Goal: Information Seeking & Learning: Learn about a topic

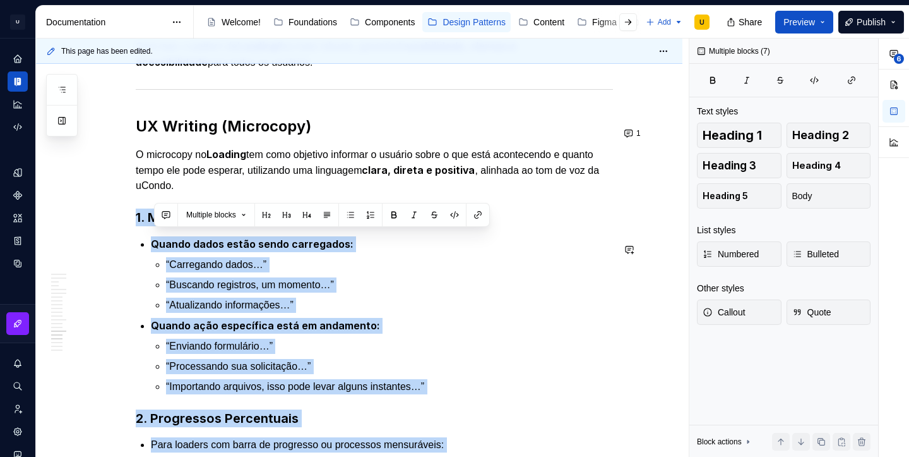
scroll to position [6174, 0]
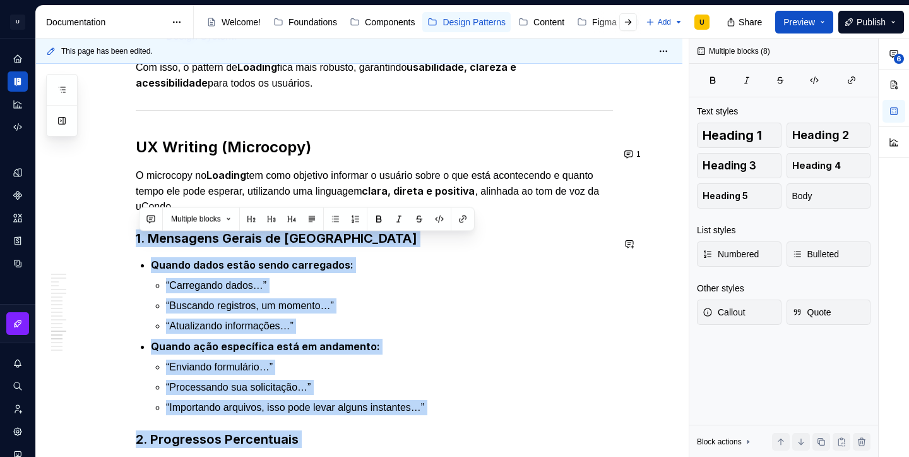
drag, startPoint x: 458, startPoint y: 273, endPoint x: 325, endPoint y: 224, distance: 141.2
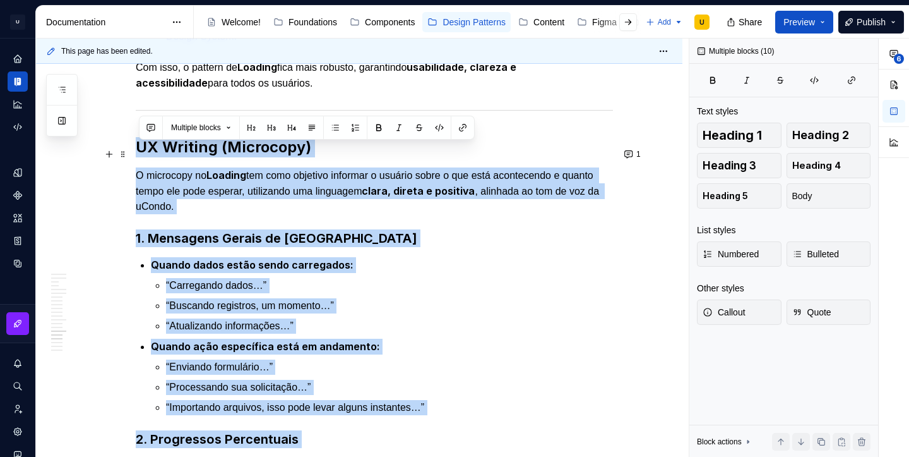
drag, startPoint x: 325, startPoint y: 224, endPoint x: 132, endPoint y: 149, distance: 207.3
copy div "LO Ipsumdo (Sitametco) A elitseddo ei Tempori utl etdo magnaali enimadmi v quis…"
type textarea "*"
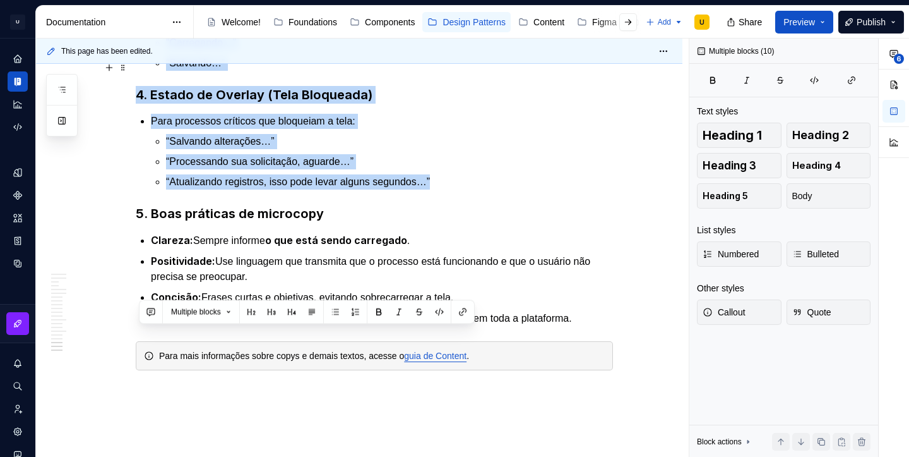
scroll to position [6822, 0]
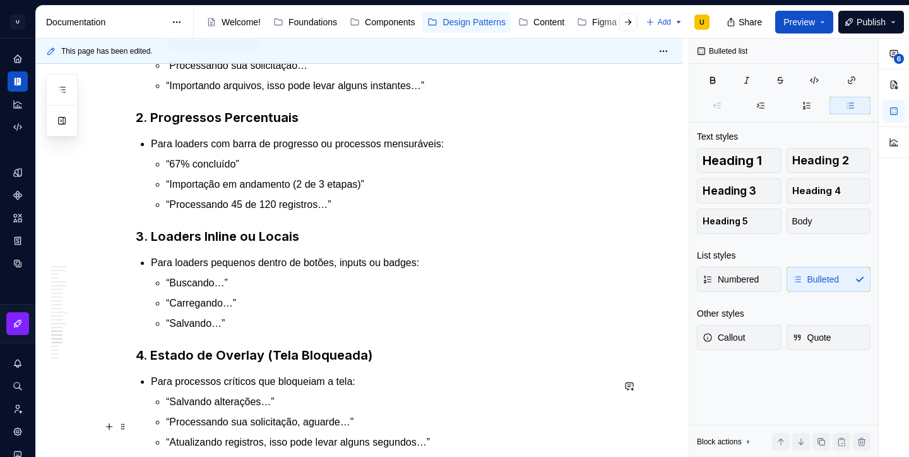
scroll to position [6847, 0]
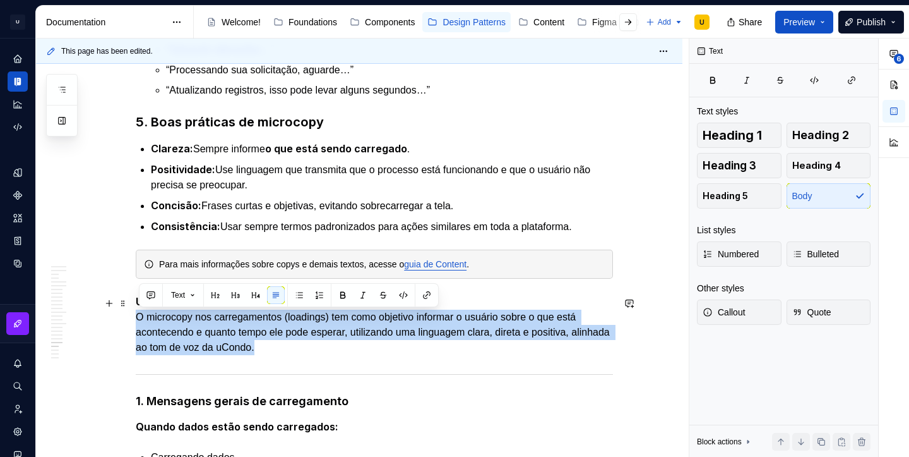
drag, startPoint x: 316, startPoint y: 347, endPoint x: 135, endPoint y: 322, distance: 183.0
copy p "O microcopy nos carregamentos (loadings) tem como objetivo informar o usuário s…"
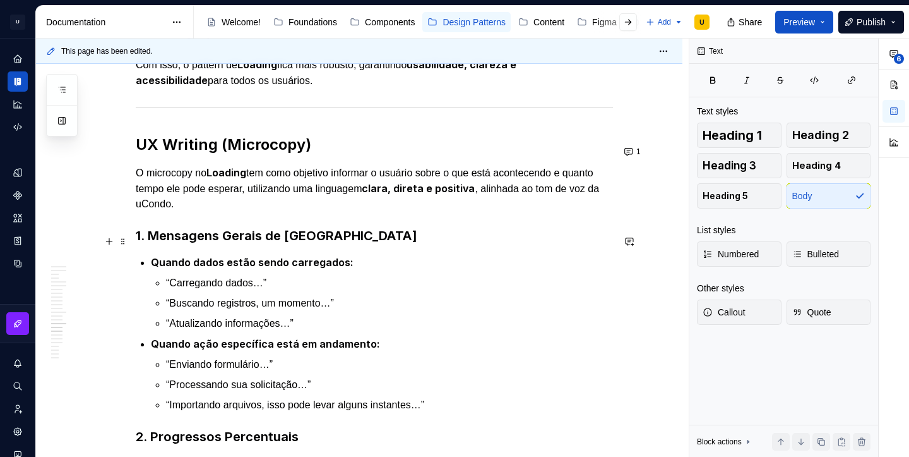
scroll to position [6158, 0]
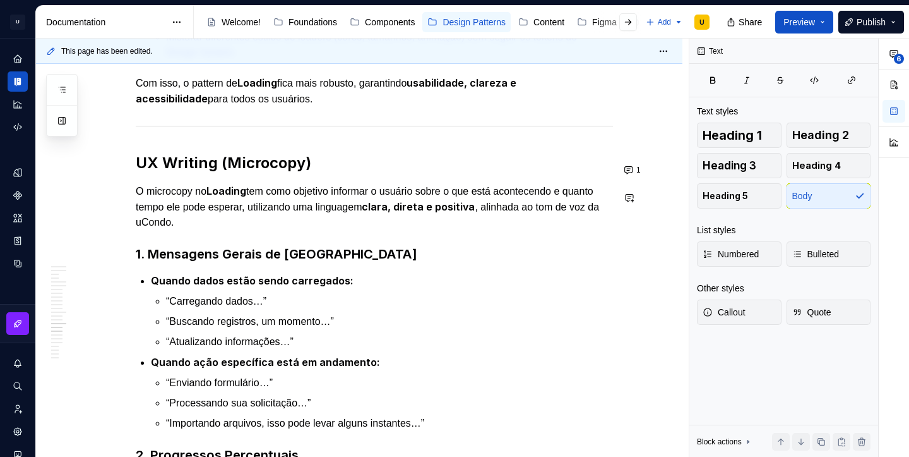
click at [247, 222] on p "O microcopy no Loading tem como objetivo informar o usuário sobre o que está ac…" at bounding box center [374, 206] width 477 height 47
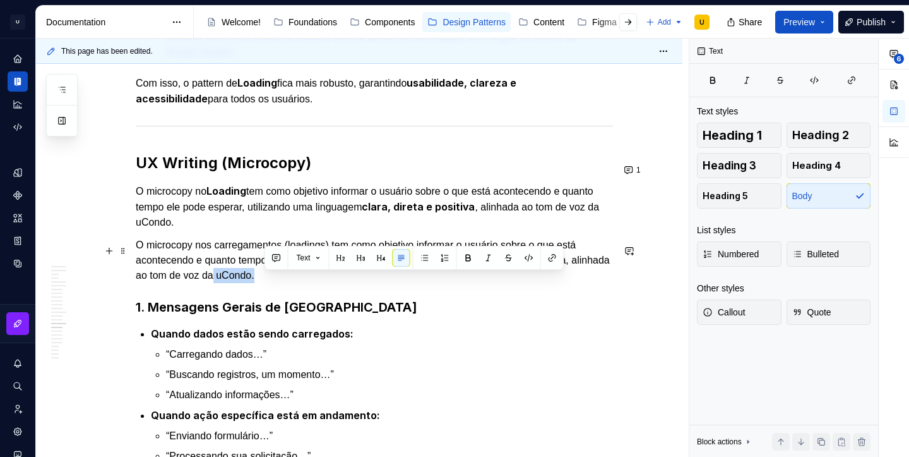
drag, startPoint x: 313, startPoint y: 282, endPoint x: 265, endPoint y: 277, distance: 47.7
click at [265, 277] on p "O microcopy nos carregamentos (loadings) tem como objetivo informar o usuário s…" at bounding box center [374, 259] width 477 height 45
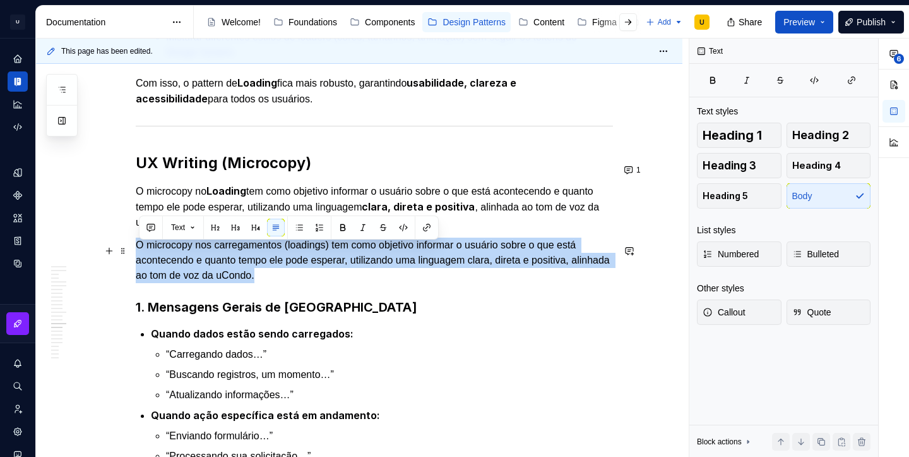
drag, startPoint x: 349, startPoint y: 284, endPoint x: 138, endPoint y: 251, distance: 213.5
click at [138, 251] on p "O microcopy nos carregamentos (loadings) tem como objetivo informar o usuário s…" at bounding box center [374, 259] width 477 height 45
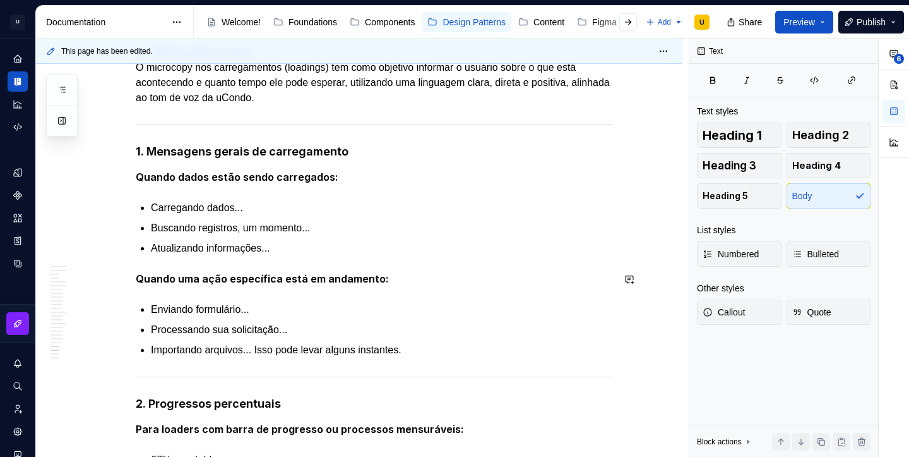
scroll to position [7067, 0]
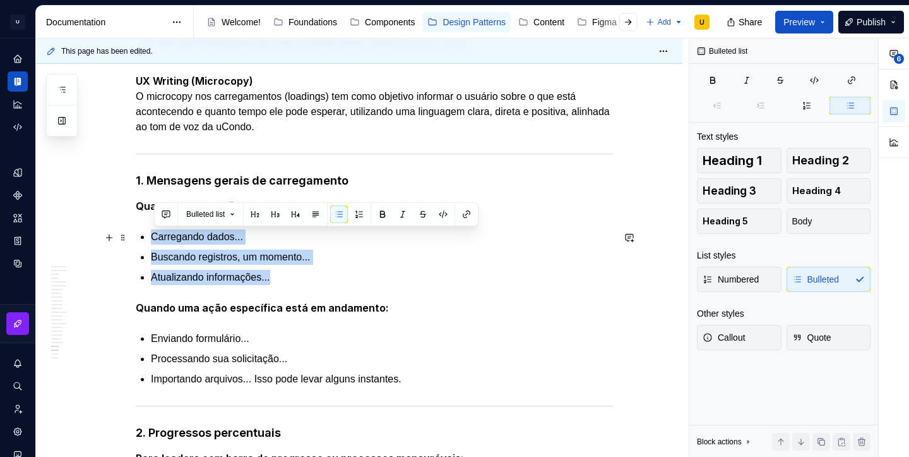
drag, startPoint x: 294, startPoint y: 281, endPoint x: 137, endPoint y: 236, distance: 163.7
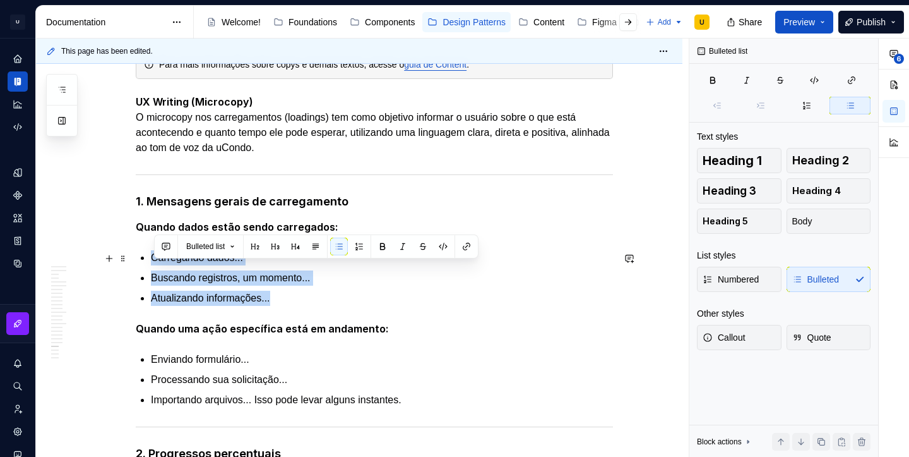
scroll to position [7047, 0]
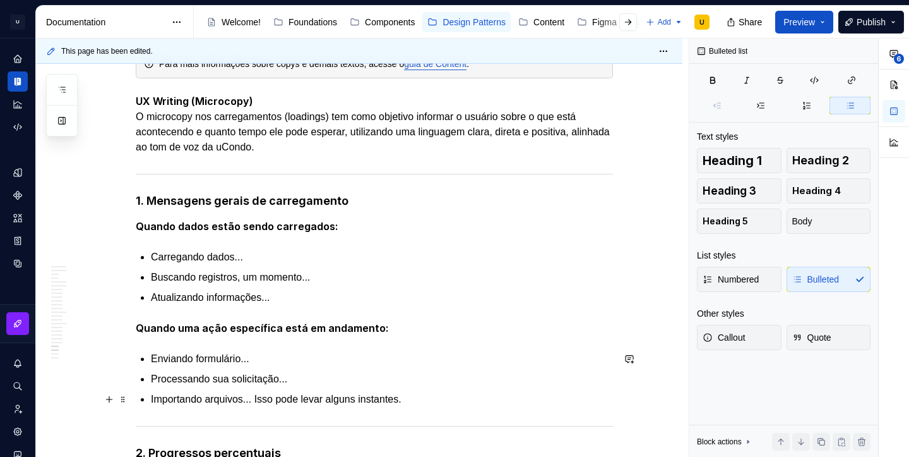
click at [431, 393] on p "Importando arquivos... Isso pode levar alguns instantes." at bounding box center [382, 399] width 462 height 15
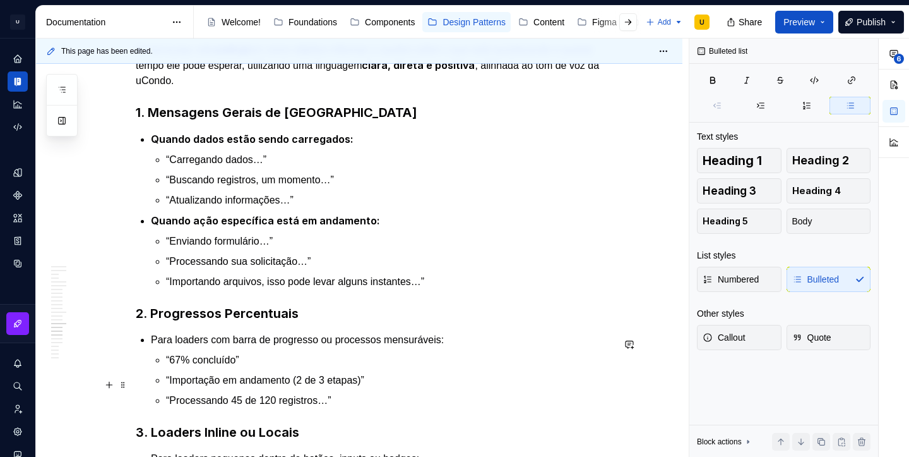
scroll to position [6289, 0]
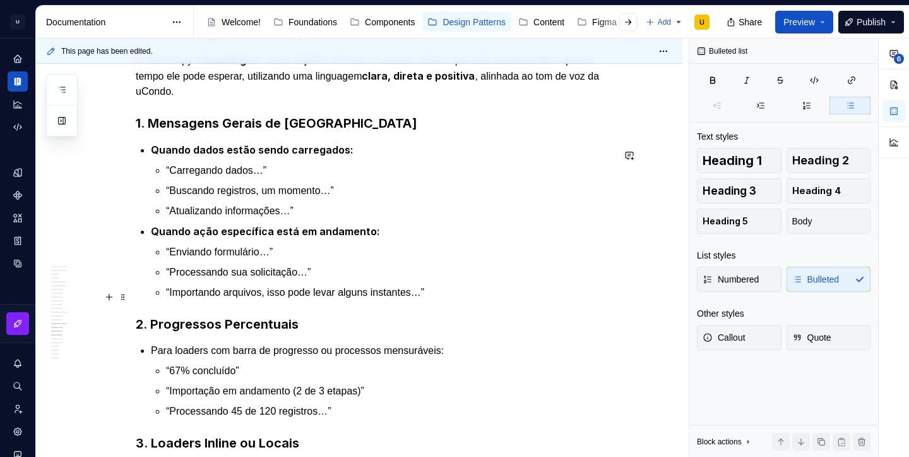
click at [278, 297] on p "“Importando arquivos, isso pode levar alguns instantes…”" at bounding box center [389, 292] width 447 height 15
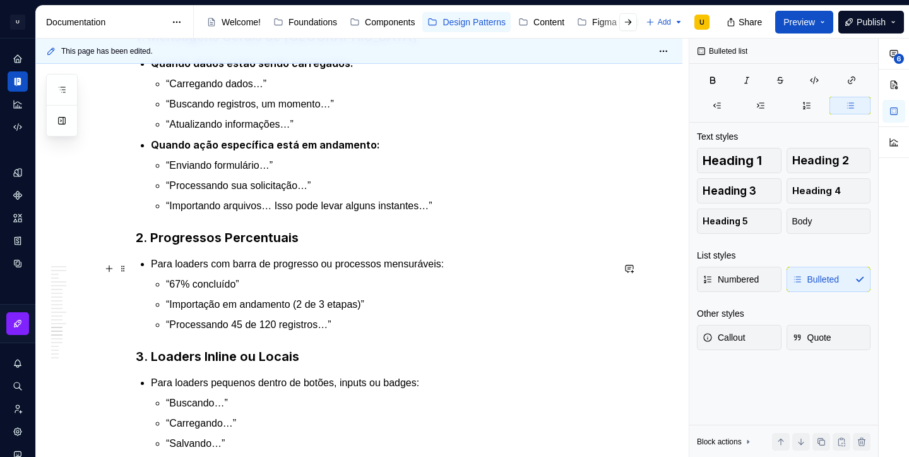
scroll to position [6350, 0]
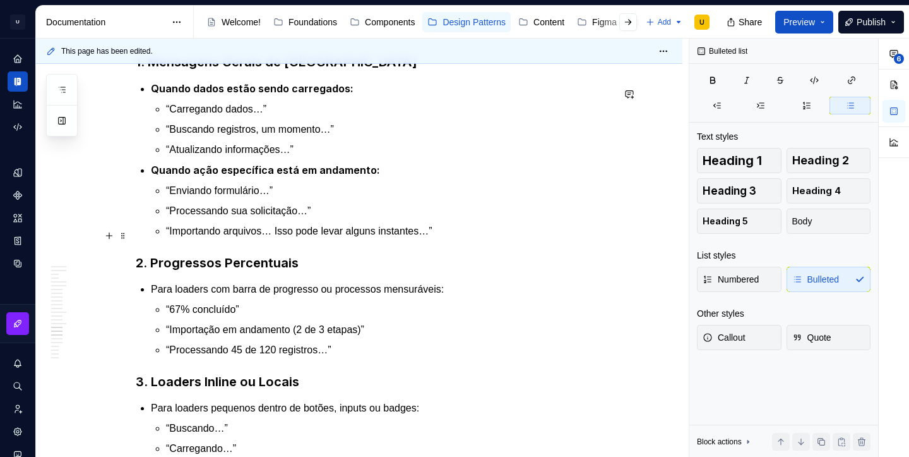
click at [440, 235] on p "“Importando arquivos… Isso pode levar alguns instantes…”" at bounding box center [389, 231] width 447 height 15
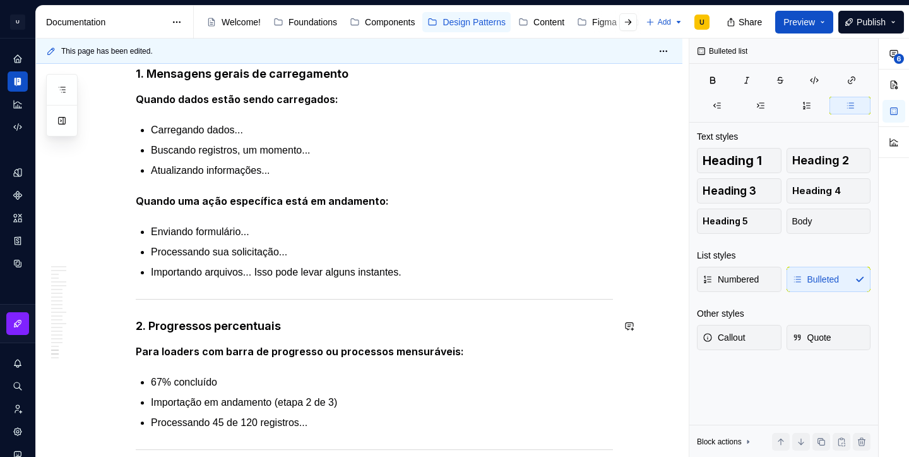
scroll to position [7246, 0]
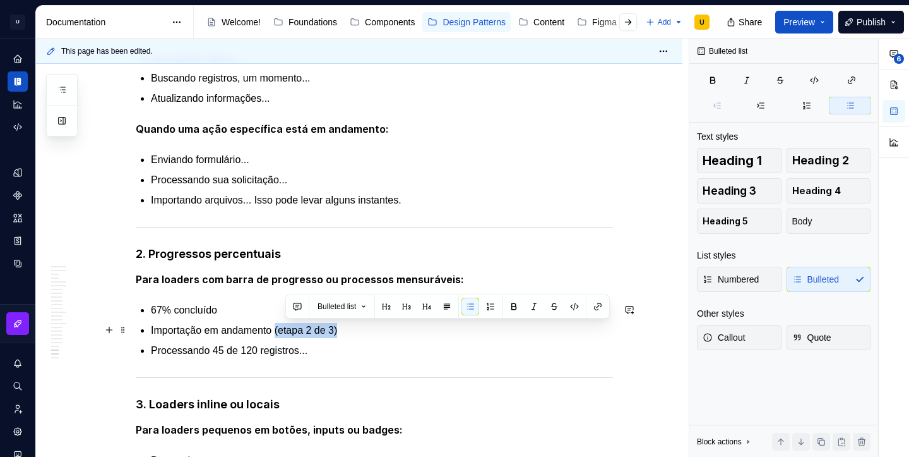
drag, startPoint x: 357, startPoint y: 331, endPoint x: 284, endPoint y: 324, distance: 73.6
click at [284, 324] on p "Importação em andamento (etapa 2 de 3)" at bounding box center [382, 330] width 462 height 15
copy p "(etapa 2 de 3)"
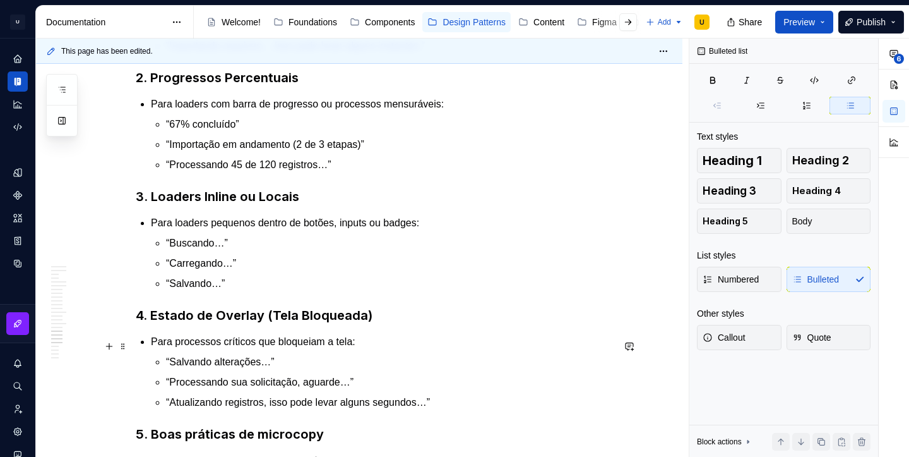
scroll to position [6515, 0]
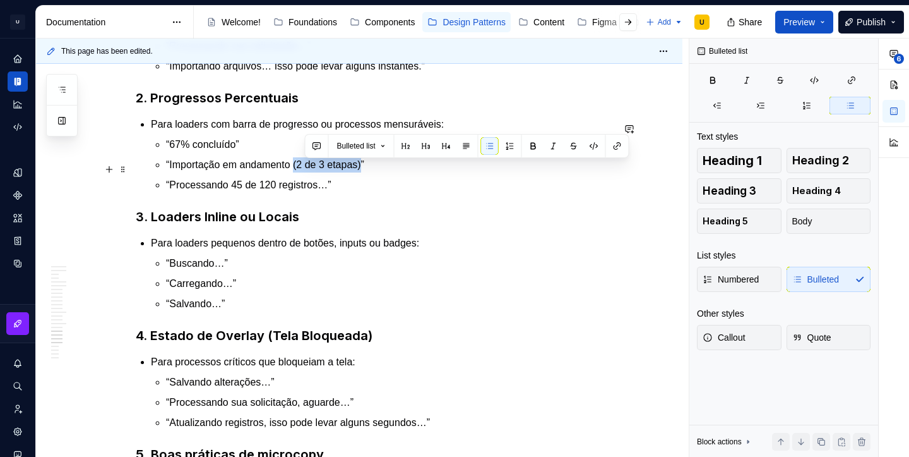
drag, startPoint x: 377, startPoint y: 168, endPoint x: 305, endPoint y: 164, distance: 72.1
click at [305, 164] on p "“Importação em andamento (2 de 3 etapas)”" at bounding box center [389, 164] width 447 height 15
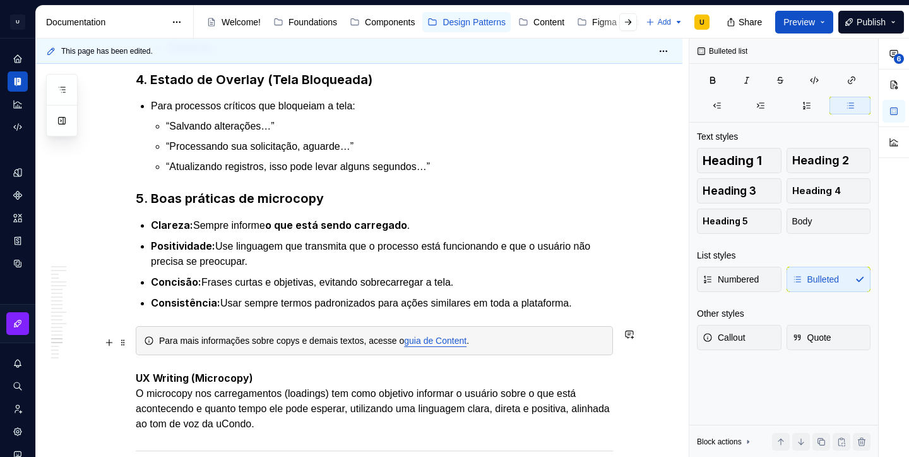
scroll to position [6744, 0]
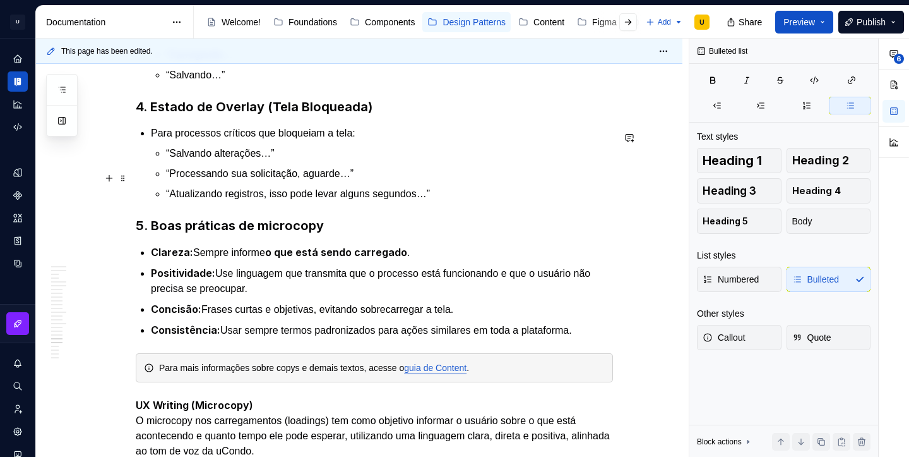
click at [323, 179] on p "“Processando sua solicitação, aguarde…”" at bounding box center [389, 173] width 447 height 15
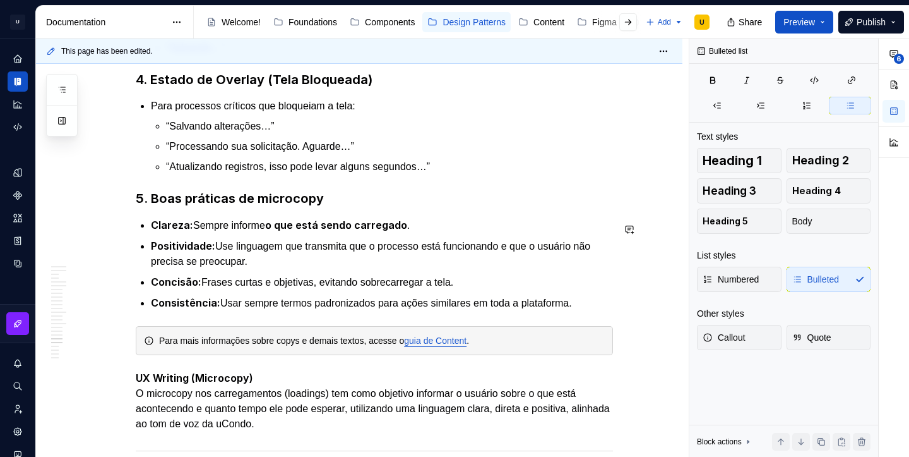
scroll to position [6769, 0]
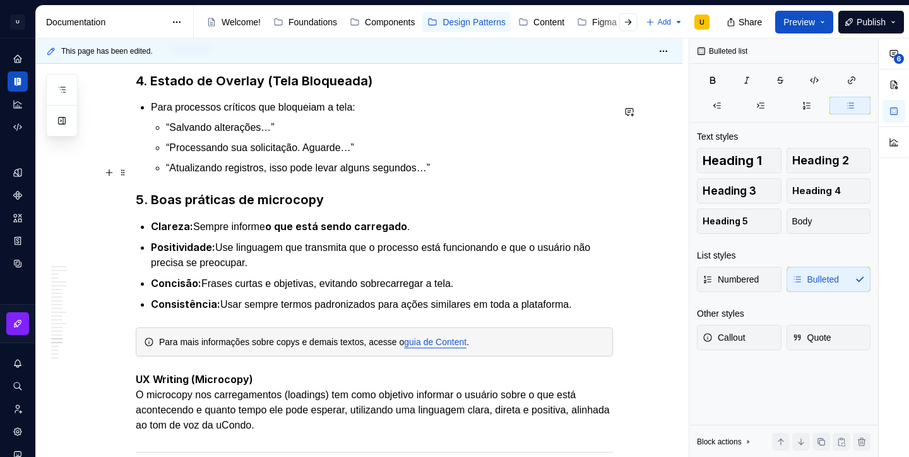
click at [278, 171] on p "“Atualizando registros, isso pode levar alguns segundos…”" at bounding box center [389, 167] width 447 height 15
click at [445, 174] on p "“Atualizando registros… Isso pode levar alguns segundos…”" at bounding box center [389, 167] width 447 height 15
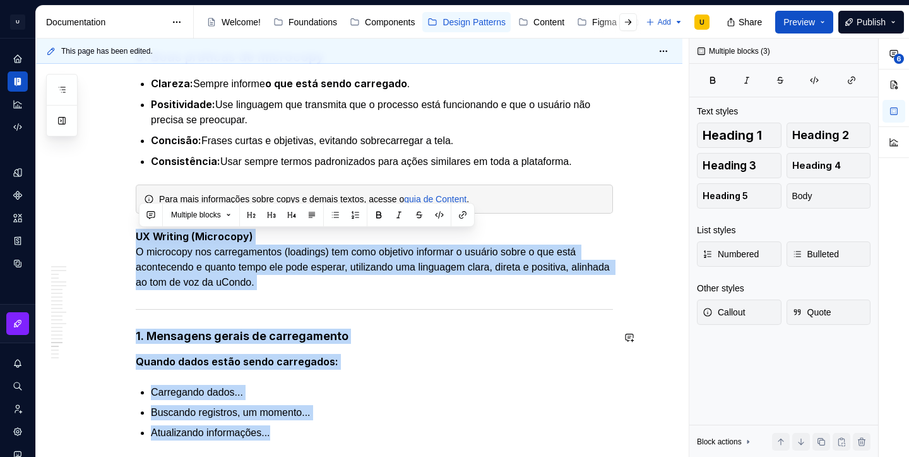
scroll to position [7598, 0]
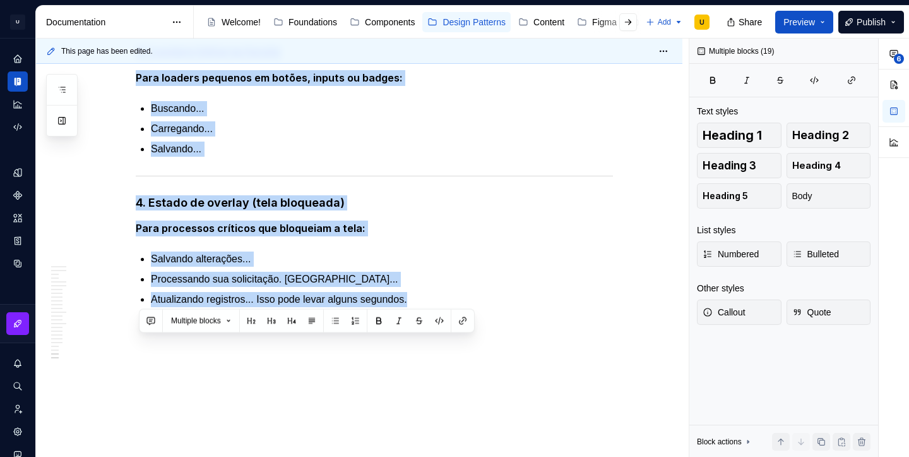
drag, startPoint x: 140, startPoint y: 236, endPoint x: 475, endPoint y: 497, distance: 424.8
click at [475, 456] on html "U Clarice.DS U Design system data Documentation Accessibility guide for tree Pa…" at bounding box center [454, 228] width 909 height 457
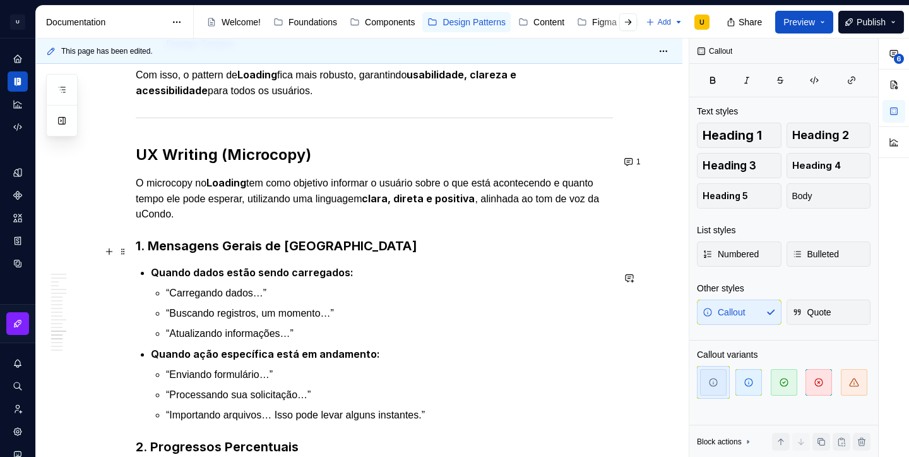
scroll to position [6134, 0]
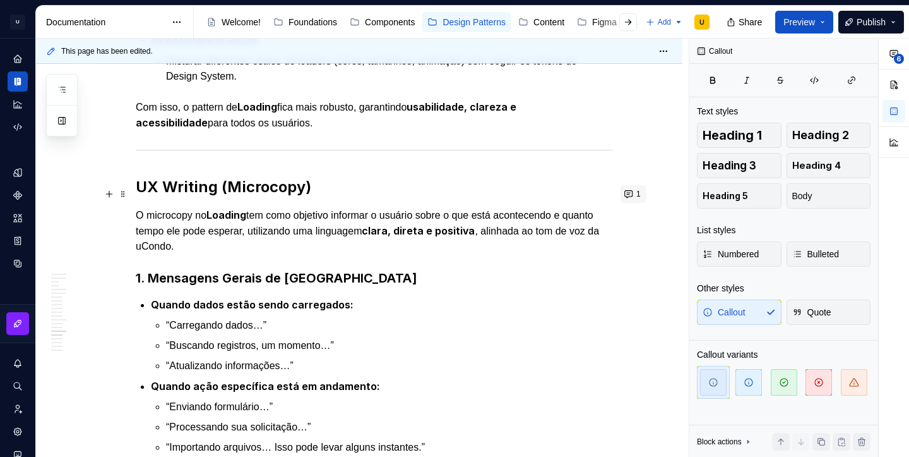
click at [635, 191] on button "1" at bounding box center [634, 194] width 26 height 18
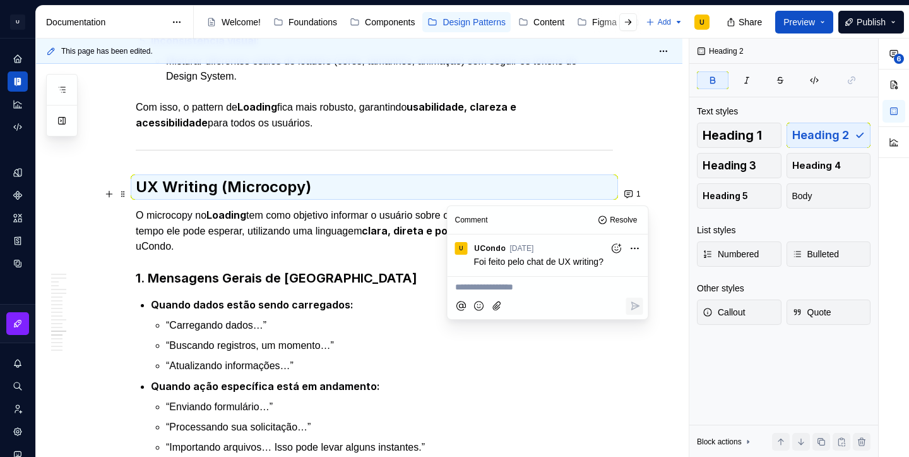
click at [609, 246] on button "Add reaction" at bounding box center [616, 247] width 17 height 17
type textarea "*"
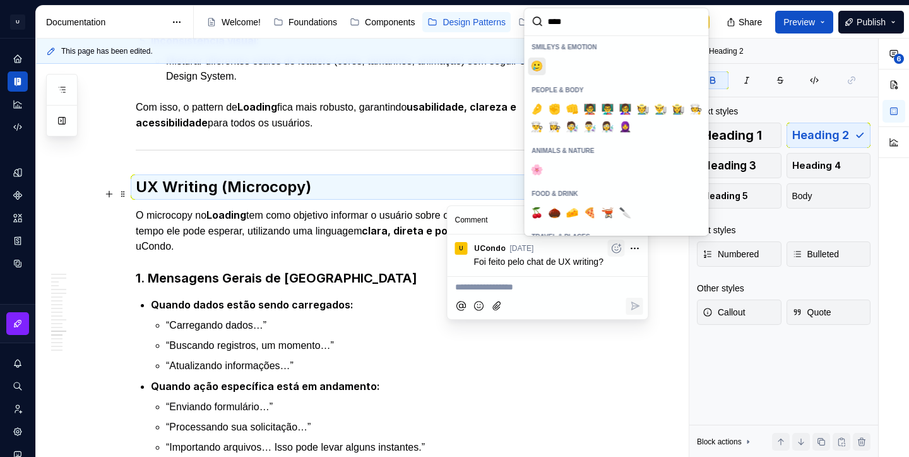
type input "*****"
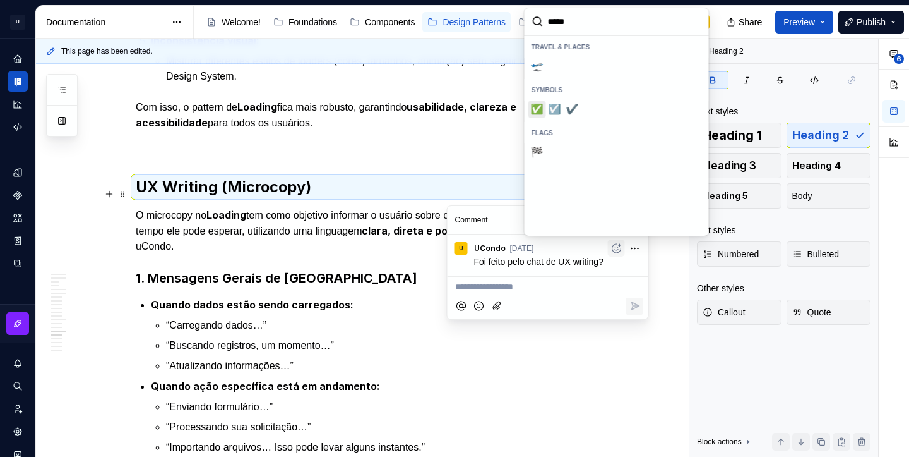
click at [539, 107] on span "✅️" at bounding box center [537, 109] width 10 height 13
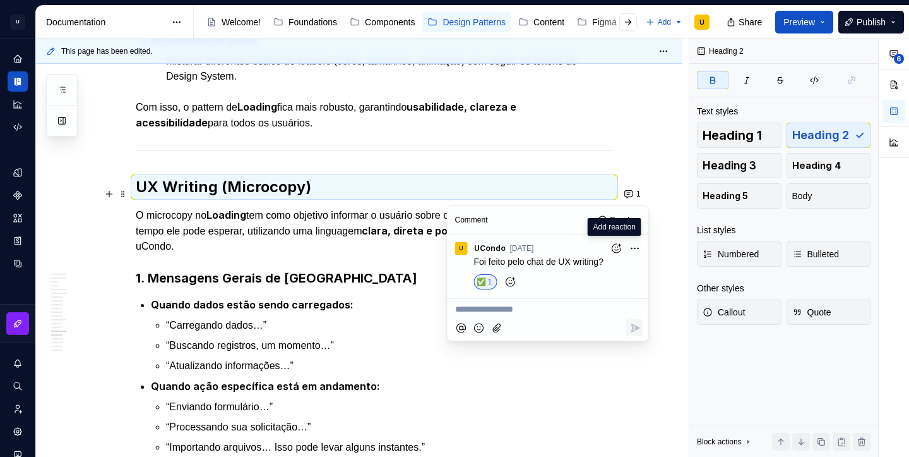
click at [397, 236] on p "O microcopy no Loading tem como objetivo informar o usuário sobre o que está ac…" at bounding box center [374, 230] width 477 height 47
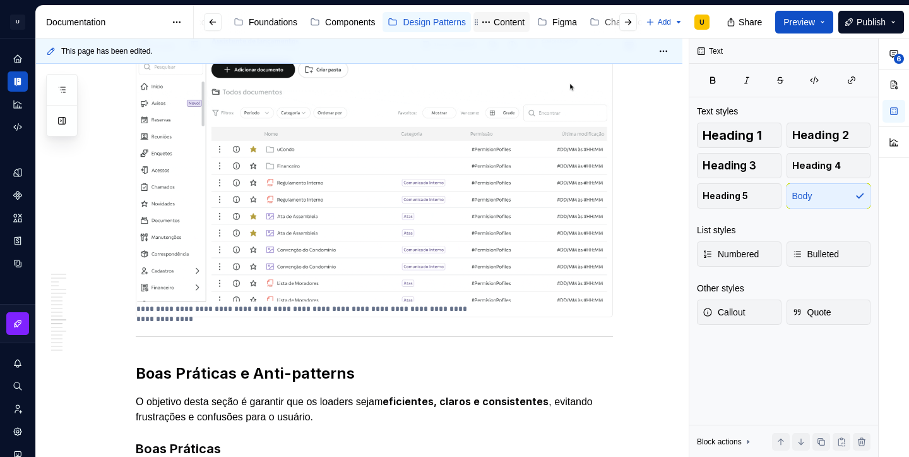
scroll to position [0, 73]
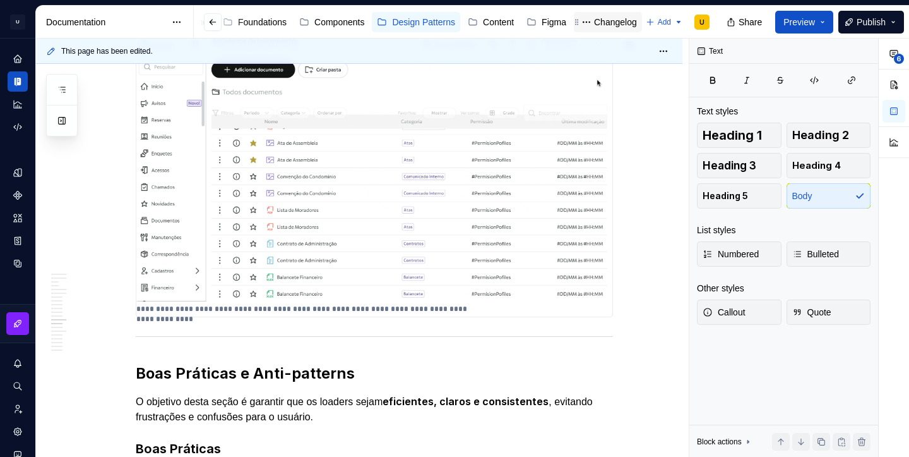
click at [600, 25] on div "Changelog" at bounding box center [615, 22] width 43 height 13
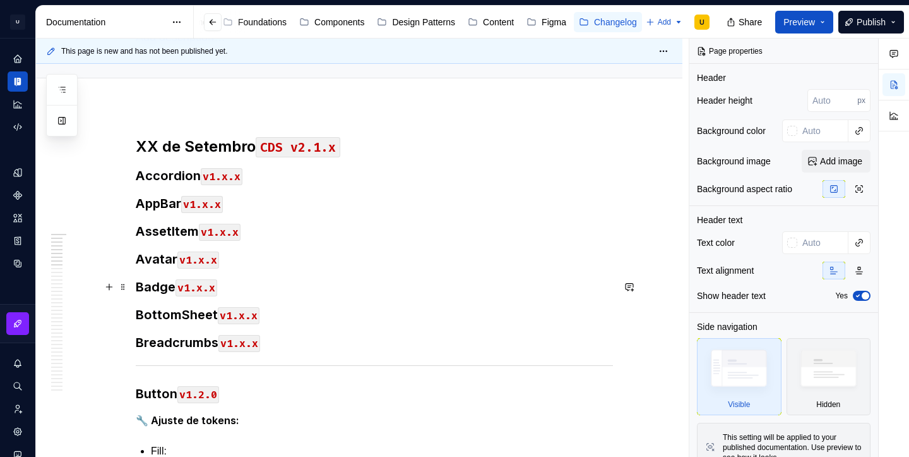
scroll to position [164, 0]
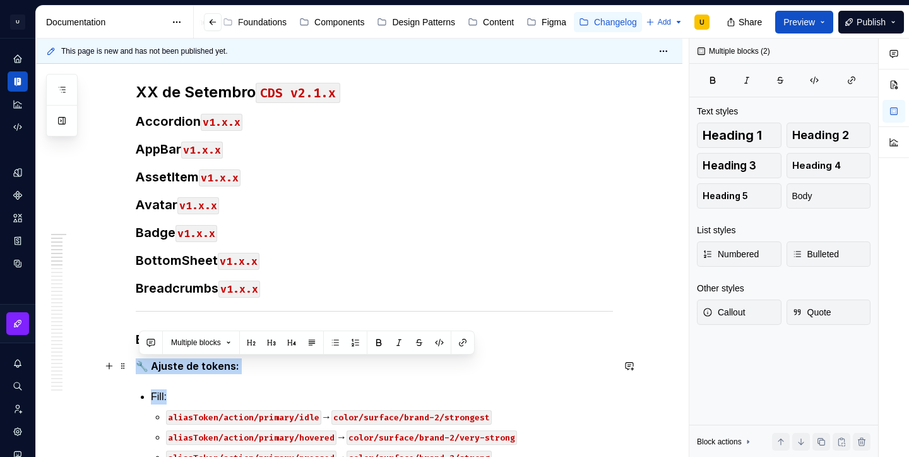
drag, startPoint x: 183, startPoint y: 397, endPoint x: 139, endPoint y: 366, distance: 54.0
copy div "🔧 Ajuste de tokens: Fill:"
click at [238, 227] on h3 "Badge v1.x.x" at bounding box center [374, 233] width 477 height 18
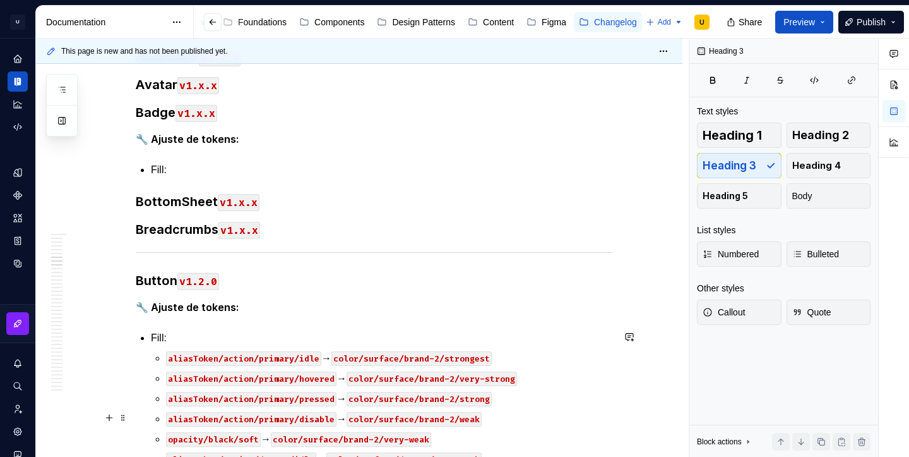
scroll to position [400, 0]
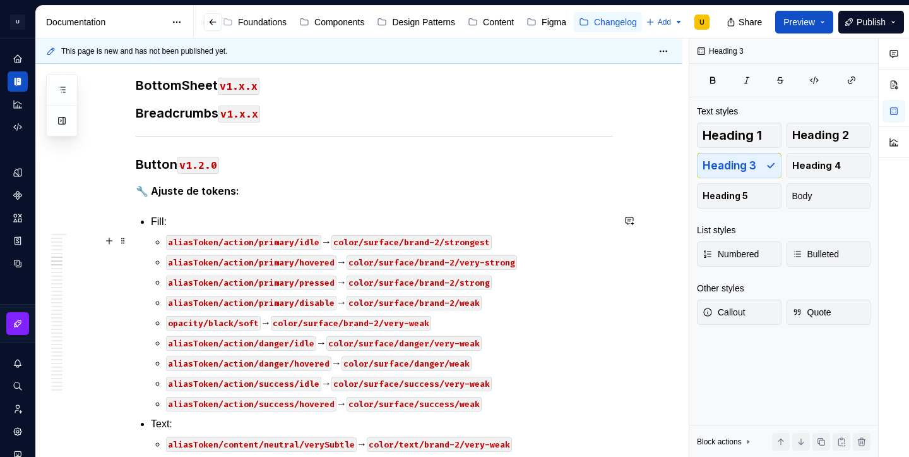
click at [374, 243] on code "color/surface/brand-2/strongest" at bounding box center [412, 242] width 160 height 15
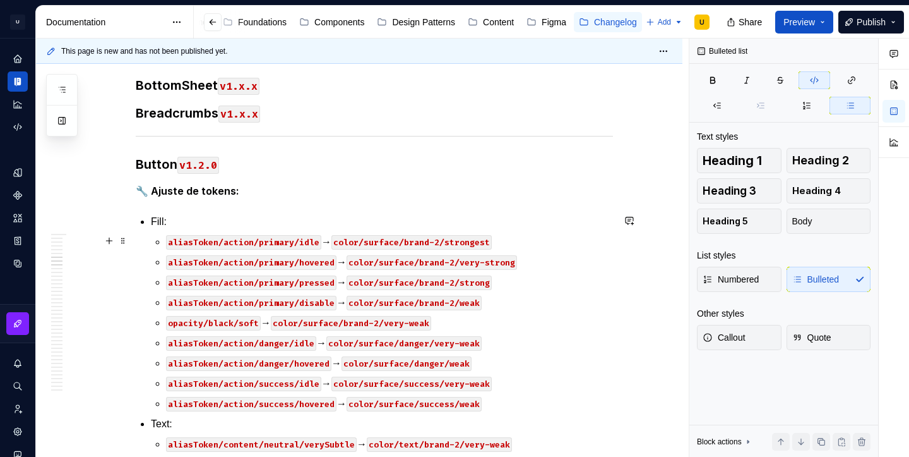
click at [374, 243] on code "color/surface/brand-2/strongest" at bounding box center [412, 242] width 160 height 15
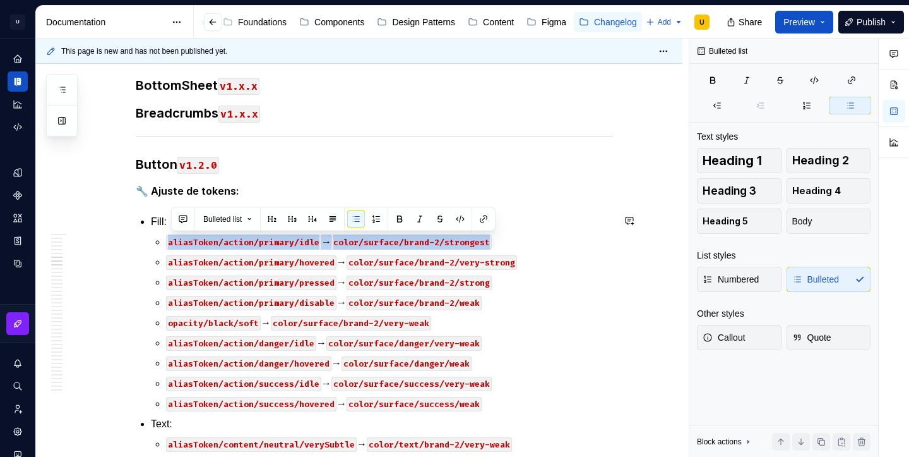
copy p "aliasToken/action/primary/idle → color/surface/brand-2/strongest"
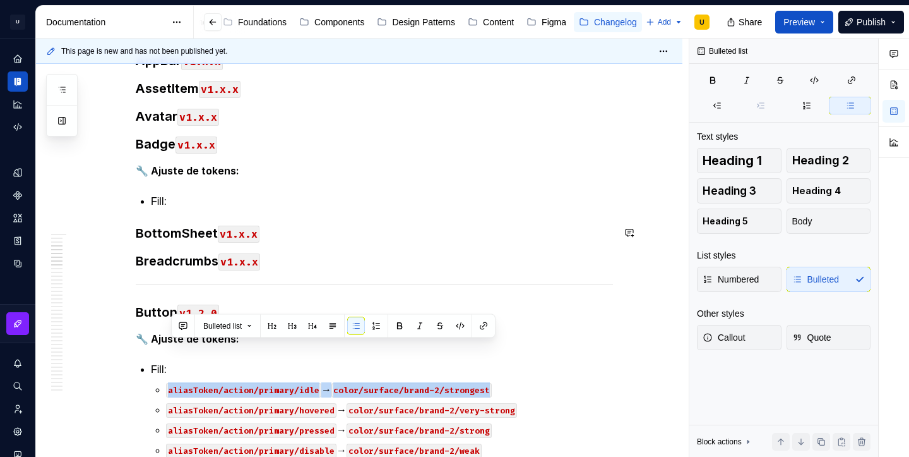
scroll to position [240, 0]
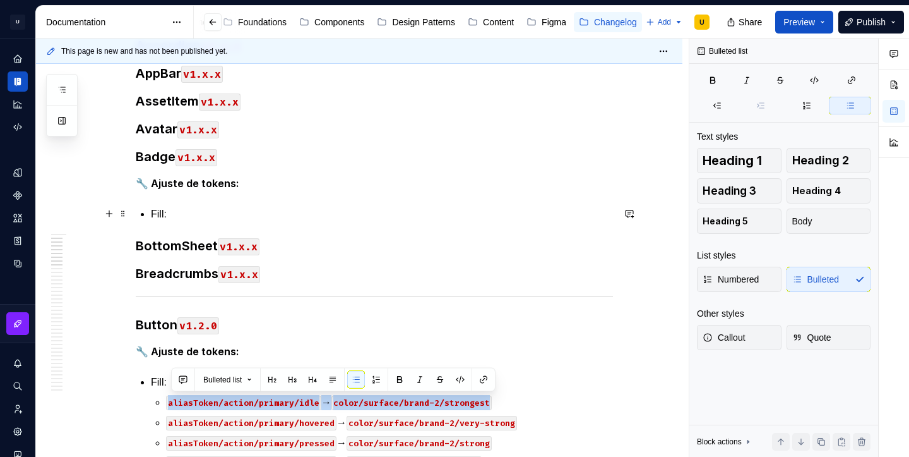
click at [195, 213] on p "Fill:" at bounding box center [382, 213] width 462 height 15
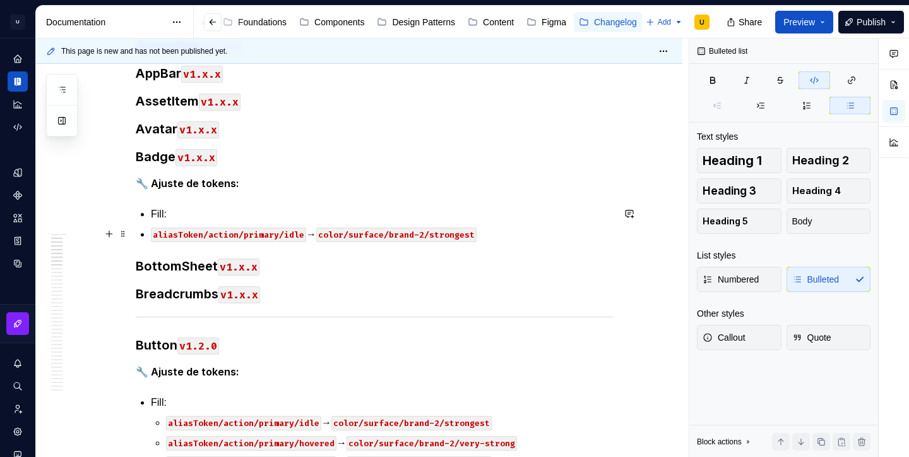
click at [151, 236] on li "aliasToken/action/primary/idle → color/surface/brand-2/strongest" at bounding box center [382, 234] width 462 height 15
type textarea "*"
click at [227, 238] on code "aliasToken/action/primary/idle" at bounding box center [243, 234] width 155 height 15
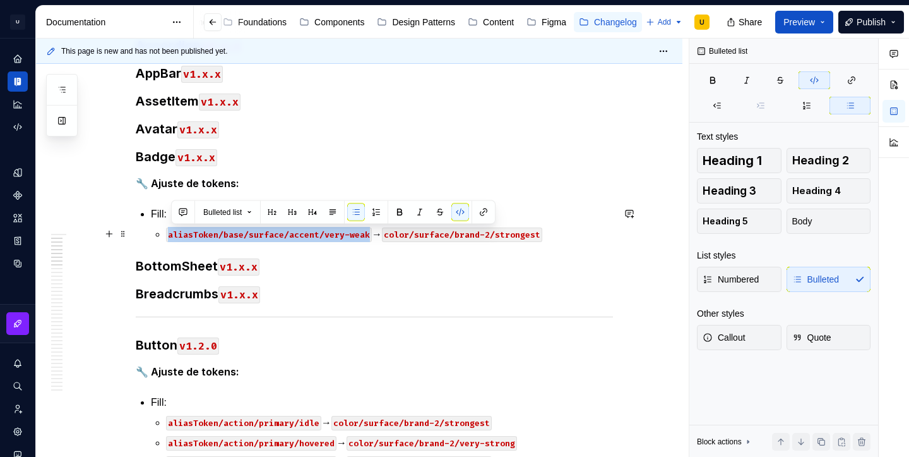
drag, startPoint x: 371, startPoint y: 230, endPoint x: 171, endPoint y: 236, distance: 200.3
click at [171, 236] on code "aliasToken/base/surface/accent/very-weak" at bounding box center [269, 234] width 206 height 15
copy code "aliasToken/base/surface/accent/very-weak"
click at [438, 235] on code "color/surface/brand-2/strongest" at bounding box center [462, 234] width 160 height 15
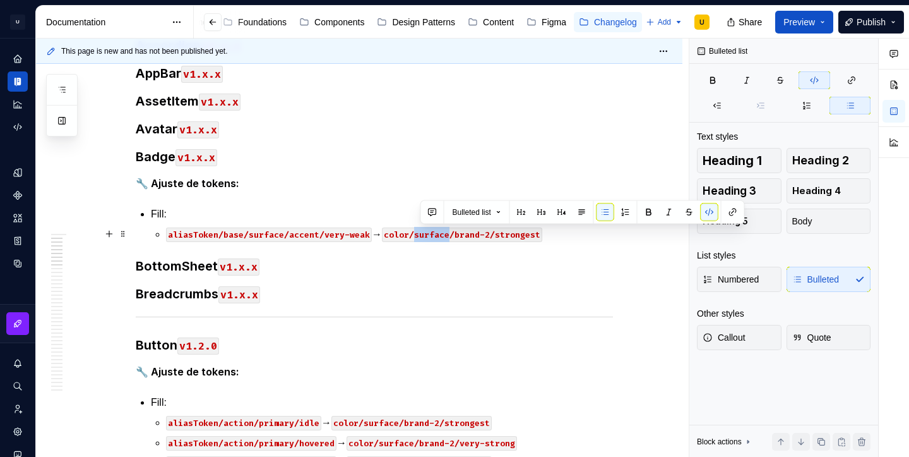
click at [438, 235] on code "color/surface/brand-2/strongest" at bounding box center [462, 234] width 160 height 15
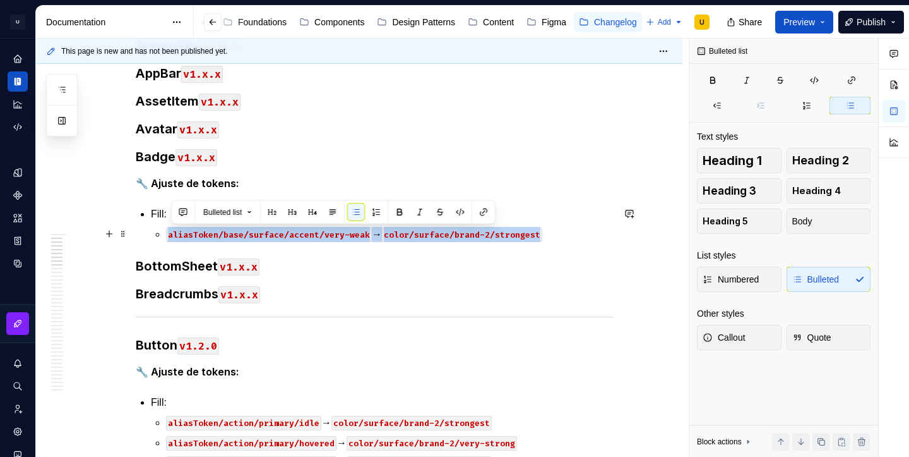
click at [438, 235] on code "color/surface/brand-2/strongest" at bounding box center [462, 234] width 160 height 15
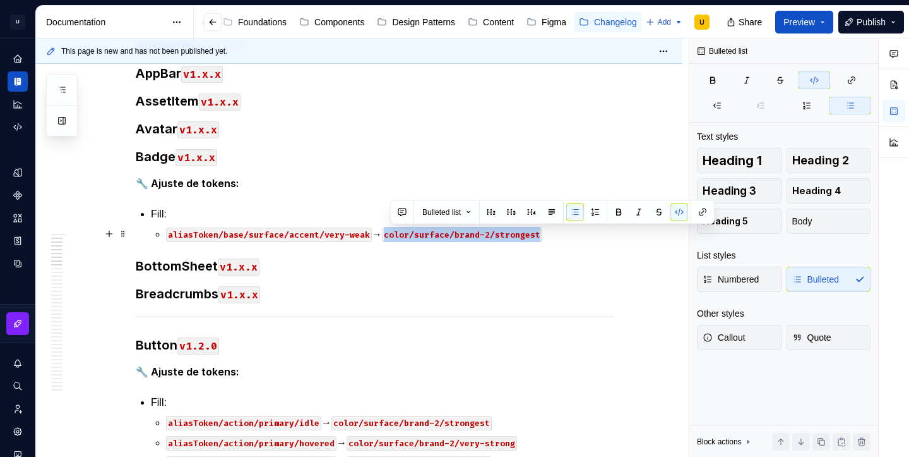
drag, startPoint x: 392, startPoint y: 236, endPoint x: 546, endPoint y: 234, distance: 154.1
click at [542, 234] on code "color/surface/brand-2/strongest" at bounding box center [462, 234] width 160 height 15
drag, startPoint x: 465, startPoint y: 232, endPoint x: 392, endPoint y: 230, distance: 73.9
click at [392, 230] on code "aliasToken/base/surface/accent/very-weak" at bounding box center [485, 234] width 206 height 15
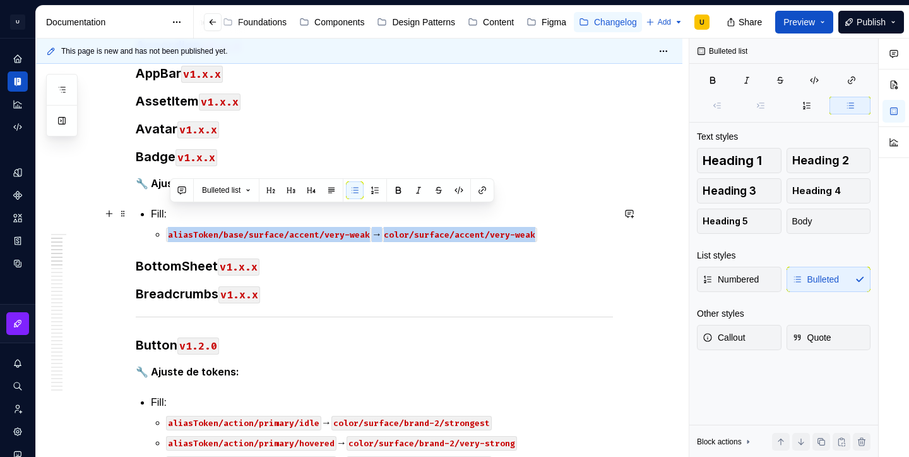
drag, startPoint x: 551, startPoint y: 235, endPoint x: 261, endPoint y: 219, distance: 290.9
click at [261, 219] on li "Fill: aliasToken/base/surface/accent/very-weak → color/surface/accent/very-weak" at bounding box center [382, 223] width 462 height 35
copy li "aliasToken/base/surface/accent/very-weak → color/surface/accent/very-weak"
click at [553, 235] on p "aliasToken/base/surface/accent/very-weak → color/surface/accent/very-weak" at bounding box center [389, 234] width 447 height 15
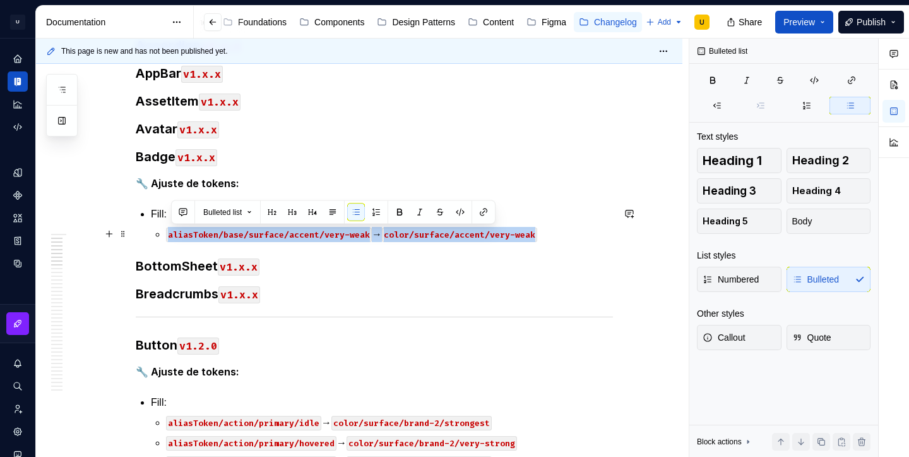
drag, startPoint x: 173, startPoint y: 235, endPoint x: 539, endPoint y: 237, distance: 365.6
click at [539, 237] on p "aliasToken/base/surface/accent/very-weak → color/surface/accent/very-weak" at bounding box center [389, 234] width 447 height 15
copy p "aliasToken/base/surface/accent/very-weak → color/surface/accent/very-weak"
click at [548, 237] on p "aliasToken/base/surface/accent/very-weak → color/surface/accent/very-weak" at bounding box center [389, 234] width 447 height 15
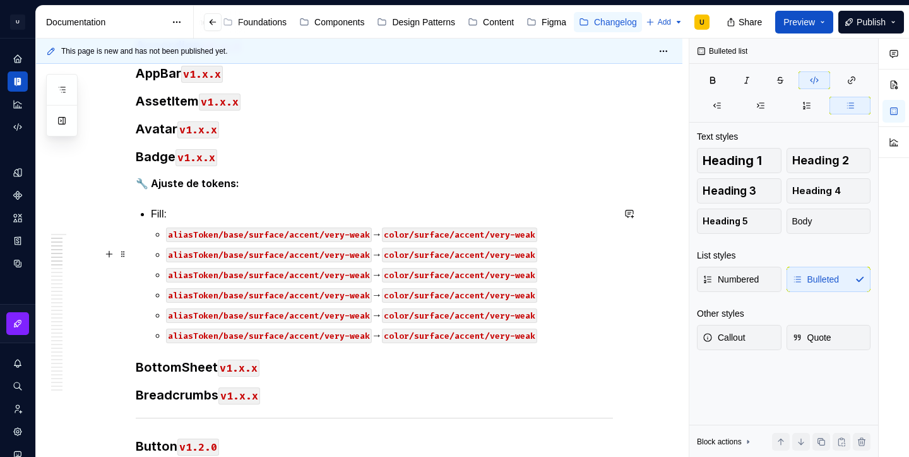
click at [307, 254] on code "aliasToken/base/surface/accent/very-weak" at bounding box center [269, 255] width 206 height 15
click at [299, 276] on code "aliasToken/base/surface/accent/very-weak" at bounding box center [269, 275] width 206 height 15
click at [357, 275] on code "aliasToken/base/surface/success/very-weak" at bounding box center [271, 275] width 211 height 15
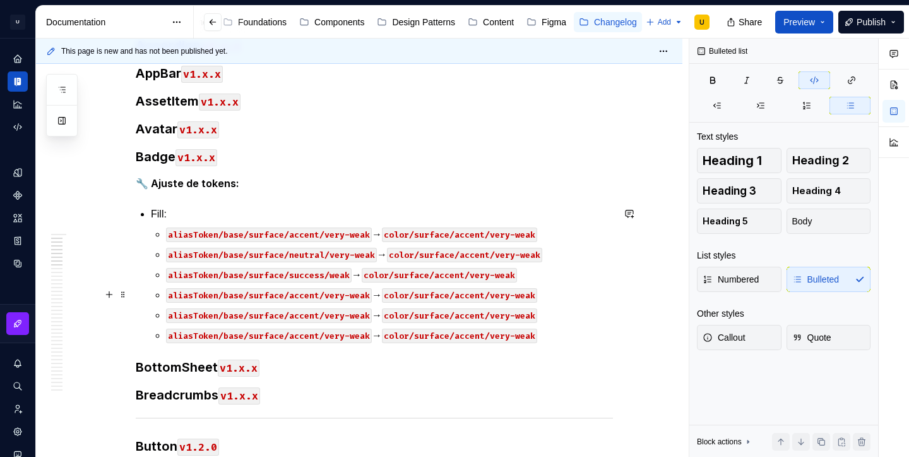
click at [301, 294] on code "aliasToken/base/surface/accent/very-weak" at bounding box center [269, 295] width 206 height 15
click at [351, 296] on code "aliasToken/base/surface/danger/very-weak" at bounding box center [269, 295] width 206 height 15
click at [301, 312] on code "aliasToken/base/surface/accent/very-weak" at bounding box center [269, 315] width 206 height 15
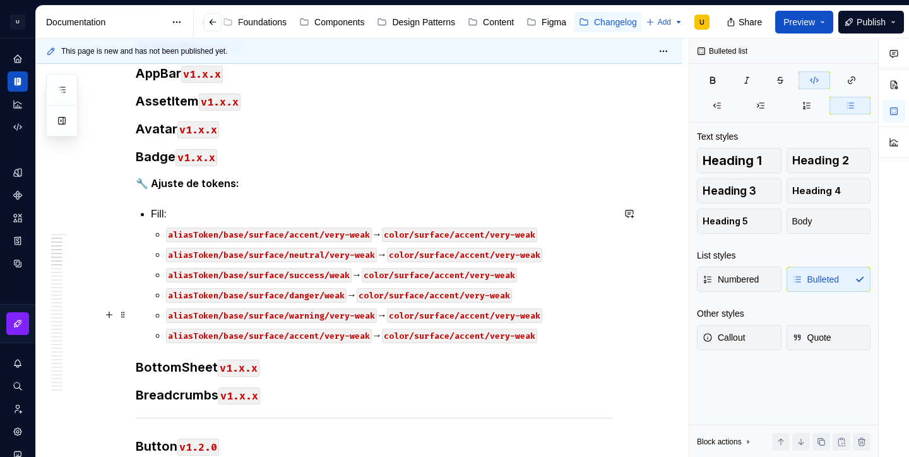
click at [356, 316] on code "aliasToken/base/surface/warning/very-weak" at bounding box center [271, 315] width 211 height 15
click at [298, 335] on code "aliasToken/base/surface/accent/very-weak" at bounding box center [269, 335] width 206 height 15
click at [341, 338] on code "aliasToken/base/surface/info/very-weak" at bounding box center [264, 335] width 196 height 15
click at [478, 234] on code "color/surface/accent/very-weak" at bounding box center [459, 234] width 155 height 15
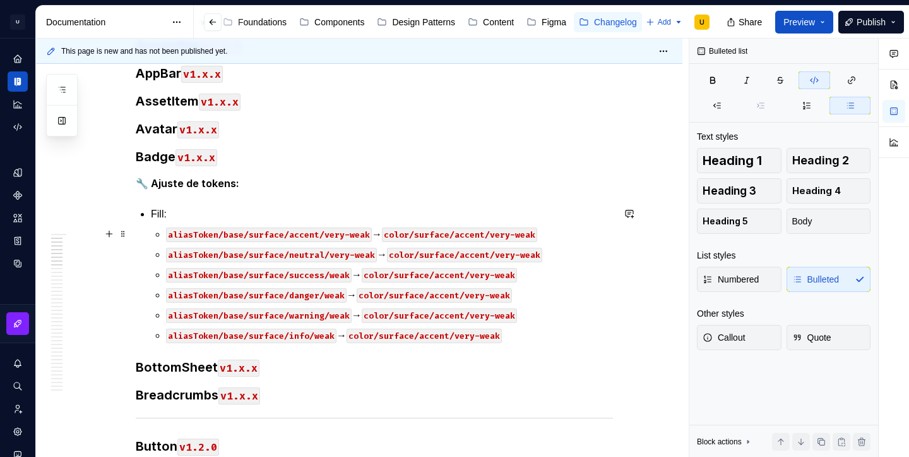
click at [478, 234] on code "color/surface/accent/very-weak" at bounding box center [459, 234] width 155 height 15
click at [485, 256] on code "color/surface/accent/very-weak" at bounding box center [464, 255] width 155 height 15
click at [453, 275] on code "color/surface/accent/very-weak" at bounding box center [439, 275] width 155 height 15
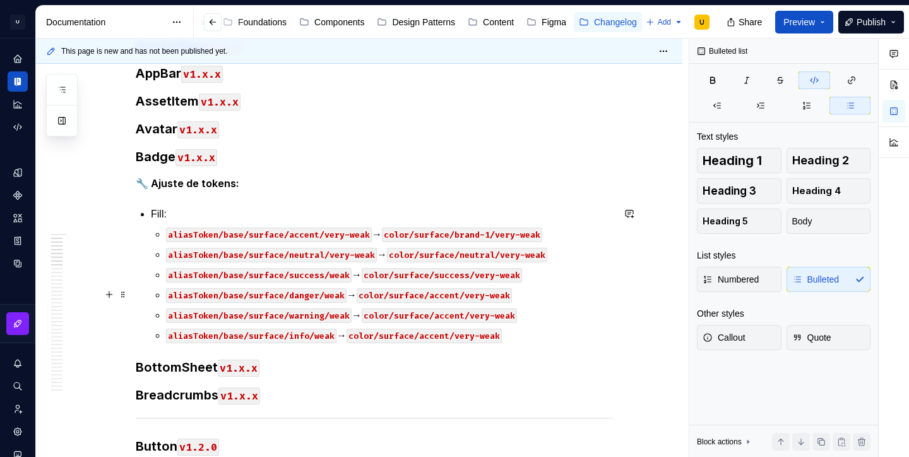
click at [451, 296] on code "color/surface/accent/very-weak" at bounding box center [434, 295] width 155 height 15
click at [451, 316] on code "color/surface/accent/very-weak" at bounding box center [439, 315] width 155 height 15
click at [447, 337] on code "color/surface/accent/very-weak" at bounding box center [424, 335] width 155 height 15
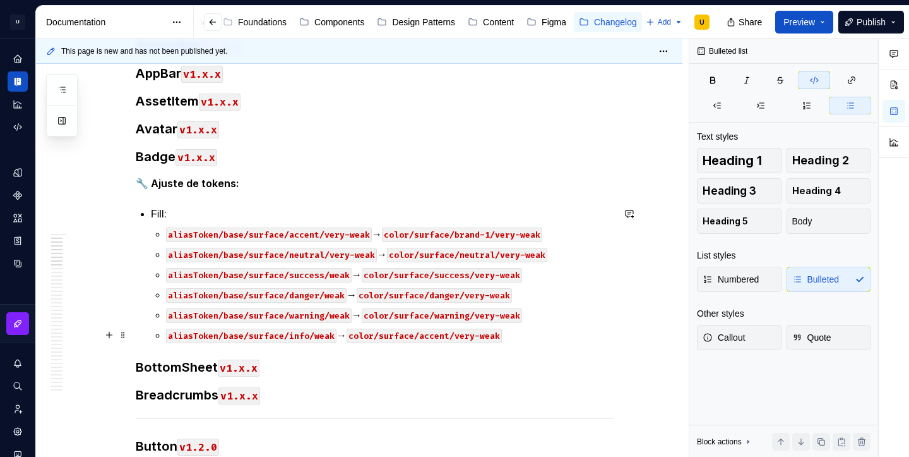
click at [447, 337] on code "color/surface/accent/very-weak" at bounding box center [424, 335] width 155 height 15
click at [473, 337] on code "color/surface/info/very-weak" at bounding box center [419, 335] width 145 height 15
click at [504, 319] on code "color/surface/warning/very-weak" at bounding box center [442, 315] width 160 height 15
click at [498, 297] on code "color/surface/danger/very-weak" at bounding box center [434, 295] width 155 height 15
click at [498, 297] on p "aliasToken/base/surface/danger/weak → color/surface/danger/weak" at bounding box center [389, 294] width 447 height 15
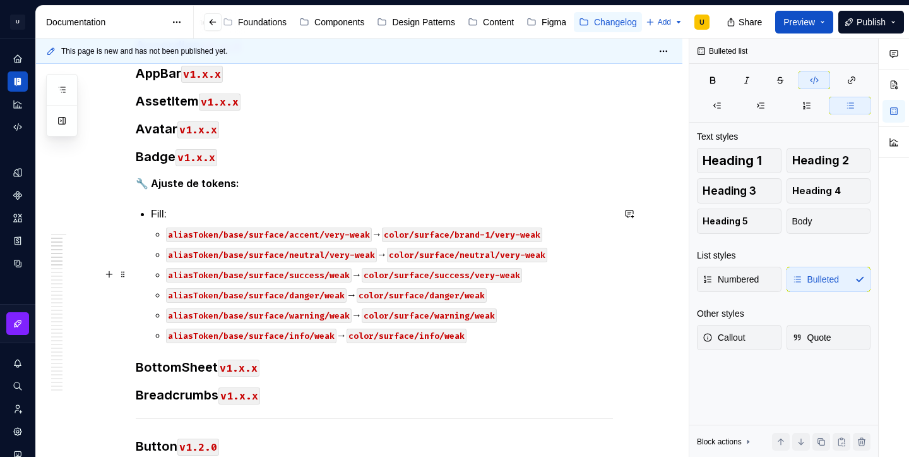
click at [504, 273] on code "color/surface/success/very-weak" at bounding box center [442, 275] width 160 height 15
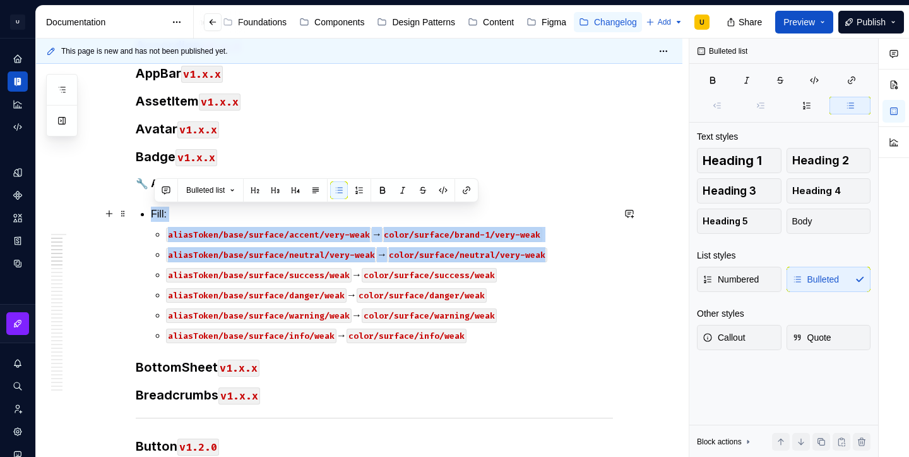
drag, startPoint x: 557, startPoint y: 253, endPoint x: 142, endPoint y: 214, distance: 416.7
copy li "Fill: aliasToken/base/surface/accent/very-weak → color/surface/brand-1/very-wea…"
click at [496, 336] on p "aliasToken/base/surface/info/weak → color/surface/info/weak" at bounding box center [389, 335] width 447 height 15
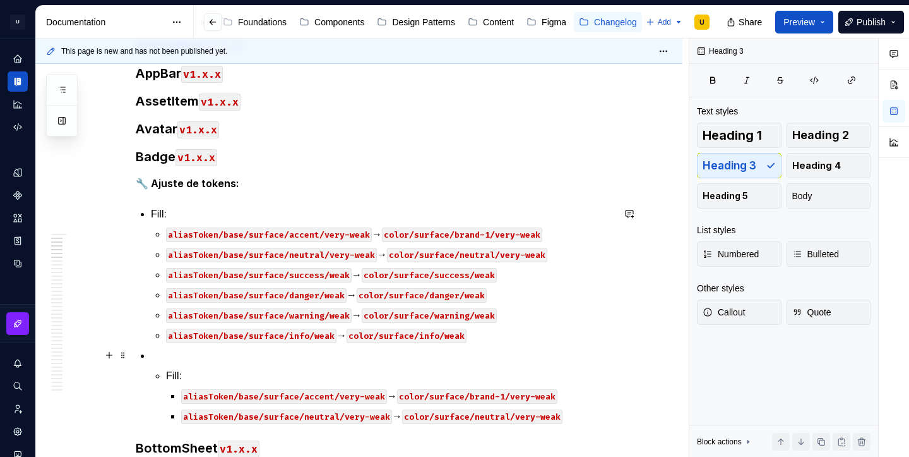
click at [177, 349] on p at bounding box center [382, 355] width 462 height 15
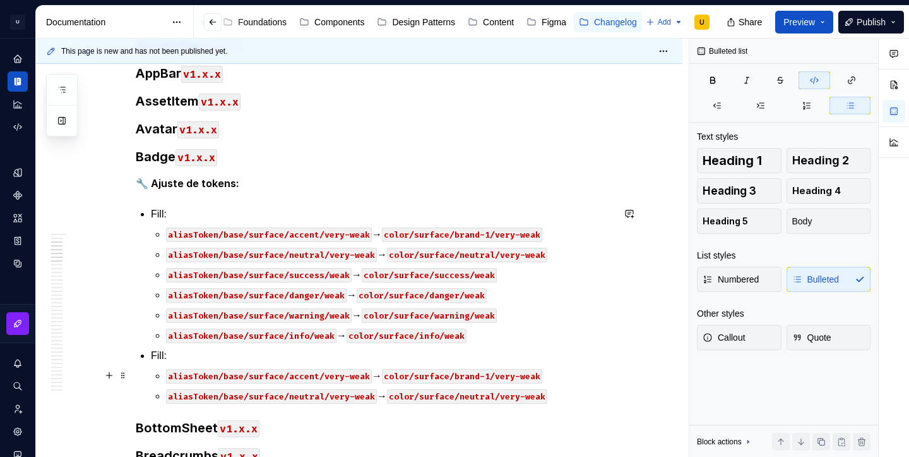
scroll to position [313, 0]
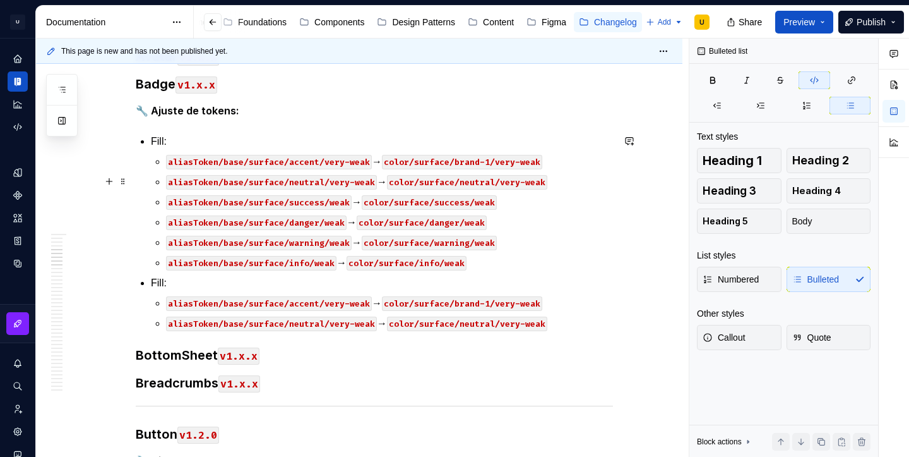
click at [465, 181] on code "color/surface/neutral/very-weak" at bounding box center [467, 182] width 160 height 15
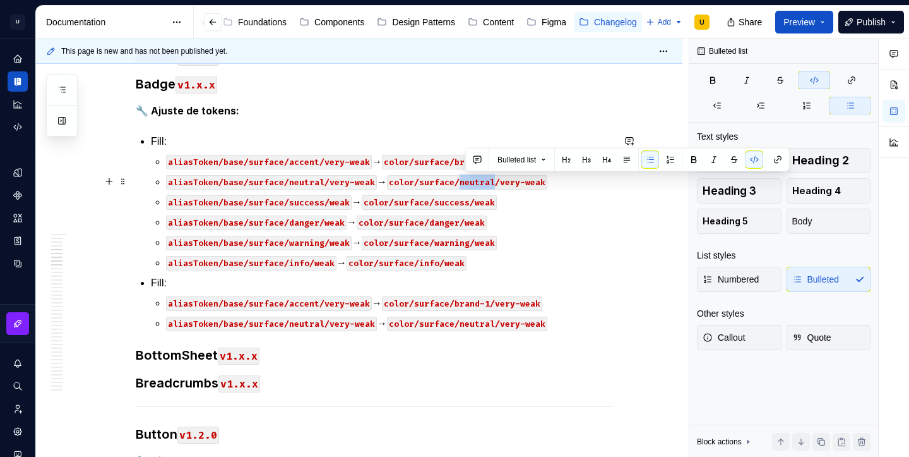
click at [465, 181] on code "color/surface/neutral/very-weak" at bounding box center [467, 182] width 160 height 15
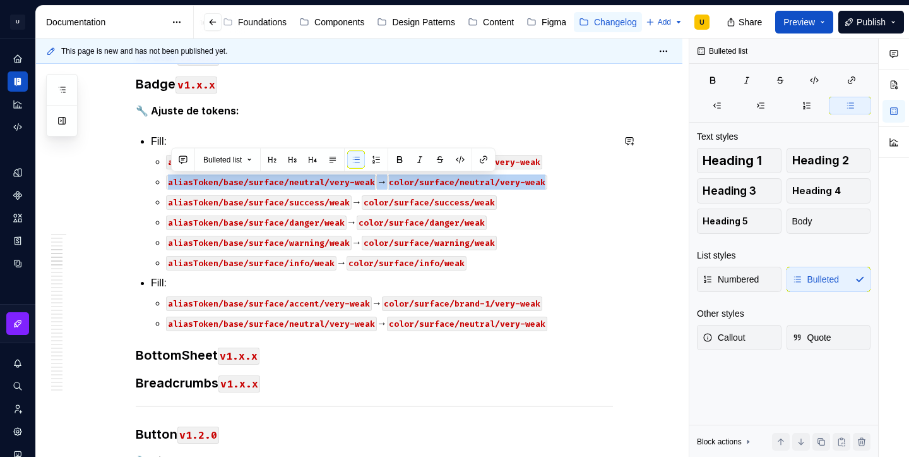
copy p "aliasToken/base/surface/neutral/very-weak → color/surface/neutral/very-weak"
click at [481, 263] on p "aliasToken/base/surface/info/weak → color/surface/info/weak" at bounding box center [389, 262] width 447 height 15
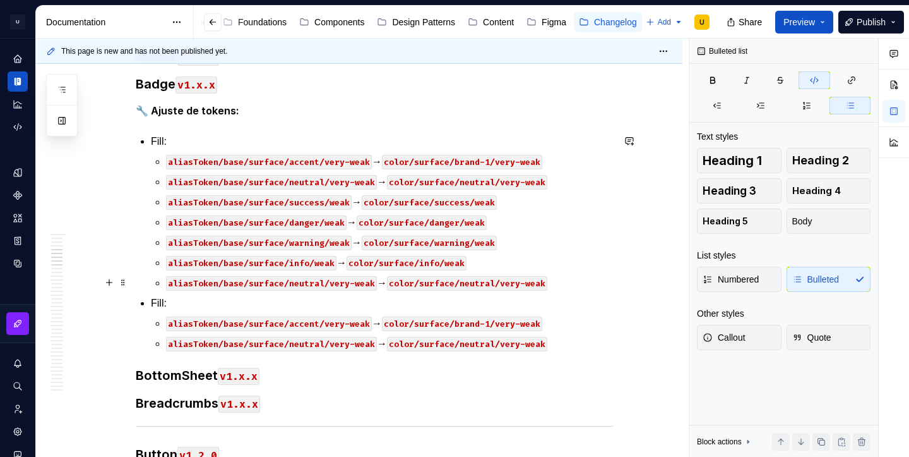
click at [521, 282] on code "color/surface/neutral/very-weak" at bounding box center [467, 283] width 160 height 15
click at [352, 287] on code "aliasToken/base/surface/neutral/very-weak" at bounding box center [271, 283] width 211 height 15
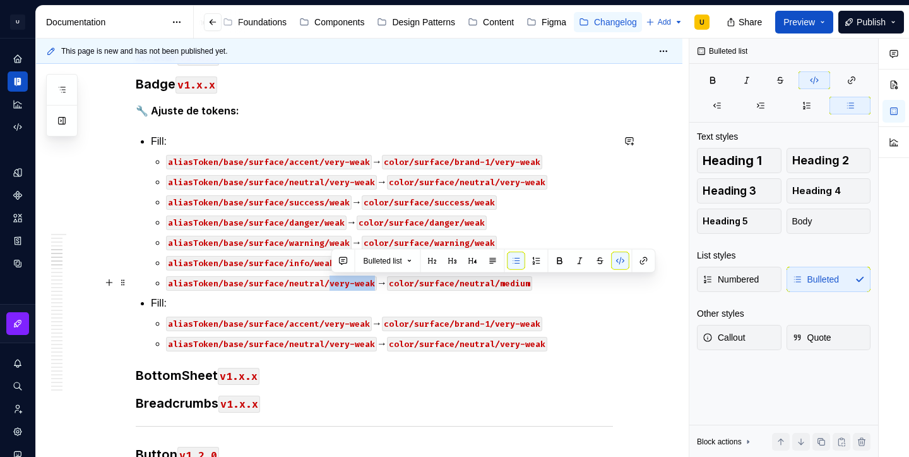
drag, startPoint x: 331, startPoint y: 282, endPoint x: 374, endPoint y: 286, distance: 43.7
click at [374, 286] on code "aliasToken/base/surface/neutral/very-weak" at bounding box center [271, 283] width 211 height 15
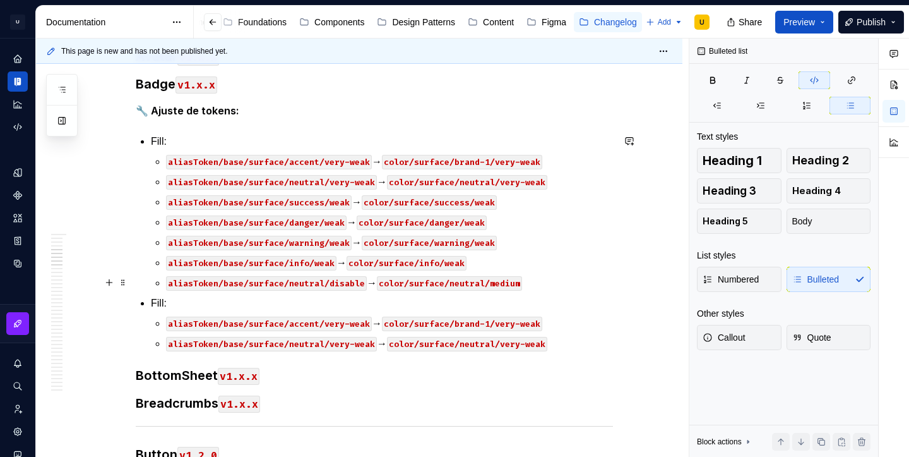
click at [538, 284] on p "aliasToken/base/surface/neutral/disable → color/surface/neutral/medium" at bounding box center [389, 282] width 447 height 15
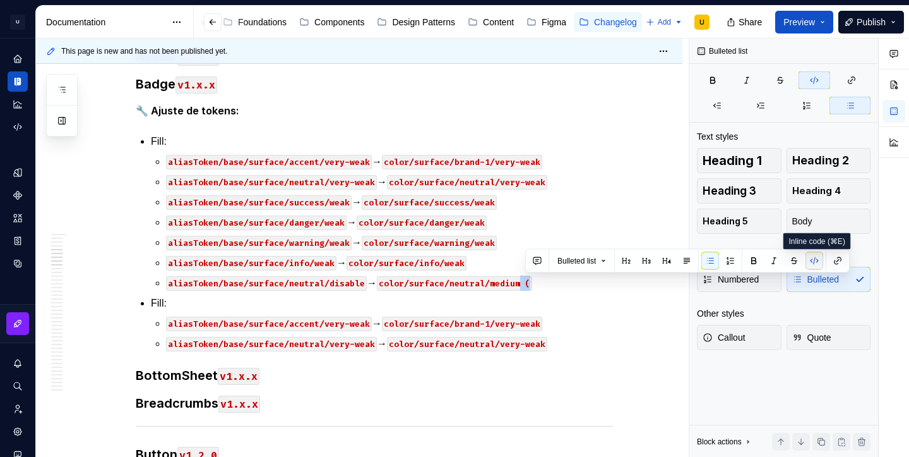
click at [815, 263] on button "button" at bounding box center [815, 261] width 18 height 18
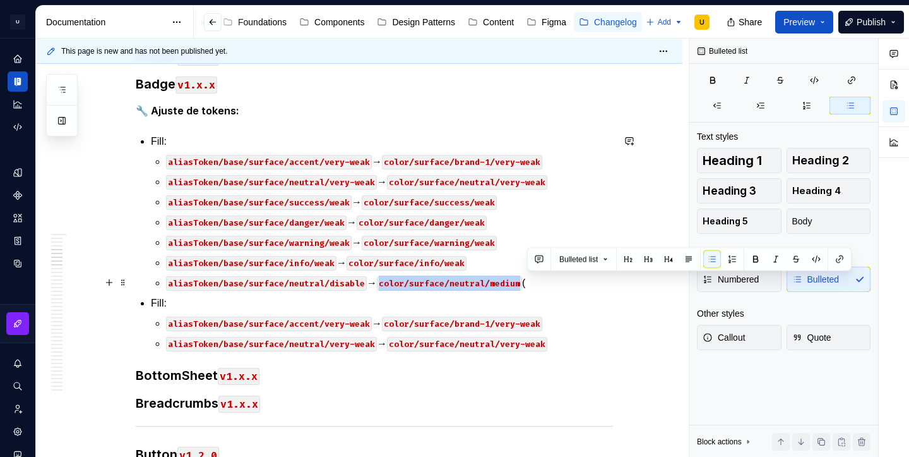
click at [542, 286] on p "aliasToken/base/surface/neutral/disable → color/surface/neutral/medium (" at bounding box center [389, 282] width 447 height 15
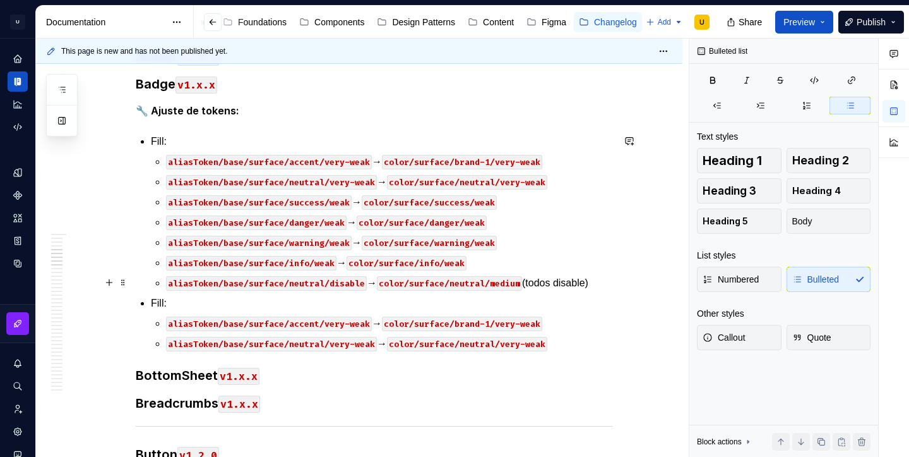
click at [326, 284] on code "aliasToken/base/surface/neutral/disable" at bounding box center [266, 283] width 201 height 15
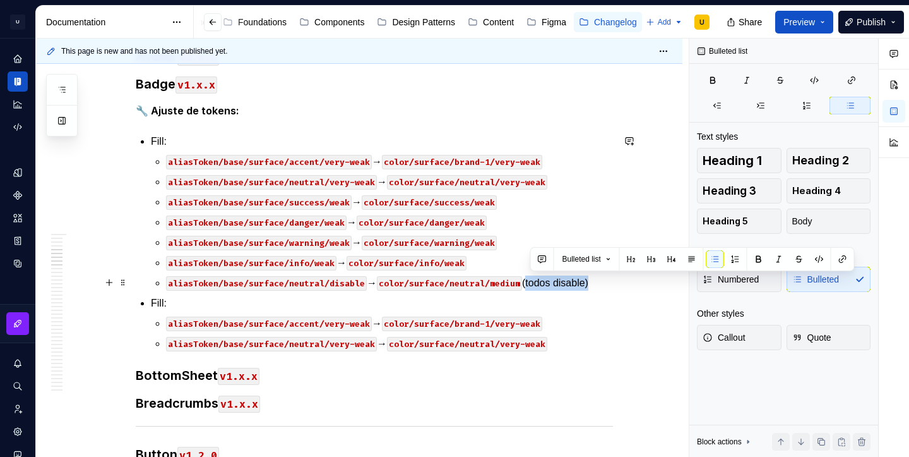
drag, startPoint x: 531, startPoint y: 284, endPoint x: 599, endPoint y: 285, distance: 68.2
click at [599, 285] on p "aliasToken/base/surface/neutral/disable → color/surface/neutral/medium (todos d…" at bounding box center [389, 282] width 447 height 15
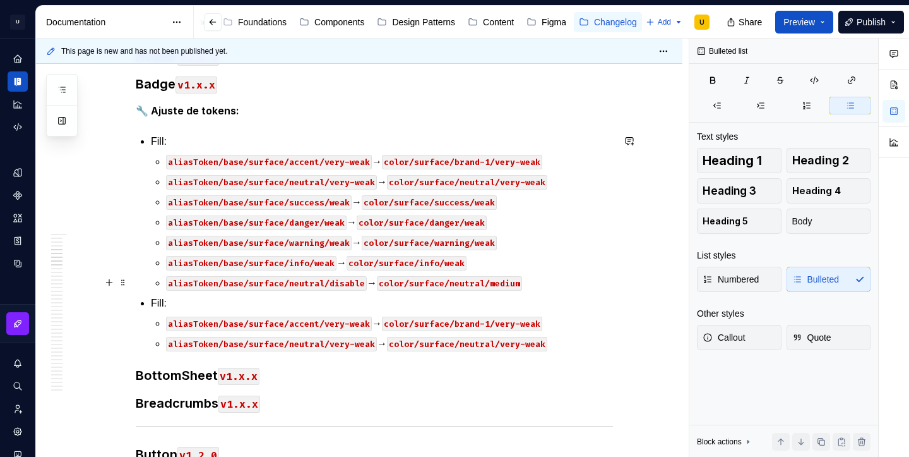
click at [541, 285] on p "aliasToken/base/surface/neutral/disable → color/surface/neutral/medium" at bounding box center [389, 282] width 447 height 15
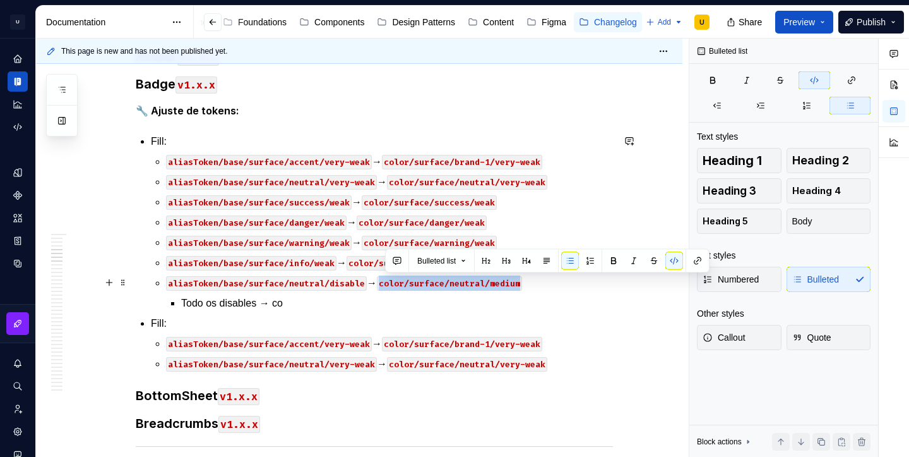
drag, startPoint x: 385, startPoint y: 284, endPoint x: 530, endPoint y: 277, distance: 144.8
click at [530, 277] on p "aliasToken/base/surface/neutral/disable → color/surface/neutral/medium" at bounding box center [389, 282] width 447 height 15
click at [282, 306] on p "Todo os disables → co" at bounding box center [397, 303] width 432 height 15
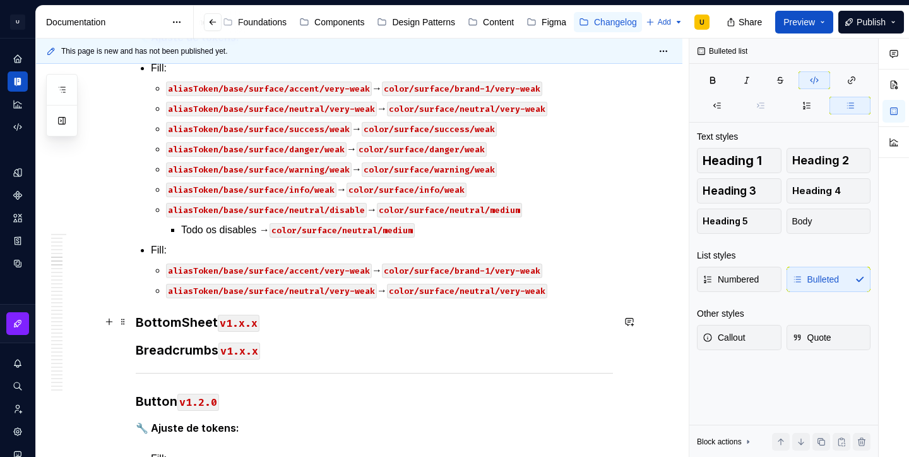
scroll to position [394, 0]
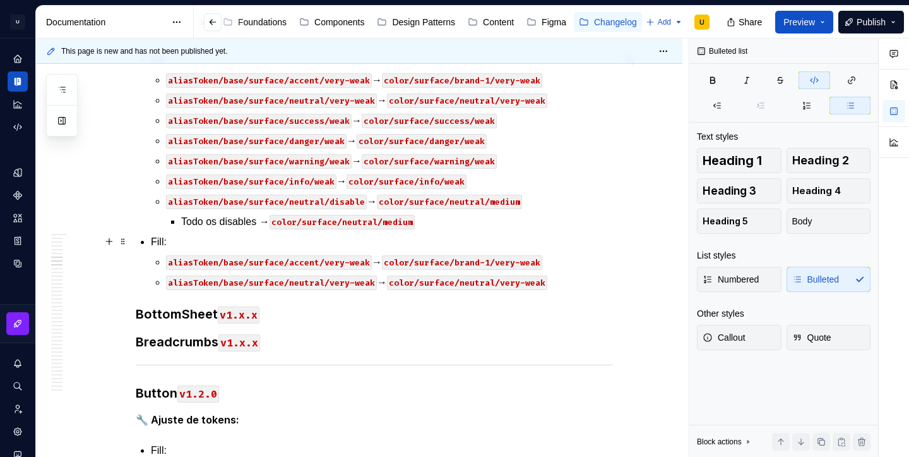
click at [155, 237] on p "Fill:" at bounding box center [382, 241] width 462 height 15
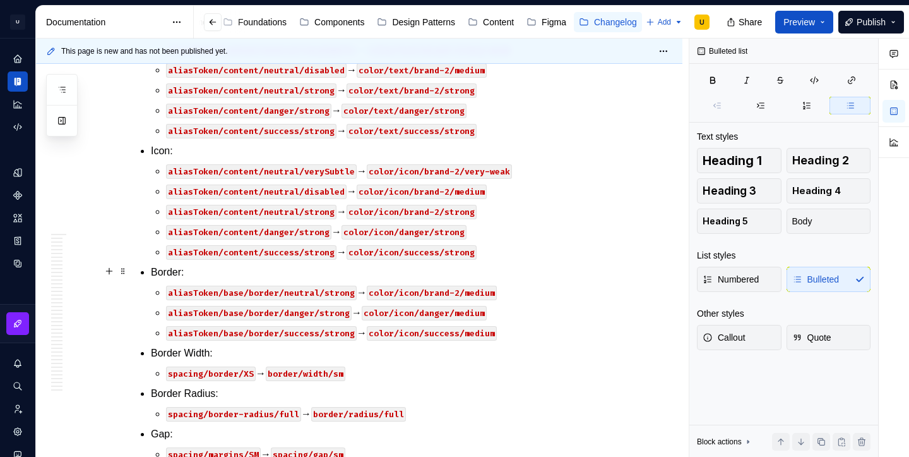
scroll to position [1029, 0]
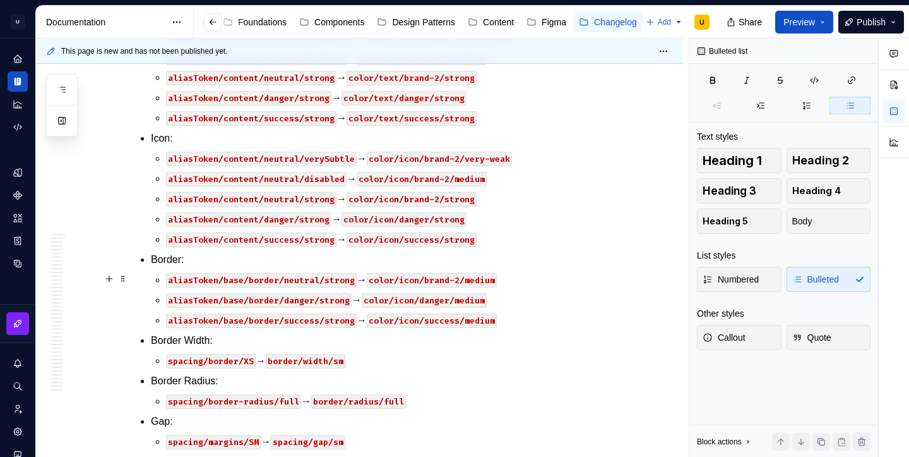
click at [308, 279] on code "aliasToken/base/border/neutral/strong" at bounding box center [261, 280] width 191 height 15
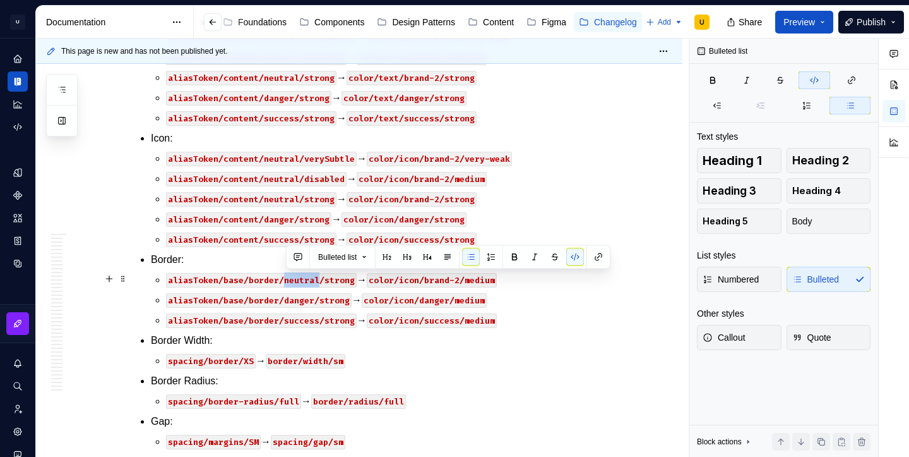
click at [308, 279] on code "aliasToken/base/border/neutral/strong" at bounding box center [261, 280] width 191 height 15
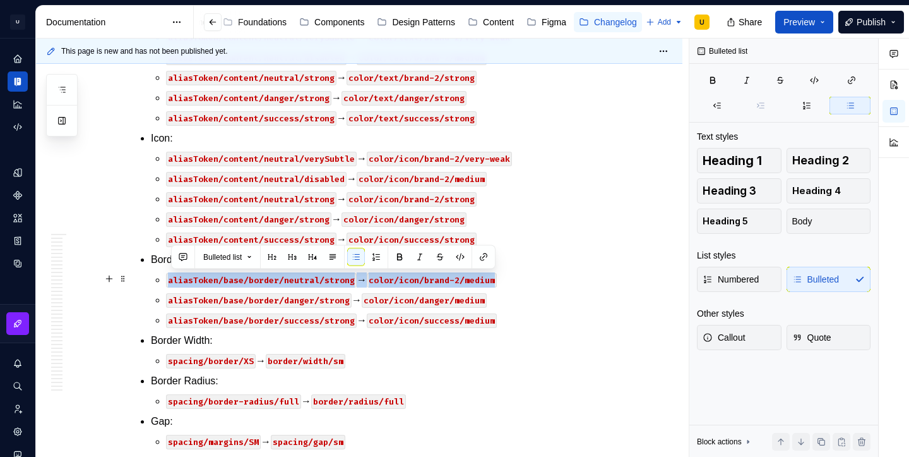
click at [308, 279] on code "aliasToken/base/border/neutral/strong" at bounding box center [261, 280] width 191 height 15
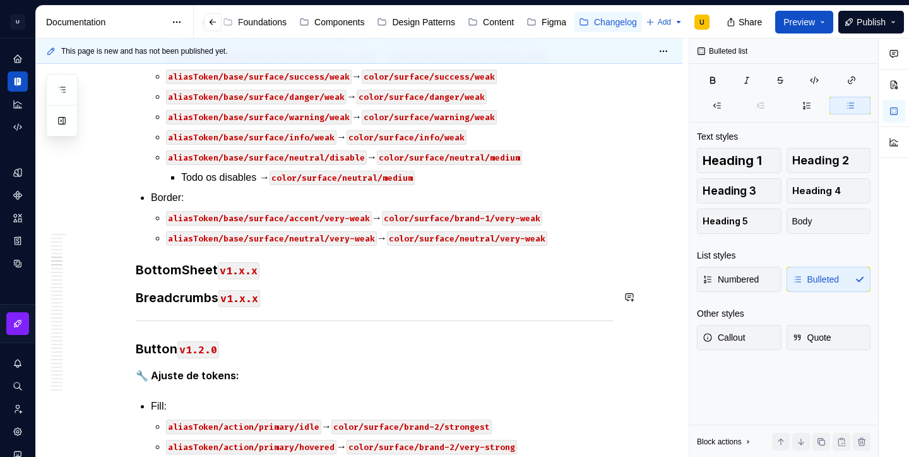
scroll to position [431, 0]
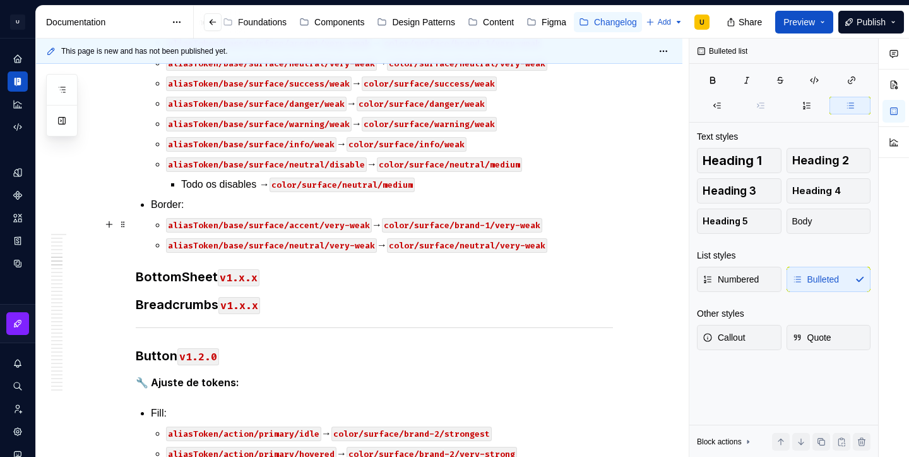
click at [333, 225] on code "aliasToken/base/surface/accent/very-weak" at bounding box center [269, 225] width 206 height 15
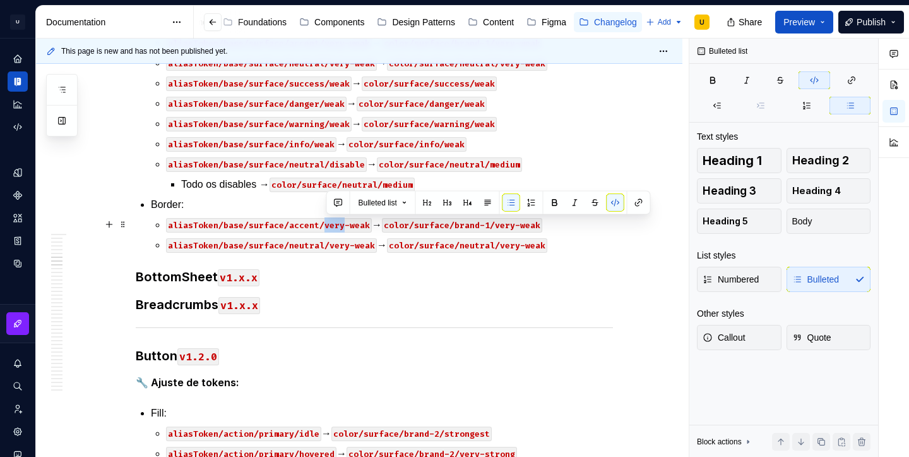
click at [333, 225] on code "aliasToken/base/surface/accent/very-weak" at bounding box center [269, 225] width 206 height 15
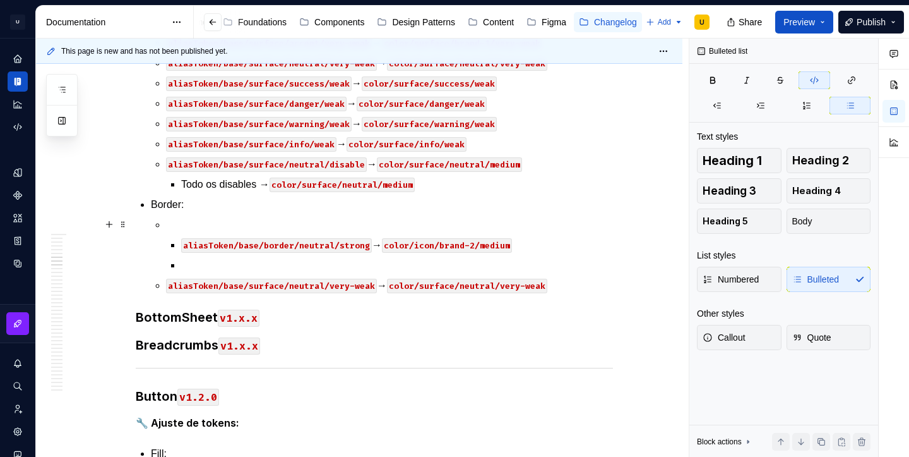
click at [212, 221] on p at bounding box center [389, 224] width 447 height 15
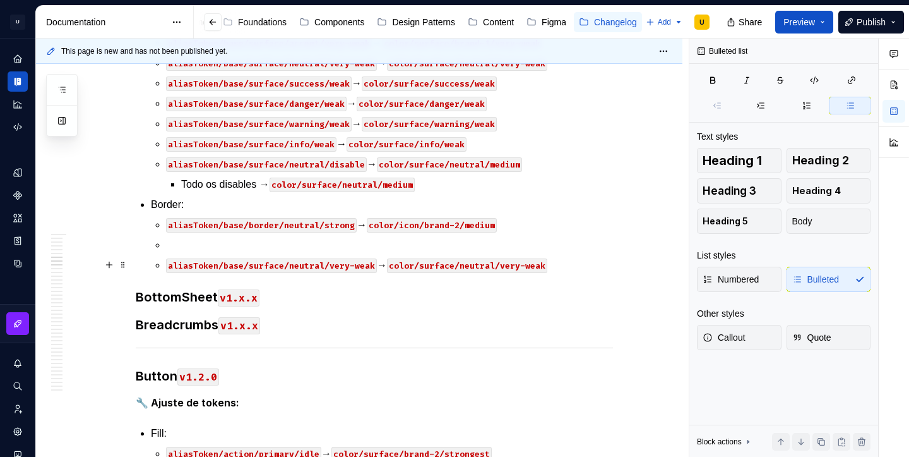
click at [218, 268] on code "aliasToken/base/surface/neutral/very-weak" at bounding box center [271, 265] width 211 height 15
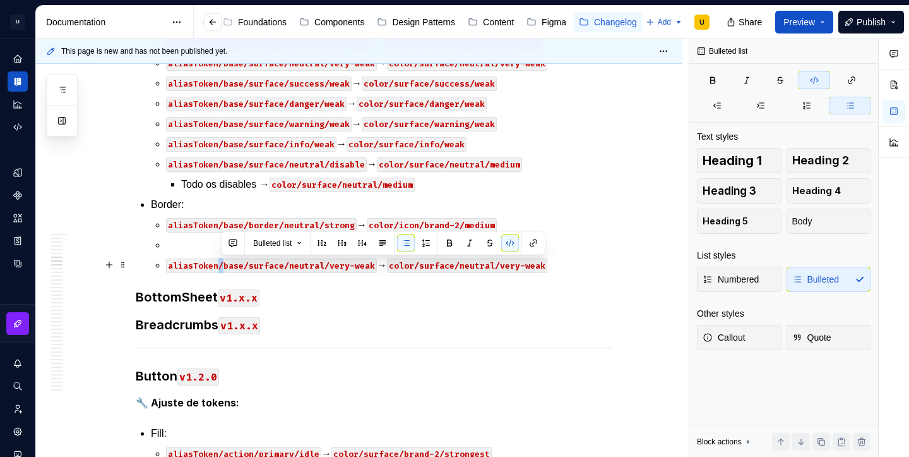
click at [218, 268] on code "aliasToken/base/surface/neutral/very-weak" at bounding box center [271, 265] width 211 height 15
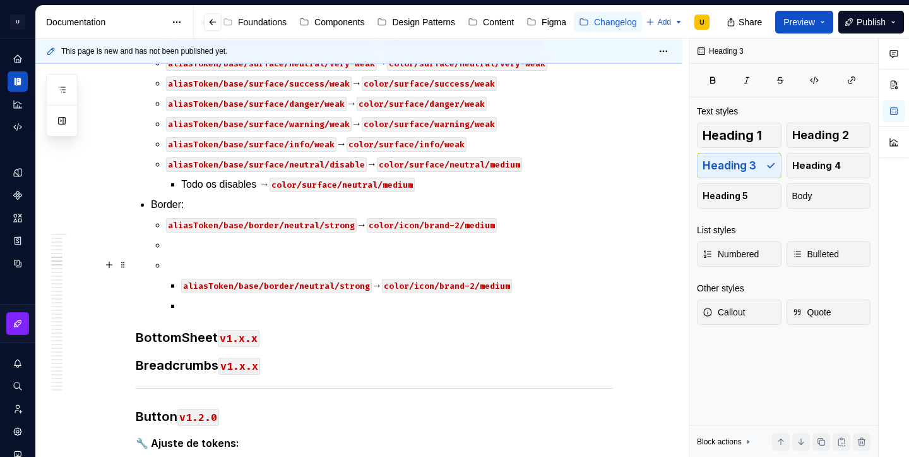
click at [210, 265] on p at bounding box center [389, 265] width 447 height 15
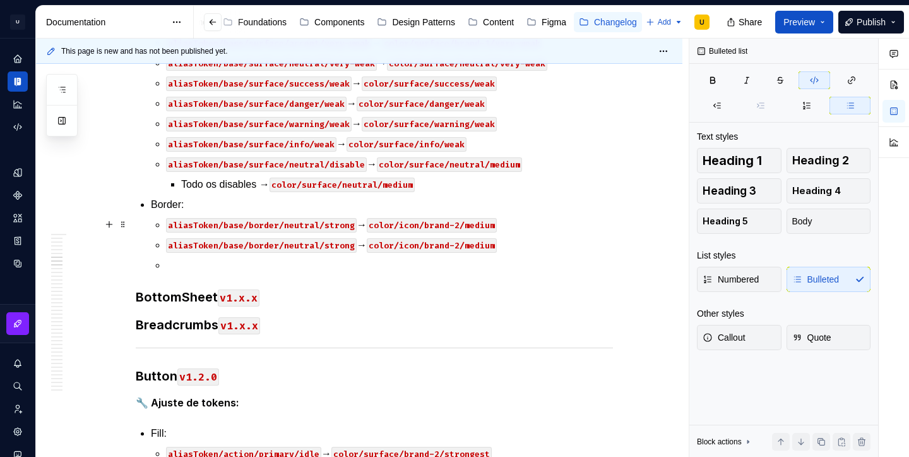
click at [304, 225] on code "aliasToken/base/border/neutral/strong" at bounding box center [261, 225] width 191 height 15
click at [337, 226] on code "aliasToken/base/border/accent/strong" at bounding box center [259, 225] width 186 height 15
click at [344, 242] on code "aliasToken/base/border/neutral/strong" at bounding box center [261, 245] width 191 height 15
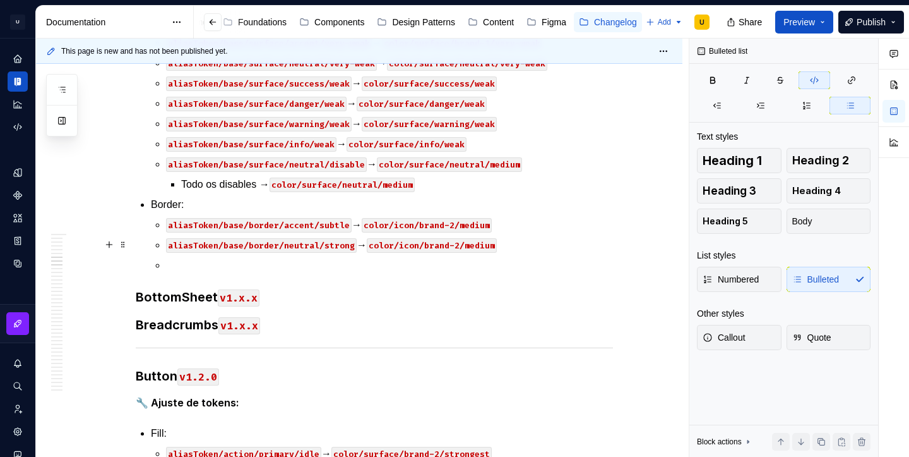
click at [344, 242] on code "aliasToken/base/border/neutral/strong" at bounding box center [261, 245] width 191 height 15
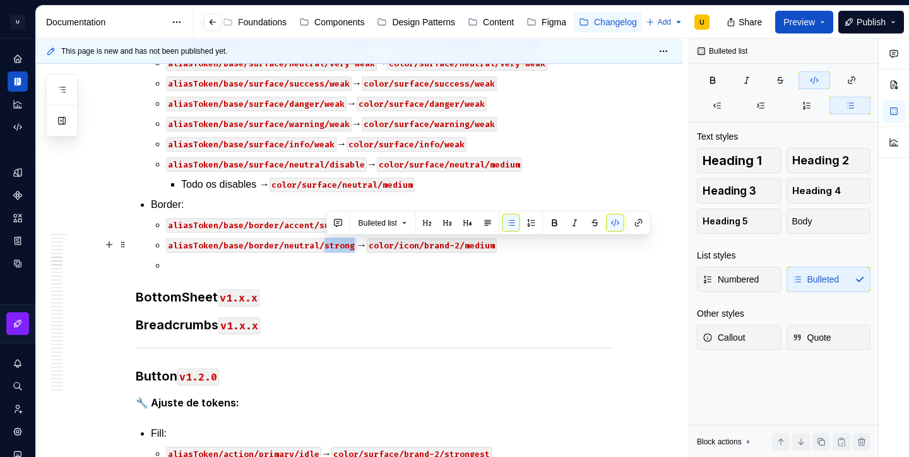
click at [302, 246] on code "aliasToken/base/border/neutral/strong" at bounding box center [261, 245] width 191 height 15
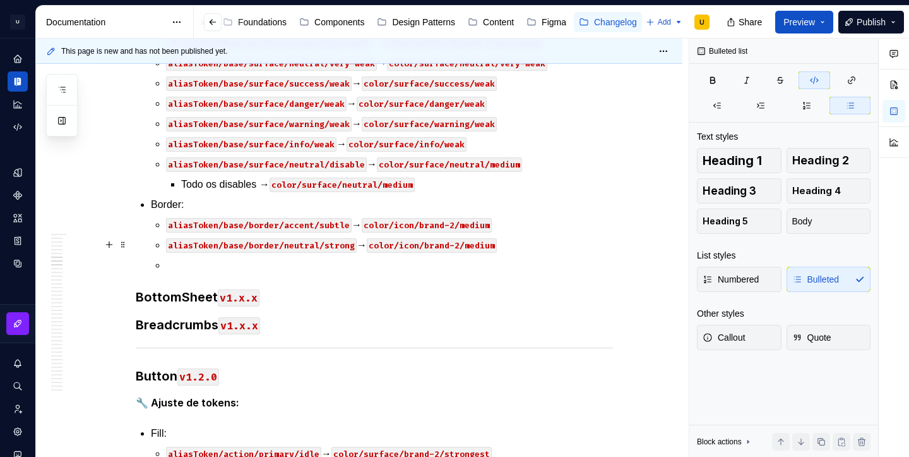
click at [302, 246] on code "aliasToken/base/border/neutral/strong" at bounding box center [261, 245] width 191 height 15
click at [329, 245] on code "aliasToken/base/border/accent/strong" at bounding box center [259, 245] width 186 height 15
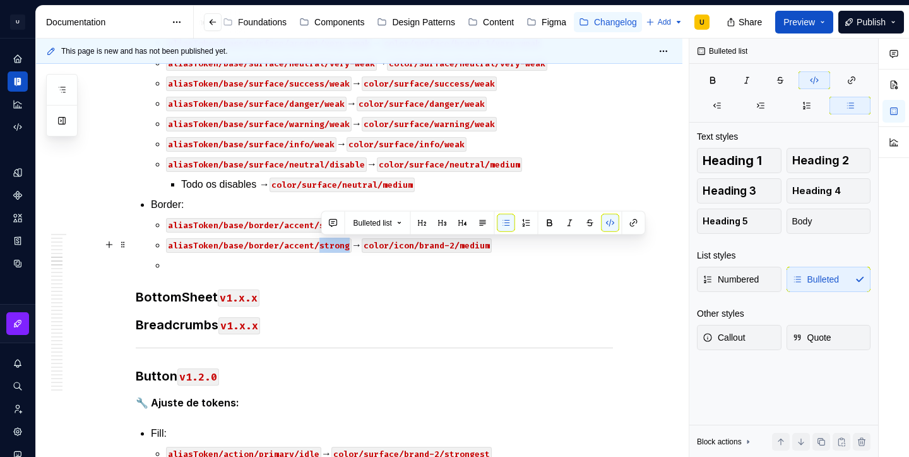
click at [329, 245] on code "aliasToken/base/border/accent/strong" at bounding box center [259, 245] width 186 height 15
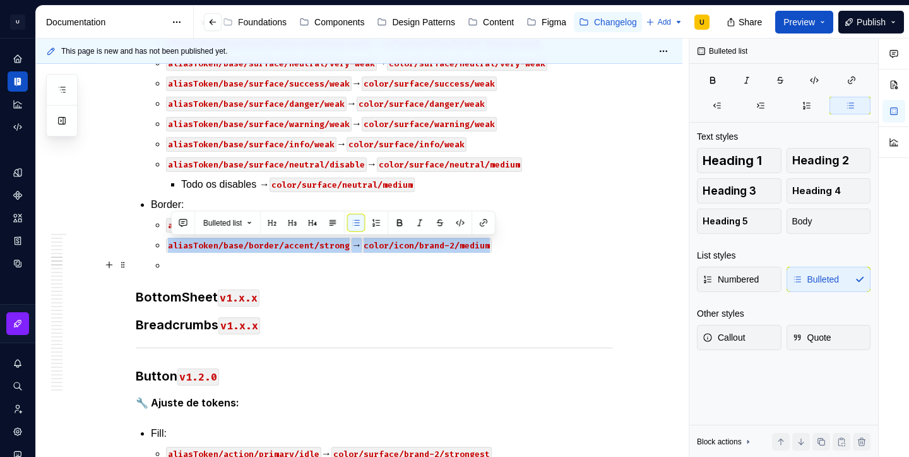
click at [515, 253] on ul "aliasToken/base/border/accent/subtle → color/icon/brand-2/medium aliasToken/bas…" at bounding box center [389, 245] width 447 height 56
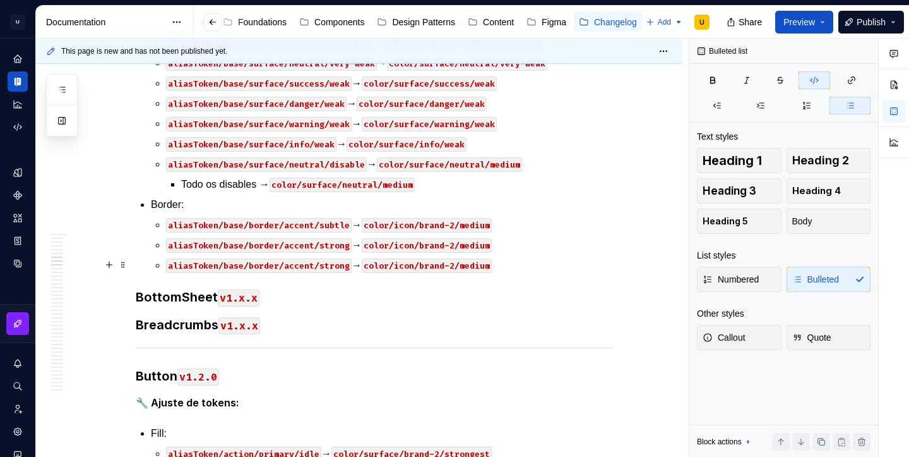
click at [306, 265] on code "aliasToken/base/border/accent/strong" at bounding box center [259, 265] width 186 height 15
click at [335, 266] on code "aliasToken/base/border/neutral/strong" at bounding box center [261, 265] width 191 height 15
click at [513, 263] on p "aliasToken/base/border/neutral/subtle → color/icon/brand-2/medium" at bounding box center [389, 265] width 447 height 15
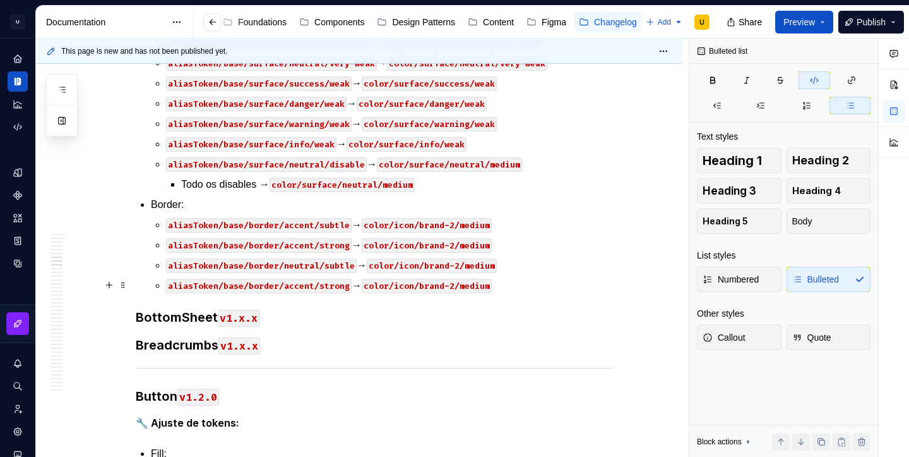
click at [299, 284] on code "aliasToken/base/border/accent/strong" at bounding box center [259, 285] width 186 height 15
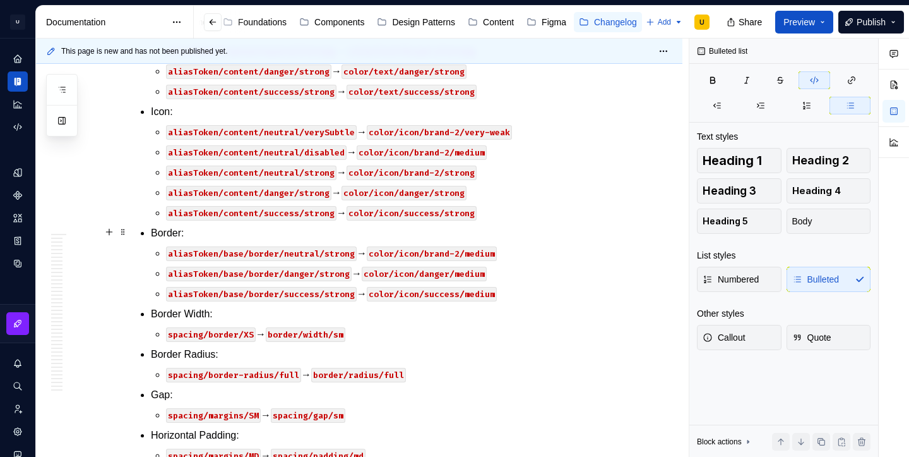
scroll to position [1101, 0]
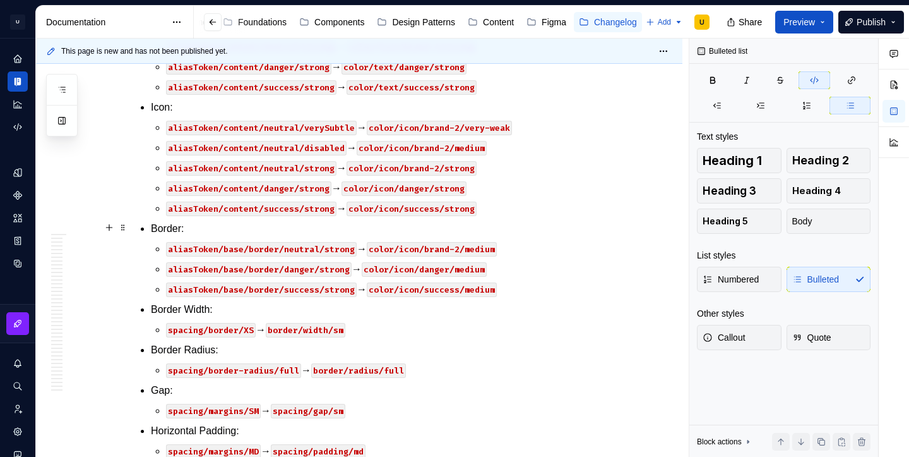
click at [186, 223] on p "Border:" at bounding box center [382, 228] width 462 height 15
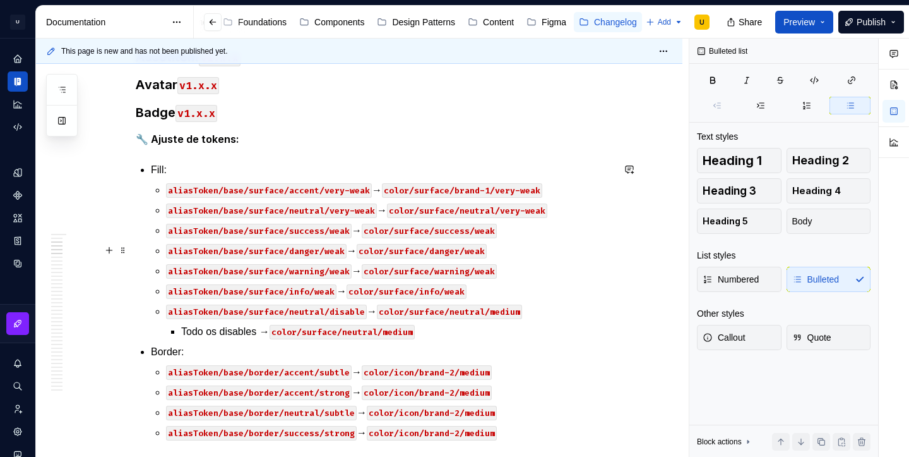
scroll to position [276, 0]
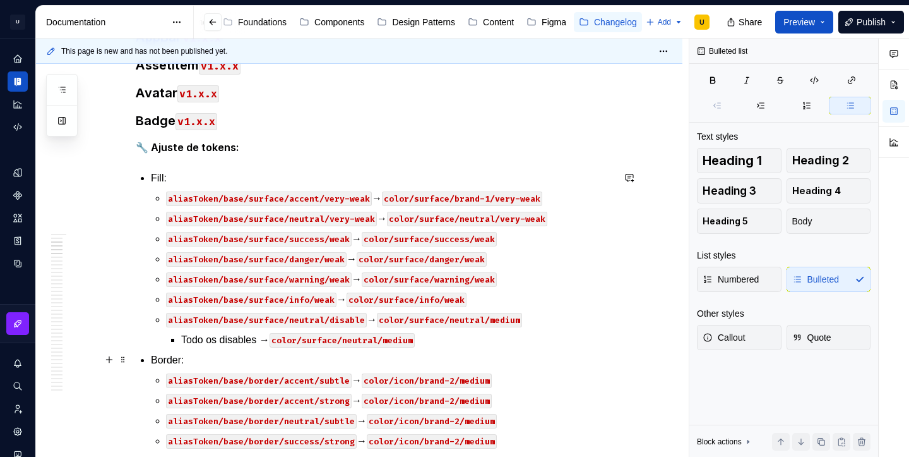
click at [186, 357] on p "Border:" at bounding box center [382, 359] width 462 height 15
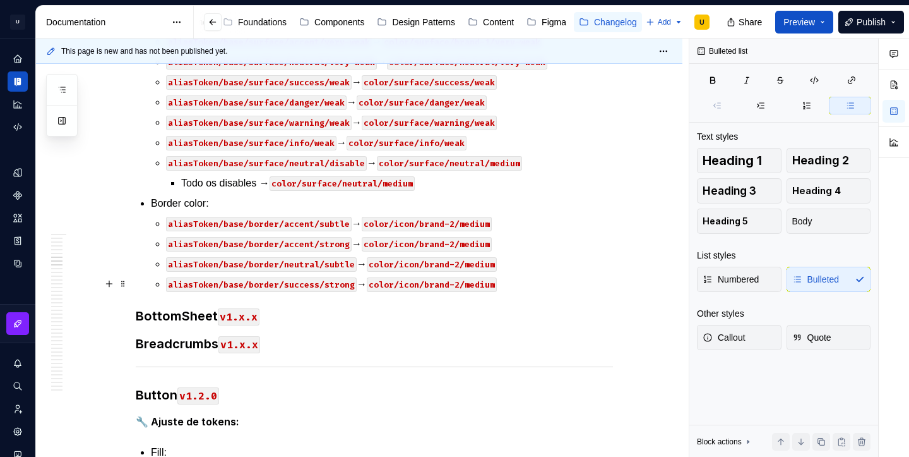
click at [346, 284] on code "aliasToken/base/border/success/strong" at bounding box center [261, 284] width 191 height 15
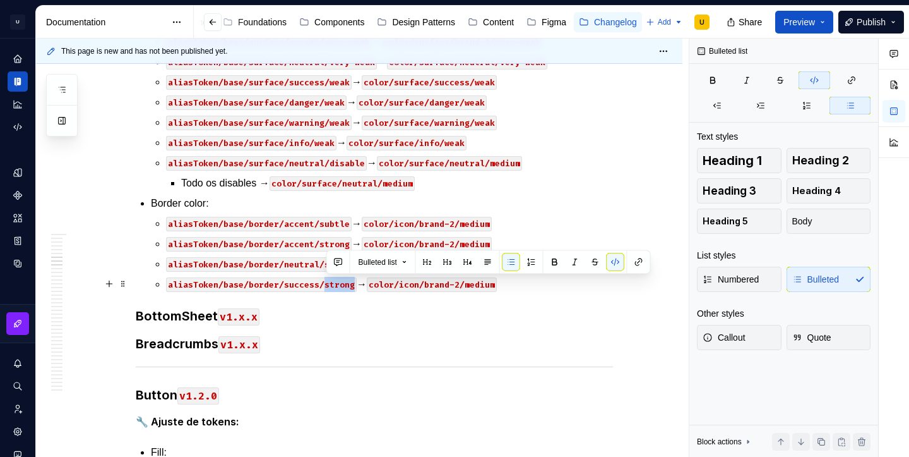
click at [346, 284] on code "aliasToken/base/border/success/strong" at bounding box center [261, 284] width 191 height 15
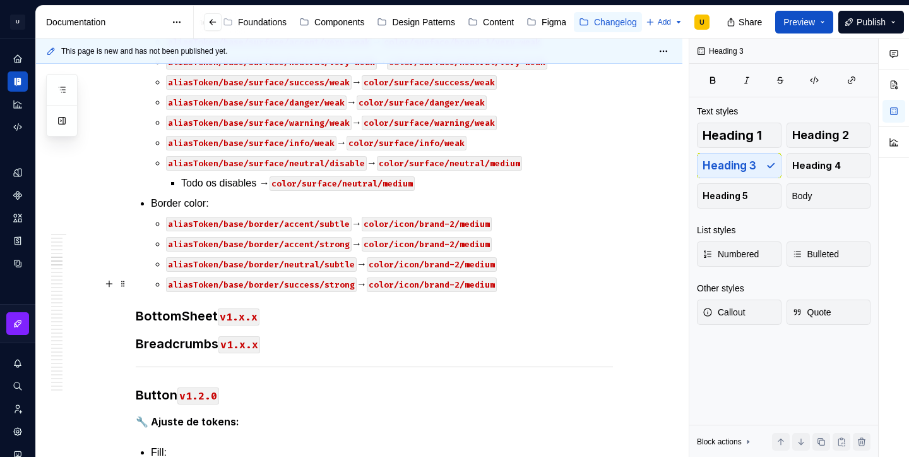
click at [515, 284] on p "aliasToken/base/border/success/strong → color/icon/brand-2/medium" at bounding box center [389, 284] width 447 height 15
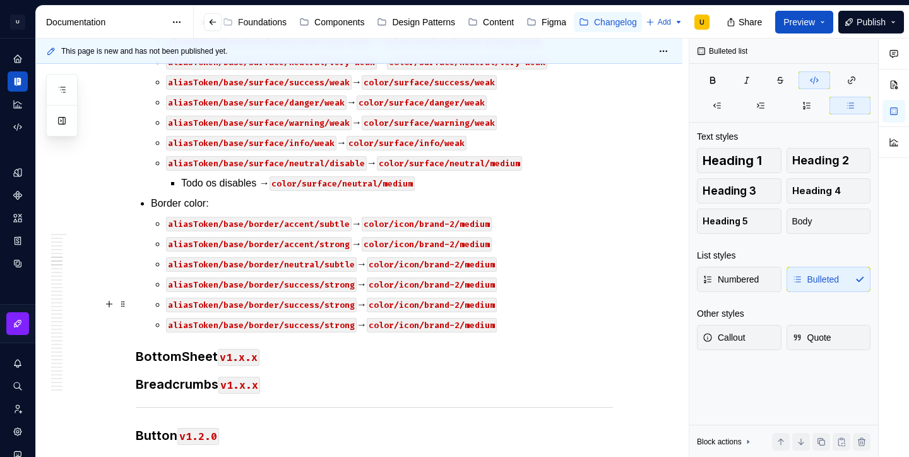
click at [296, 302] on code "aliasToken/base/border/success/strong" at bounding box center [261, 304] width 191 height 15
click at [338, 308] on code "aliasToken/base/border/danger/strong" at bounding box center [259, 304] width 186 height 15
click at [306, 326] on code "aliasToken/base/border/success/strong" at bounding box center [261, 325] width 191 height 15
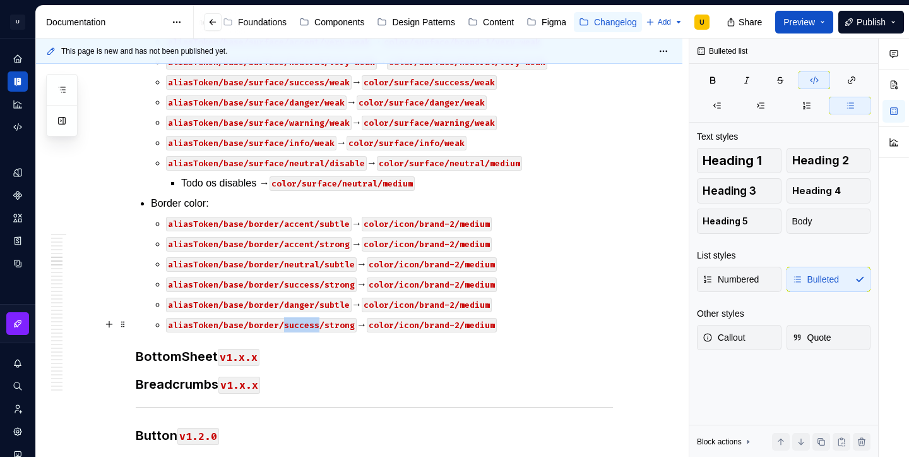
click at [306, 326] on code "aliasToken/base/border/success/strong" at bounding box center [261, 325] width 191 height 15
click at [503, 323] on p "aliasToken/base/border/danger/strong → color/icon/brand-2/medium" at bounding box center [389, 324] width 447 height 15
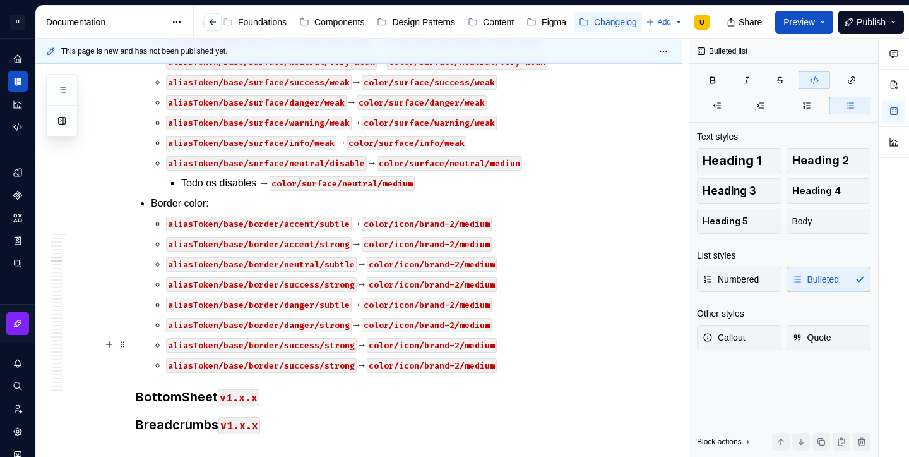
click at [310, 347] on code "aliasToken/base/border/success/strong" at bounding box center [261, 345] width 191 height 15
click at [340, 346] on code "aliasToken/base/border/warning/strong" at bounding box center [261, 345] width 191 height 15
click at [313, 366] on code "aliasToken/base/border/success/strong" at bounding box center [261, 365] width 191 height 15
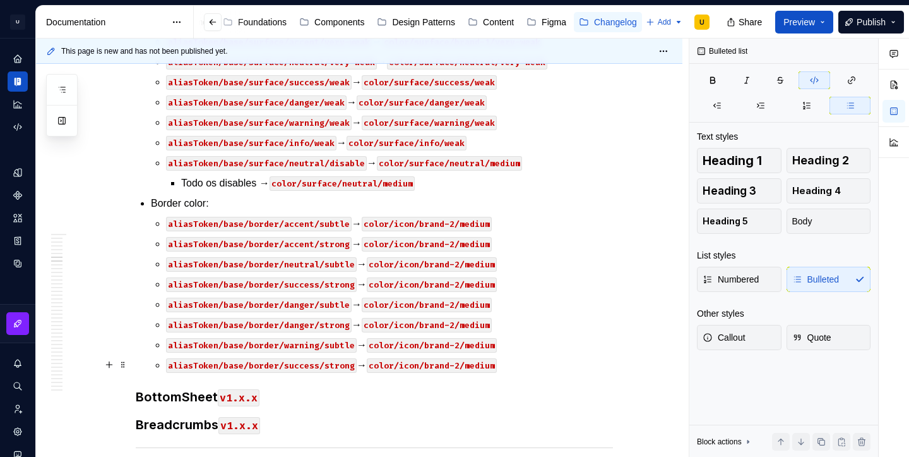
click at [313, 366] on code "aliasToken/base/border/success/strong" at bounding box center [261, 365] width 191 height 15
click at [344, 367] on code "aliasToken/base/border/warning/strong" at bounding box center [261, 365] width 191 height 15
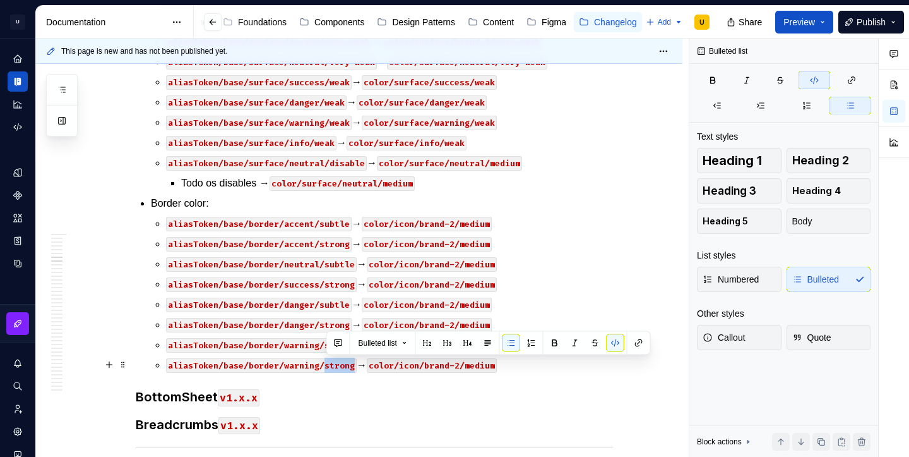
click at [494, 371] on code "color/icon/brand-2/medium" at bounding box center [432, 365] width 130 height 15
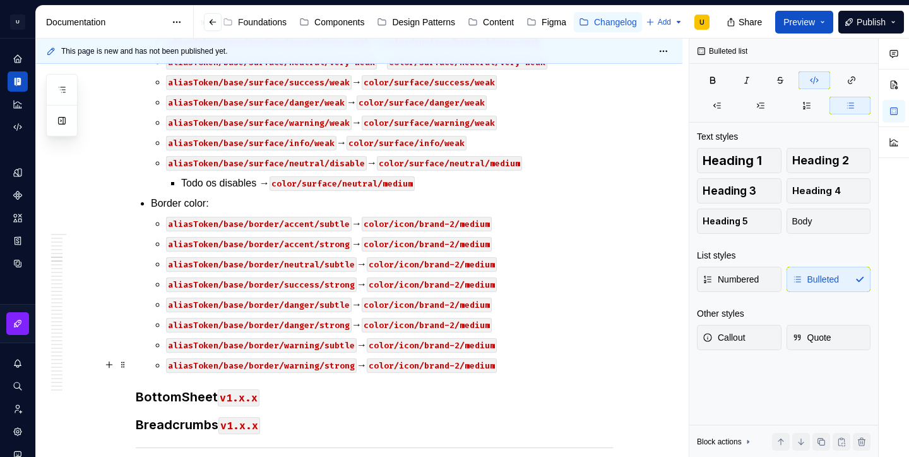
click at [515, 366] on p "aliasToken/base/border/warning/strong → color/icon/brand-2/medium" at bounding box center [389, 364] width 447 height 15
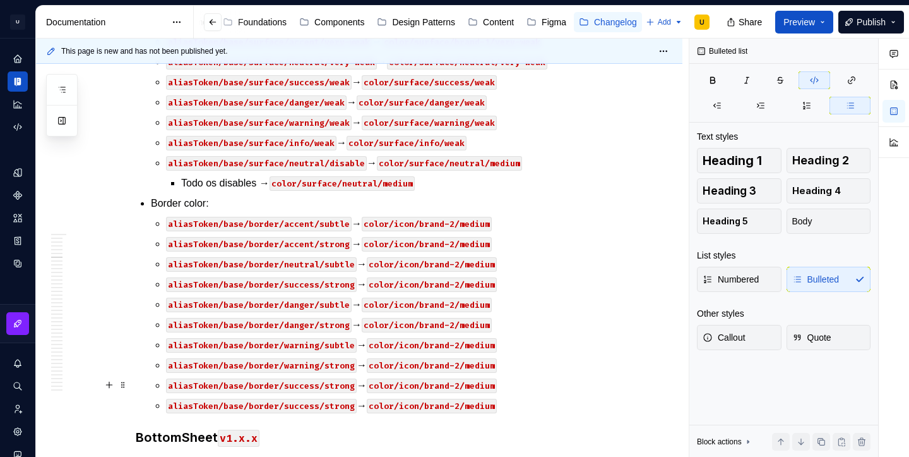
click at [307, 388] on code "aliasToken/base/border/success/strong" at bounding box center [261, 385] width 191 height 15
click at [304, 407] on code "aliasToken/base/border/success/strong" at bounding box center [261, 405] width 191 height 15
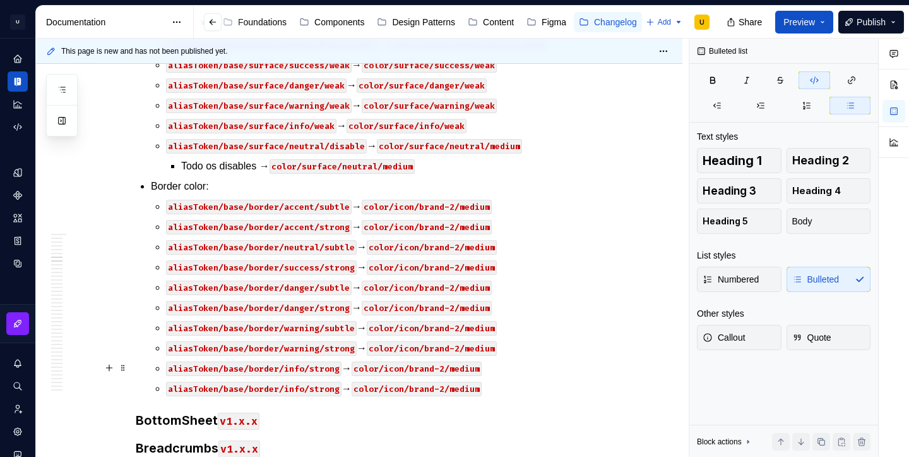
click at [330, 371] on code "aliasToken/base/border/info/strong" at bounding box center [254, 368] width 176 height 15
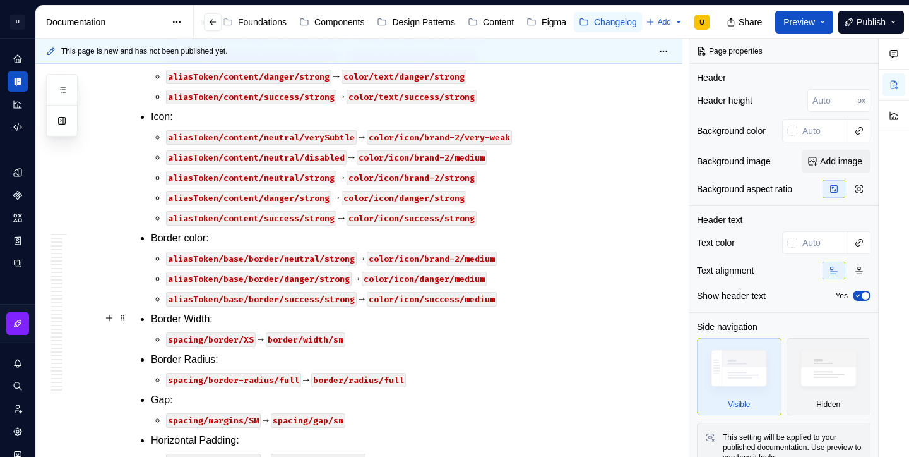
scroll to position [1215, 0]
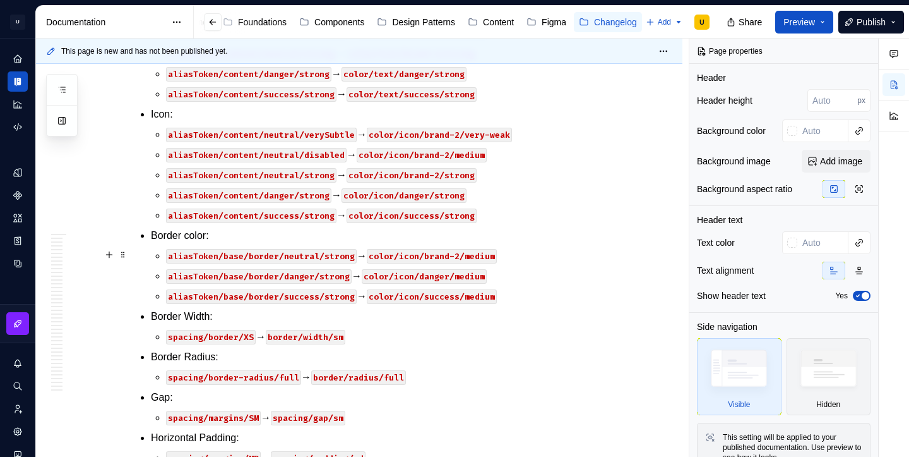
click at [417, 258] on code "color/icon/brand-2/medium" at bounding box center [432, 256] width 130 height 15
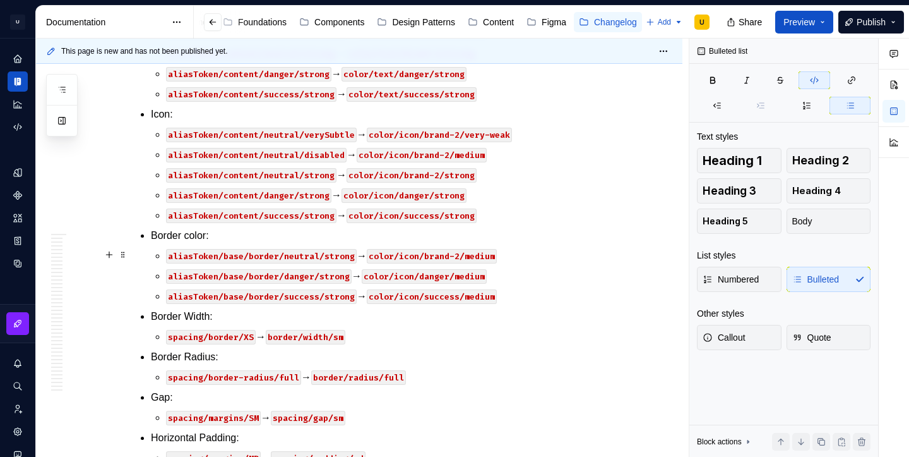
click at [417, 258] on code "color/icon/brand-2/medium" at bounding box center [432, 256] width 130 height 15
click at [409, 275] on code "color/icon/danger/medium" at bounding box center [424, 276] width 125 height 15
click at [410, 299] on code "color/icon/success/medium" at bounding box center [432, 296] width 130 height 15
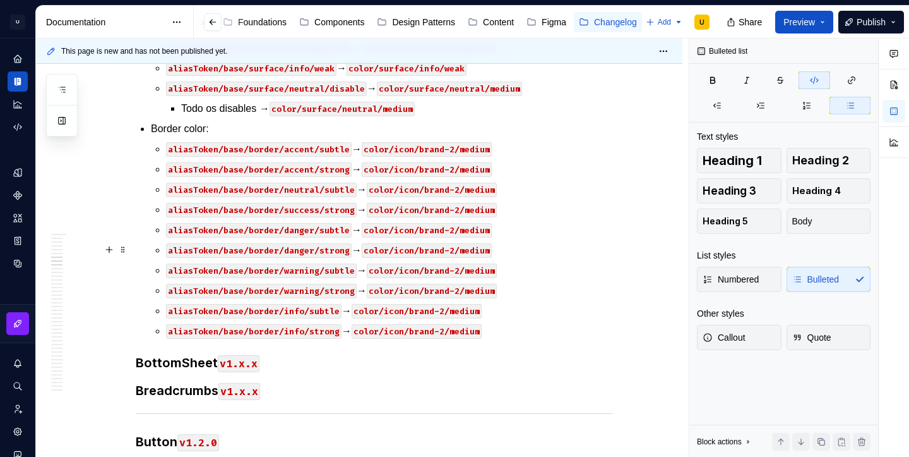
scroll to position [506, 0]
click at [440, 230] on code "color/icon/brand-2/medium" at bounding box center [427, 231] width 130 height 15
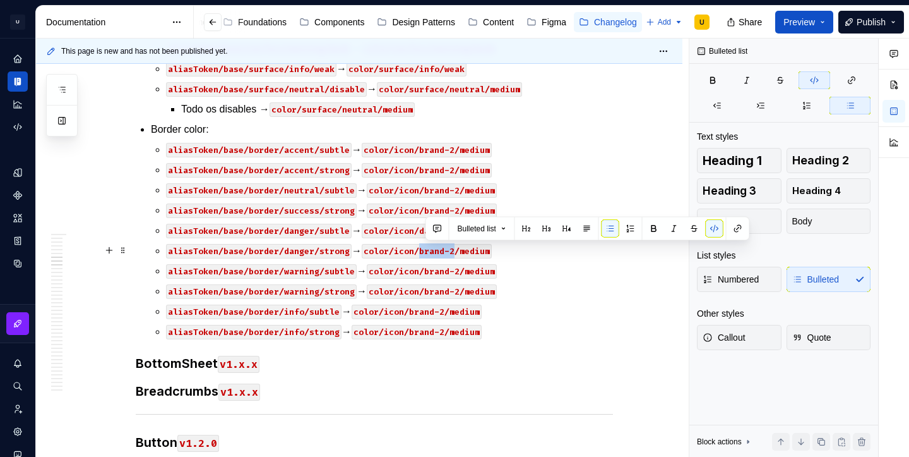
drag, startPoint x: 426, startPoint y: 249, endPoint x: 460, endPoint y: 256, distance: 34.8
click at [460, 256] on code "color/icon/brand-2/medium" at bounding box center [427, 251] width 130 height 15
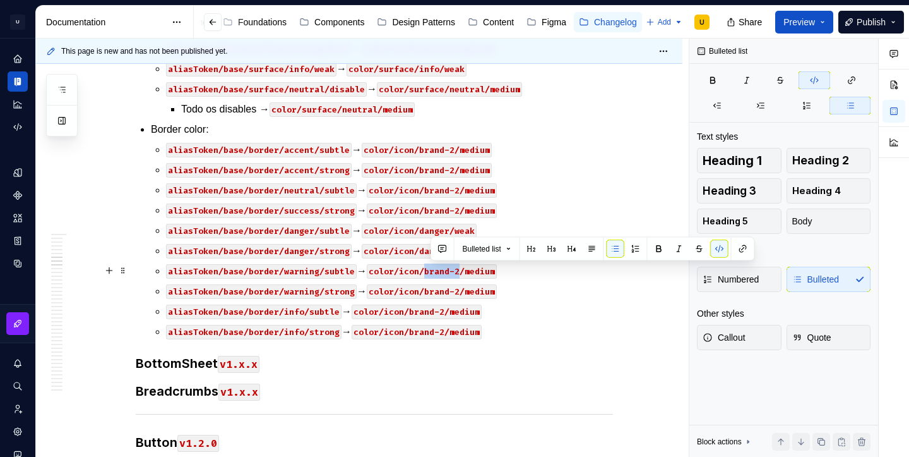
drag, startPoint x: 466, startPoint y: 270, endPoint x: 431, endPoint y: 272, distance: 35.4
click at [431, 272] on code "color/icon/brand-2/medium" at bounding box center [432, 271] width 130 height 15
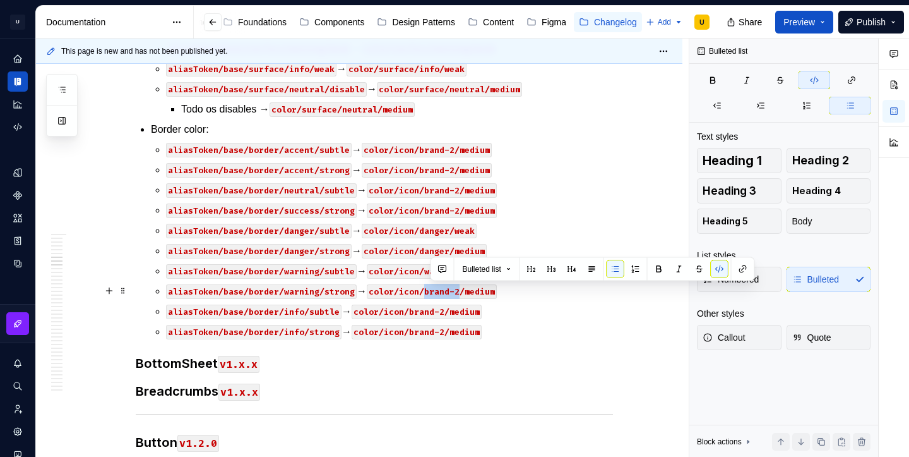
drag, startPoint x: 431, startPoint y: 293, endPoint x: 465, endPoint y: 296, distance: 33.6
click at [465, 296] on code "color/icon/brand-2/medium" at bounding box center [432, 291] width 130 height 15
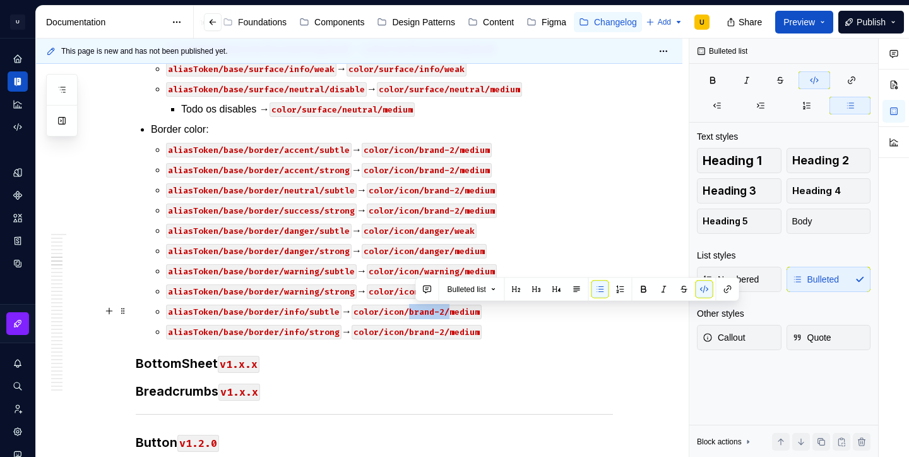
drag, startPoint x: 416, startPoint y: 313, endPoint x: 453, endPoint y: 311, distance: 37.9
click at [453, 311] on code "color/icon/brand-2/medium" at bounding box center [417, 311] width 130 height 15
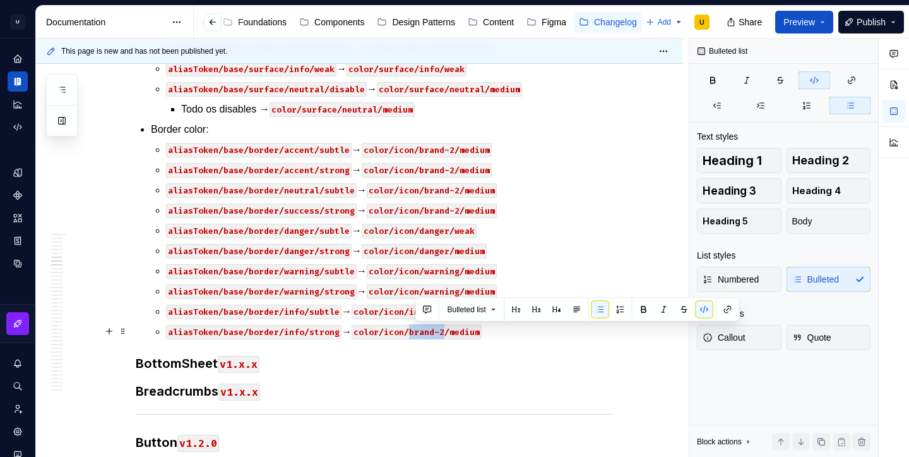
drag, startPoint x: 415, startPoint y: 332, endPoint x: 450, endPoint y: 335, distance: 34.9
click at [450, 335] on code "color/icon/brand-2/medium" at bounding box center [417, 332] width 130 height 15
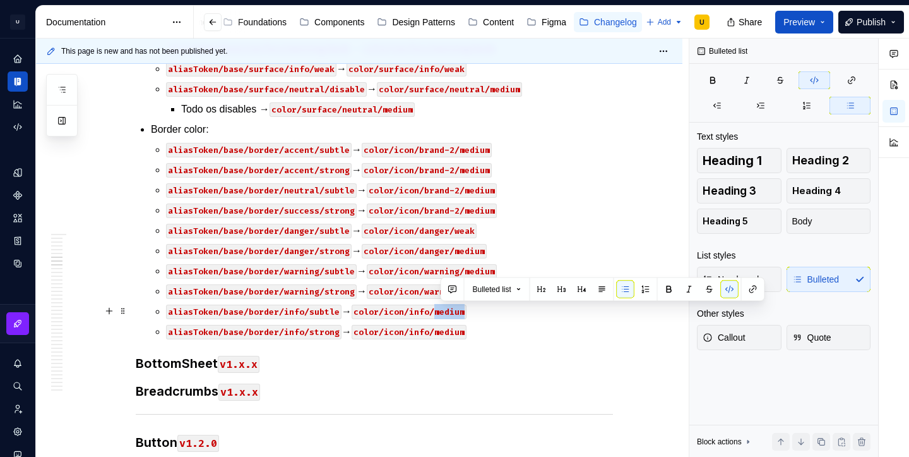
drag, startPoint x: 438, startPoint y: 312, endPoint x: 470, endPoint y: 314, distance: 31.6
click at [467, 314] on code "color/icon/info/medium" at bounding box center [409, 311] width 115 height 15
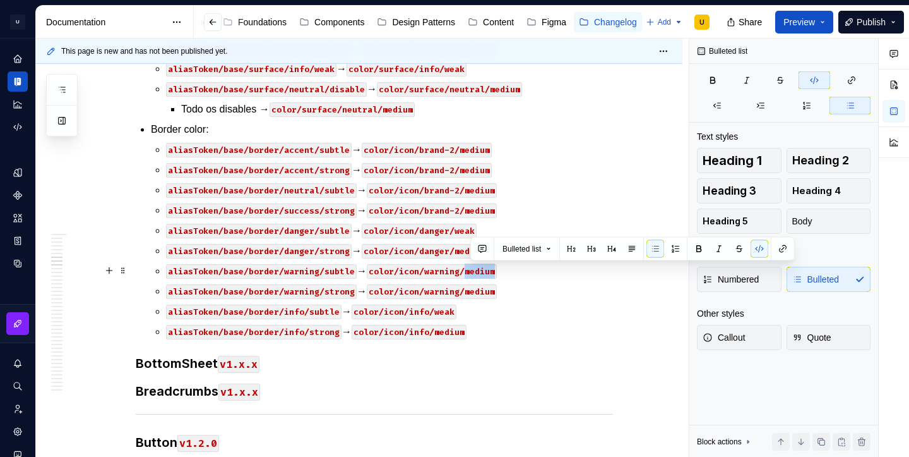
drag, startPoint x: 470, startPoint y: 270, endPoint x: 499, endPoint y: 270, distance: 29.0
click at [497, 270] on code "color/icon/warning/medium" at bounding box center [432, 271] width 130 height 15
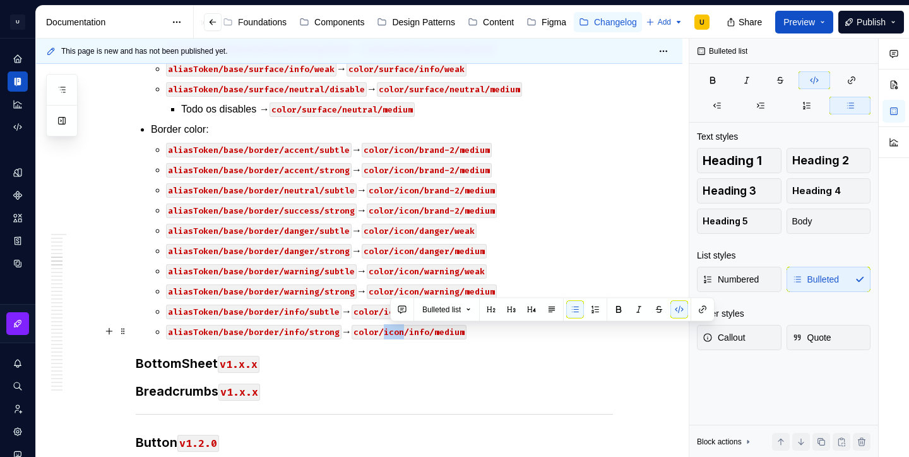
drag, startPoint x: 410, startPoint y: 333, endPoint x: 390, endPoint y: 334, distance: 19.6
click at [390, 334] on code "color/icon/info/medium" at bounding box center [409, 332] width 115 height 15
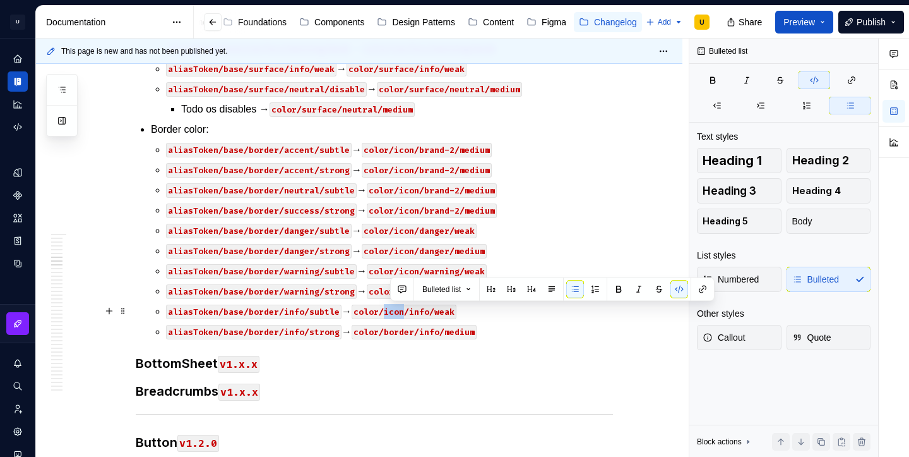
drag, startPoint x: 409, startPoint y: 313, endPoint x: 391, endPoint y: 312, distance: 17.7
click at [391, 312] on code "color/icon/info/weak" at bounding box center [404, 311] width 105 height 15
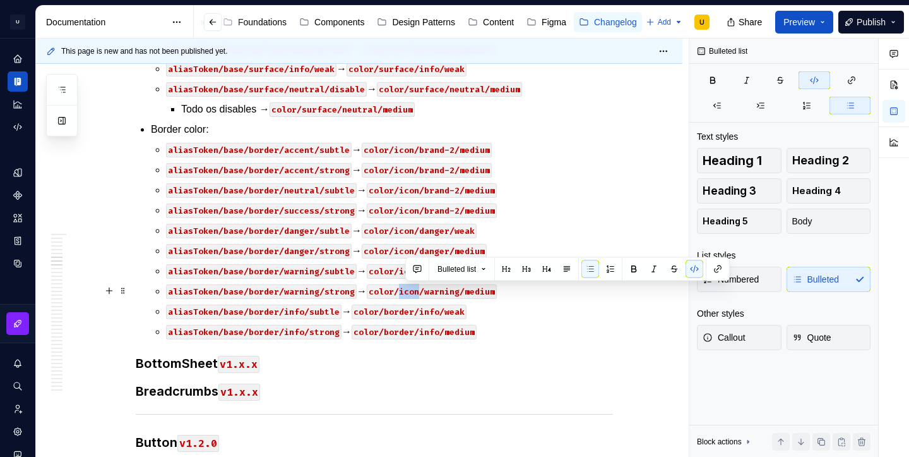
drag, startPoint x: 427, startPoint y: 290, endPoint x: 405, endPoint y: 291, distance: 21.5
click at [405, 291] on code "color/icon/warning/medium" at bounding box center [432, 291] width 130 height 15
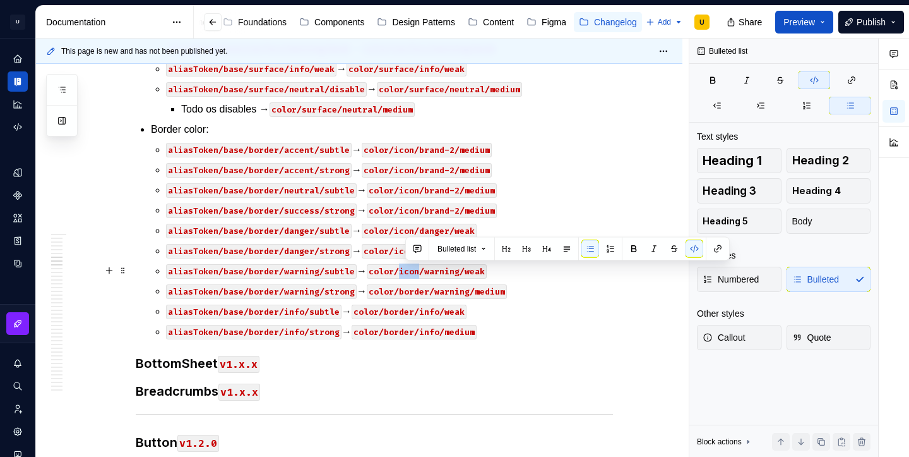
drag, startPoint x: 426, startPoint y: 270, endPoint x: 407, endPoint y: 271, distance: 19.0
click at [407, 271] on code "color/icon/warning/weak" at bounding box center [427, 271] width 120 height 15
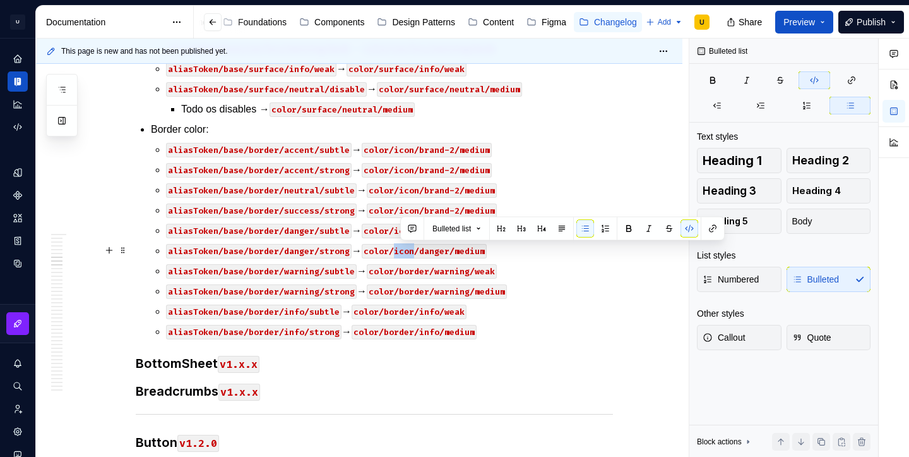
drag, startPoint x: 421, startPoint y: 248, endPoint x: 401, endPoint y: 249, distance: 19.7
click at [401, 249] on code "color/icon/danger/medium" at bounding box center [424, 251] width 125 height 15
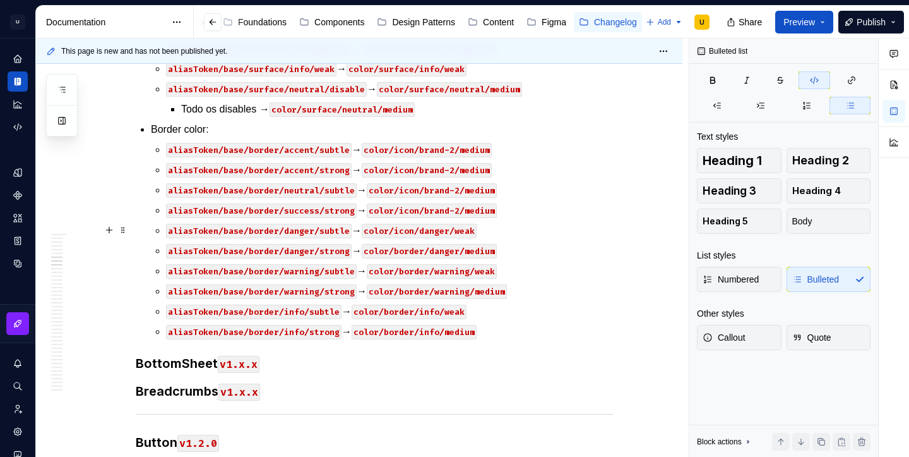
click at [417, 229] on code "color/icon/danger/weak" at bounding box center [419, 231] width 115 height 15
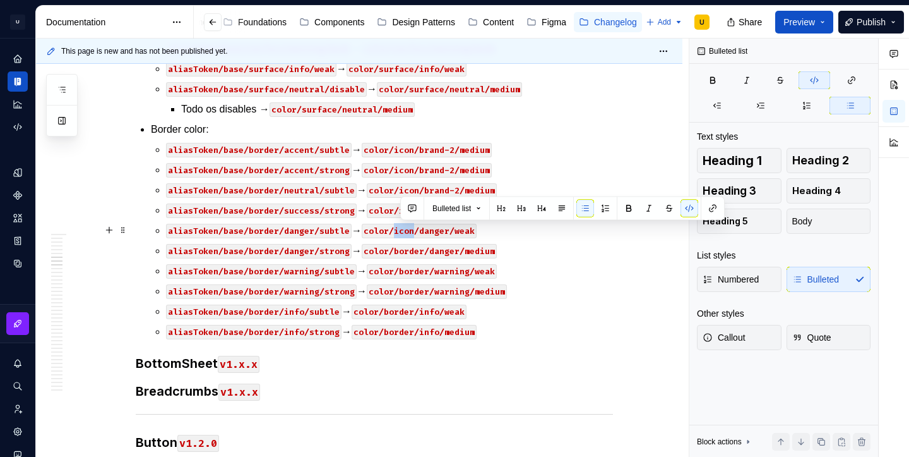
drag, startPoint x: 419, startPoint y: 229, endPoint x: 400, endPoint y: 230, distance: 19.0
click at [400, 230] on code "color/icon/danger/weak" at bounding box center [419, 231] width 115 height 15
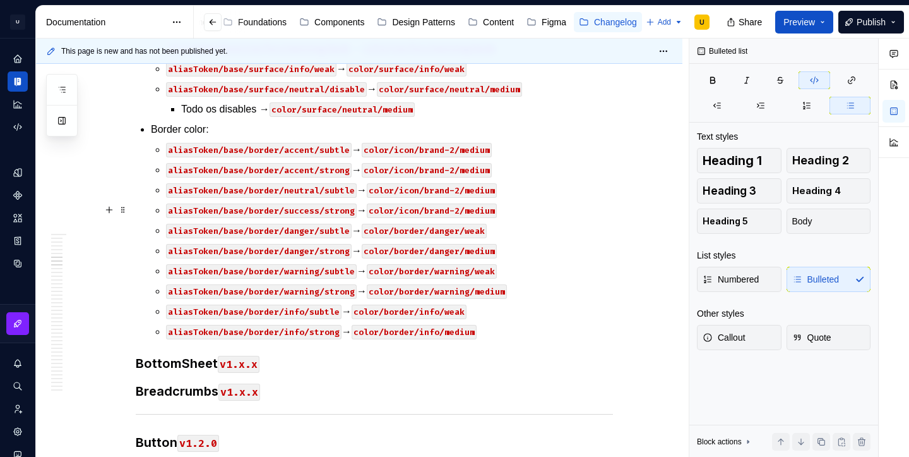
click at [428, 210] on code "color/icon/brand-2/medium" at bounding box center [432, 210] width 130 height 15
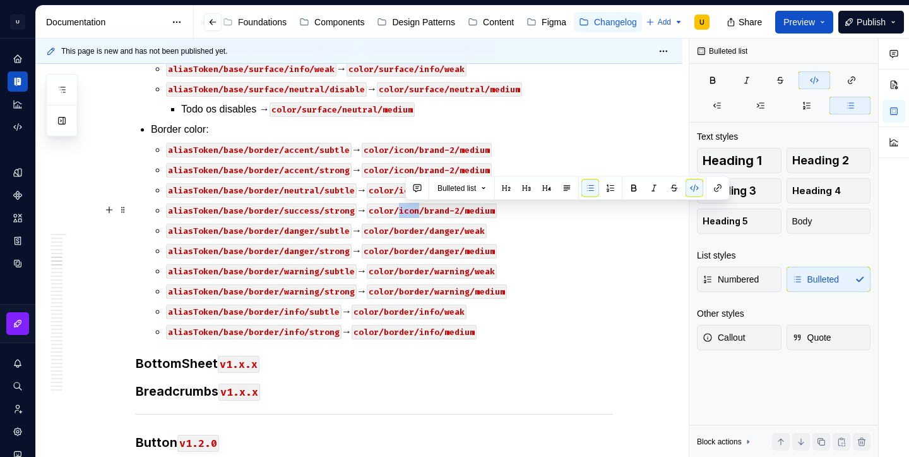
drag, startPoint x: 426, startPoint y: 210, endPoint x: 405, endPoint y: 210, distance: 20.2
click at [405, 210] on code "color/icon/brand-2/medium" at bounding box center [432, 210] width 130 height 15
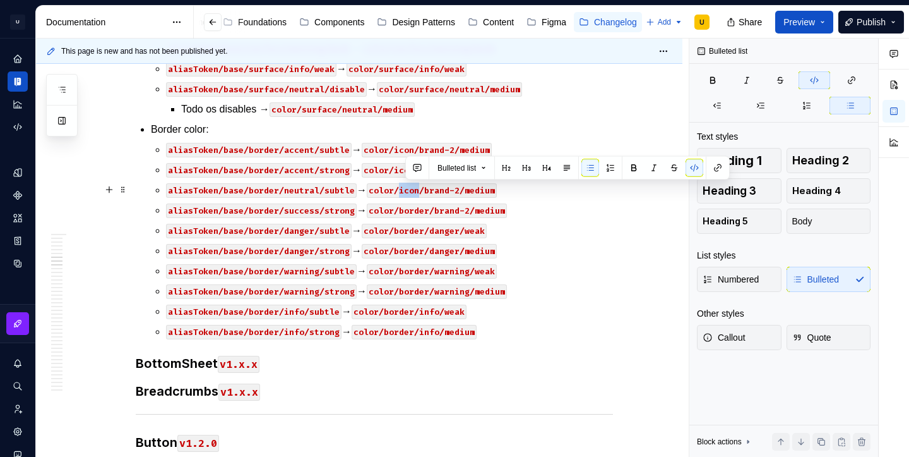
drag, startPoint x: 426, startPoint y: 189, endPoint x: 407, endPoint y: 193, distance: 19.2
click at [407, 193] on code "color/icon/brand-2/medium" at bounding box center [432, 190] width 130 height 15
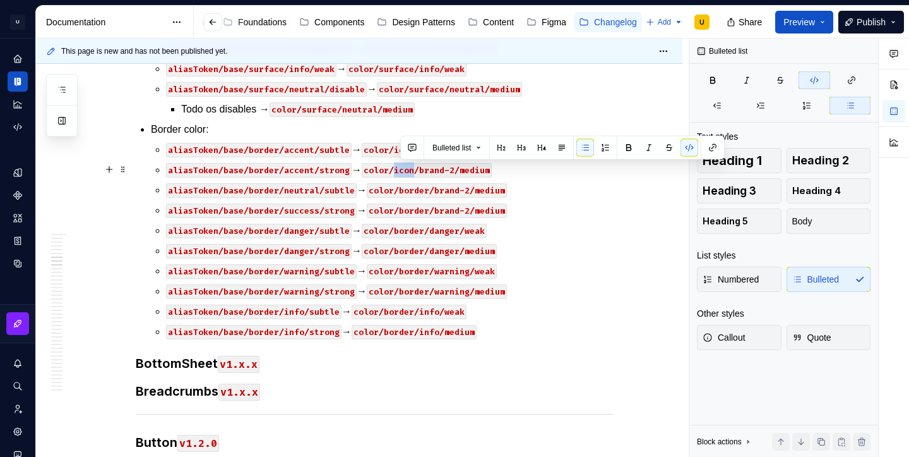
drag, startPoint x: 421, startPoint y: 170, endPoint x: 400, endPoint y: 170, distance: 20.2
click at [400, 170] on code "color/icon/brand-2/medium" at bounding box center [427, 170] width 130 height 15
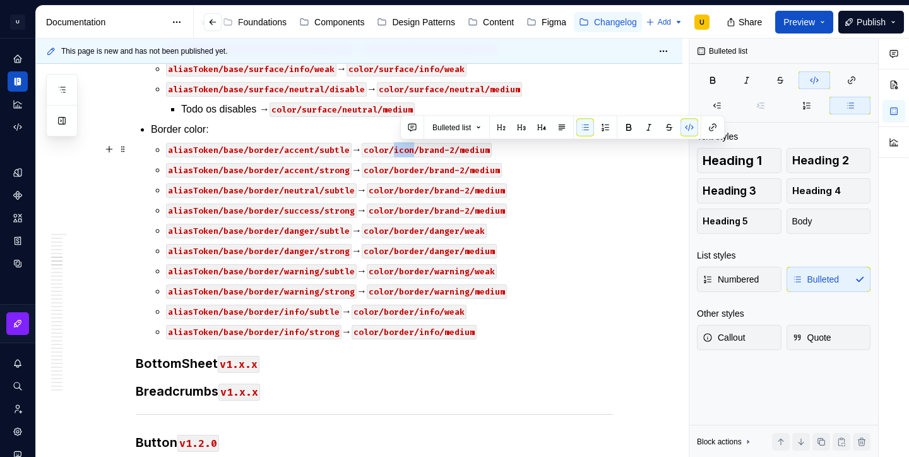
drag, startPoint x: 422, startPoint y: 148, endPoint x: 402, endPoint y: 148, distance: 19.6
click at [402, 148] on code "color/icon/brand-2/medium" at bounding box center [427, 150] width 130 height 15
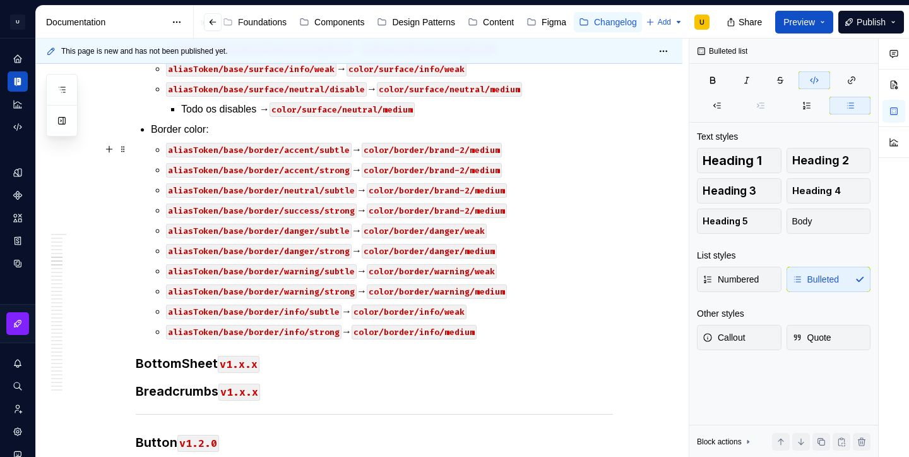
click at [469, 149] on code "color/border/brand-2/medium" at bounding box center [432, 150] width 140 height 15
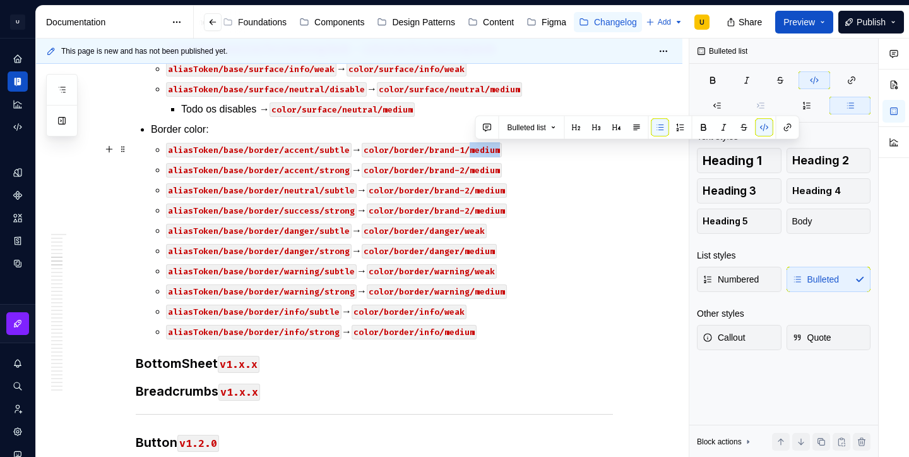
drag, startPoint x: 476, startPoint y: 150, endPoint x: 505, endPoint y: 152, distance: 28.5
click at [502, 152] on code "color/border/brand-1/medium" at bounding box center [432, 150] width 140 height 15
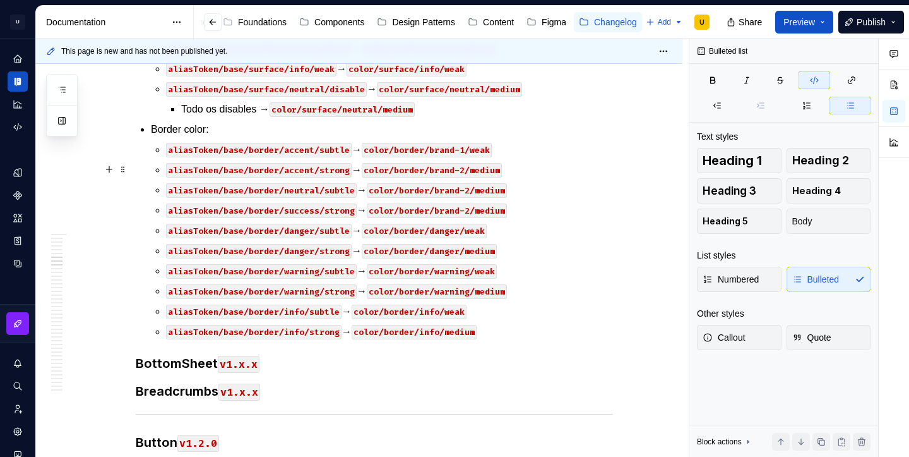
click at [468, 169] on code "color/border/brand-2/medium" at bounding box center [432, 170] width 140 height 15
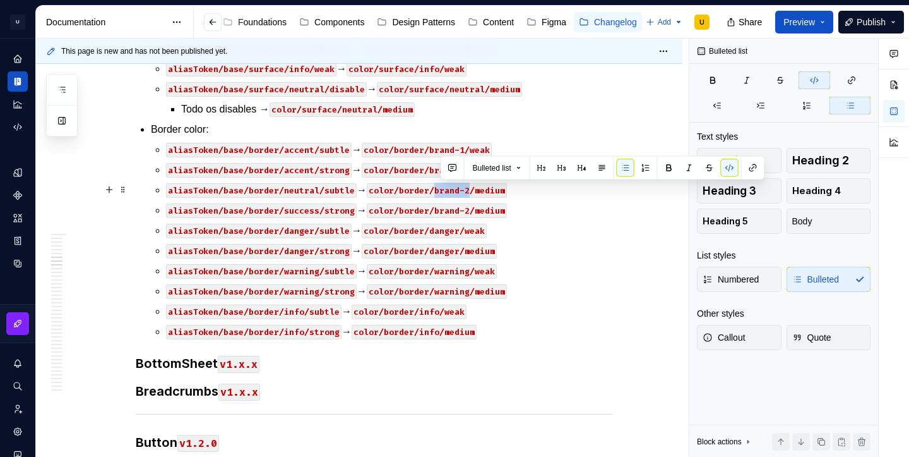
drag, startPoint x: 441, startPoint y: 191, endPoint x: 475, endPoint y: 191, distance: 34.1
click at [475, 191] on code "color/border/brand-2/medium" at bounding box center [437, 190] width 140 height 15
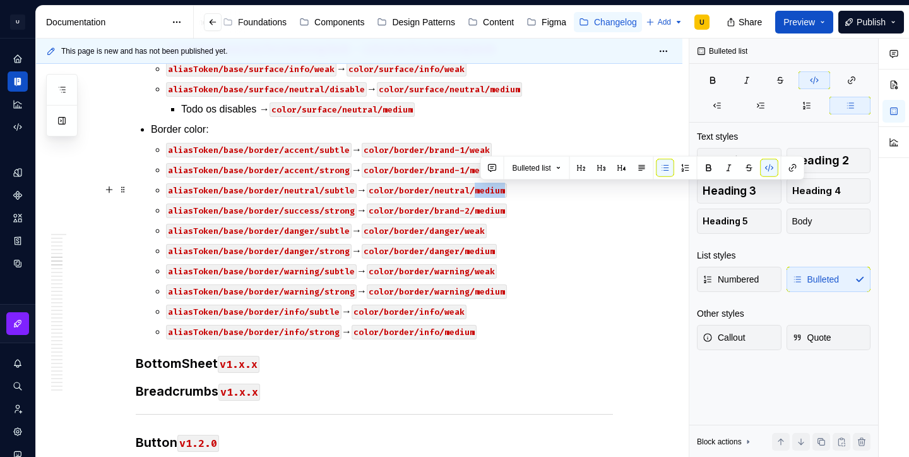
drag, startPoint x: 481, startPoint y: 191, endPoint x: 510, endPoint y: 192, distance: 29.1
click at [507, 192] on code "color/border/neutral/medium" at bounding box center [437, 190] width 140 height 15
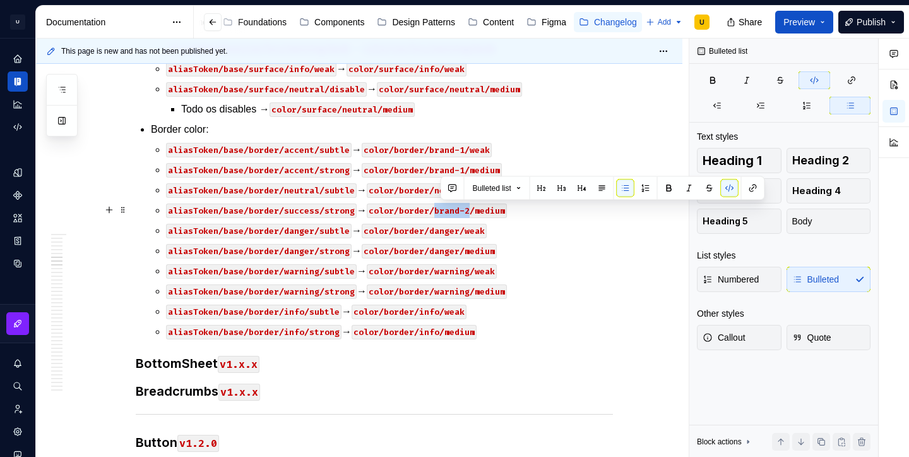
drag, startPoint x: 441, startPoint y: 211, endPoint x: 474, endPoint y: 209, distance: 33.5
click at [474, 209] on code "color/border/brand-2/medium" at bounding box center [437, 210] width 140 height 15
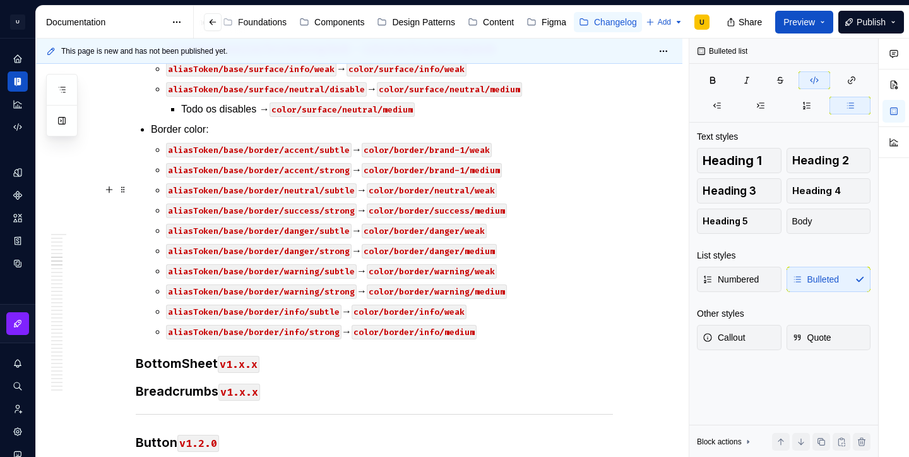
click at [483, 189] on code "color/border/neutral/weak" at bounding box center [432, 190] width 130 height 15
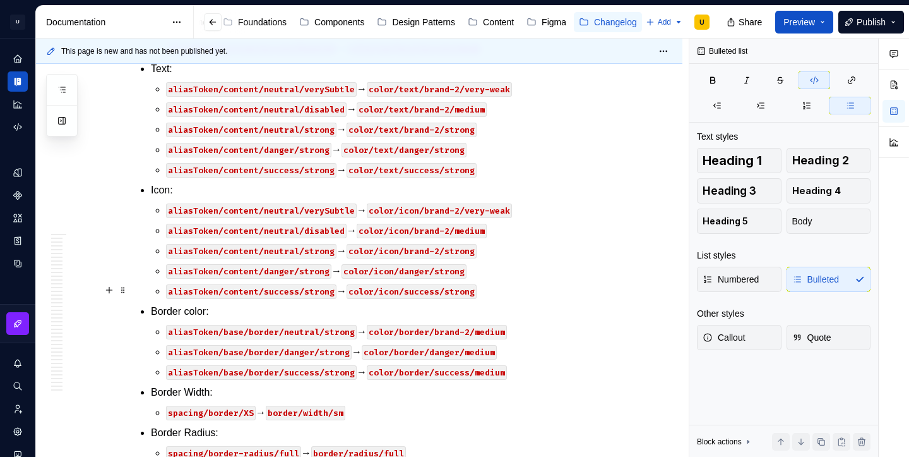
scroll to position [1151, 0]
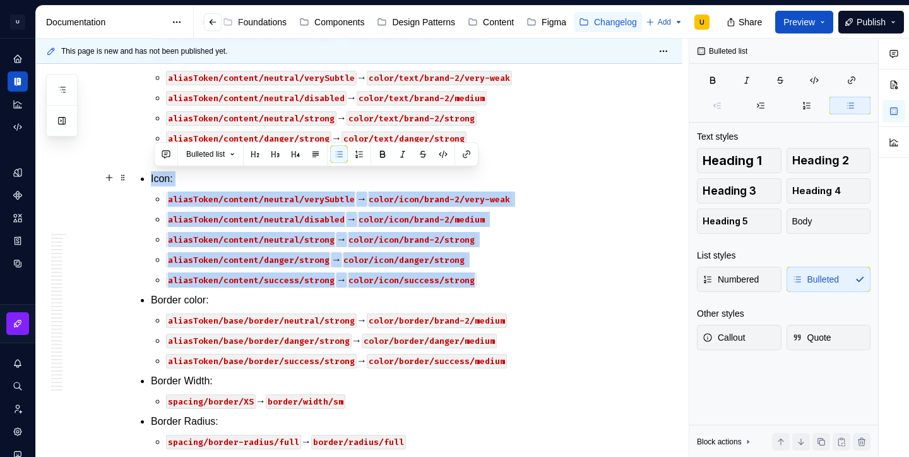
drag, startPoint x: 489, startPoint y: 278, endPoint x: 143, endPoint y: 181, distance: 358.7
click at [143, 181] on div "XX de Setembro CDS v2.1.x Accordion v1.x.x AppBar v1.x.x AssetItem v1.x.x Avata…" at bounding box center [374, 318] width 477 height 2445
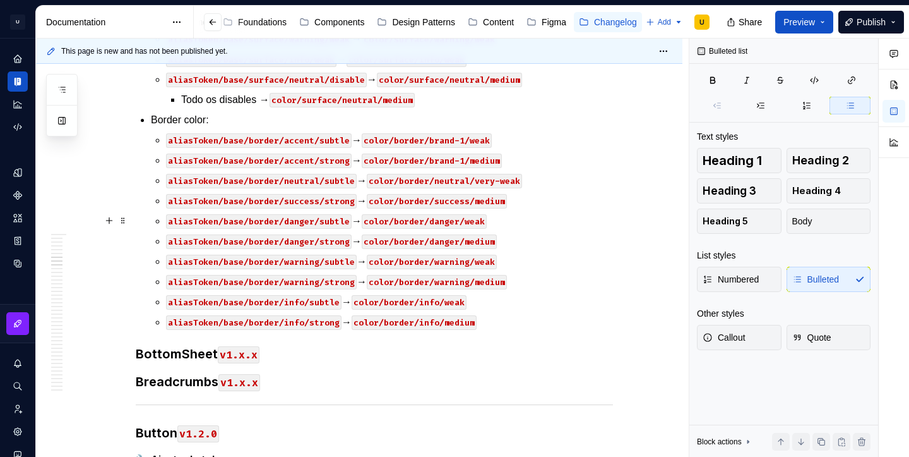
scroll to position [534, 0]
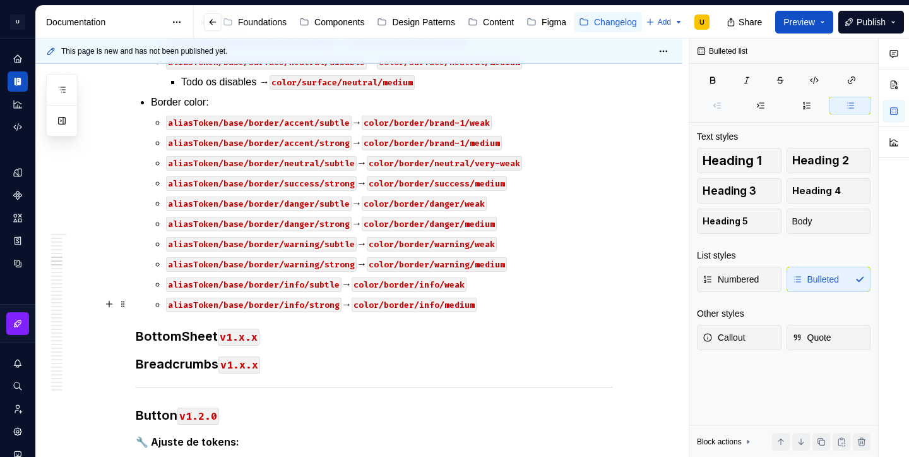
click at [500, 302] on p "aliasToken/base/border/info/strong → color/border/info/medium" at bounding box center [389, 304] width 447 height 15
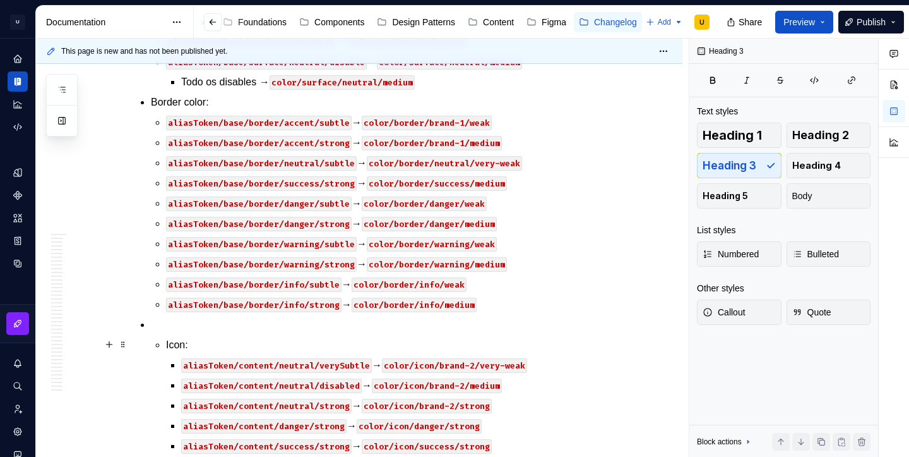
click at [167, 339] on li "Icon: aliasToken/content/neutral/verySubtle → color/icon/brand-2/very-weak alia…" at bounding box center [382, 385] width 462 height 136
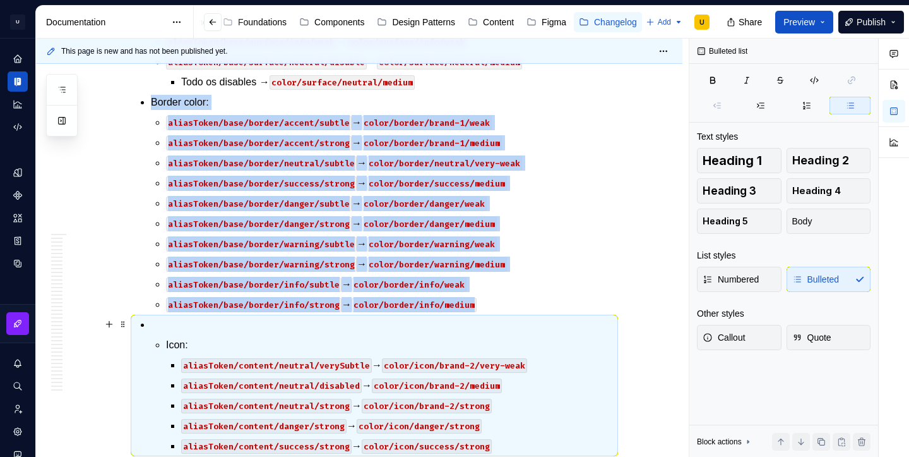
click at [163, 323] on p at bounding box center [382, 324] width 462 height 15
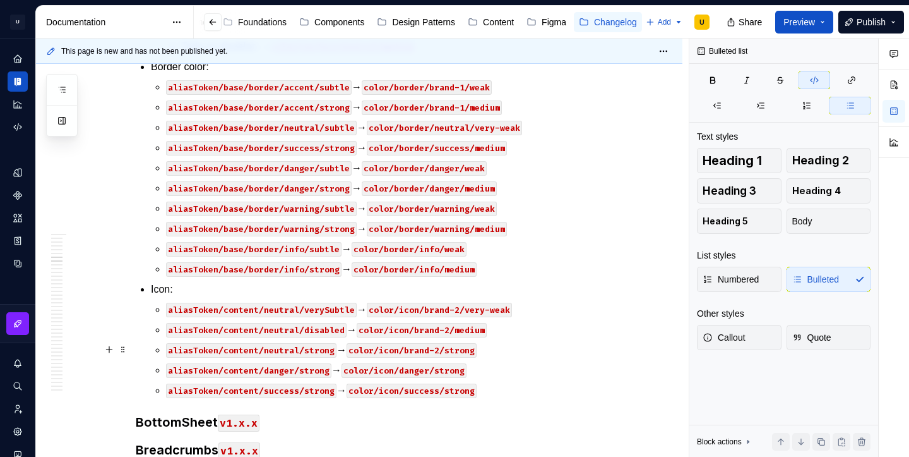
scroll to position [587, 0]
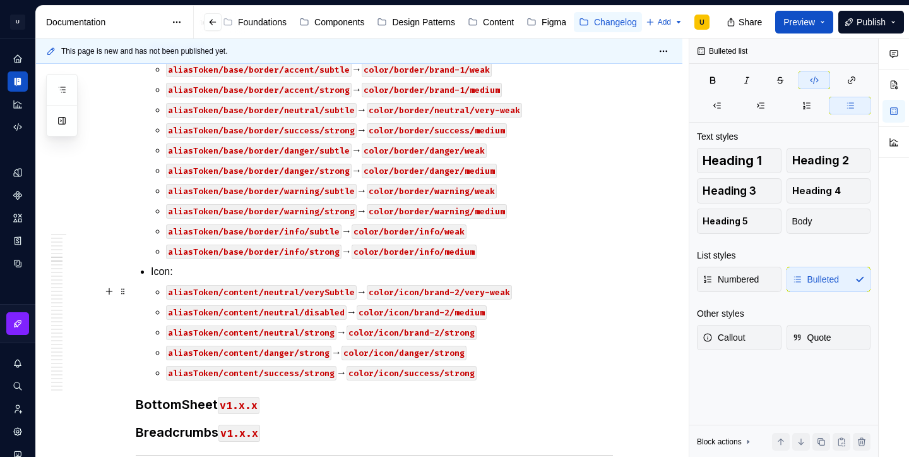
click at [316, 292] on code "aliasToken/content/neutral/verySubtle" at bounding box center [261, 292] width 191 height 15
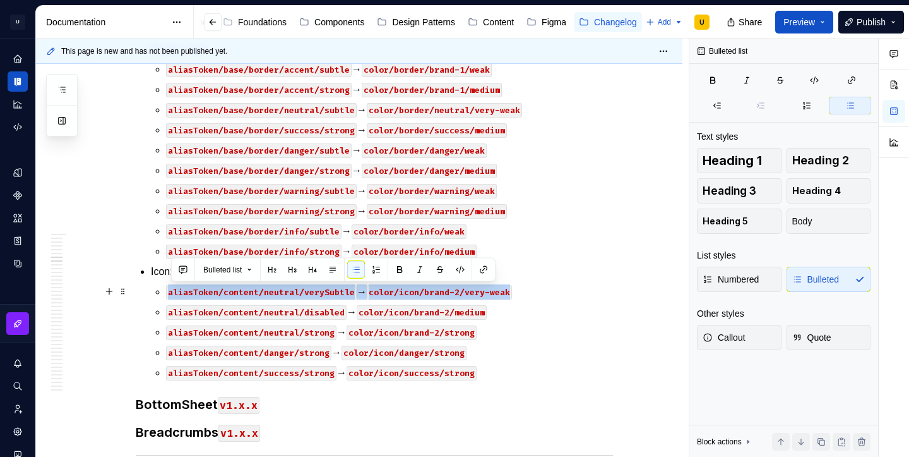
click at [316, 292] on code "aliasToken/content/neutral/verySubtle" at bounding box center [261, 292] width 191 height 15
click at [171, 295] on code "aliasToken/content/neutral/verySubtle" at bounding box center [261, 292] width 191 height 15
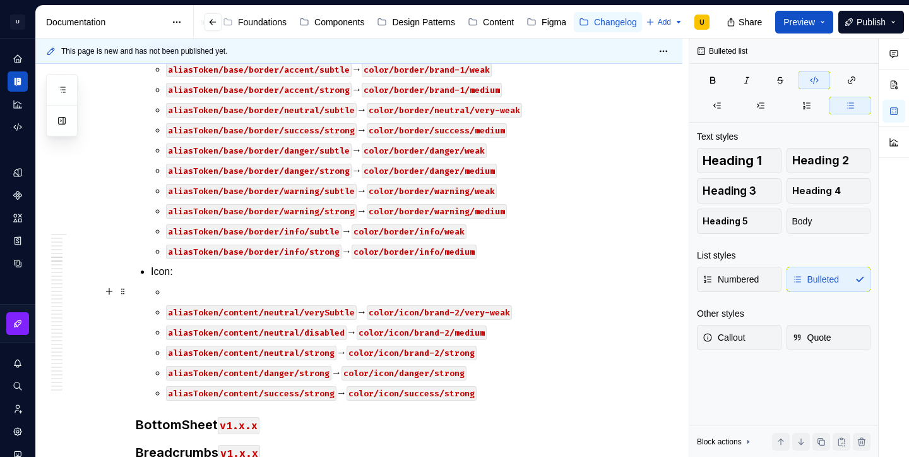
click at [181, 285] on p at bounding box center [389, 291] width 447 height 15
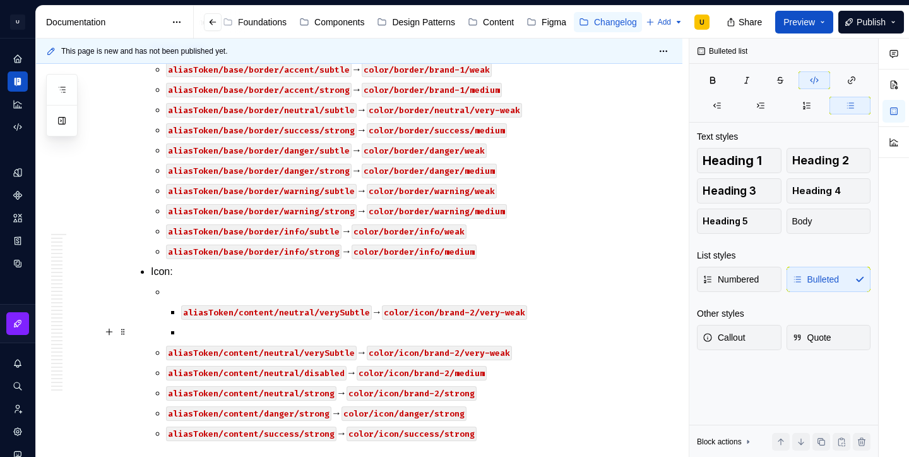
click at [186, 331] on p at bounding box center [397, 332] width 432 height 15
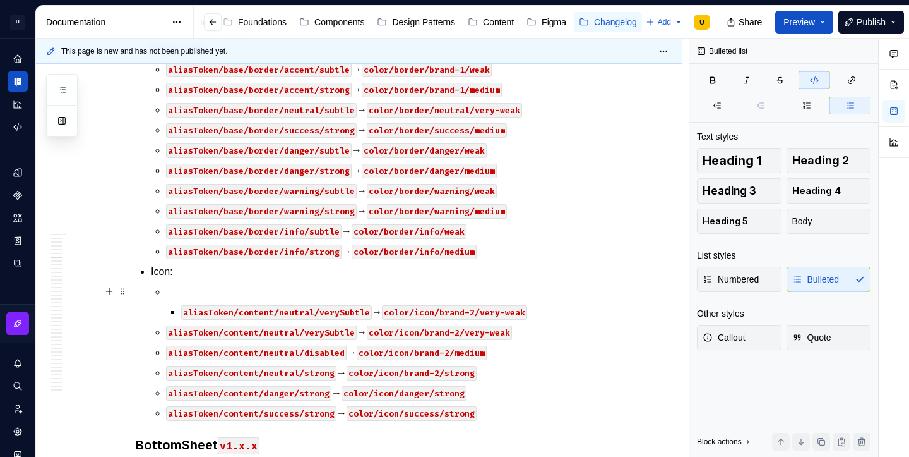
click at [187, 292] on p at bounding box center [389, 291] width 447 height 15
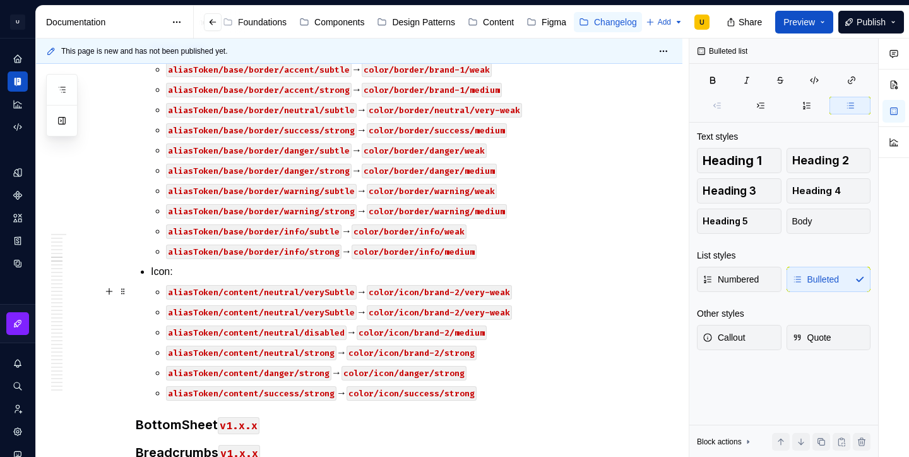
click at [288, 287] on code "aliasToken/content/neutral/verySubtle" at bounding box center [261, 292] width 191 height 15
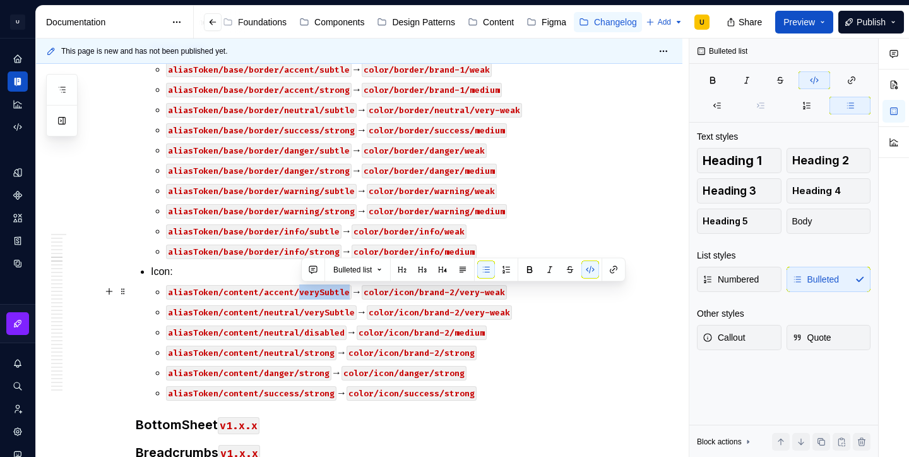
drag, startPoint x: 302, startPoint y: 290, endPoint x: 350, endPoint y: 294, distance: 47.5
click at [350, 294] on code "aliasToken/content/accent/verySubtle" at bounding box center [259, 292] width 186 height 15
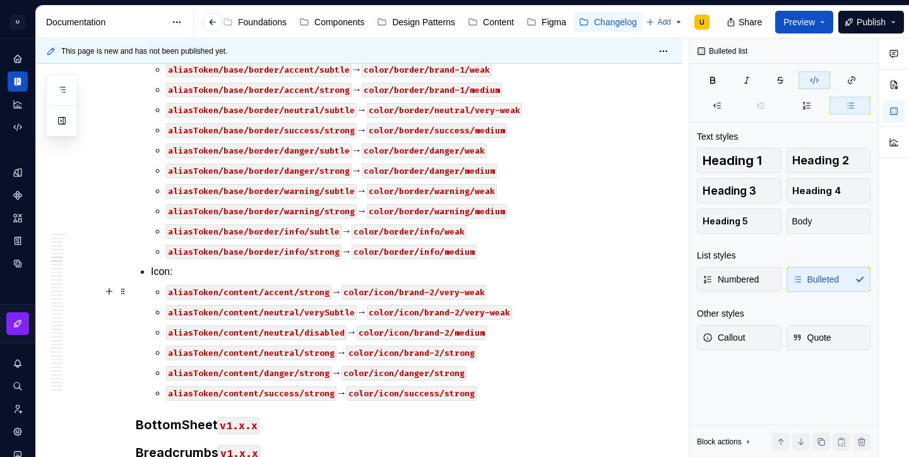
click at [437, 290] on code "color/icon/brand-2/very-weak" at bounding box center [414, 292] width 145 height 15
click at [448, 290] on code "color/icon/brand-1/very-weak" at bounding box center [414, 292] width 145 height 15
click at [496, 313] on code "color/icon/brand-2/very-weak" at bounding box center [439, 312] width 145 height 15
click at [328, 313] on code "aliasToken/content/neutral/verySubtle" at bounding box center [261, 312] width 191 height 15
click at [331, 332] on code "aliasToken/content/neutral/disabled" at bounding box center [256, 332] width 181 height 15
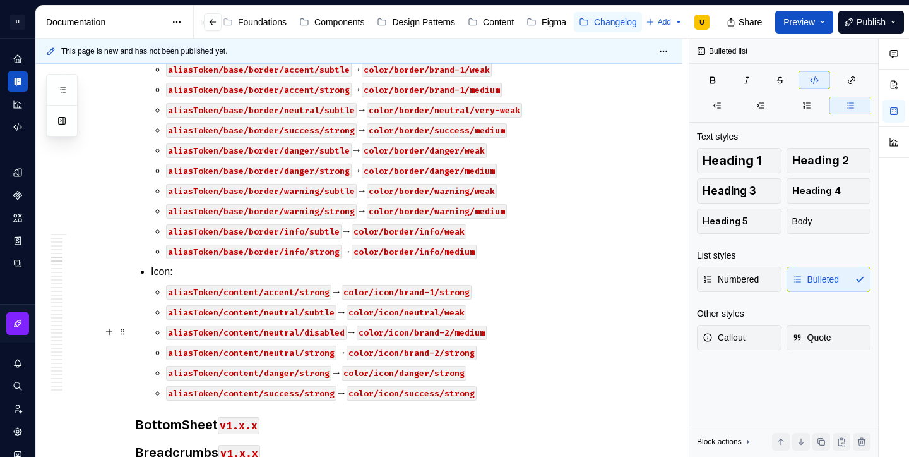
click at [331, 332] on code "aliasToken/content/neutral/disabled" at bounding box center [256, 332] width 181 height 15
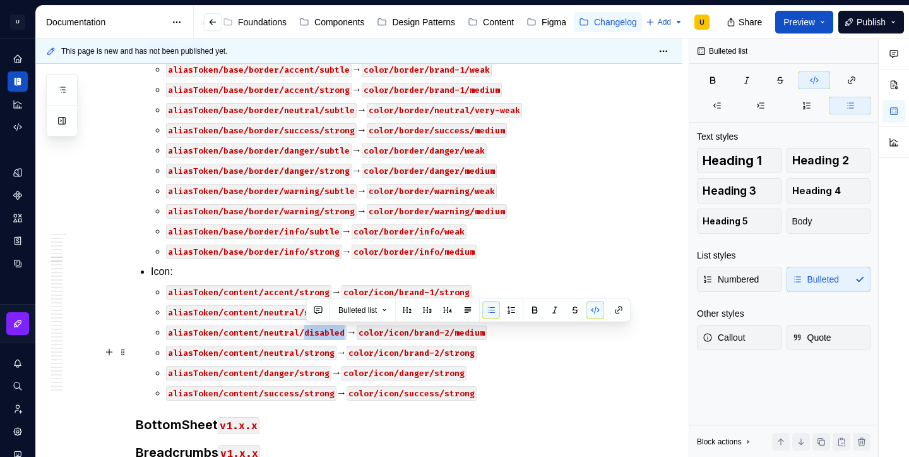
click at [445, 352] on code "color/icon/brand-2/strong" at bounding box center [412, 352] width 130 height 15
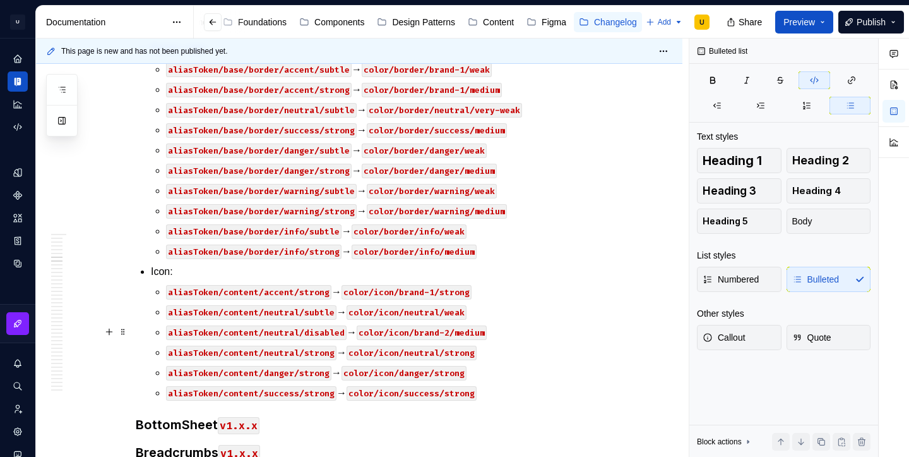
click at [457, 334] on code "color/icon/brand-2/medium" at bounding box center [422, 332] width 130 height 15
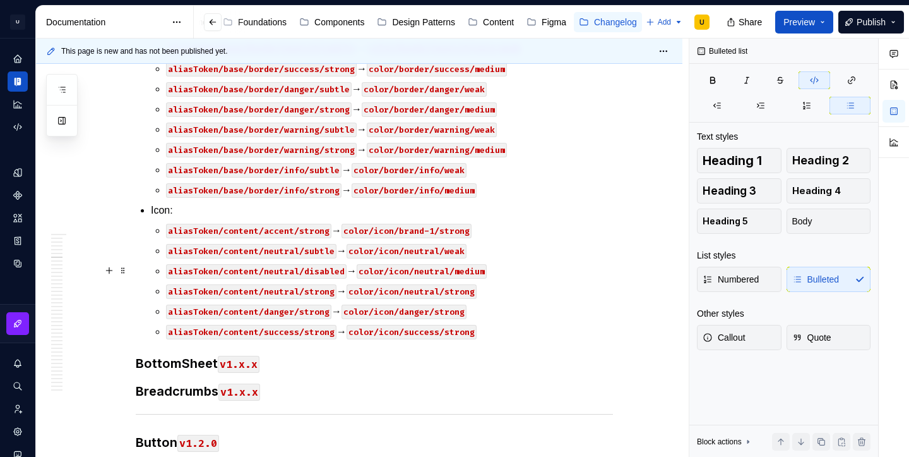
scroll to position [690, 0]
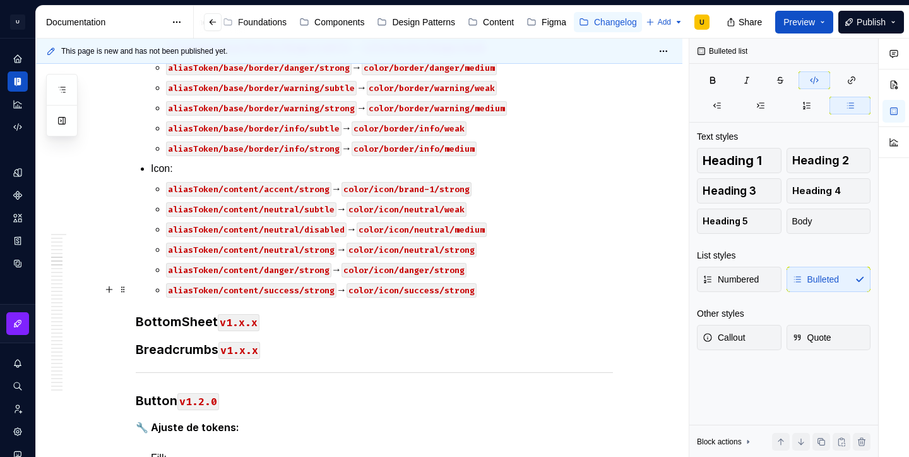
click at [318, 292] on code "aliasToken/content/success/strong" at bounding box center [251, 290] width 170 height 15
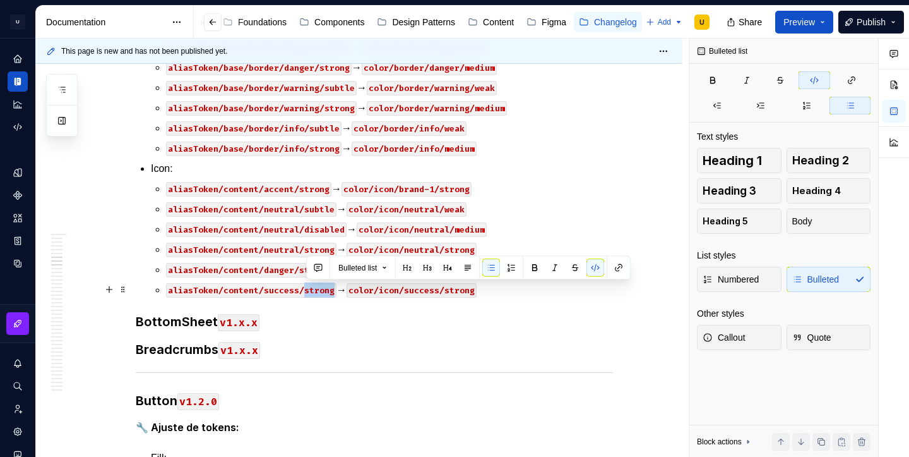
click at [318, 292] on code "aliasToken/content/success/strong" at bounding box center [251, 290] width 170 height 15
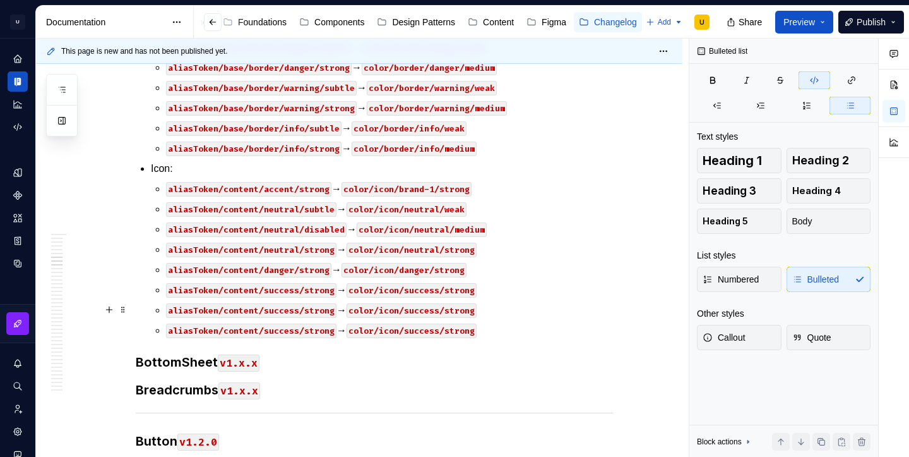
click at [277, 311] on code "aliasToken/content/success/strong" at bounding box center [251, 310] width 170 height 15
click at [320, 313] on code "aliasToken/content/warning/strong" at bounding box center [251, 310] width 170 height 15
click at [286, 330] on code "aliasToken/content/success/strong" at bounding box center [251, 330] width 170 height 15
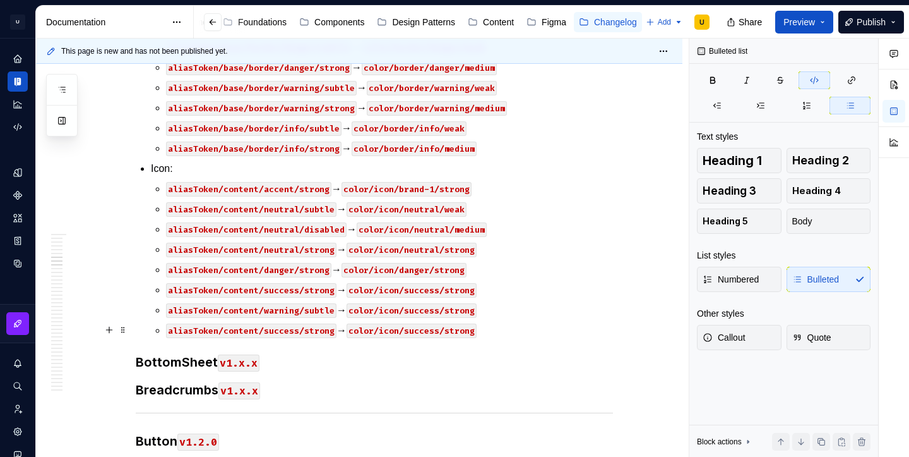
click at [286, 330] on code "aliasToken/content/success/strong" at bounding box center [251, 330] width 170 height 15
click at [499, 330] on p "aliasToken/content/warning/strong → color/icon/success/strong" at bounding box center [389, 330] width 447 height 15
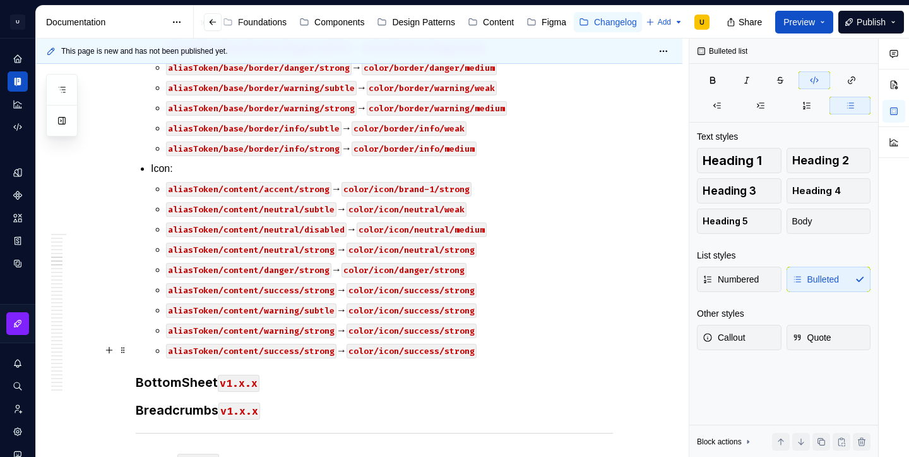
click at [285, 352] on code "aliasToken/content/success/strong" at bounding box center [251, 351] width 170 height 15
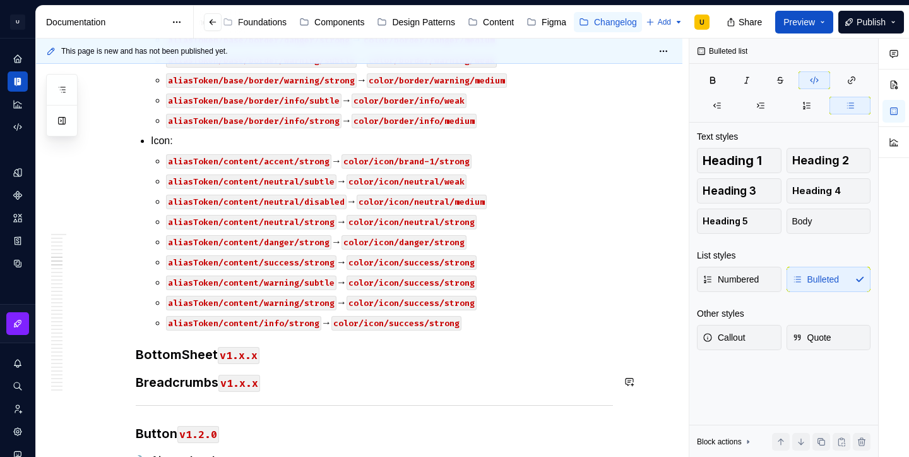
scroll to position [719, 0]
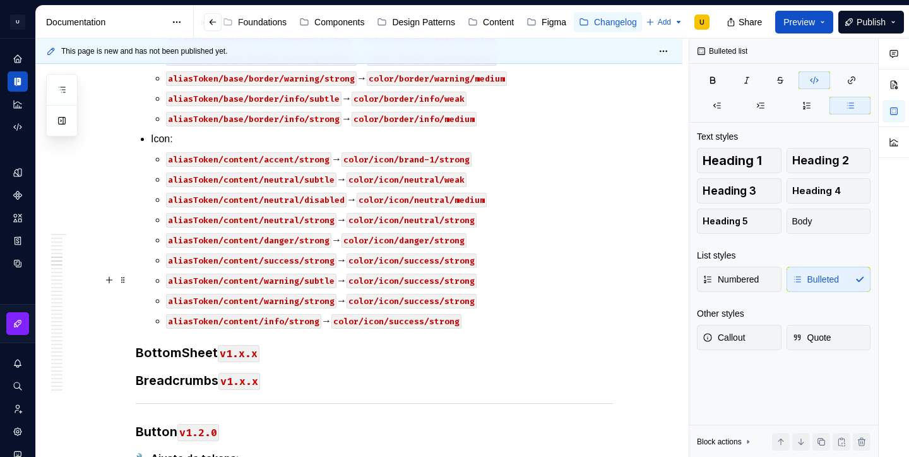
click at [465, 281] on code "color/icon/success/strong" at bounding box center [412, 280] width 130 height 15
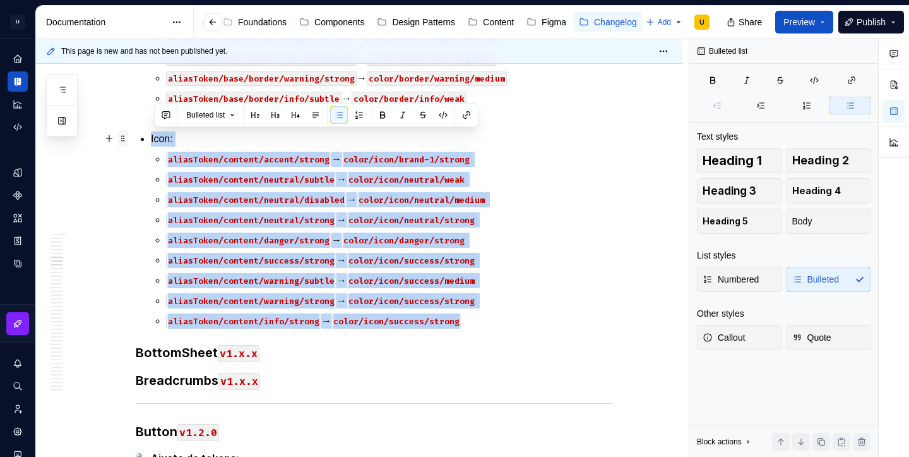
drag, startPoint x: 490, startPoint y: 325, endPoint x: 131, endPoint y: 139, distance: 404.7
click at [477, 326] on p "aliasToken/content/info/strong → color/icon/success/strong" at bounding box center [389, 320] width 447 height 15
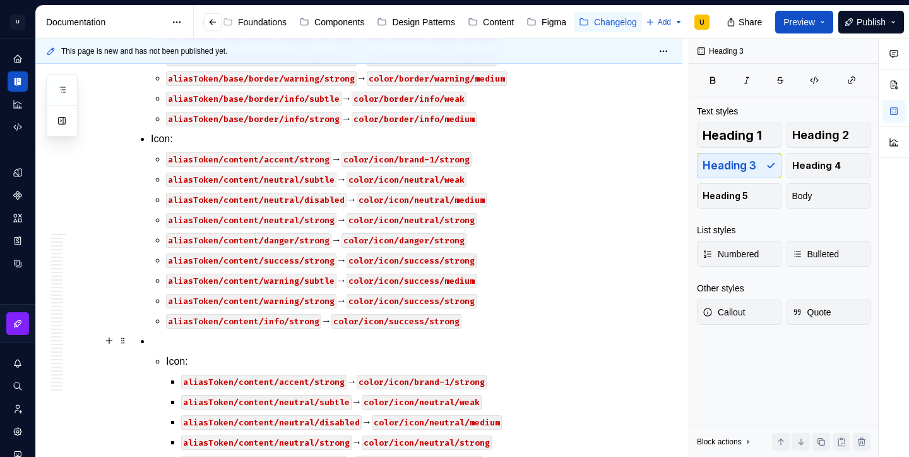
click at [200, 343] on p at bounding box center [382, 340] width 462 height 15
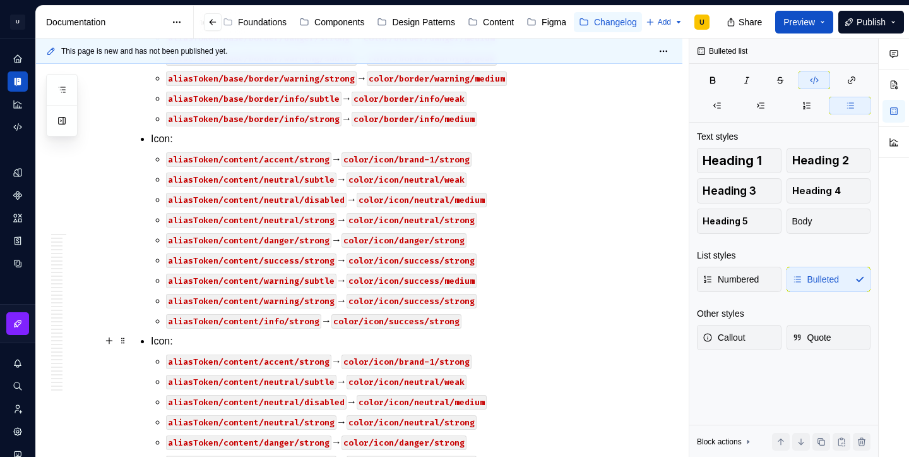
click at [160, 340] on p "Icon:" at bounding box center [382, 340] width 462 height 15
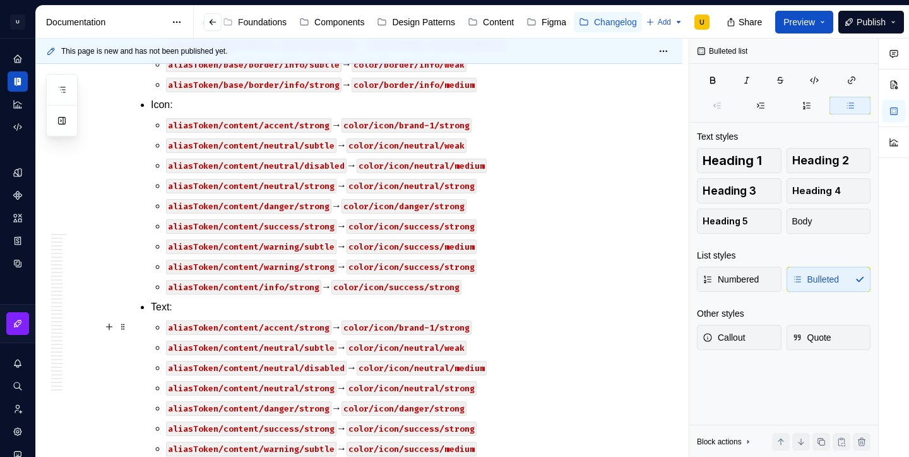
click at [393, 326] on code "color/icon/brand-1/strong" at bounding box center [407, 327] width 130 height 15
click at [404, 347] on code "color/icon/neutral/weak" at bounding box center [407, 347] width 120 height 15
click at [399, 347] on code "color/icon/neutral/weak" at bounding box center [407, 347] width 120 height 15
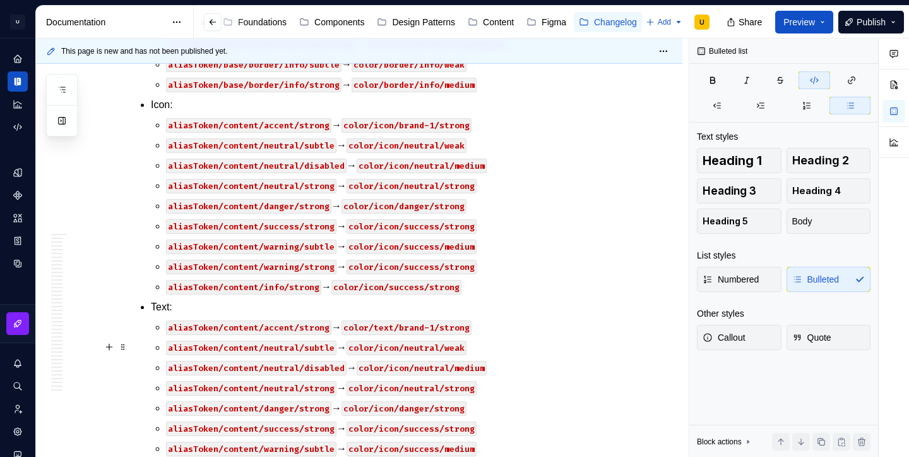
click at [399, 347] on code "color/icon/neutral/weak" at bounding box center [407, 347] width 120 height 15
click at [409, 366] on code "color/icon/neutral/medium" at bounding box center [422, 368] width 130 height 15
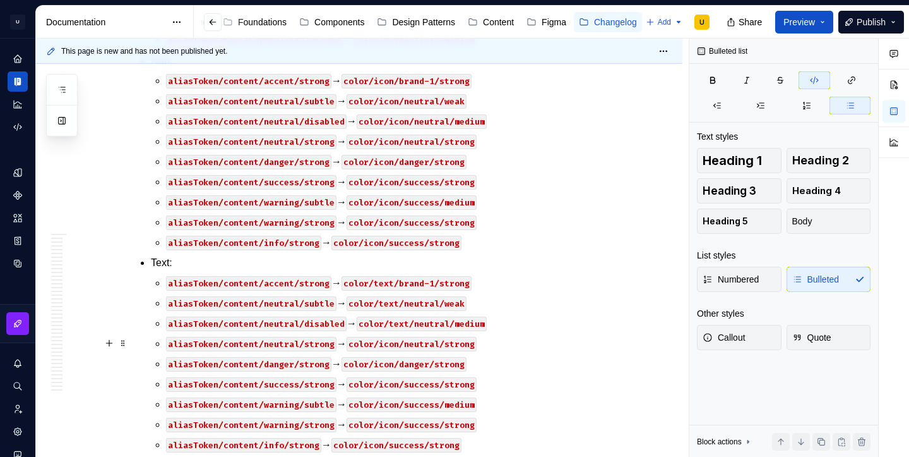
scroll to position [798, 0]
click at [392, 343] on code "color/icon/neutral/strong" at bounding box center [412, 343] width 130 height 15
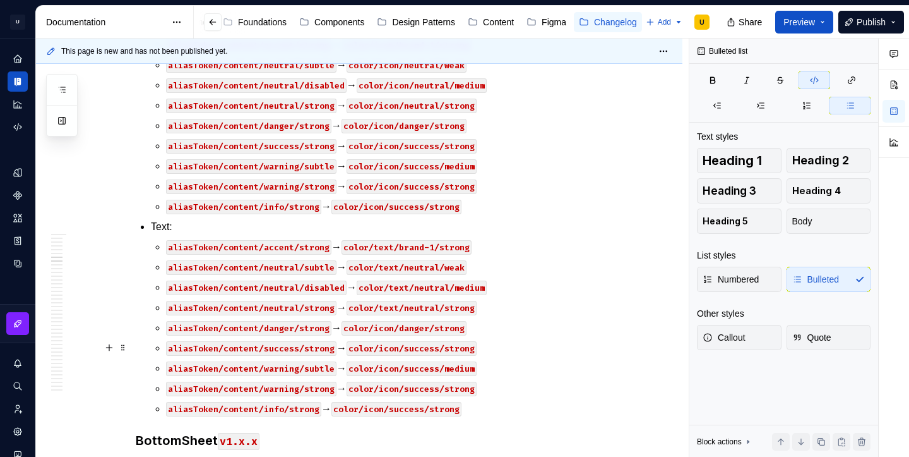
scroll to position [841, 0]
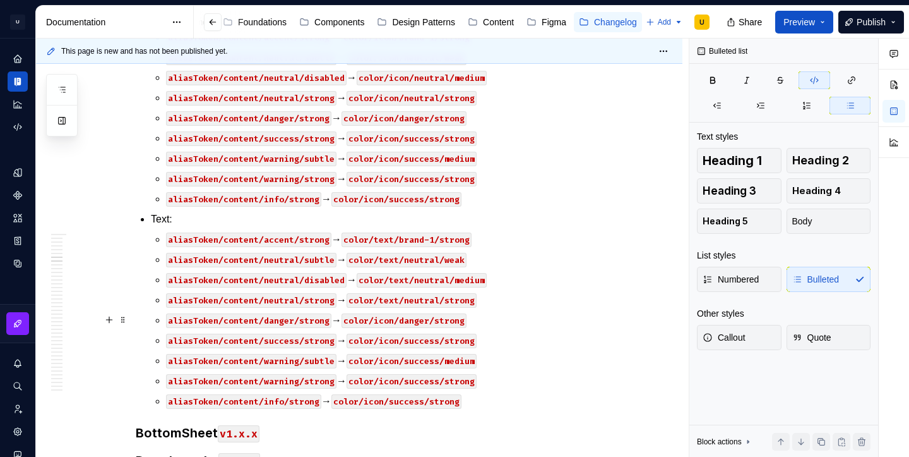
click at [390, 321] on code "color/icon/danger/strong" at bounding box center [404, 320] width 125 height 15
click at [395, 338] on code "color/icon/success/strong" at bounding box center [412, 340] width 130 height 15
click at [398, 364] on code "color/icon/success/medium" at bounding box center [412, 361] width 130 height 15
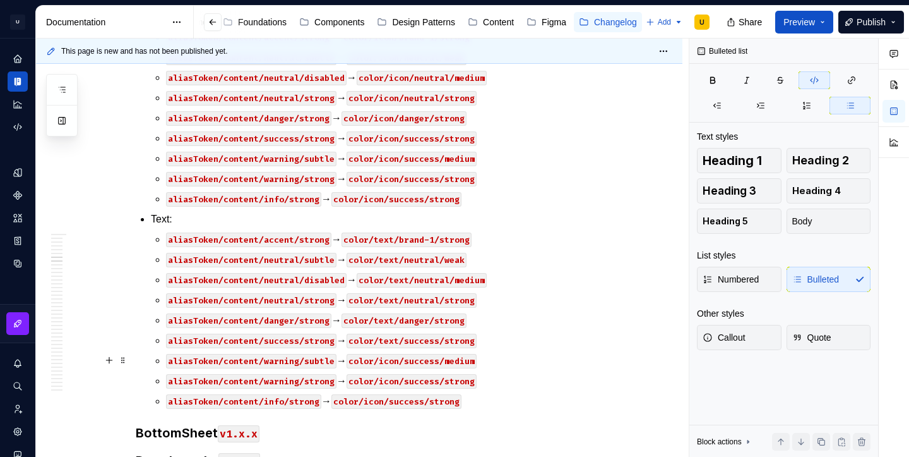
click at [398, 364] on code "color/icon/success/medium" at bounding box center [412, 361] width 130 height 15
click at [400, 385] on code "color/icon/success/strong" at bounding box center [412, 381] width 130 height 15
click at [383, 400] on code "color/icon/success/strong" at bounding box center [397, 401] width 130 height 15
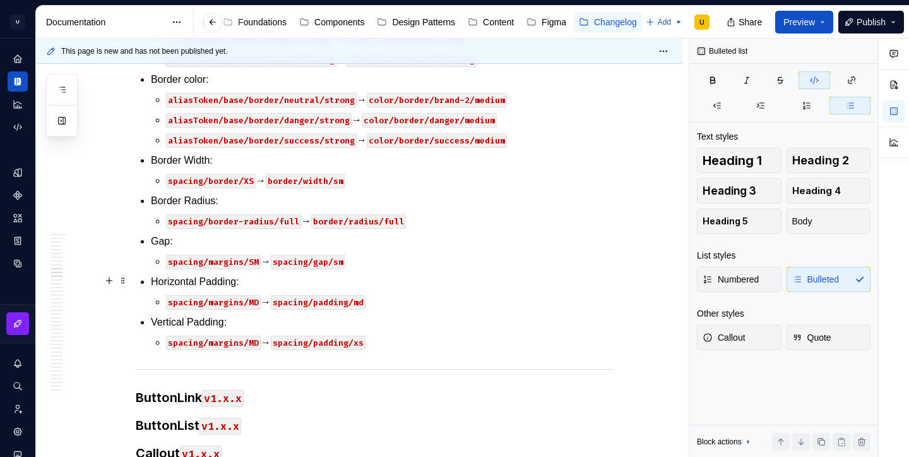
scroll to position [1777, 0]
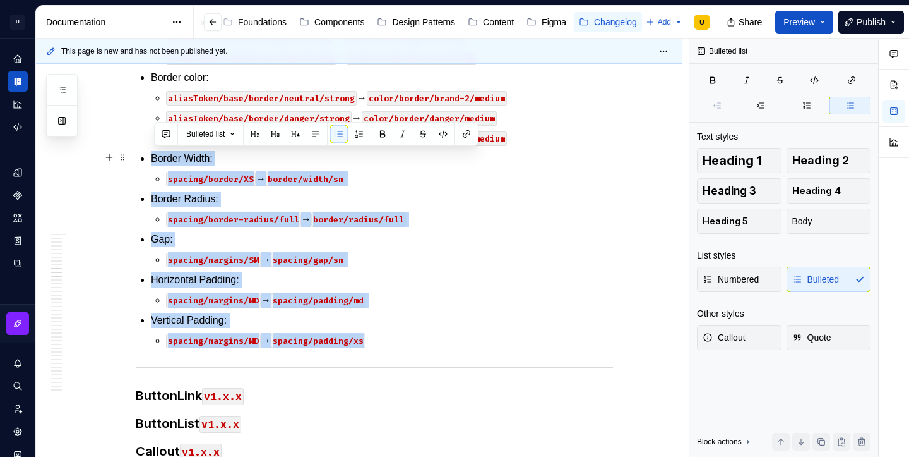
drag, startPoint x: 390, startPoint y: 337, endPoint x: 155, endPoint y: 157, distance: 295.5
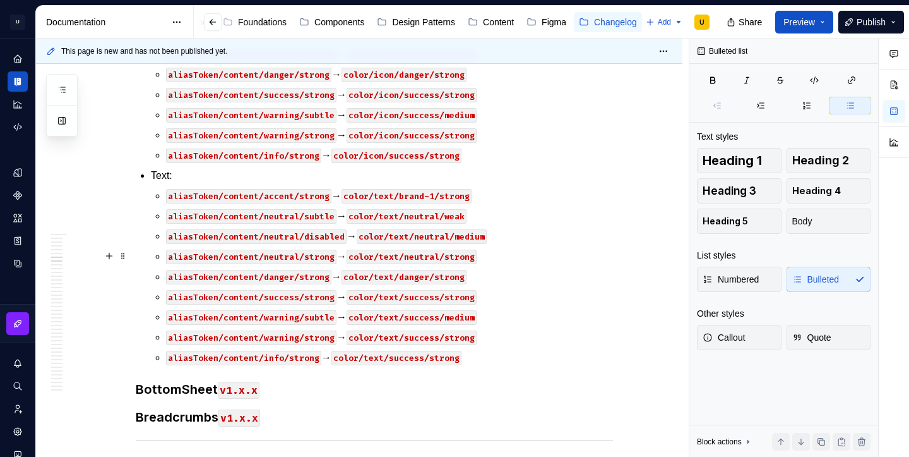
scroll to position [876, 0]
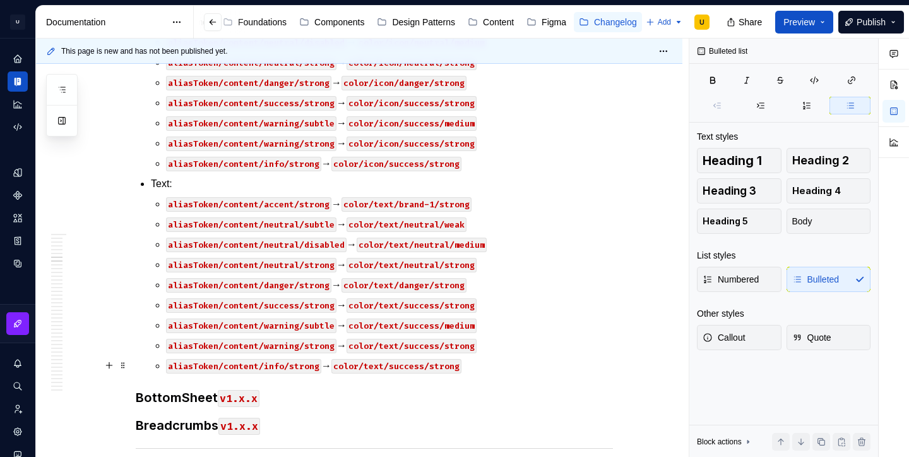
click at [473, 367] on p "aliasToken/content/info/strong → color/text/success/strong" at bounding box center [389, 365] width 447 height 15
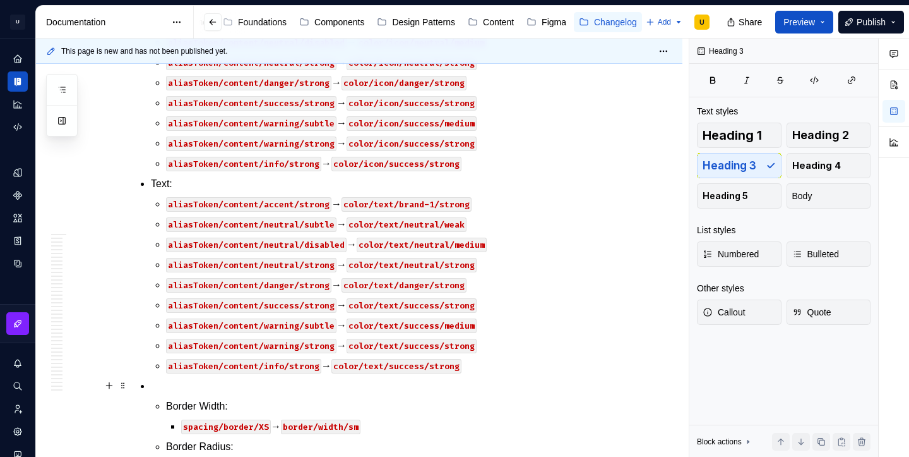
click at [218, 386] on p at bounding box center [382, 385] width 462 height 15
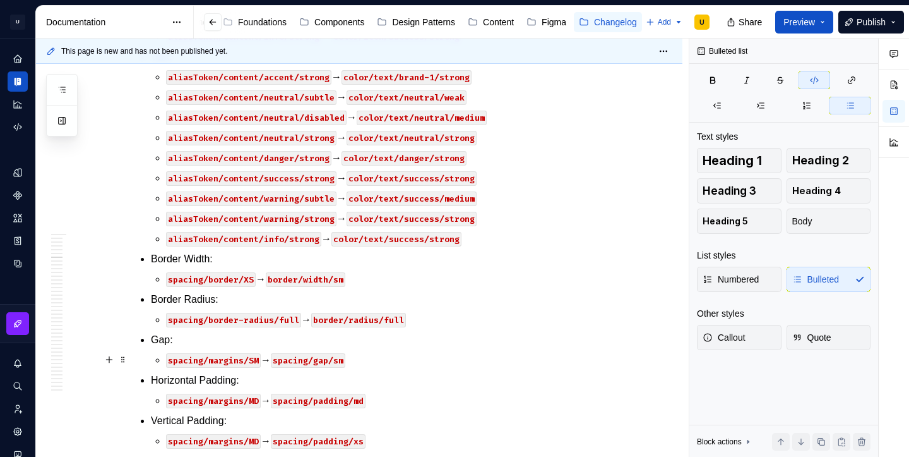
scroll to position [1003, 0]
click at [345, 280] on code "border/width/sm" at bounding box center [306, 280] width 80 height 15
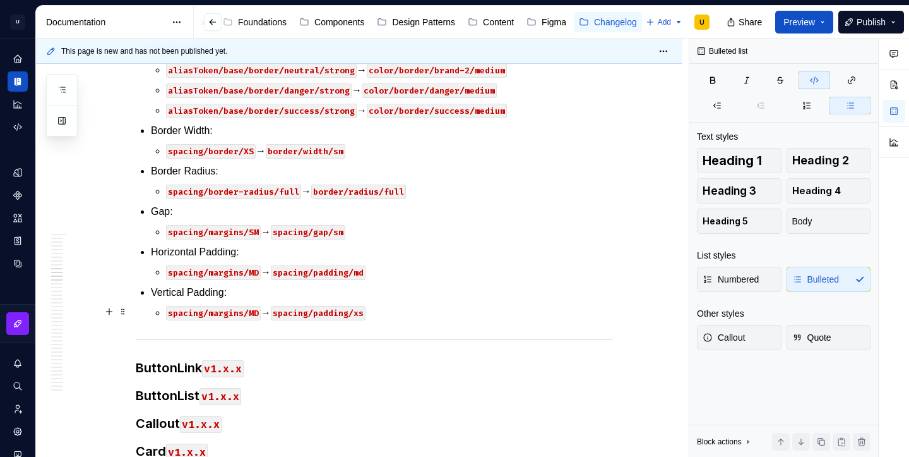
scroll to position [2000, 0]
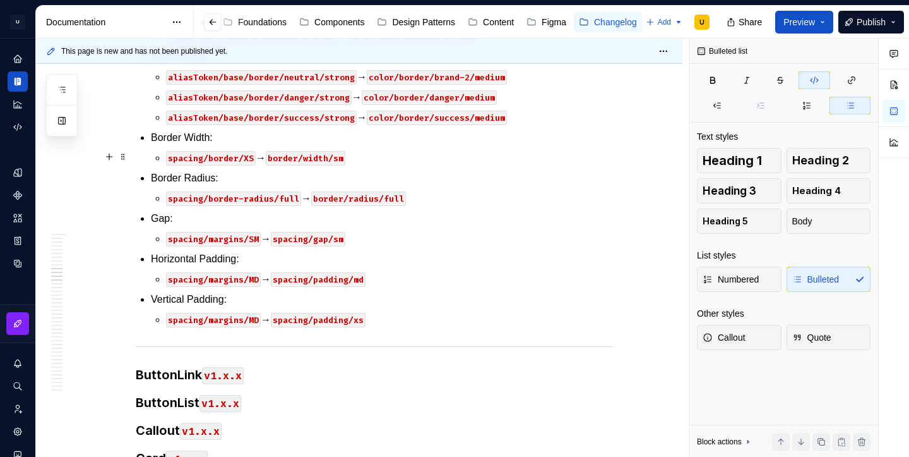
click at [345, 159] on code "border/width/sm" at bounding box center [306, 158] width 80 height 15
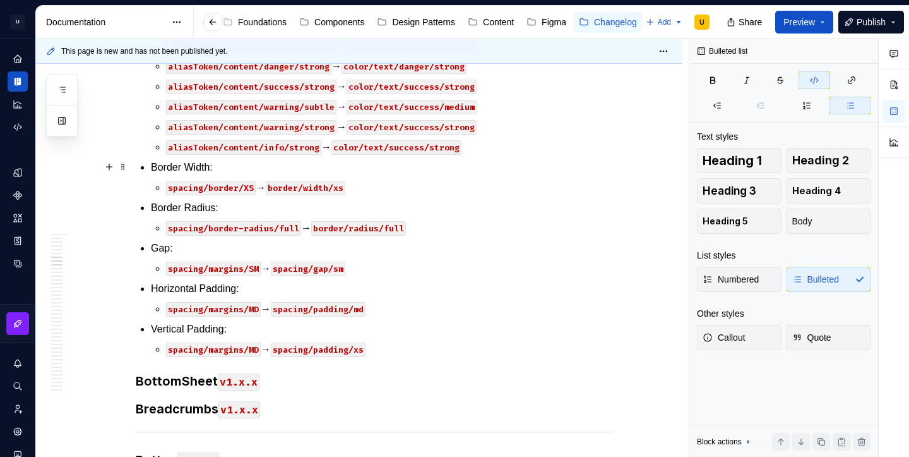
scroll to position [1094, 0]
click at [293, 228] on code "spacing/border-radius/full" at bounding box center [233, 229] width 135 height 15
click at [388, 232] on code "border/radius/full" at bounding box center [353, 229] width 95 height 15
click at [345, 272] on code "spacing/gap/sm" at bounding box center [308, 269] width 75 height 15
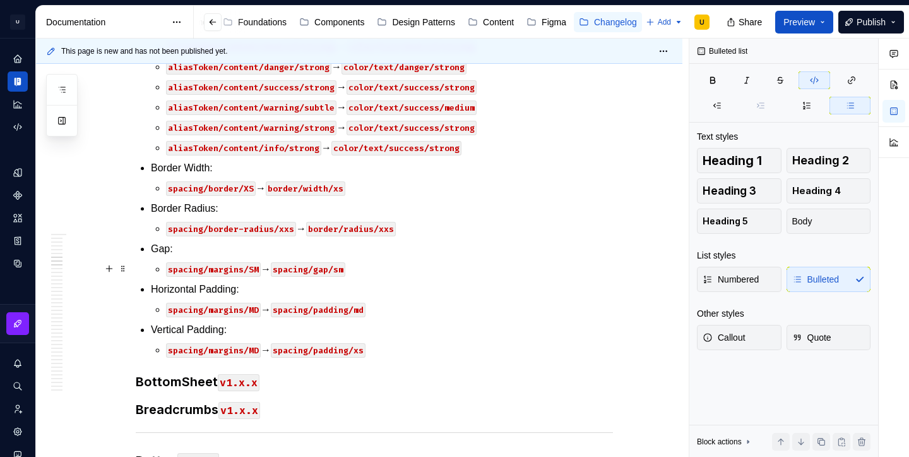
click at [345, 272] on code "spacing/gap/sm" at bounding box center [308, 269] width 75 height 15
click at [256, 272] on code "spacing/margins/SM" at bounding box center [213, 269] width 95 height 15
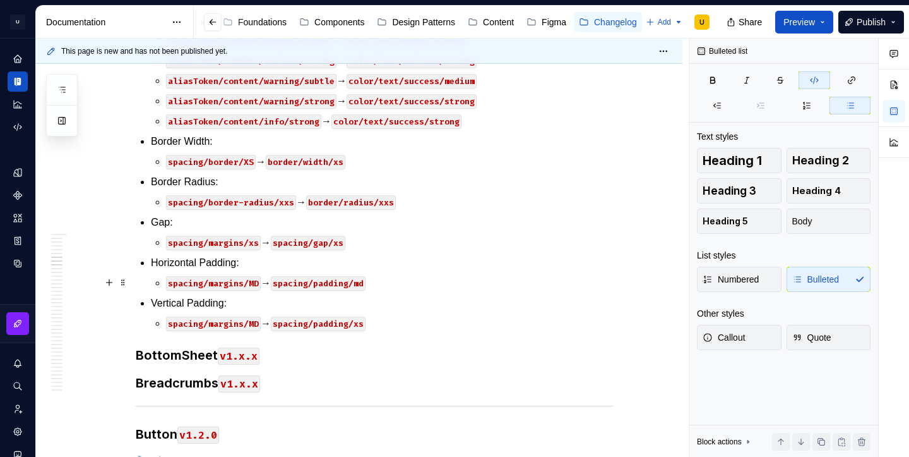
click at [254, 285] on code "spacing/margins/MD" at bounding box center [213, 283] width 95 height 15
click at [257, 324] on code "spacing/margins/MD" at bounding box center [213, 323] width 95 height 15
click at [365, 284] on code "spacing/padding/md" at bounding box center [318, 283] width 95 height 15
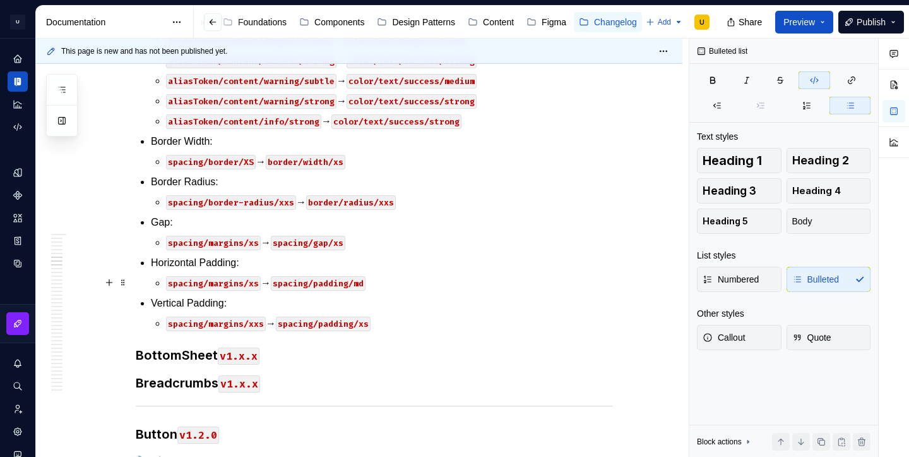
click at [365, 284] on code "spacing/padding/md" at bounding box center [318, 283] width 95 height 15
click at [369, 325] on code "spacing/padding/xs" at bounding box center [323, 323] width 95 height 15
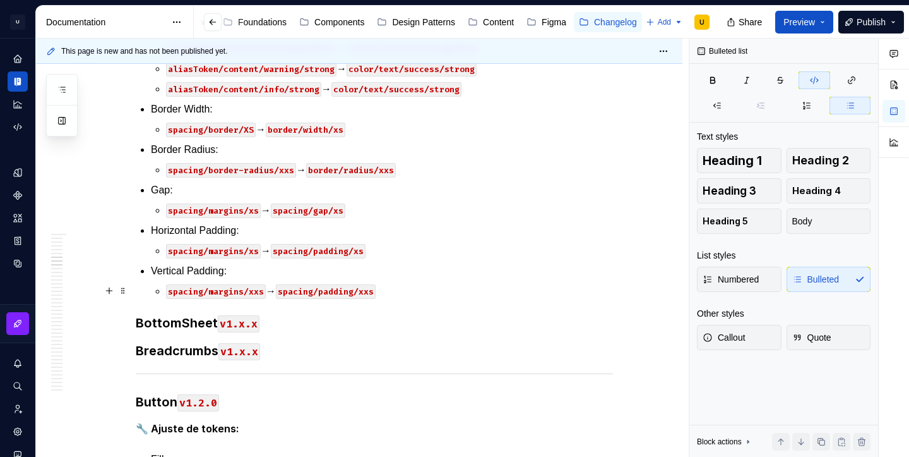
scroll to position [1118, 0]
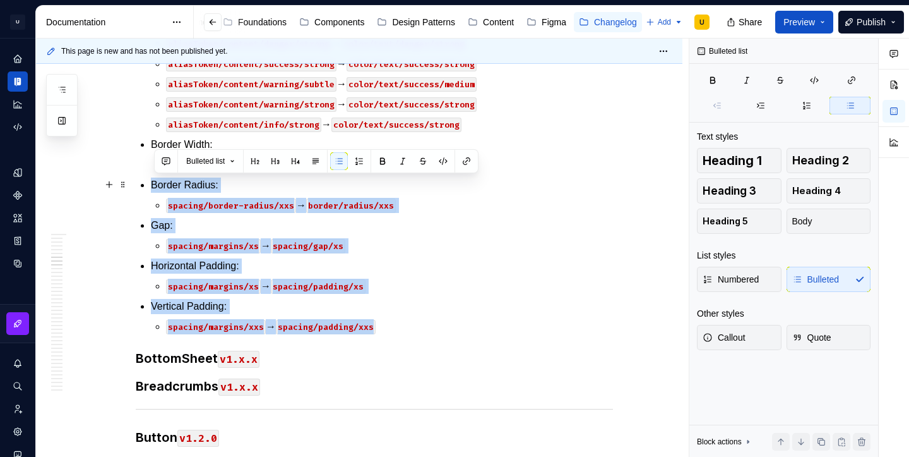
drag, startPoint x: 398, startPoint y: 330, endPoint x: 151, endPoint y: 188, distance: 284.9
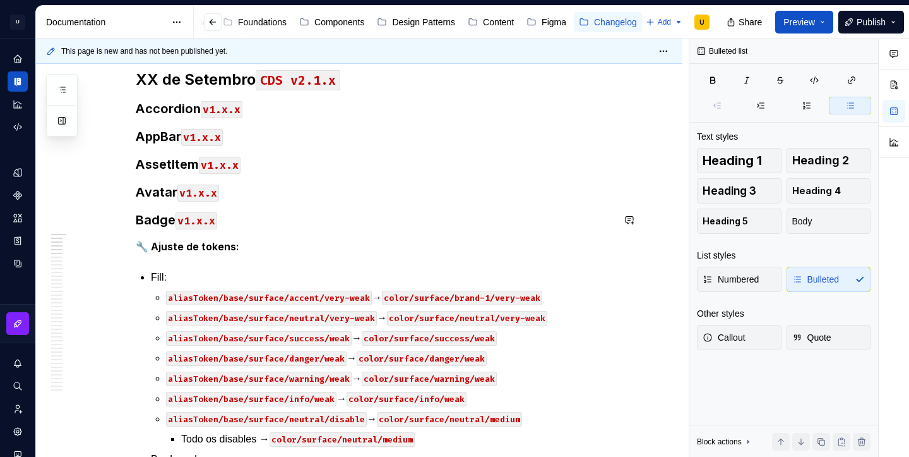
scroll to position [176, 0]
click at [239, 194] on h3 "Avatar v1.x.x" at bounding box center [374, 193] width 477 height 18
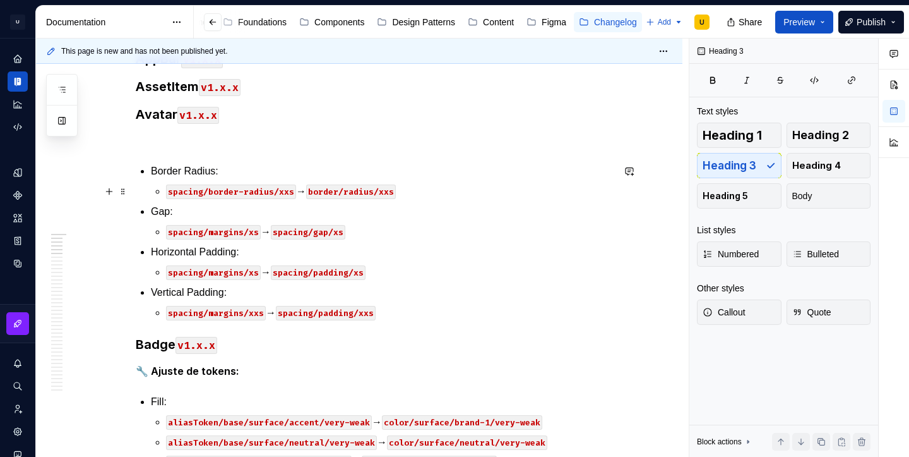
scroll to position [260, 0]
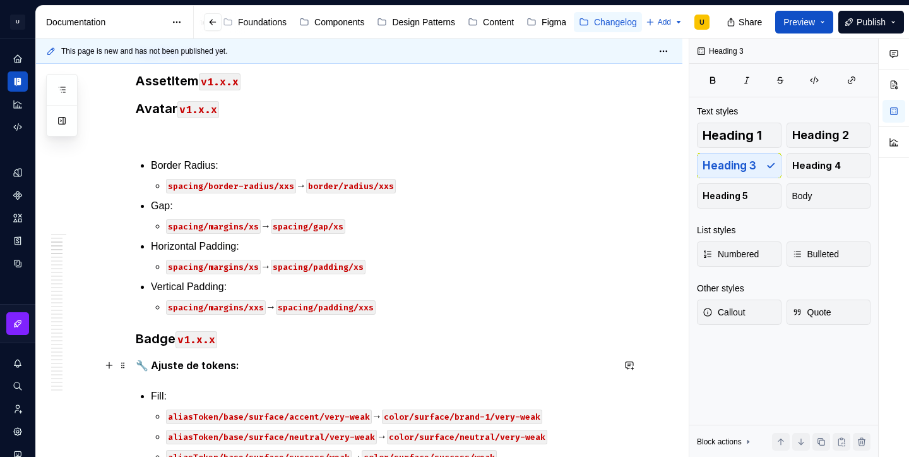
click at [219, 369] on strong "🔧 Ajuste de tokens:" at bounding box center [188, 365] width 104 height 13
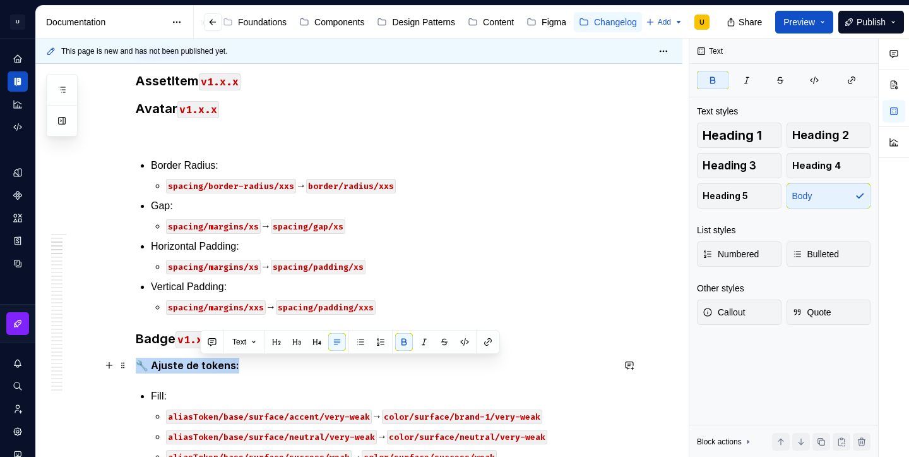
click at [219, 369] on strong "🔧 Ajuste de tokens:" at bounding box center [188, 365] width 104 height 13
click at [172, 132] on p at bounding box center [374, 135] width 477 height 15
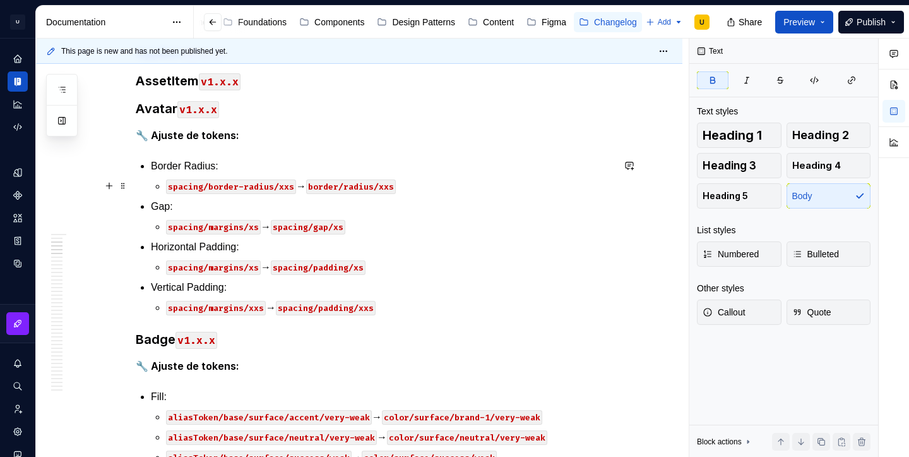
click at [286, 186] on code "spacing/border-radius/xxs" at bounding box center [231, 186] width 130 height 15
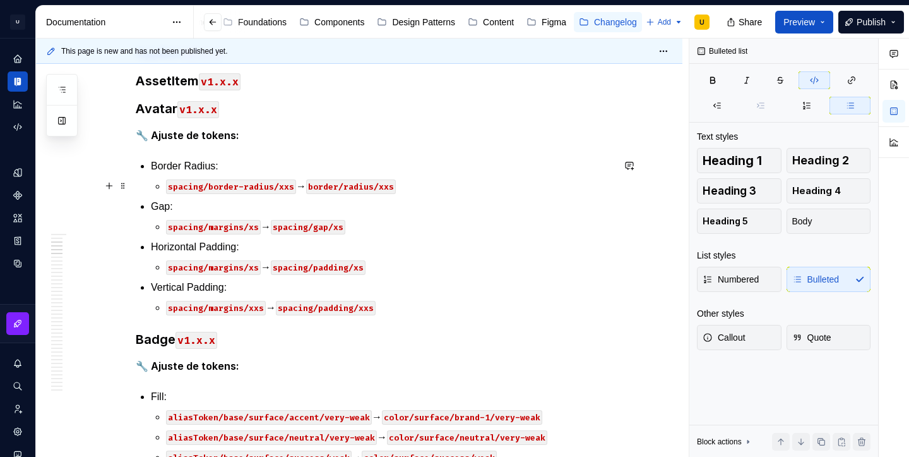
click at [286, 186] on code "spacing/border-radius/xxs" at bounding box center [231, 186] width 130 height 15
click at [395, 187] on code "border/radius/xxs" at bounding box center [356, 186] width 90 height 15
click at [409, 302] on p "spacing/margins/xxs → spacing/padding/xxs" at bounding box center [389, 307] width 447 height 15
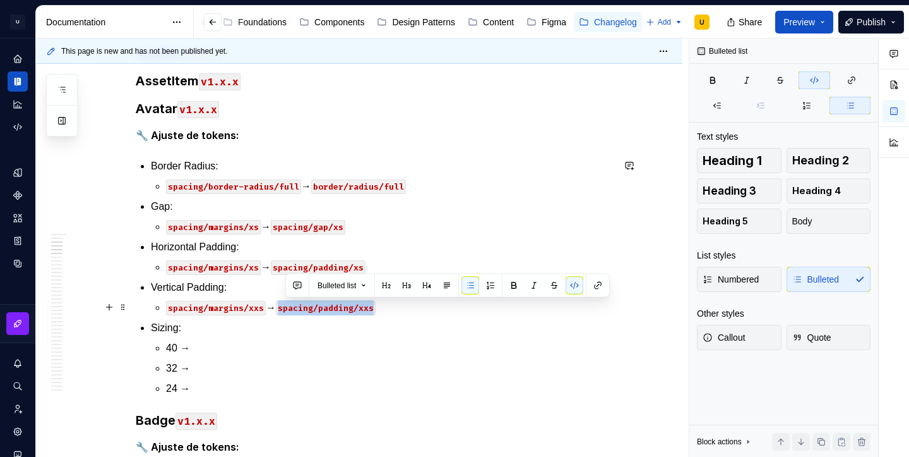
drag, startPoint x: 394, startPoint y: 310, endPoint x: 285, endPoint y: 309, distance: 109.2
click at [285, 309] on p "spacing/margins/xxs → spacing/padding/xxs" at bounding box center [389, 307] width 447 height 15
click at [230, 356] on ul "40 → 32 → 24 →" at bounding box center [389, 368] width 447 height 56
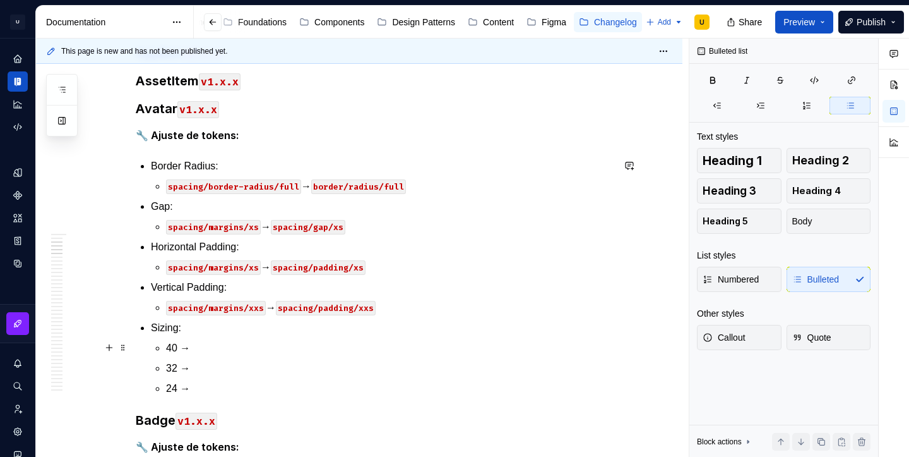
click at [213, 344] on p "40 →" at bounding box center [389, 347] width 447 height 15
click at [193, 347] on p "40 → spacing/padding/xxs" at bounding box center [389, 347] width 447 height 15
click at [199, 363] on p "32 →" at bounding box center [389, 368] width 447 height 15
click at [205, 392] on p "24 →" at bounding box center [389, 388] width 447 height 15
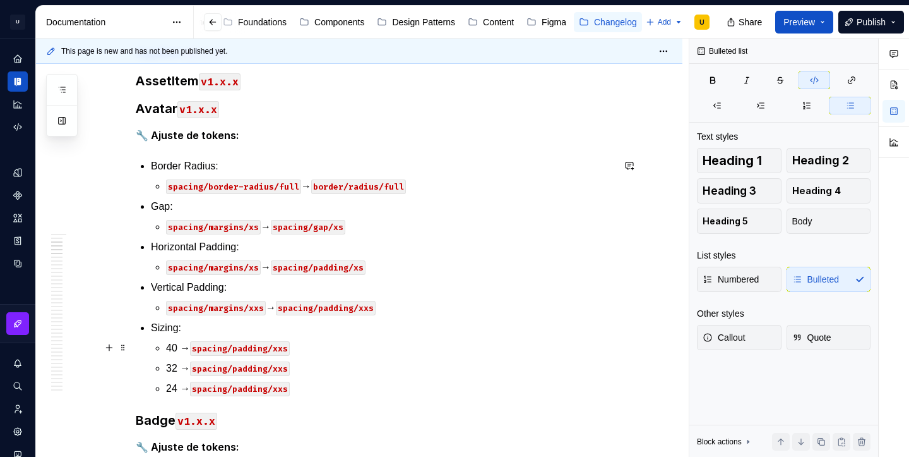
click at [220, 348] on code "spacing/padding/xxs" at bounding box center [240, 348] width 100 height 15
click at [218, 371] on code "spacing/padding/xxs" at bounding box center [240, 368] width 100 height 15
click at [217, 390] on code "spacing/padding/xxs" at bounding box center [240, 388] width 100 height 15
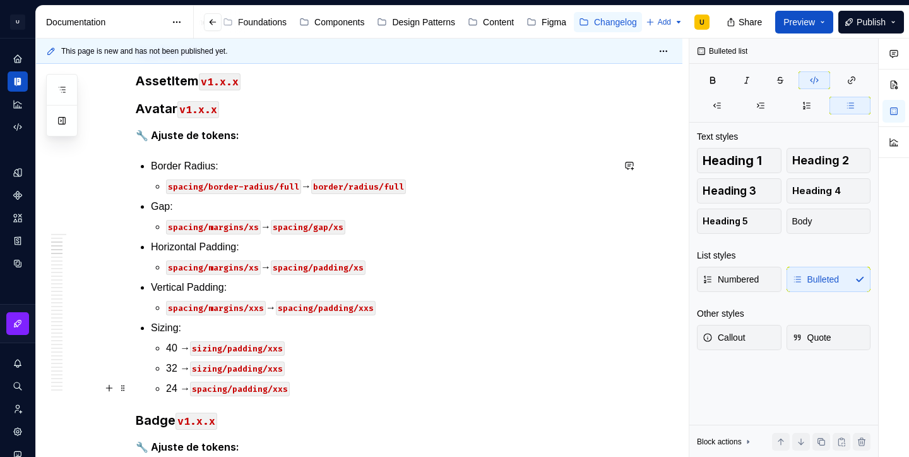
click at [217, 390] on code "spacing/padding/xxs" at bounding box center [240, 388] width 100 height 15
click at [253, 355] on code "sizing/padding/xxs" at bounding box center [237, 348] width 95 height 15
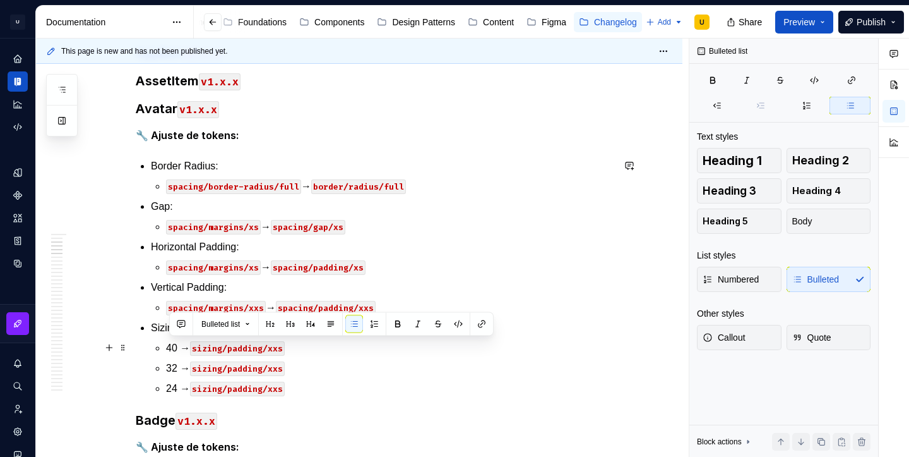
click at [254, 344] on code "sizing/padding/xxs" at bounding box center [237, 348] width 95 height 15
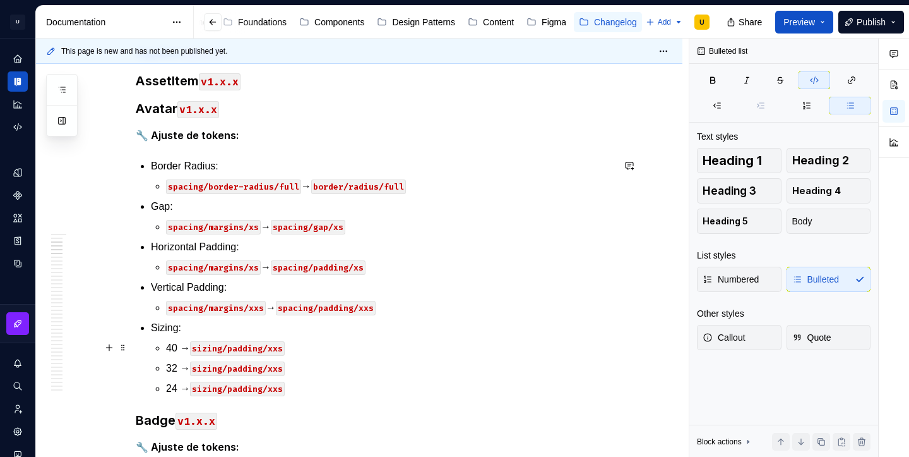
click at [254, 344] on code "sizing/padding/xxs" at bounding box center [237, 348] width 95 height 15
click at [254, 366] on code "sizing/padding/xxs" at bounding box center [237, 368] width 95 height 15
click at [253, 387] on code "sizing/padding/xxs" at bounding box center [237, 388] width 95 height 15
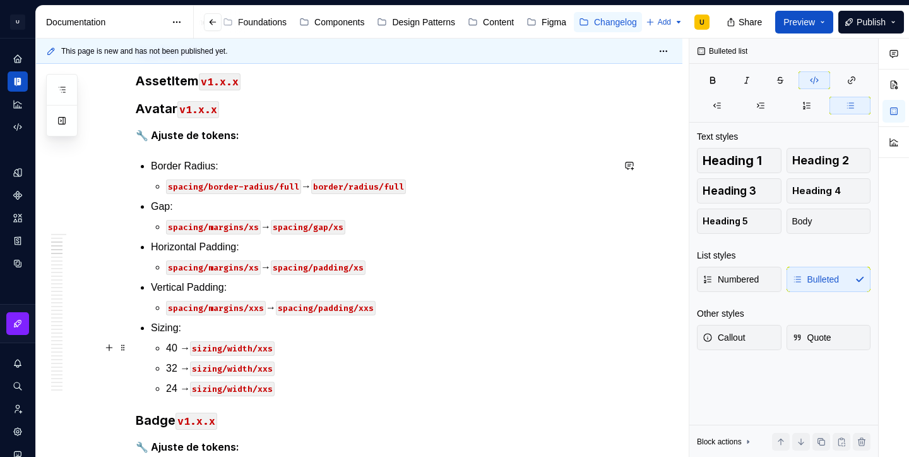
click at [274, 350] on code "sizing/width/xxs" at bounding box center [232, 348] width 85 height 15
click at [273, 366] on code "sizing/width/xxs" at bounding box center [232, 368] width 85 height 15
click at [272, 390] on code "sizing/width/xxs" at bounding box center [232, 388] width 85 height 15
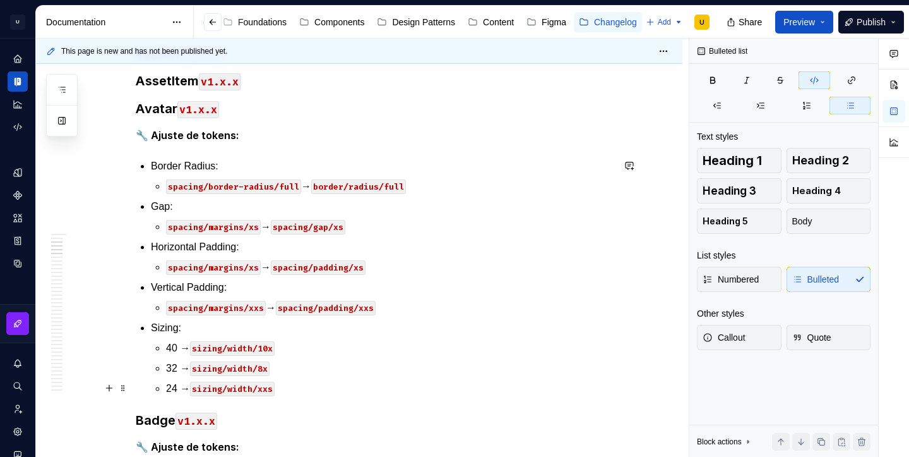
click at [272, 390] on code "sizing/width/xxs" at bounding box center [232, 388] width 85 height 15
click at [294, 350] on p "40 → sizing/width/10x" at bounding box center [389, 347] width 447 height 15
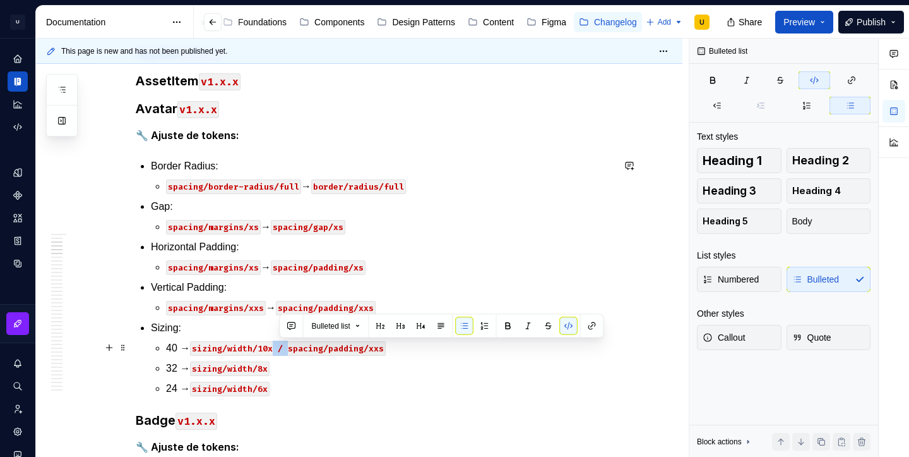
drag, startPoint x: 295, startPoint y: 349, endPoint x: 281, endPoint y: 349, distance: 13.9
click at [280, 349] on code "sizing/width/10x / spacing/padding/xxs" at bounding box center [288, 348] width 196 height 15
click at [571, 325] on button "button" at bounding box center [569, 326] width 18 height 18
click at [380, 376] on ul "40 → sizing/width/10x / spacing/padding/xxs 32 → sizing/width/8x 24 → sizing/wi…" at bounding box center [389, 368] width 447 height 56
drag, startPoint x: 397, startPoint y: 349, endPoint x: 282, endPoint y: 349, distance: 114.3
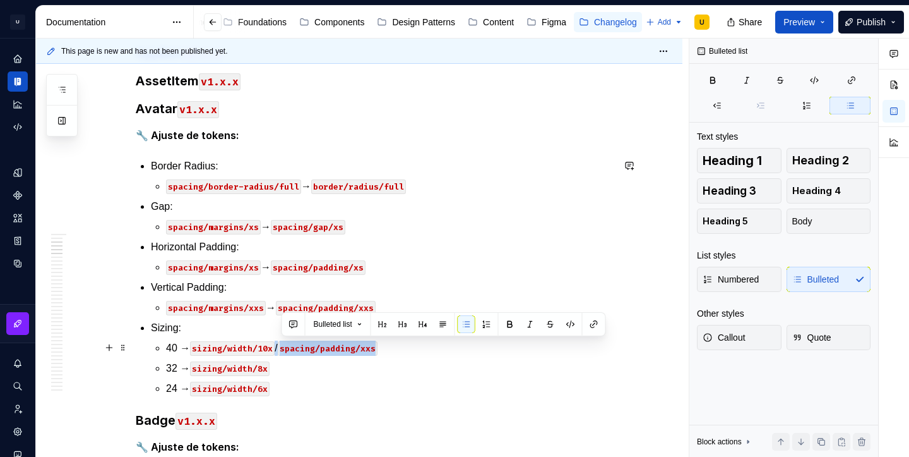
click at [282, 349] on p "40 → sizing/width/10x / spacing/padding/xxs" at bounding box center [389, 347] width 447 height 15
click at [279, 366] on p "32 → sizing/width/8x" at bounding box center [389, 368] width 447 height 15
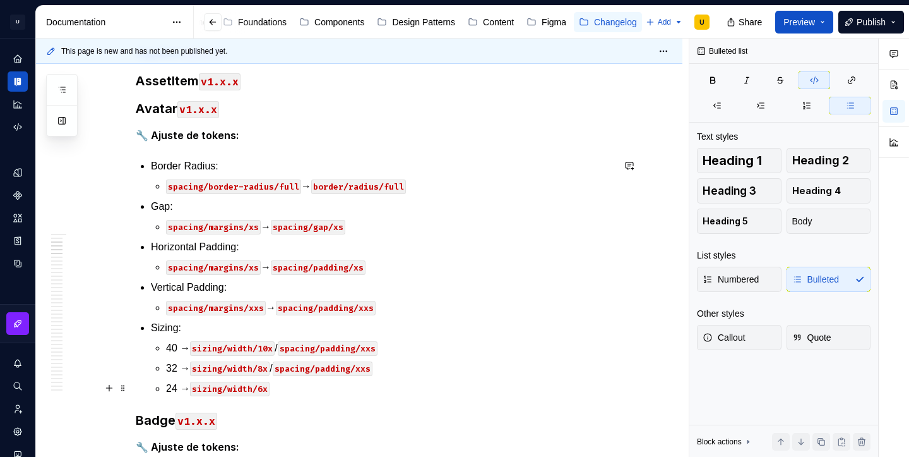
click at [284, 394] on p "24 → sizing/width/6x" at bounding box center [389, 388] width 447 height 15
click at [314, 350] on code "spacing/padding/xxs" at bounding box center [328, 348] width 100 height 15
click at [309, 366] on code "spacing/padding/xxs" at bounding box center [323, 368] width 100 height 15
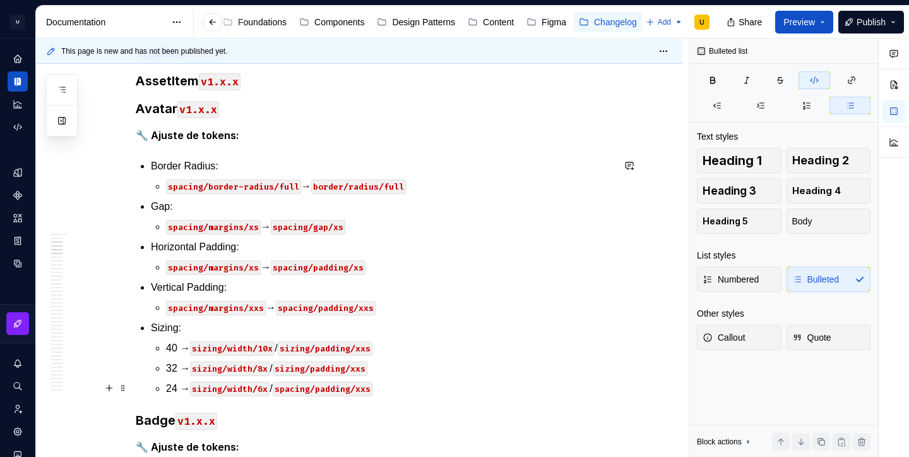
click at [303, 388] on code "spacing/padding/xxs" at bounding box center [323, 388] width 100 height 15
click at [343, 348] on code "sizing/padding/xxs" at bounding box center [325, 348] width 95 height 15
click at [340, 368] on code "sizing/padding/xxs" at bounding box center [320, 368] width 95 height 15
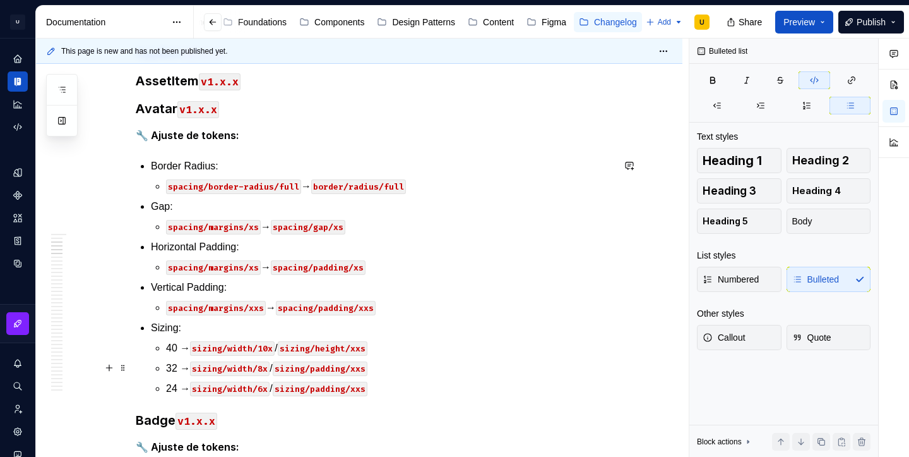
click at [340, 368] on code "sizing/padding/xxs" at bounding box center [320, 368] width 95 height 15
click at [341, 391] on code "sizing/padding/xxs" at bounding box center [320, 388] width 95 height 15
click at [368, 347] on code "sizing/height/xxs" at bounding box center [323, 348] width 90 height 15
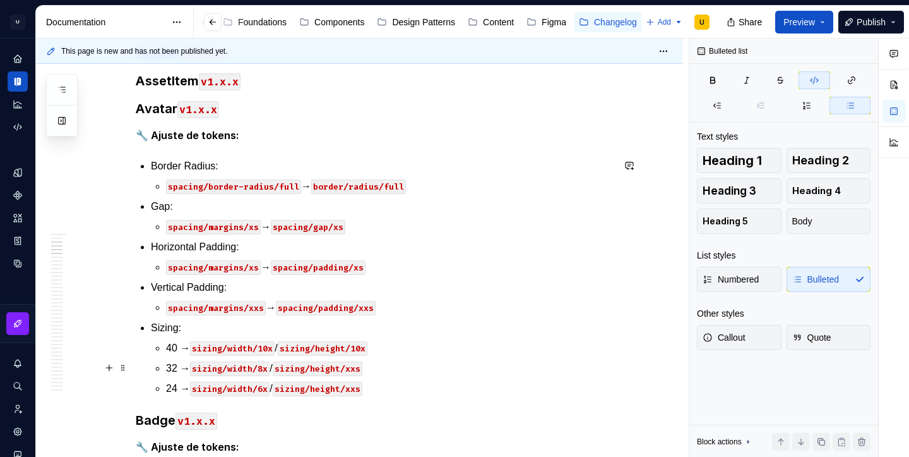
click at [362, 370] on code "sizing/height/xxs" at bounding box center [318, 368] width 90 height 15
click at [362, 388] on code "sizing/height/xxs" at bounding box center [318, 388] width 90 height 15
click at [403, 392] on p "24 → sizing/width/6x / sizing/height/6x" at bounding box center [389, 388] width 447 height 15
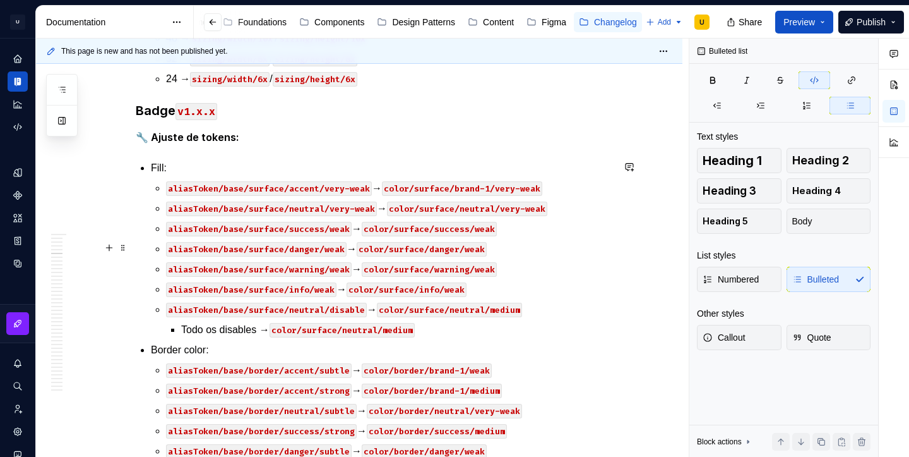
scroll to position [574, 0]
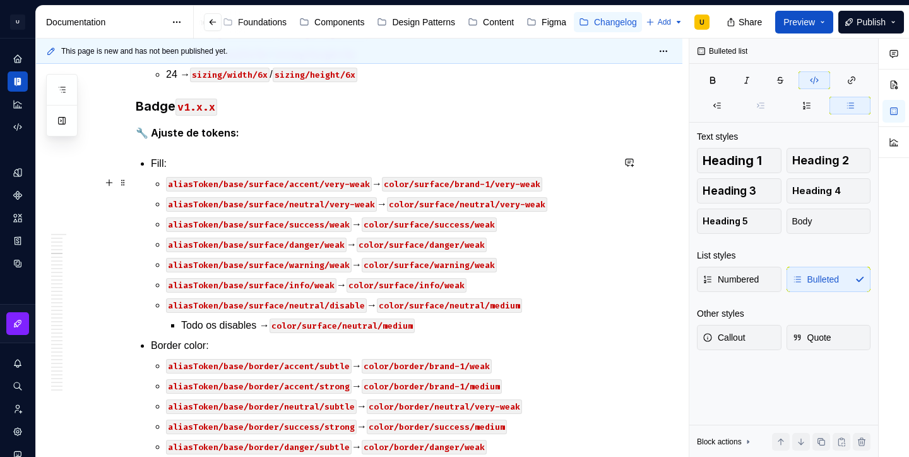
click at [557, 178] on p "aliasToken/base/surface/accent/very-weak → color/surface/brand-1/very-weak" at bounding box center [389, 183] width 447 height 15
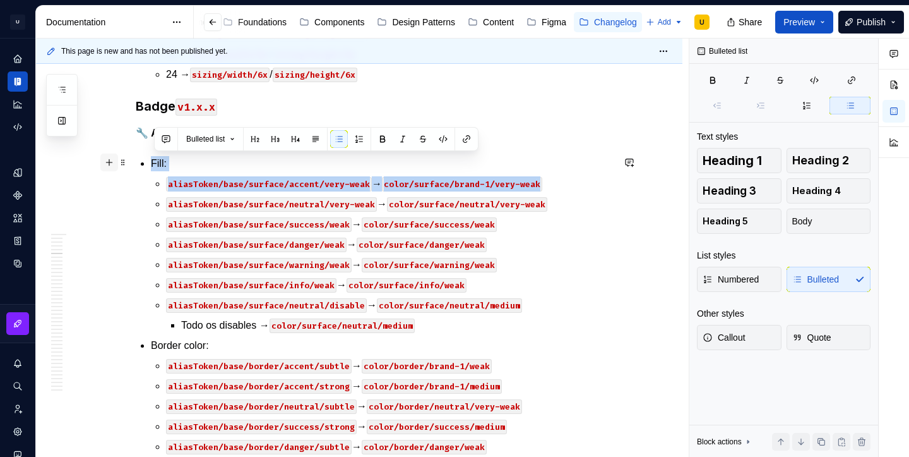
drag, startPoint x: 551, startPoint y: 183, endPoint x: 119, endPoint y: 157, distance: 432.7
click at [262, 177] on code "aliasToken/base/surface/accent/very-weak" at bounding box center [269, 184] width 206 height 15
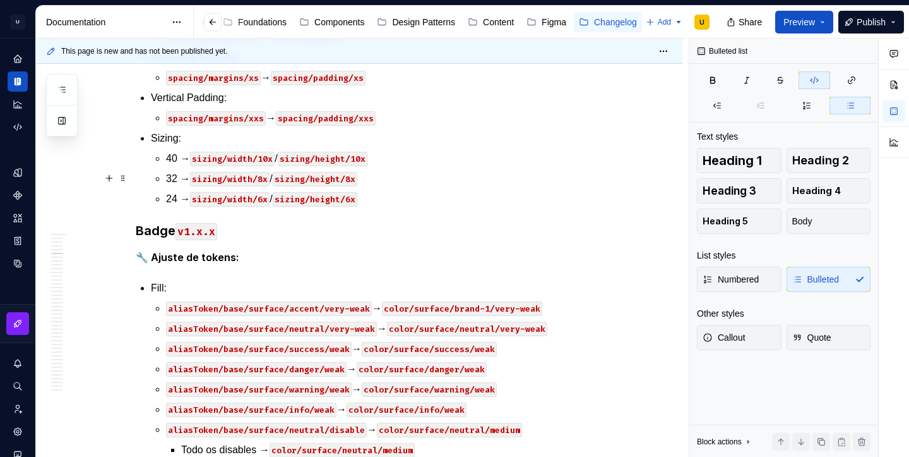
scroll to position [446, 0]
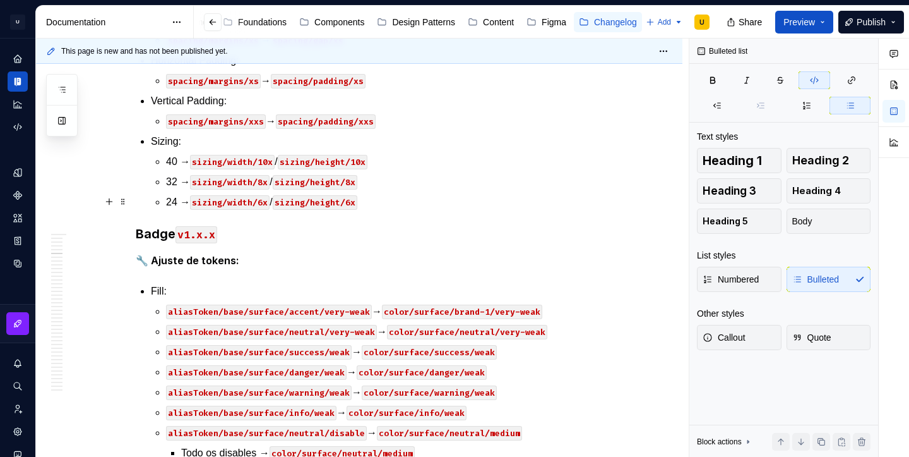
click at [385, 203] on p "24 → sizing/width/6x / sizing/height/6x" at bounding box center [389, 201] width 447 height 15
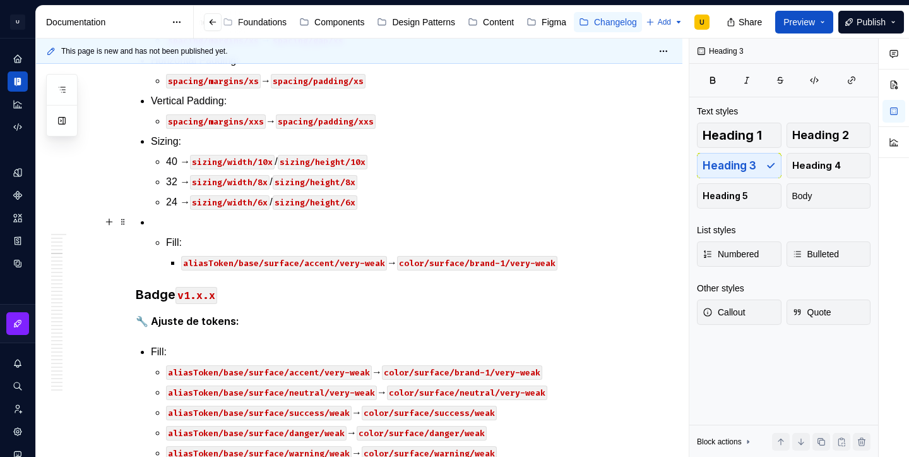
click at [164, 218] on p at bounding box center [382, 222] width 462 height 15
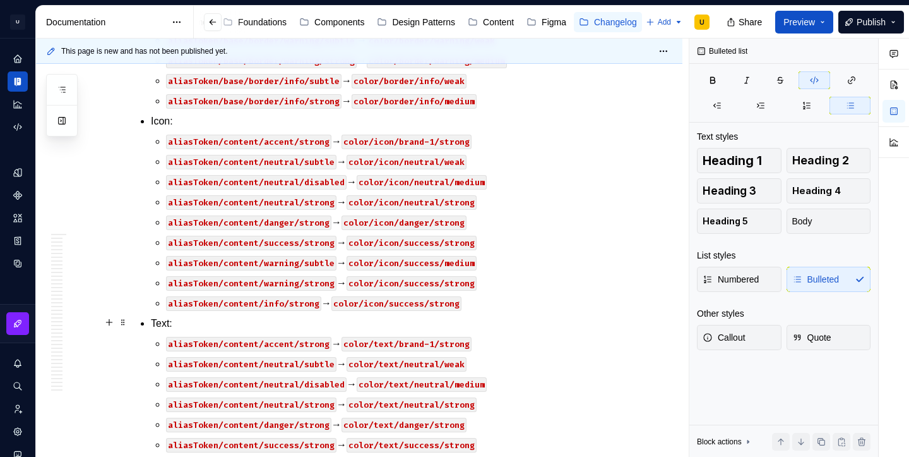
scroll to position [1144, 0]
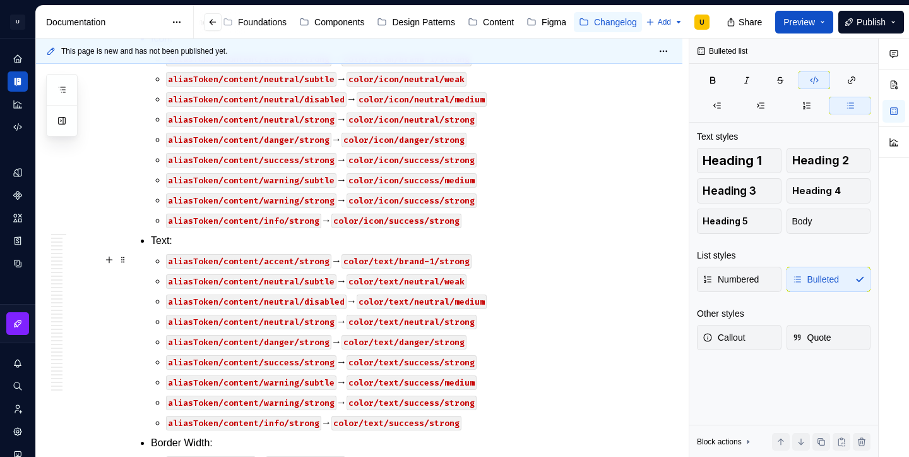
click at [322, 261] on code "aliasToken/content/accent/strong" at bounding box center [248, 261] width 165 height 15
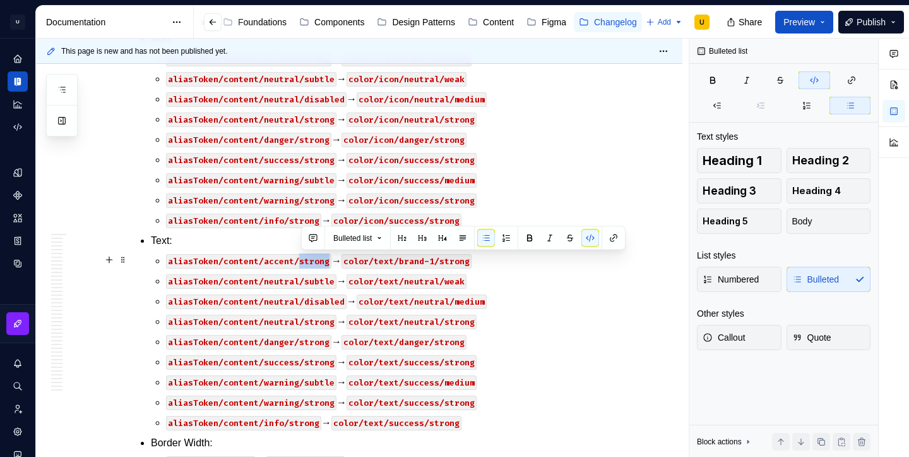
click at [322, 261] on code "aliasToken/content/accent/strong" at bounding box center [248, 261] width 165 height 15
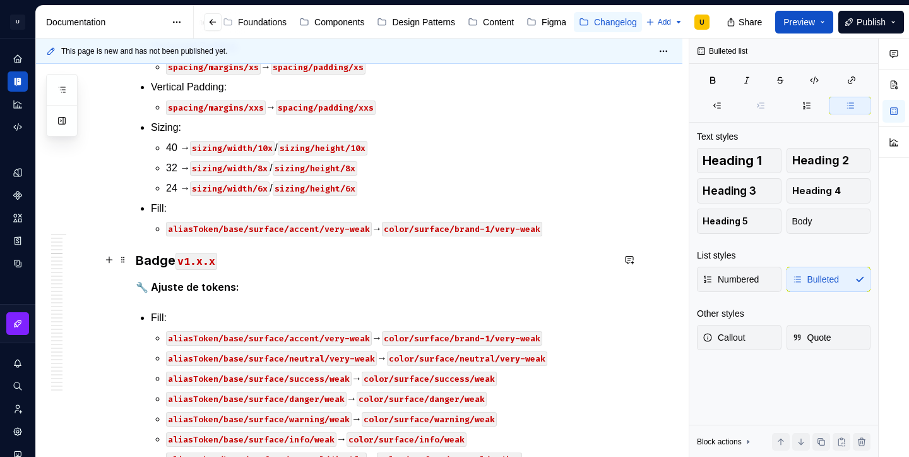
scroll to position [458, 0]
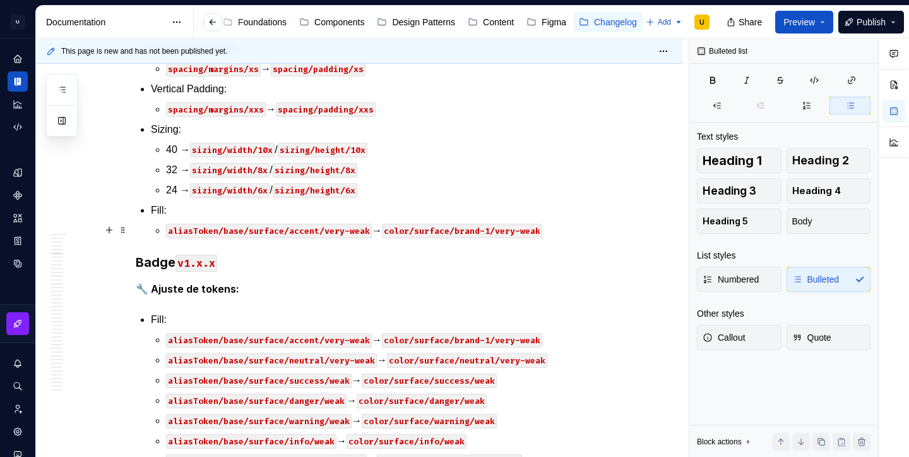
click at [556, 234] on p "aliasToken/base/surface/accent/very-weak → color/surface/brand-1/very-weak" at bounding box center [389, 230] width 447 height 15
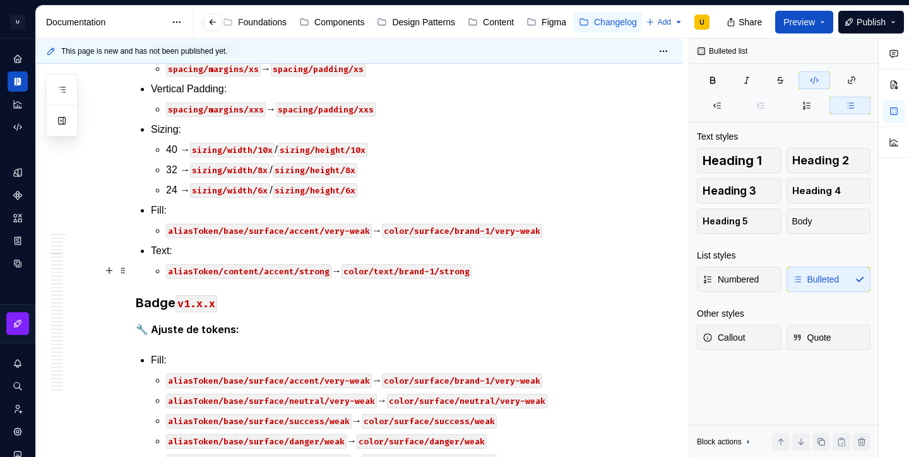
click at [313, 277] on code "aliasToken/content/accent/strong" at bounding box center [248, 271] width 165 height 15
click at [314, 272] on code "aliasToken/content/accent/strong" at bounding box center [248, 271] width 165 height 15
click at [453, 273] on code "color/text/brand-1/strong" at bounding box center [407, 271] width 130 height 15
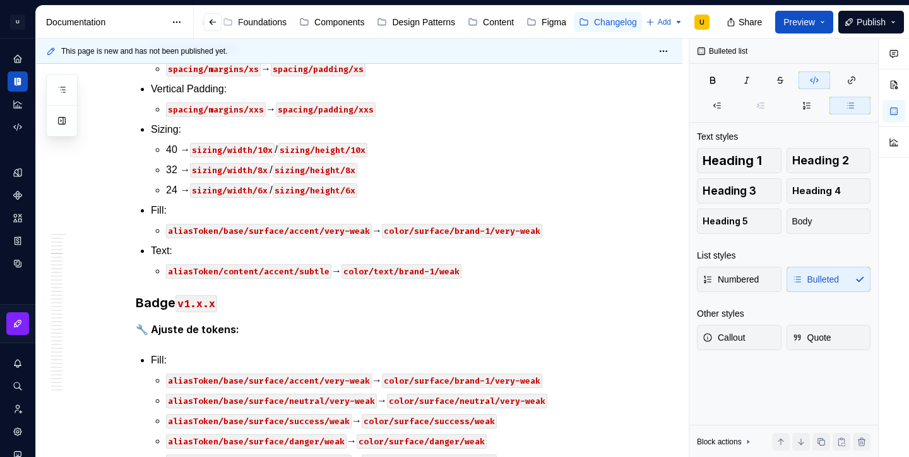
click at [453, 273] on code "color/text/brand-1/weak" at bounding box center [402, 271] width 120 height 15
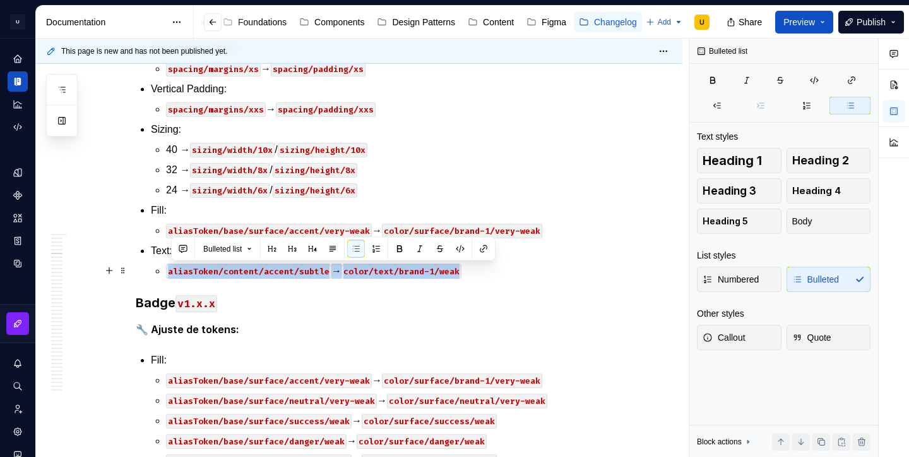
click at [482, 272] on p "aliasToken/content/accent/subtle → color/text/brand-1/weak" at bounding box center [389, 270] width 447 height 15
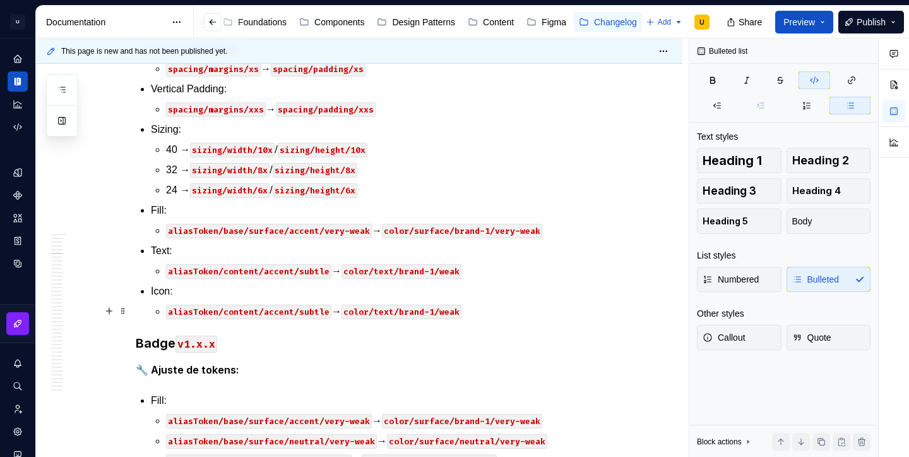
click at [386, 315] on code "color/text/brand-1/weak" at bounding box center [402, 311] width 120 height 15
click at [470, 312] on p "aliasToken/content/accent/subtle → color/icon/brand-1/weak" at bounding box center [389, 311] width 447 height 15
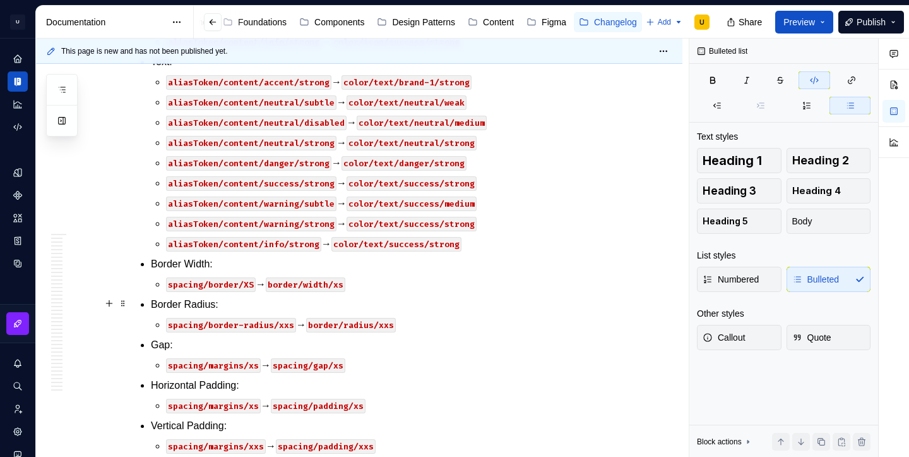
scroll to position [1417, 0]
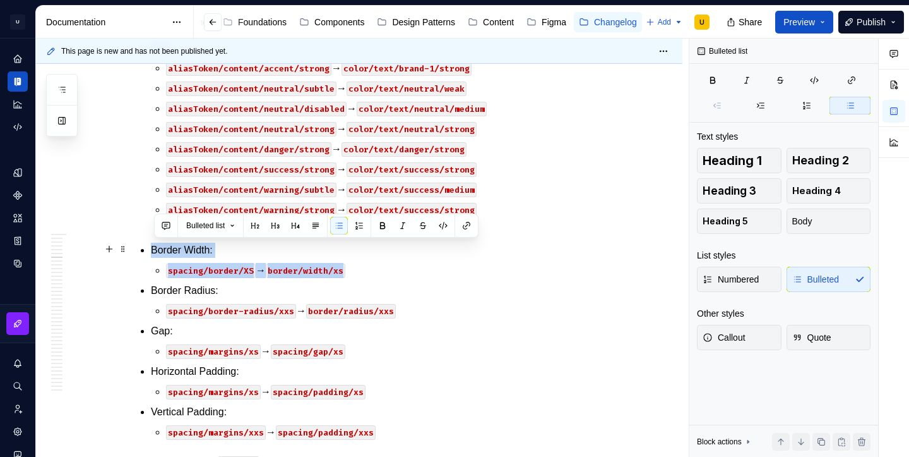
drag, startPoint x: 368, startPoint y: 274, endPoint x: 152, endPoint y: 253, distance: 216.3
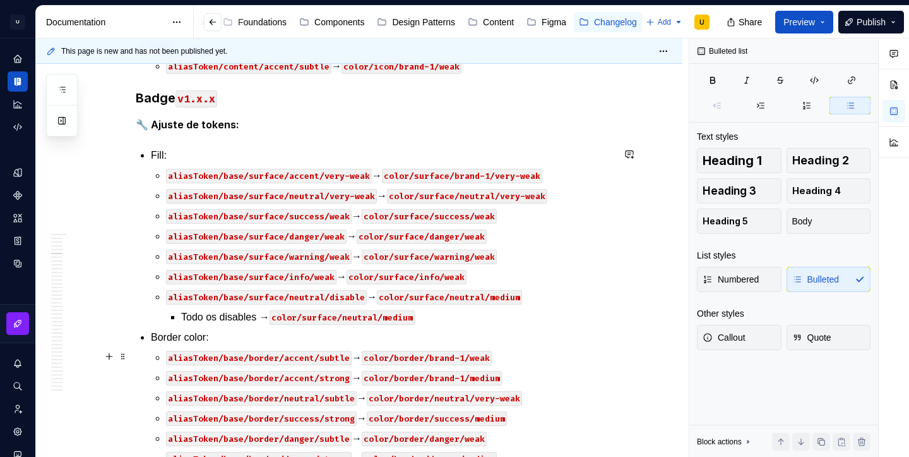
scroll to position [777, 0]
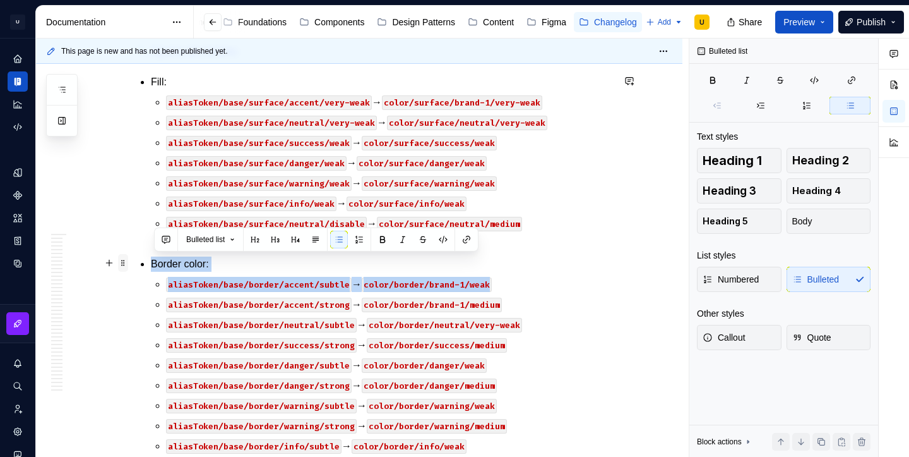
drag, startPoint x: 510, startPoint y: 287, endPoint x: 127, endPoint y: 260, distance: 383.6
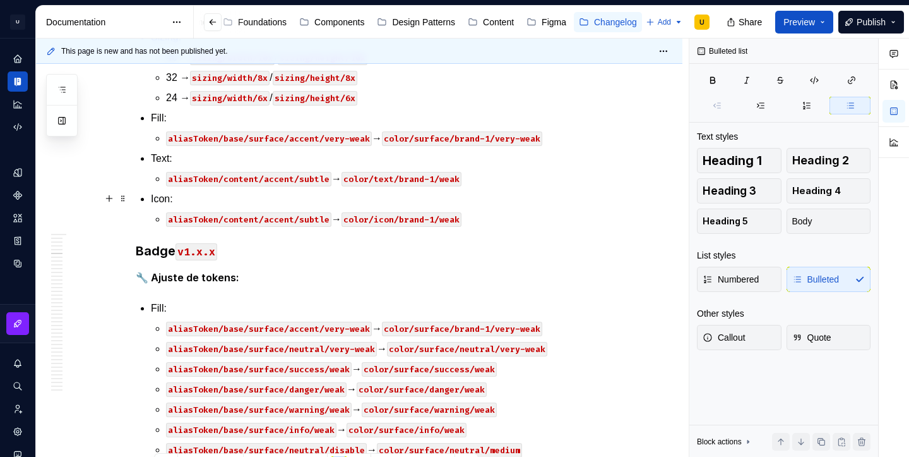
scroll to position [549, 0]
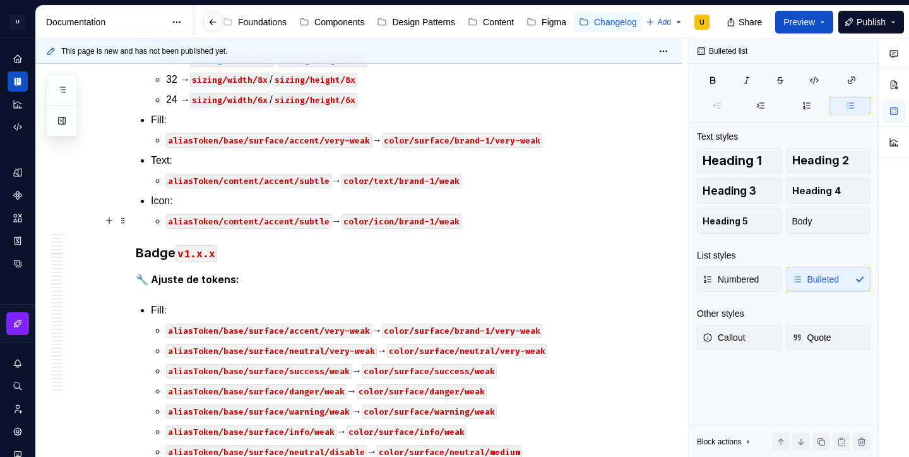
click at [481, 223] on p "aliasToken/content/accent/subtle → color/icon/brand-1/weak" at bounding box center [389, 220] width 447 height 15
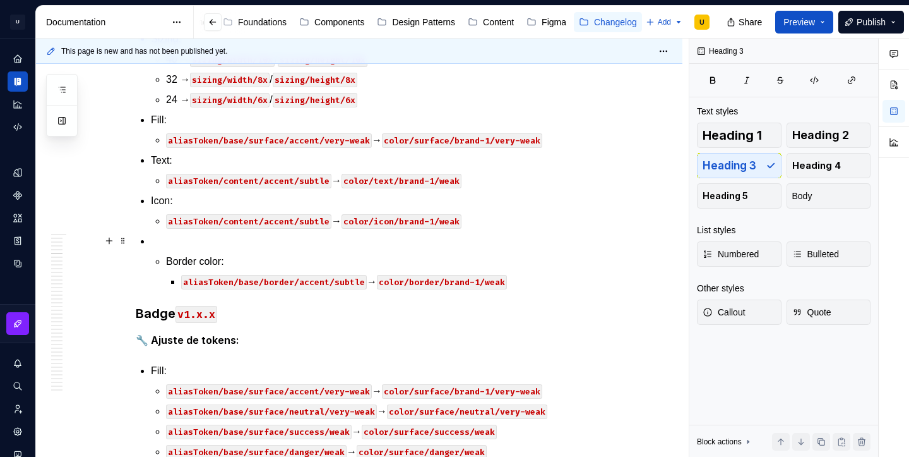
click at [231, 237] on p at bounding box center [382, 241] width 462 height 15
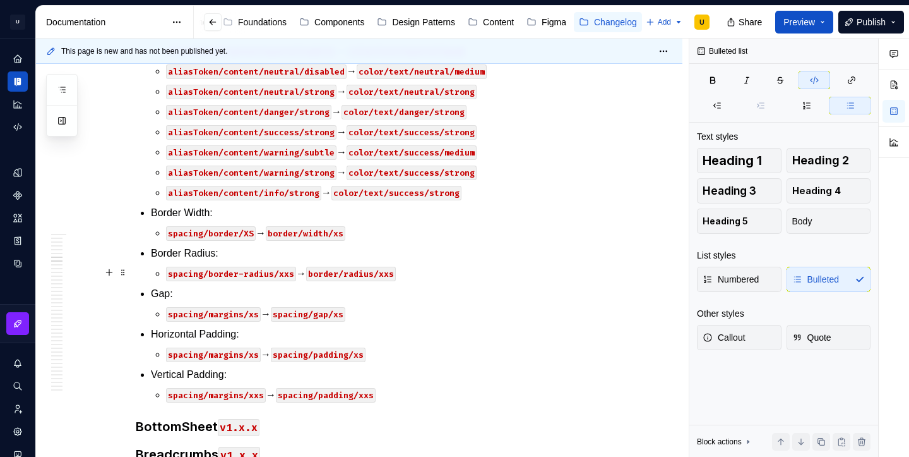
scroll to position [1497, 0]
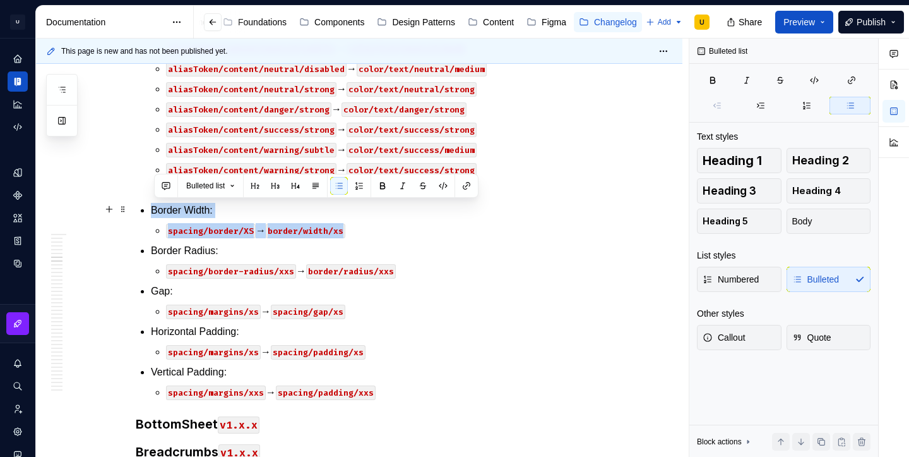
drag, startPoint x: 354, startPoint y: 234, endPoint x: 144, endPoint y: 210, distance: 211.7
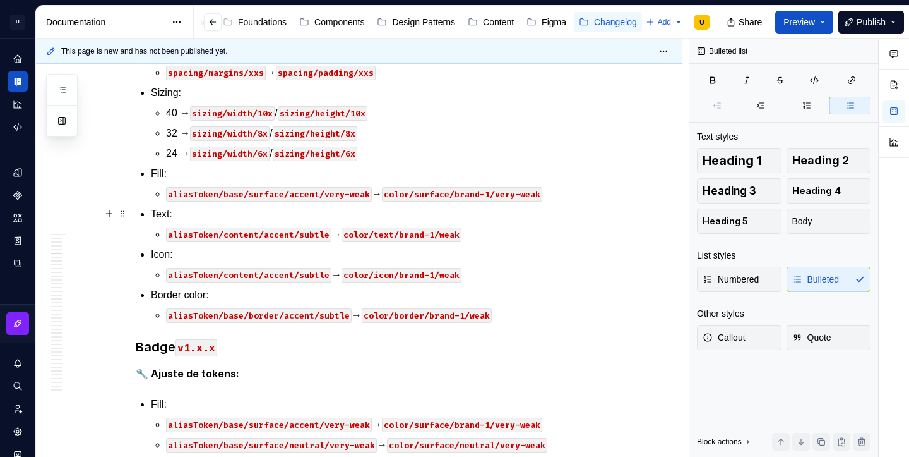
scroll to position [494, 0]
click at [512, 319] on p "aliasToken/base/border/accent/subtle → color/border/brand-1/weak" at bounding box center [389, 315] width 447 height 15
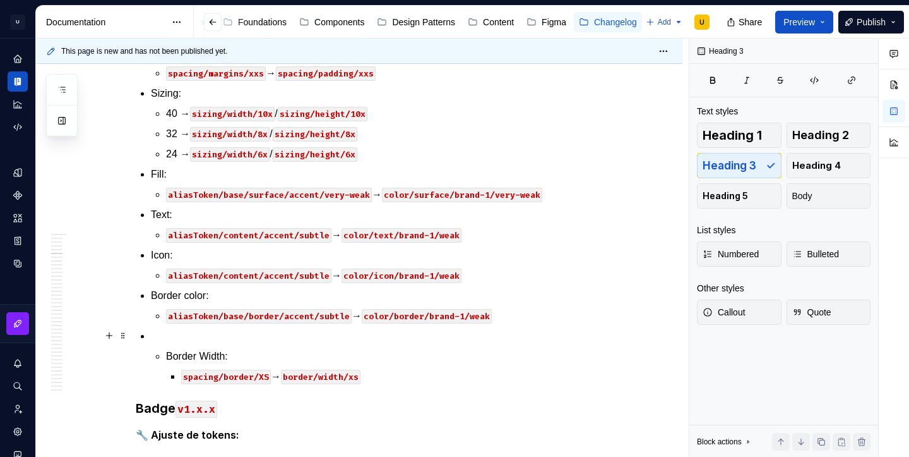
click at [185, 332] on p at bounding box center [382, 335] width 462 height 15
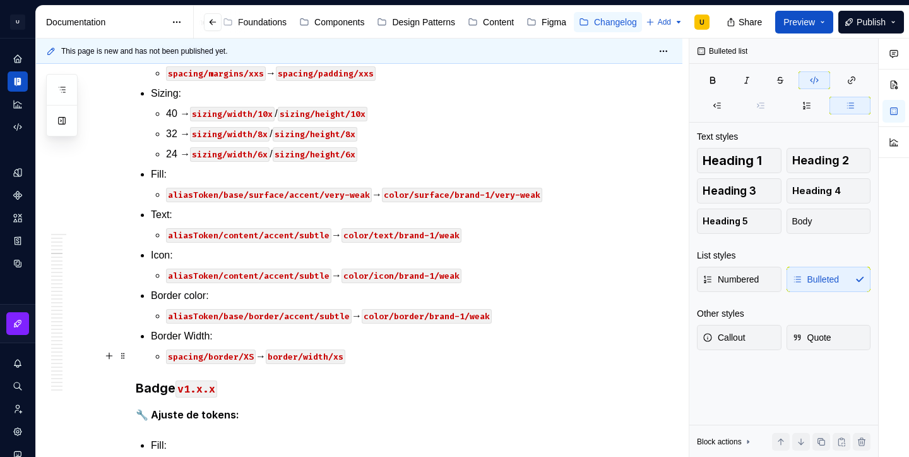
click at [250, 356] on code "spacing/border/XS" at bounding box center [211, 356] width 90 height 15
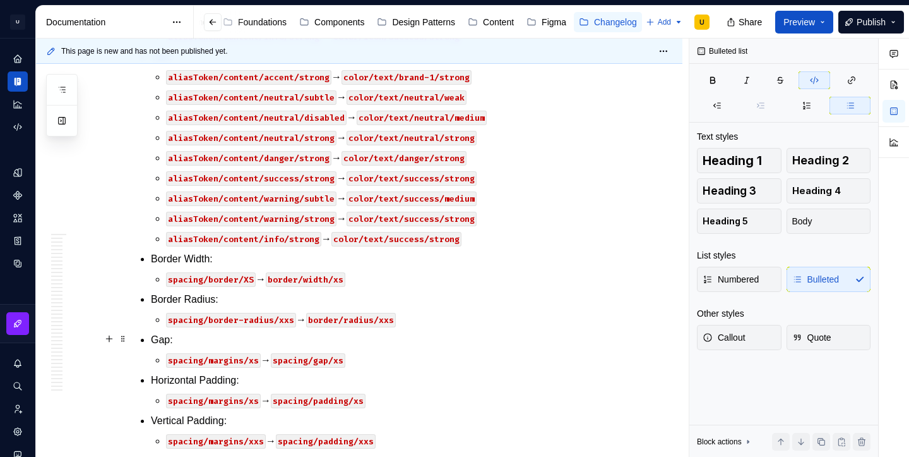
scroll to position [1524, 0]
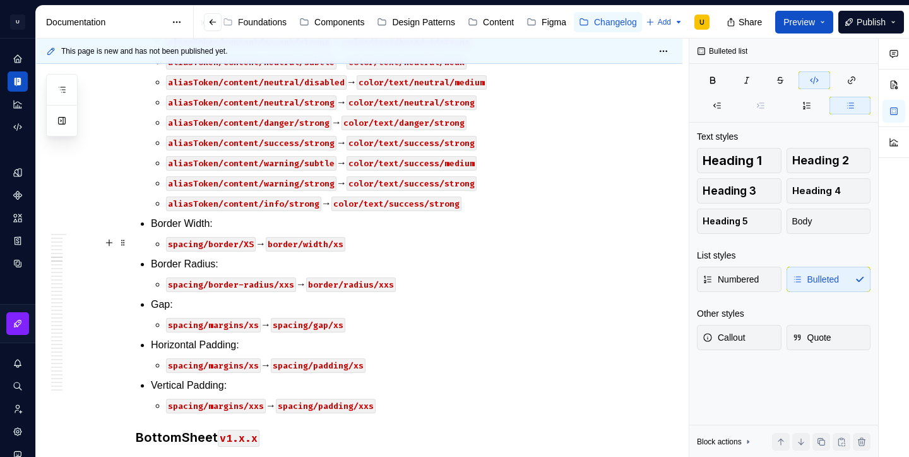
click at [247, 245] on code "spacing/border/XS" at bounding box center [211, 244] width 90 height 15
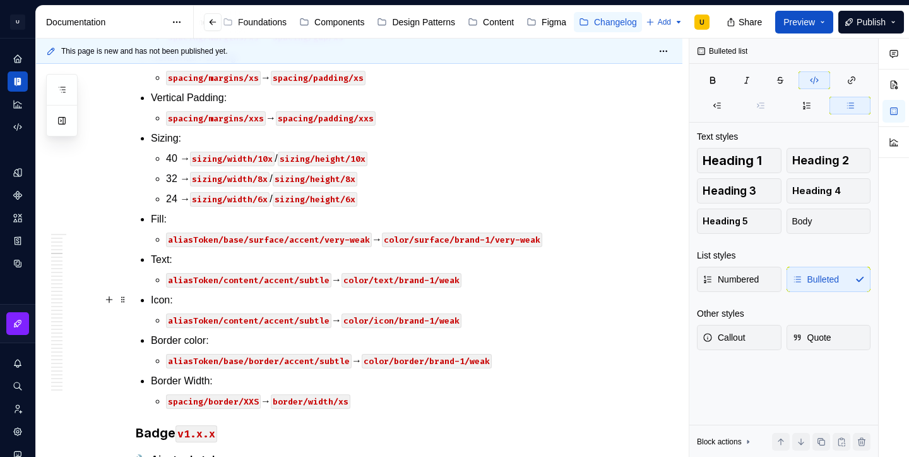
scroll to position [452, 0]
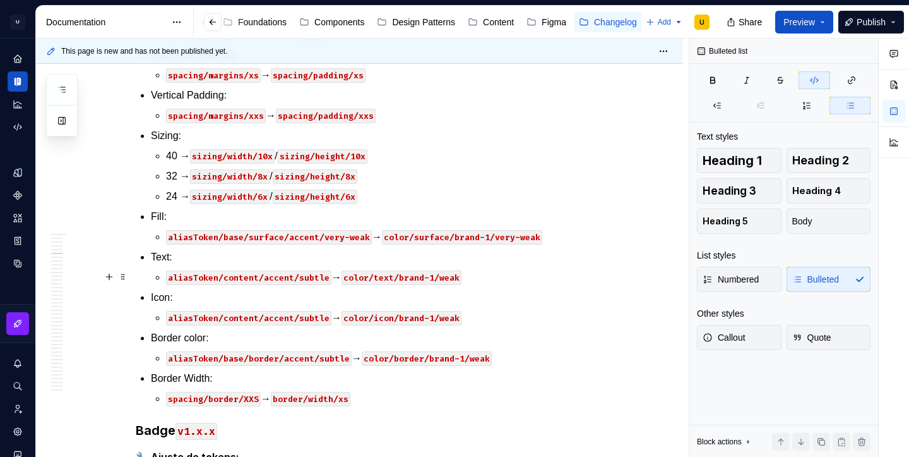
click at [429, 280] on code "color/text/brand-1/weak" at bounding box center [402, 277] width 120 height 15
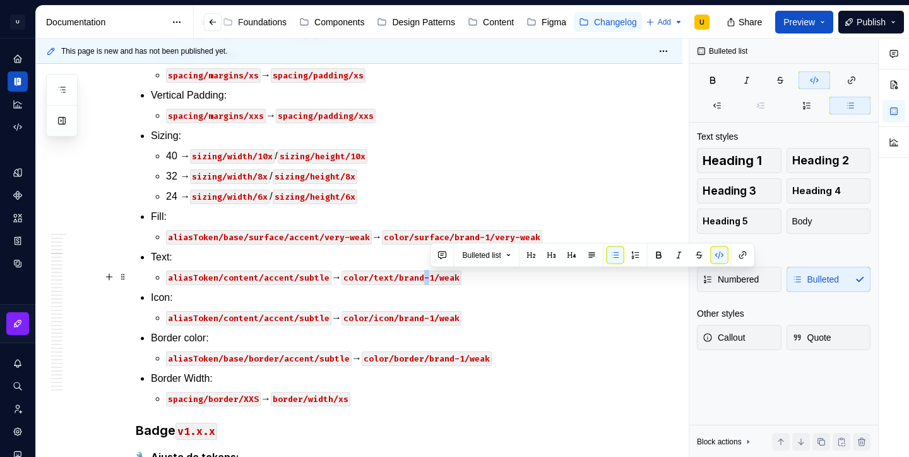
click at [429, 280] on code "color/text/brand-1/weak" at bounding box center [402, 277] width 120 height 15
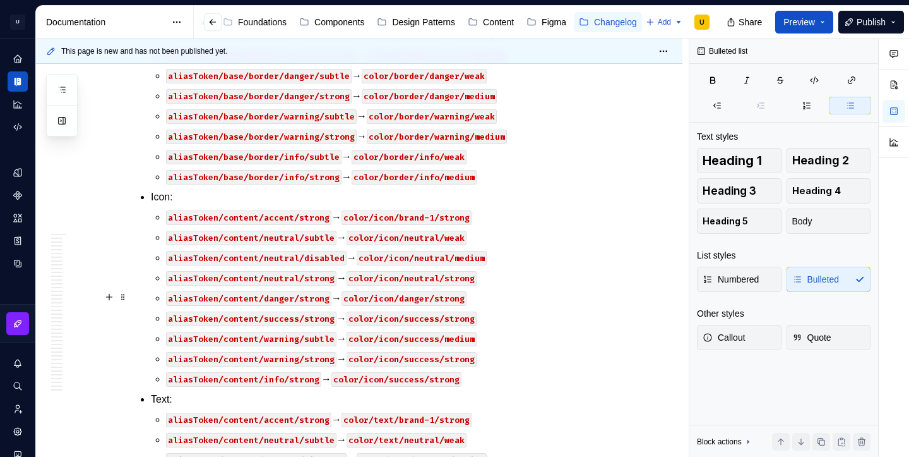
scroll to position [1148, 0]
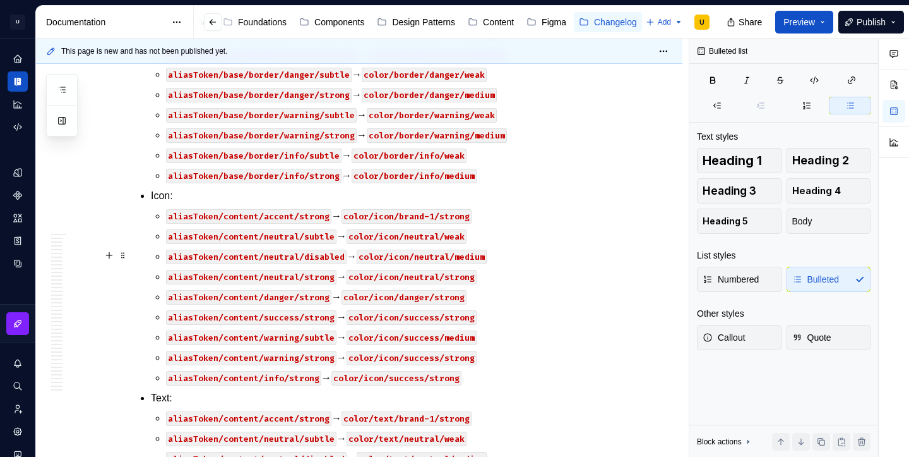
click at [324, 256] on code "aliasToken/content/neutral/disabled" at bounding box center [256, 256] width 181 height 15
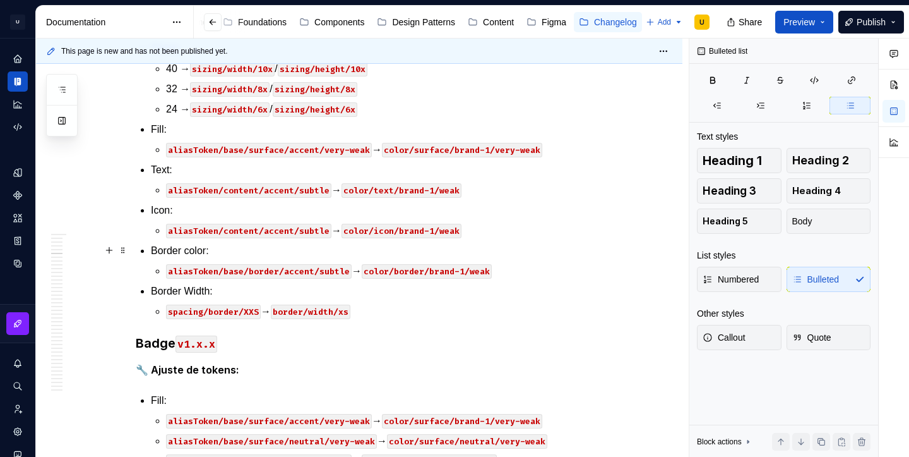
scroll to position [539, 0]
click at [475, 189] on p "aliasToken/content/accent/subtle → color/text/brand-1/weak" at bounding box center [389, 190] width 447 height 15
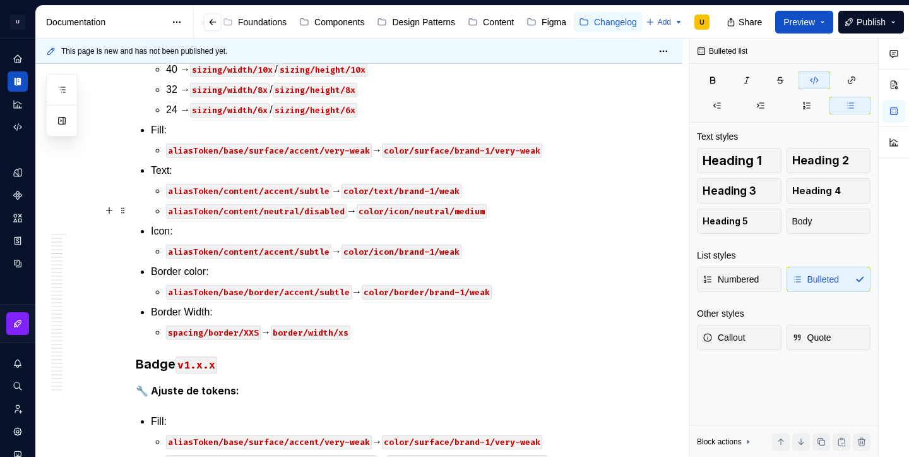
click at [406, 210] on code "color/icon/neutral/medium" at bounding box center [422, 211] width 130 height 15
click at [482, 256] on p "aliasToken/content/accent/subtle → color/icon/brand-1/weak" at bounding box center [389, 251] width 447 height 15
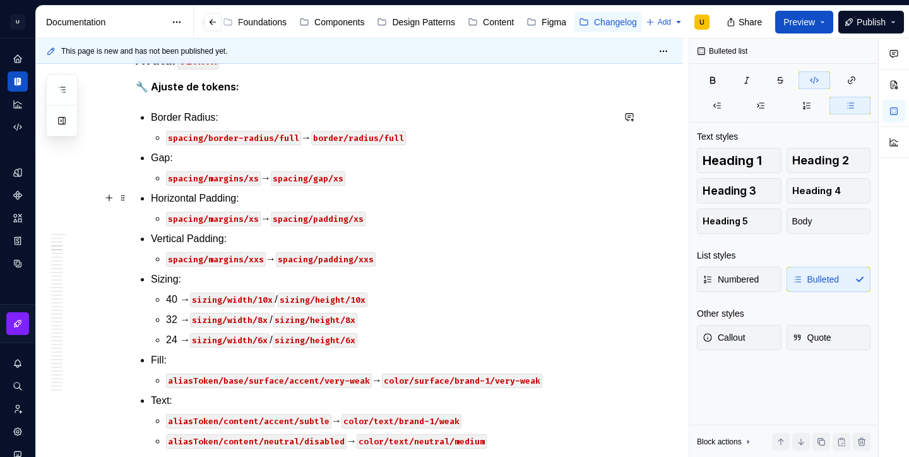
scroll to position [306, 0]
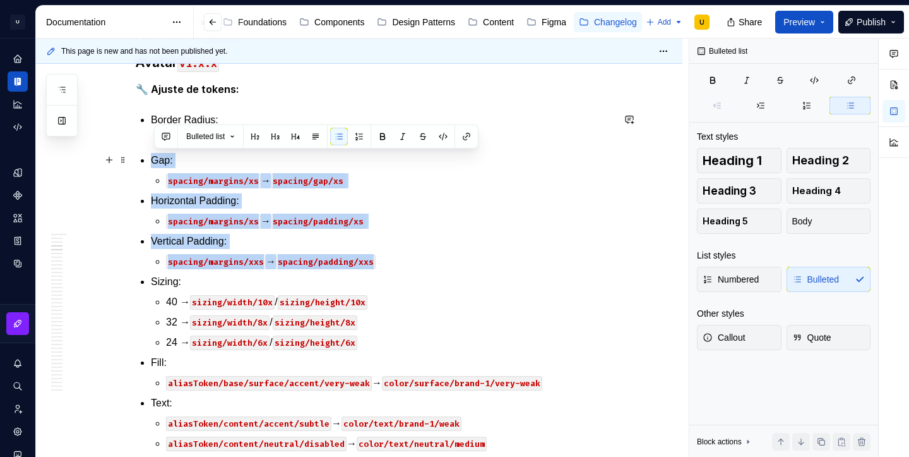
drag, startPoint x: 387, startPoint y: 261, endPoint x: 153, endPoint y: 162, distance: 254.1
drag, startPoint x: 393, startPoint y: 261, endPoint x: 147, endPoint y: 155, distance: 268.7
click at [151, 155] on ul "Border Radius: spacing/border-radius/full → border/radius/full Gap: spacing/mar…" at bounding box center [382, 352] width 462 height 480
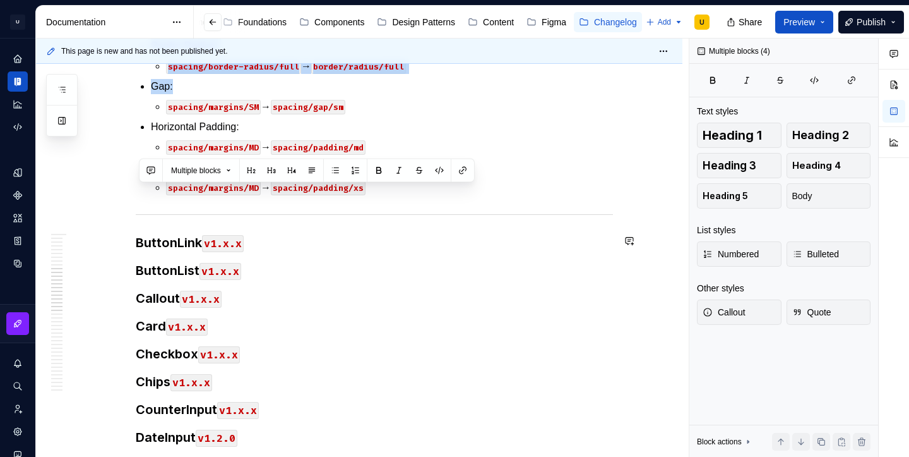
scroll to position [2518, 0]
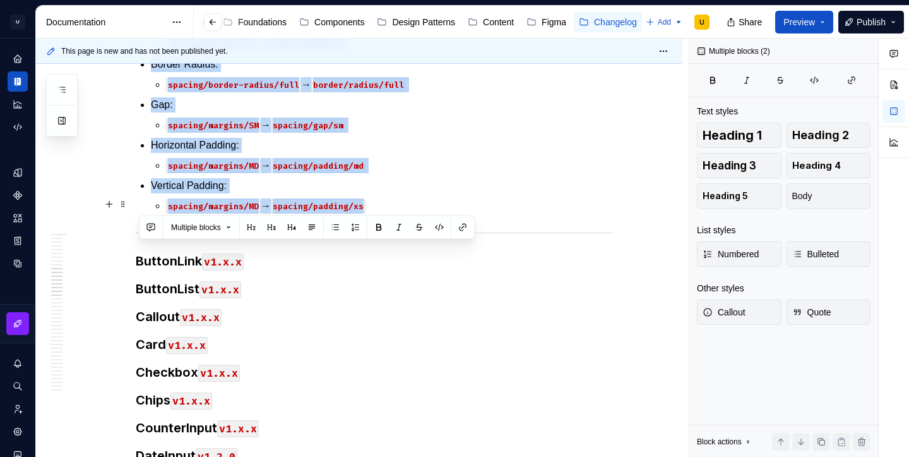
drag, startPoint x: 140, startPoint y: 197, endPoint x: 380, endPoint y: 204, distance: 239.4
click at [400, 159] on p "spacing/margins/MD → spacing/padding/md" at bounding box center [389, 165] width 447 height 15
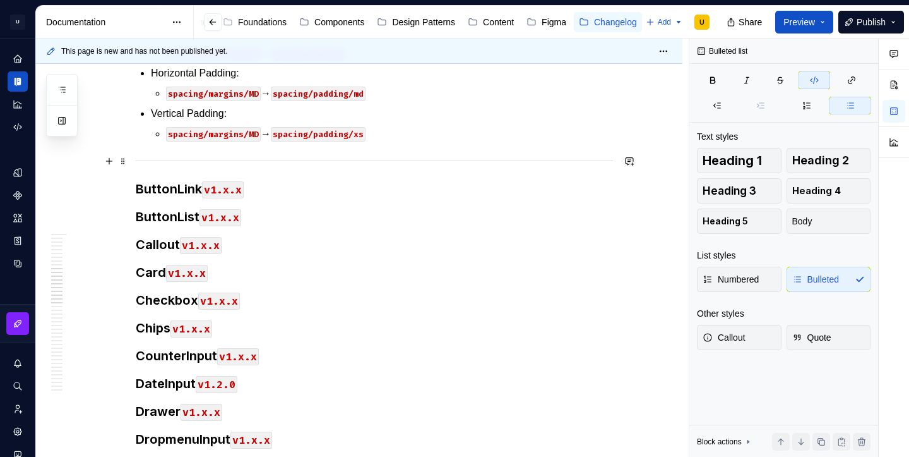
scroll to position [2593, 0]
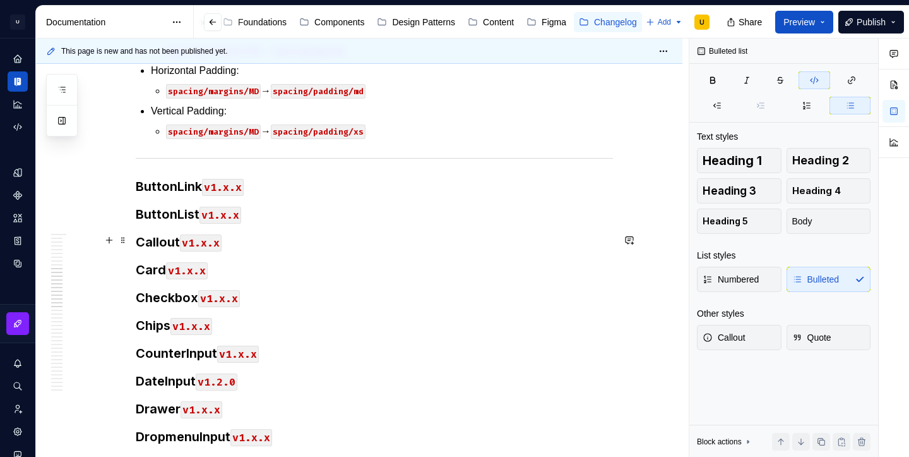
click at [238, 237] on h3 "Callout v1.x.x" at bounding box center [374, 242] width 477 height 18
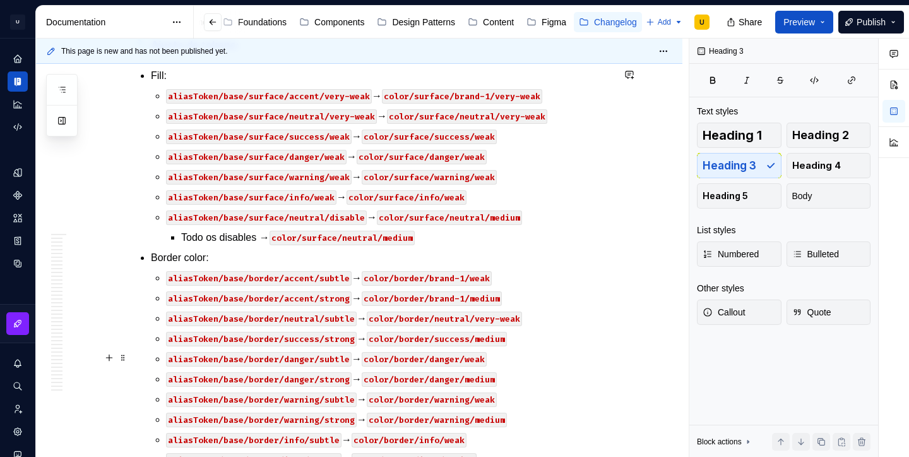
scroll to position [787, 0]
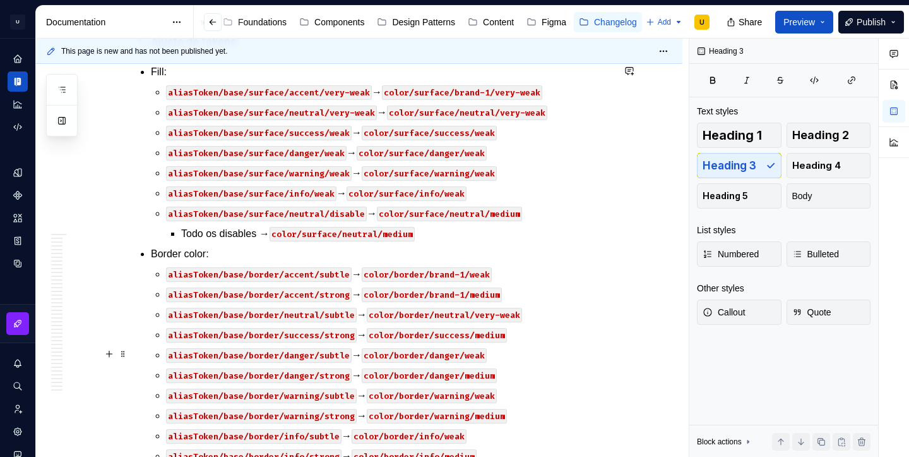
click at [400, 348] on code "color/border/danger/weak" at bounding box center [424, 355] width 125 height 15
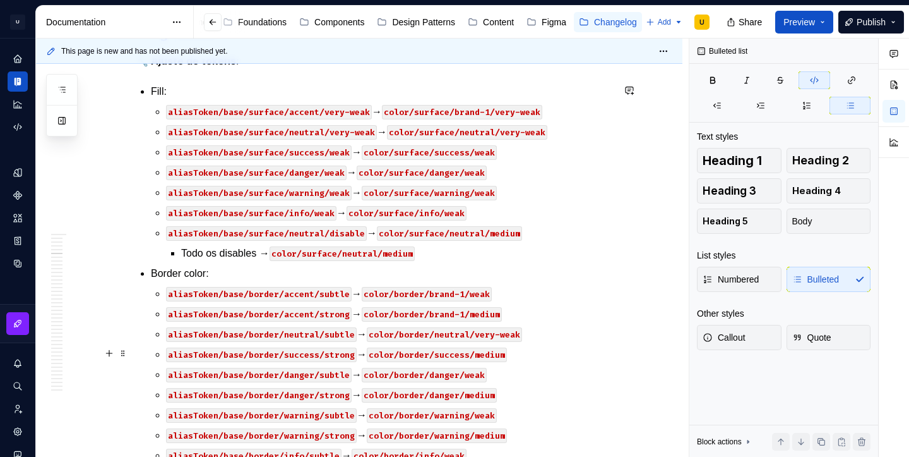
scroll to position [763, 0]
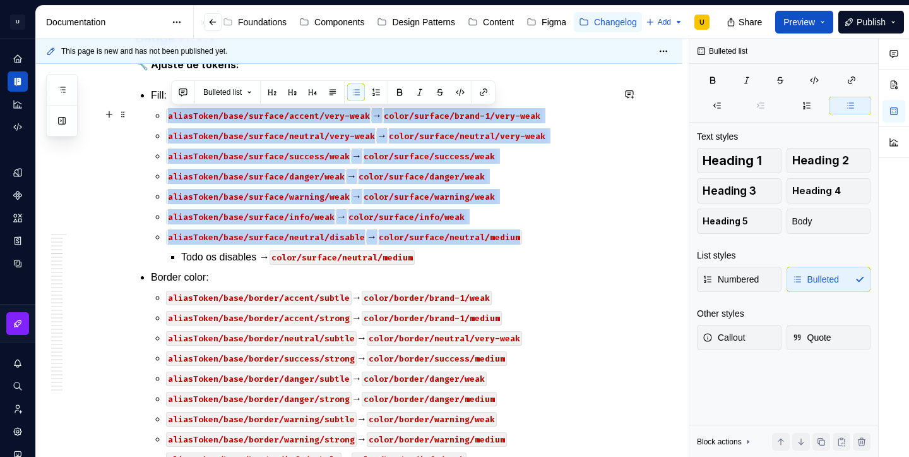
drag, startPoint x: 530, startPoint y: 238, endPoint x: 165, endPoint y: 116, distance: 384.2
click at [165, 116] on li "Fill: aliasToken/base/surface/accent/very-weak → color/surface/brand-1/very-wea…" at bounding box center [382, 176] width 462 height 177
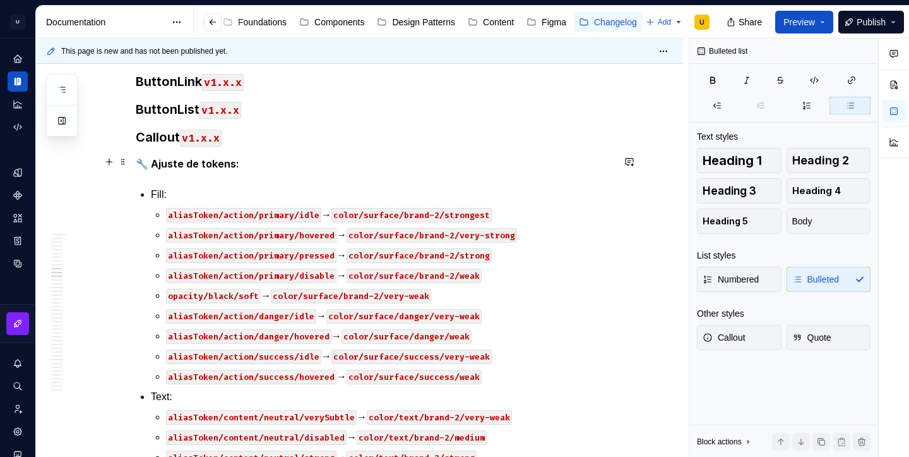
scroll to position [2700, 0]
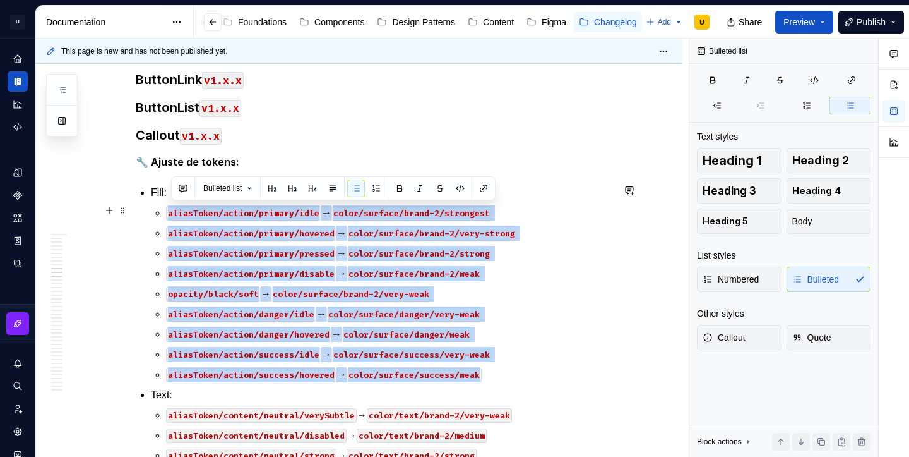
drag, startPoint x: 489, startPoint y: 371, endPoint x: 168, endPoint y: 208, distance: 359.8
click at [168, 208] on li "Fill: aliasToken/action/primary/idle → color/surface/brand-2/strongest aliasTok…" at bounding box center [382, 283] width 462 height 197
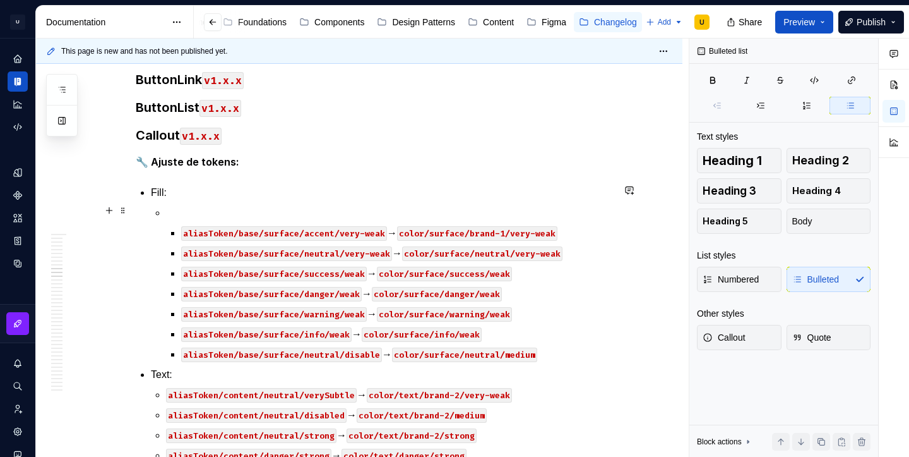
click at [174, 208] on p at bounding box center [389, 212] width 447 height 15
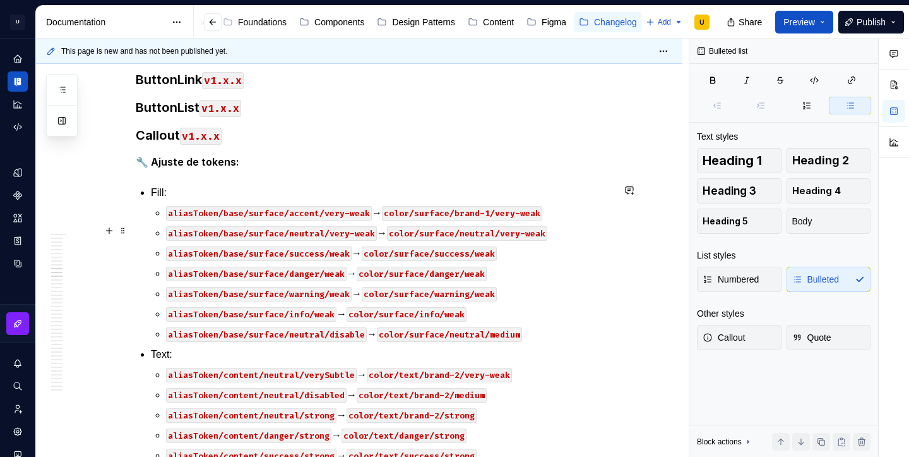
click at [357, 230] on code "aliasToken/base/surface/neutral/very-weak" at bounding box center [271, 233] width 211 height 15
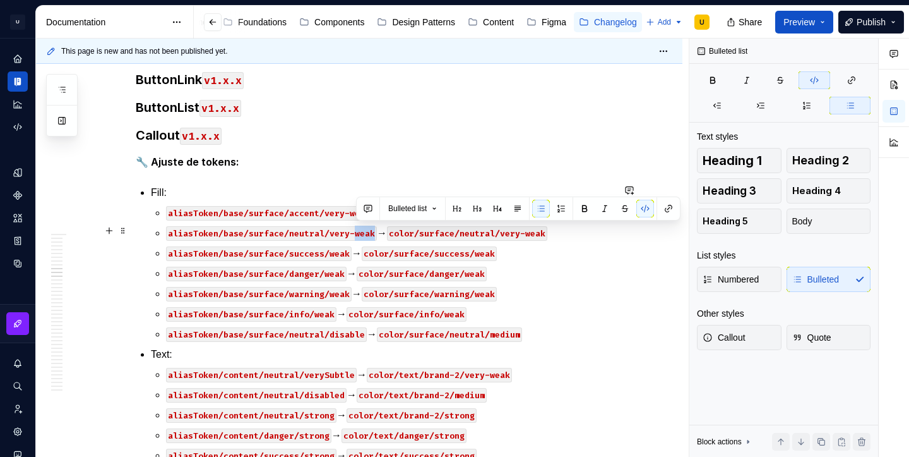
click at [357, 230] on code "aliasToken/base/surface/neutral/very-weak" at bounding box center [271, 233] width 211 height 15
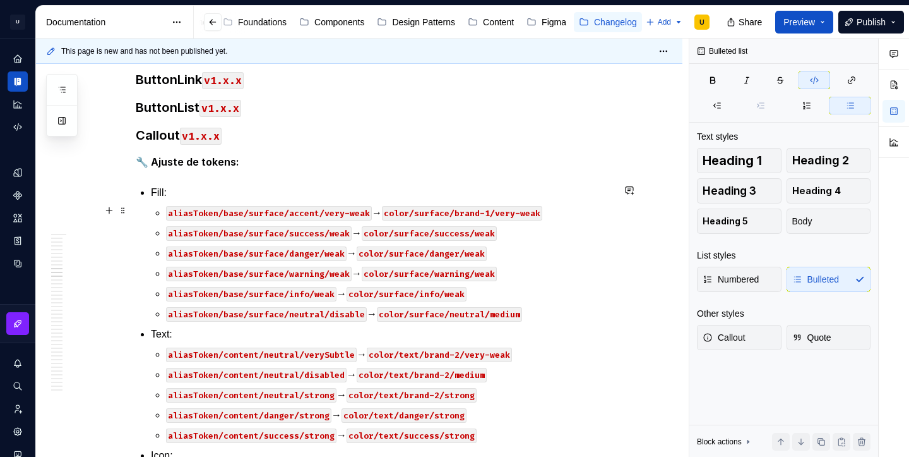
click at [329, 206] on code "aliasToken/base/surface/accent/very-weak" at bounding box center [269, 213] width 206 height 15
click at [327, 211] on code "aliasToken/base/surface/accent/weakest" at bounding box center [264, 213] width 196 height 15
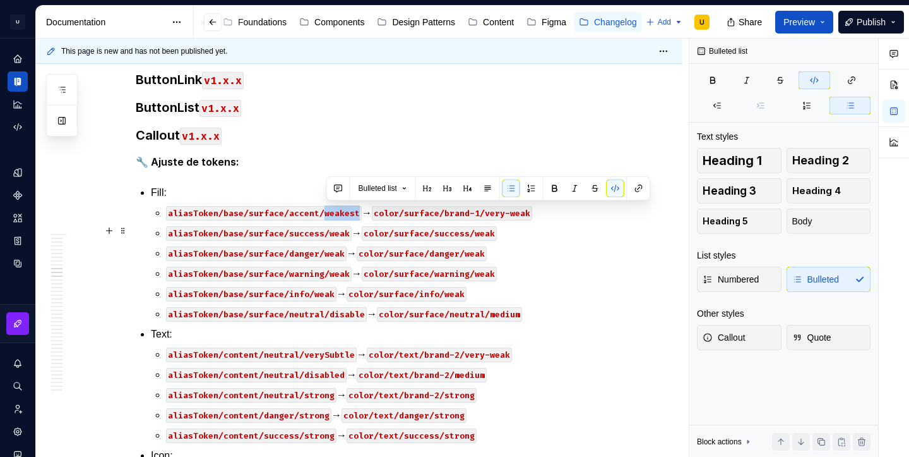
click at [344, 234] on code "aliasToken/base/surface/success/weak" at bounding box center [259, 233] width 186 height 15
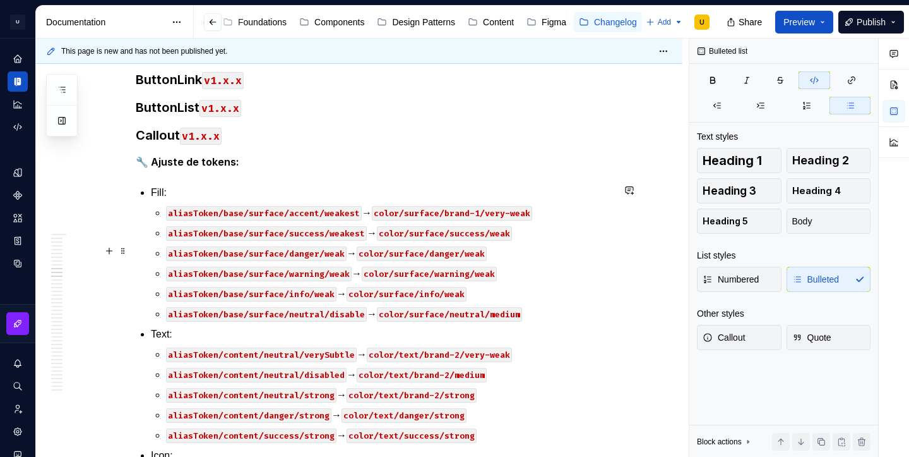
click at [340, 247] on code "aliasToken/base/surface/danger/weak" at bounding box center [256, 253] width 181 height 15
click at [341, 273] on code "aliasToken/base/surface/warning/weak" at bounding box center [259, 273] width 186 height 15
click at [328, 290] on code "aliasToken/base/surface/info/weak" at bounding box center [251, 294] width 170 height 15
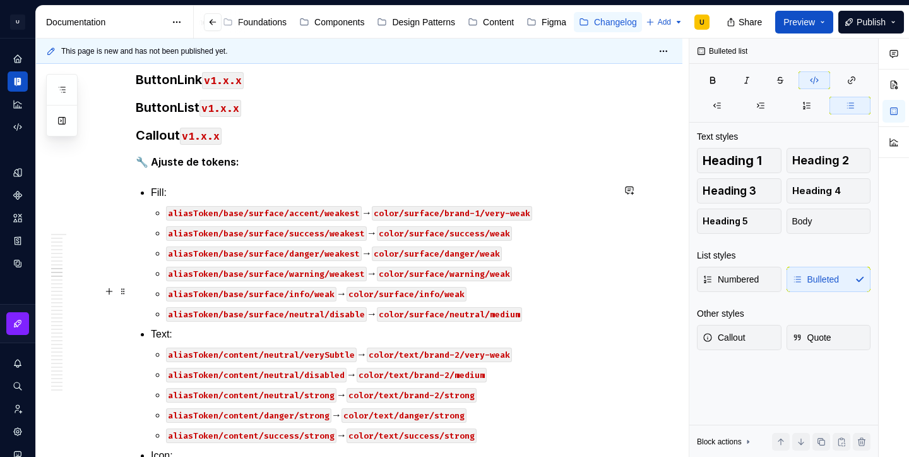
click at [328, 290] on code "aliasToken/base/surface/info/weak" at bounding box center [251, 294] width 170 height 15
click at [489, 210] on code "color/surface/brand-1/very-weak" at bounding box center [452, 213] width 160 height 15
click at [506, 232] on code "color/surface/success/weak" at bounding box center [444, 233] width 135 height 15
click at [498, 253] on code "color/surface/danger/weak" at bounding box center [437, 253] width 130 height 15
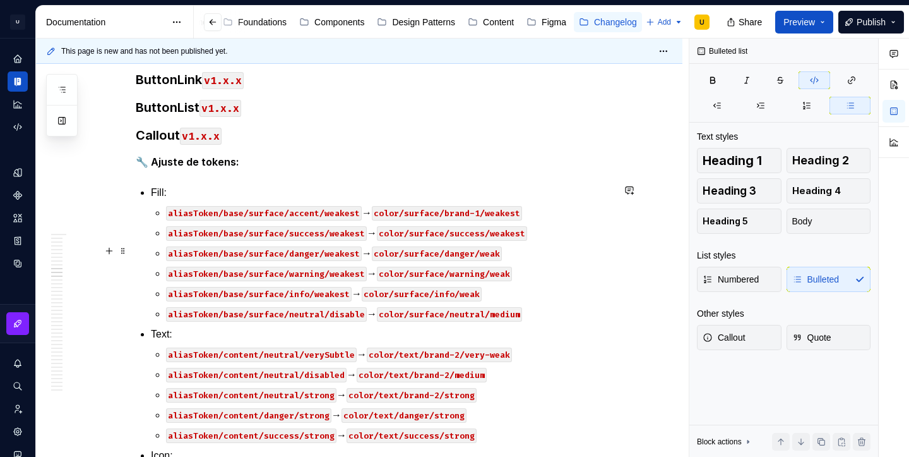
click at [498, 253] on code "color/surface/danger/weak" at bounding box center [437, 253] width 130 height 15
click at [505, 274] on code "color/surface/warning/weak" at bounding box center [444, 273] width 135 height 15
click at [475, 292] on code "color/surface/info/weak" at bounding box center [422, 294] width 120 height 15
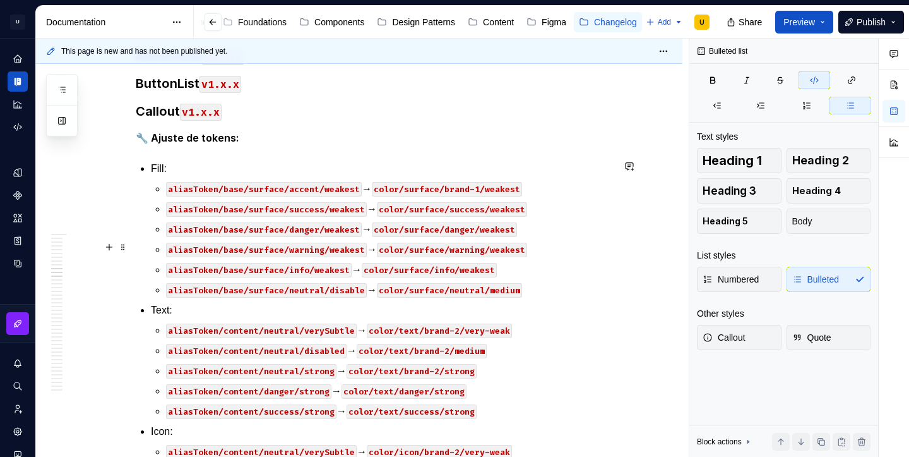
scroll to position [2734, 0]
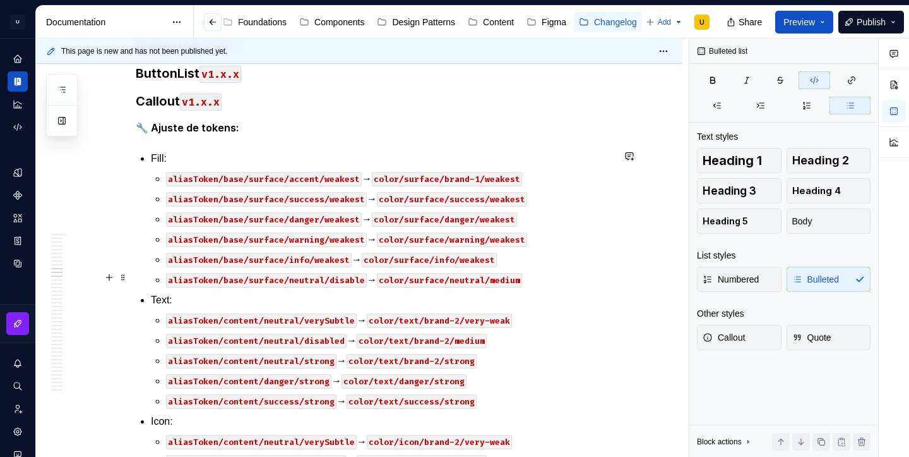
click at [349, 281] on code "aliasToken/base/surface/neutral/disable" at bounding box center [266, 280] width 201 height 15
click at [345, 278] on code "aliasToken/base/surface/neutral/weakest" at bounding box center [266, 280] width 201 height 15
click at [520, 279] on code "color/surface/neutral/medium" at bounding box center [459, 280] width 145 height 15
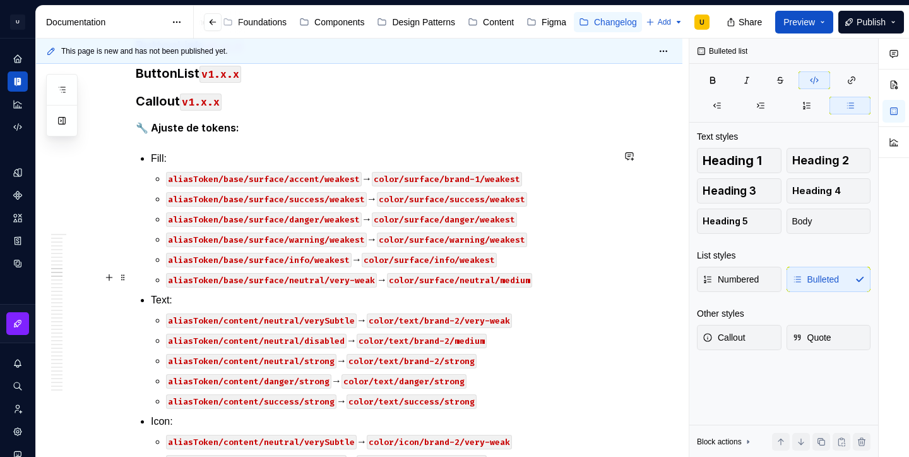
click at [520, 279] on code "color/surface/neutral/medium" at bounding box center [459, 280] width 145 height 15
click at [302, 278] on code "aliasToken/base/surface/neutral/very-weak" at bounding box center [286, 280] width 211 height 15
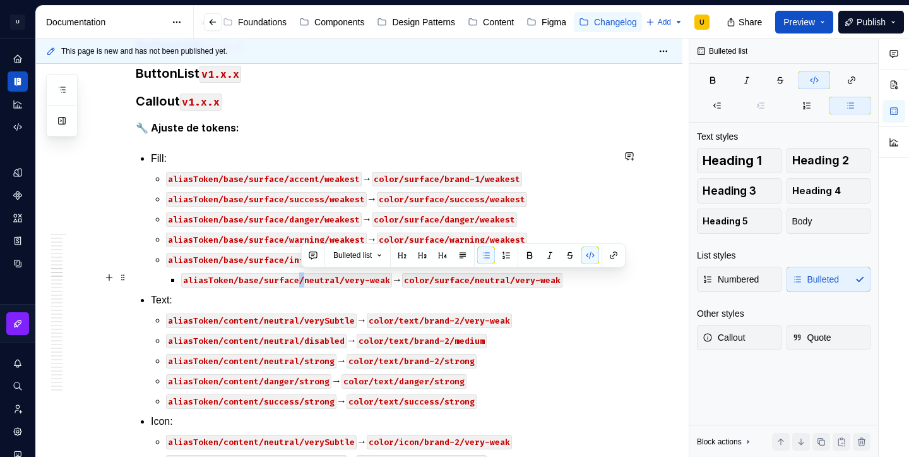
click at [302, 278] on code "aliasToken/base/surface/neutral/very-weak" at bounding box center [286, 280] width 211 height 15
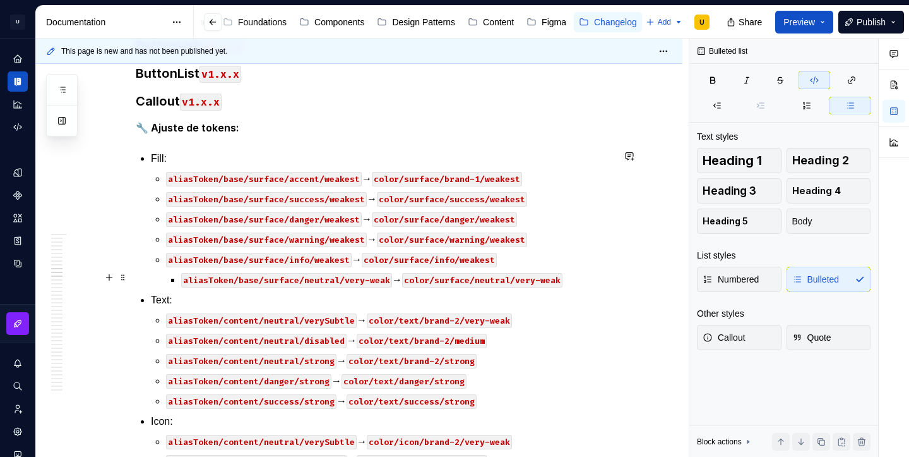
click at [184, 279] on code "aliasToken/base/surface/neutral/very-weak" at bounding box center [286, 280] width 211 height 15
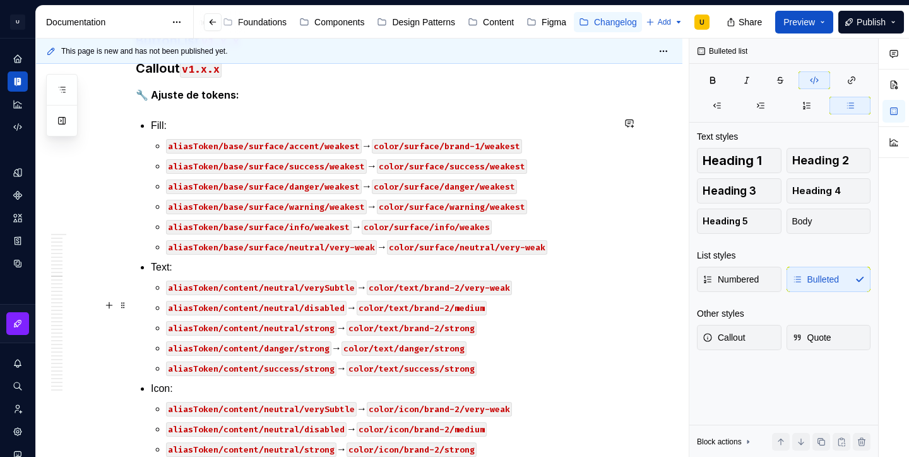
scroll to position [2781, 0]
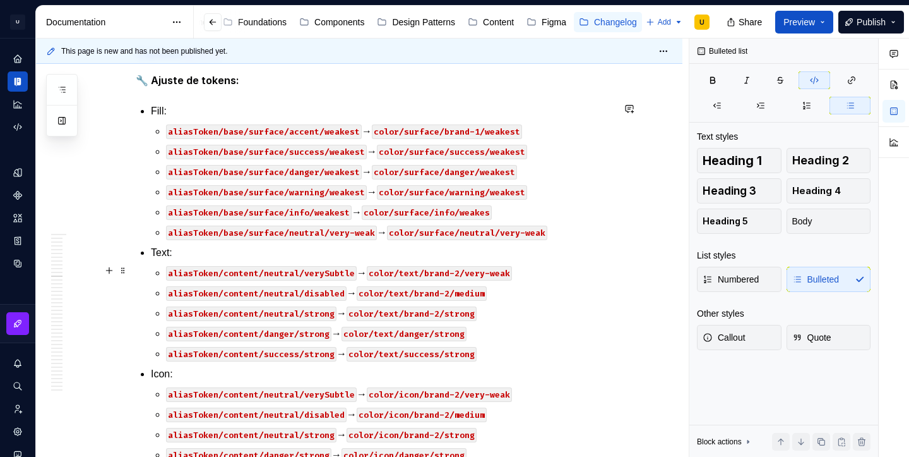
click at [334, 272] on code "aliasToken/content/neutral/verySubtle" at bounding box center [261, 273] width 191 height 15
click at [320, 289] on code "aliasToken/content/neutral/disabled" at bounding box center [256, 293] width 181 height 15
click at [280, 270] on code "aliasToken/content/neutral/strong" at bounding box center [251, 273] width 170 height 15
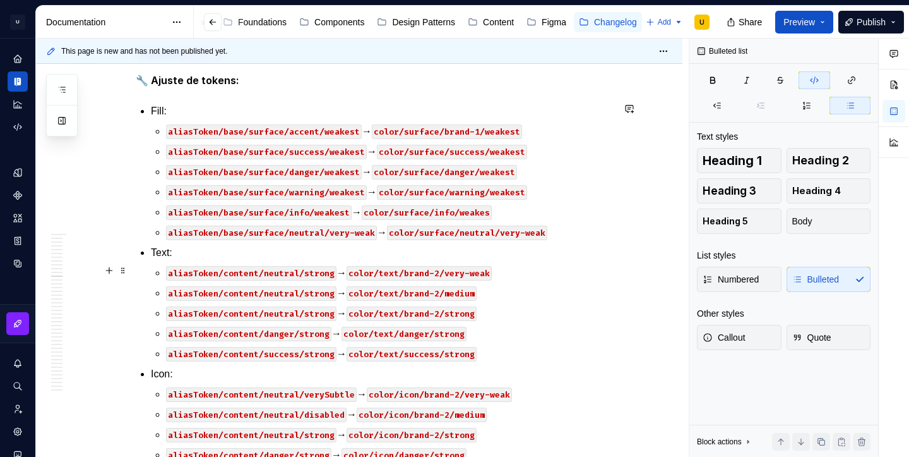
click at [280, 270] on code "aliasToken/content/neutral/strong" at bounding box center [251, 273] width 170 height 15
click at [287, 289] on code "aliasToken/content/neutral/strong" at bounding box center [251, 293] width 170 height 15
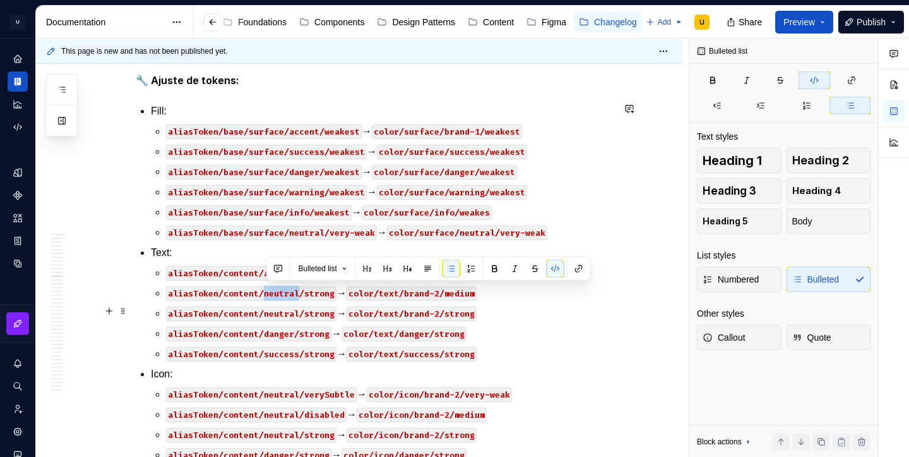
click at [287, 313] on code "aliasToken/content/neutral/strong" at bounding box center [251, 313] width 170 height 15
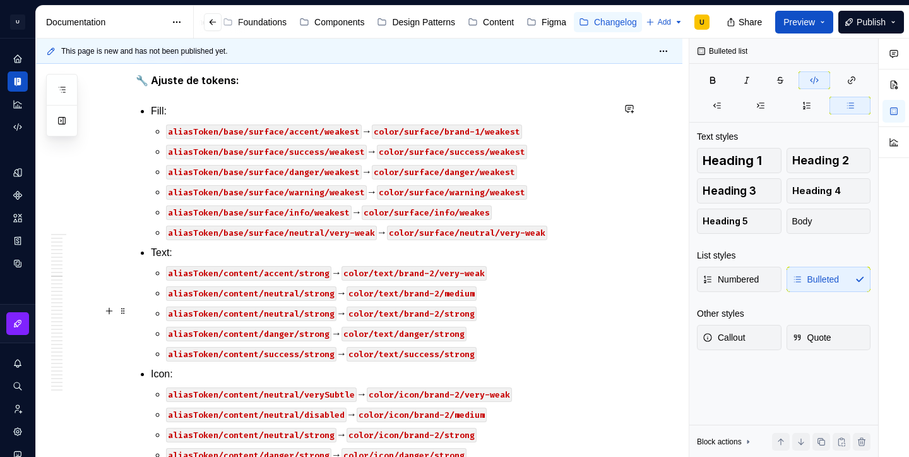
click at [287, 313] on code "aliasToken/content/neutral/strong" at bounding box center [251, 313] width 170 height 15
click at [284, 354] on code "aliasToken/content/success/strong" at bounding box center [251, 354] width 170 height 15
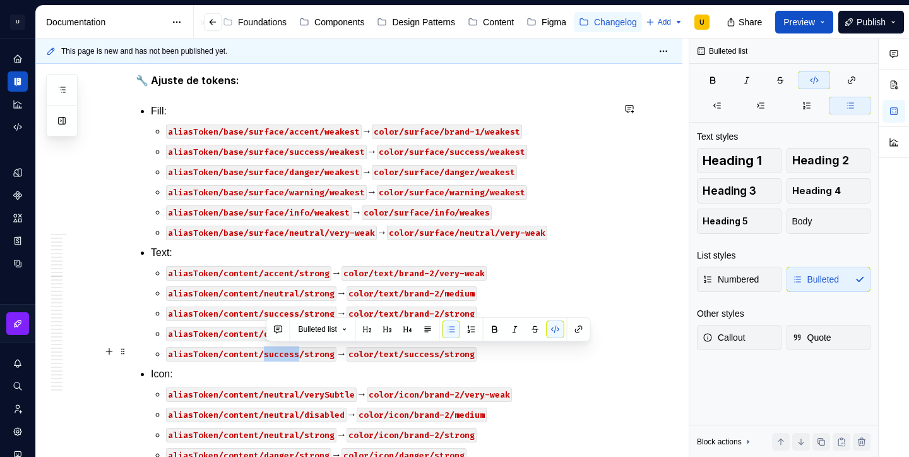
click at [284, 354] on code "aliasToken/content/success/strong" at bounding box center [251, 354] width 170 height 15
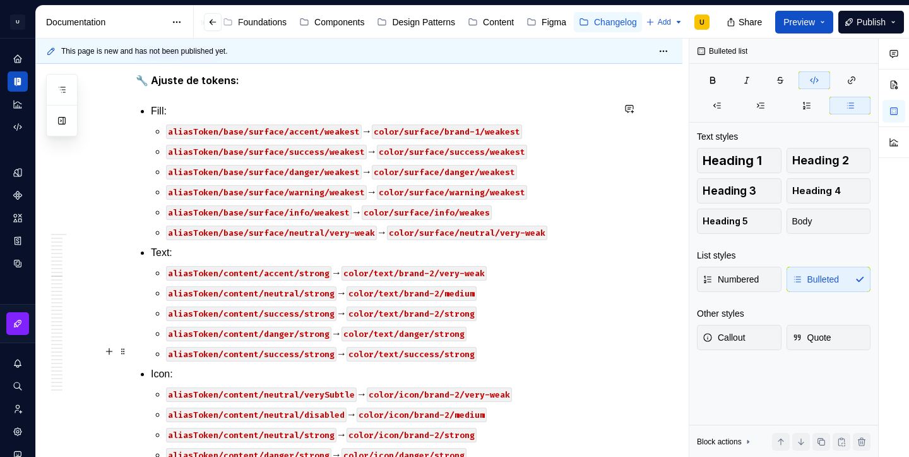
click at [284, 354] on code "aliasToken/content/success/strong" at bounding box center [251, 354] width 170 height 15
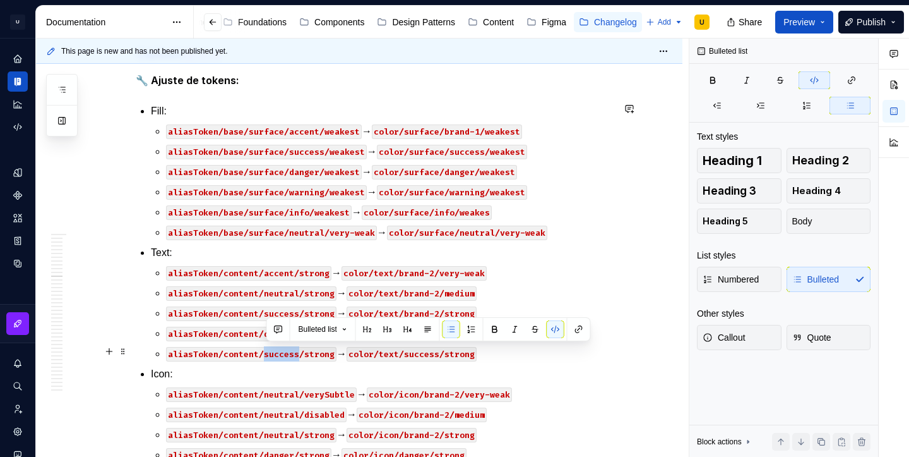
click at [284, 354] on code "aliasToken/content/success/strong" at bounding box center [251, 354] width 170 height 15
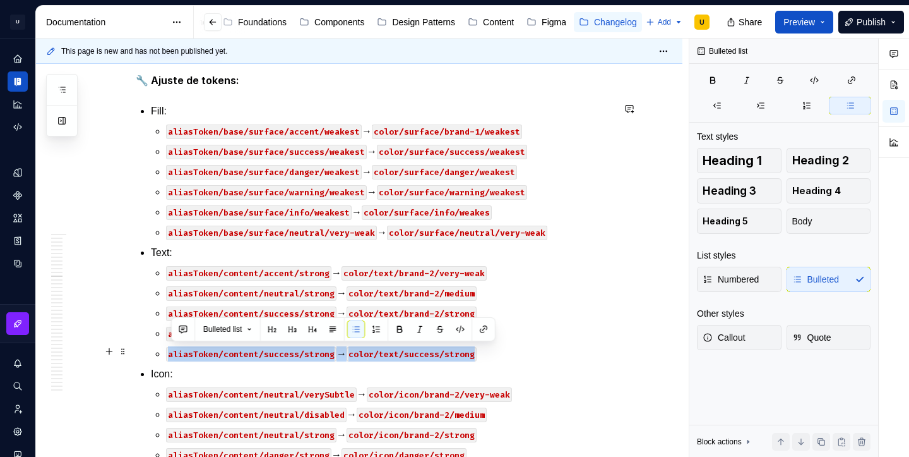
click at [510, 349] on p "aliasToken/content/success/strong → color/text/success/strong" at bounding box center [389, 353] width 447 height 15
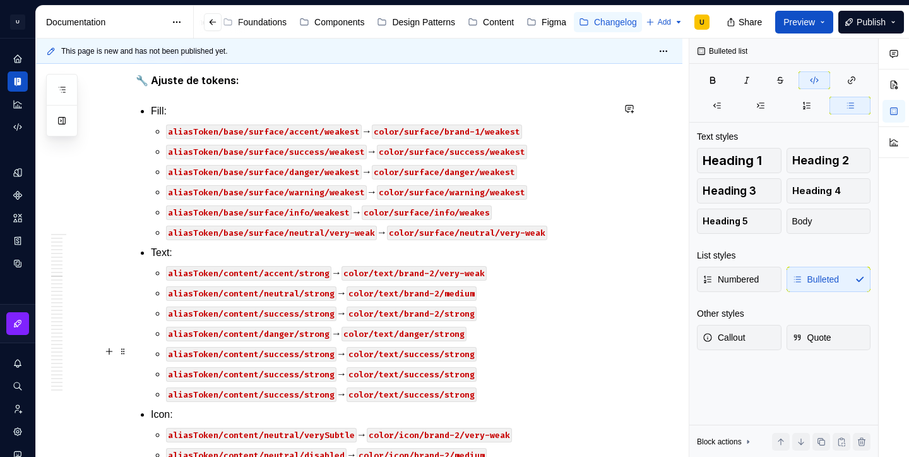
click at [285, 354] on code "aliasToken/content/success/strong" at bounding box center [251, 354] width 170 height 15
click at [284, 371] on code "aliasToken/content/success/strong" at bounding box center [251, 374] width 170 height 15
click at [329, 392] on code "aliasToken/content/success/strong" at bounding box center [251, 394] width 170 height 15
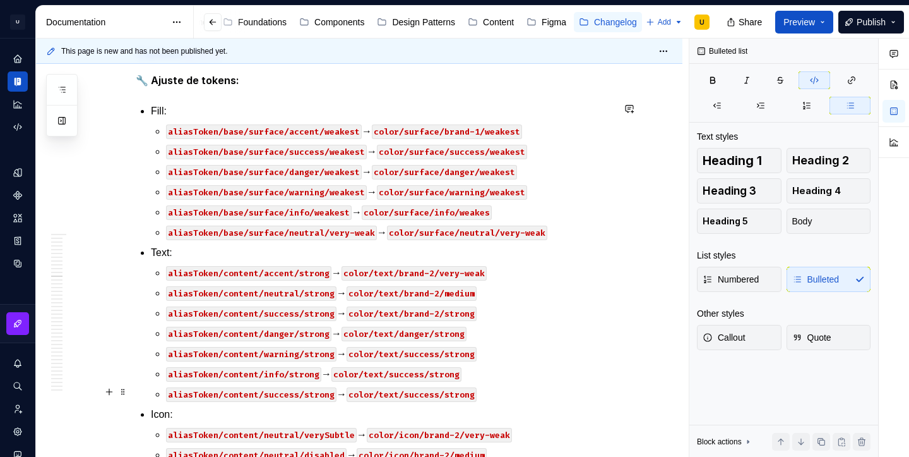
click at [329, 392] on code "aliasToken/content/success/strong" at bounding box center [251, 394] width 170 height 15
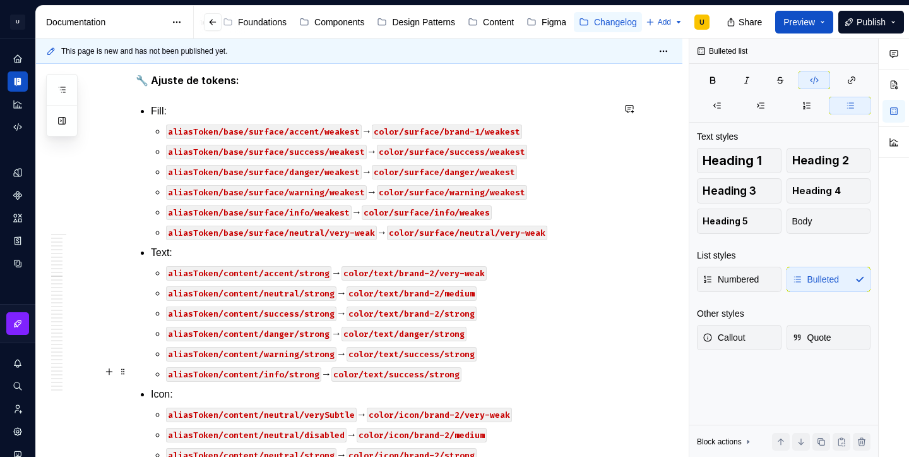
click at [301, 375] on code "aliasToken/content/info/strong" at bounding box center [243, 374] width 155 height 15
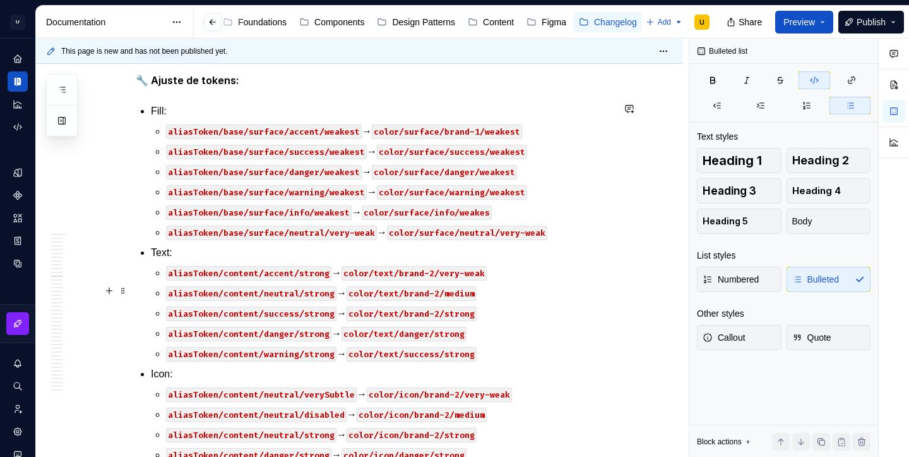
click at [435, 292] on code "color/text/brand-2/medium" at bounding box center [412, 293] width 130 height 15
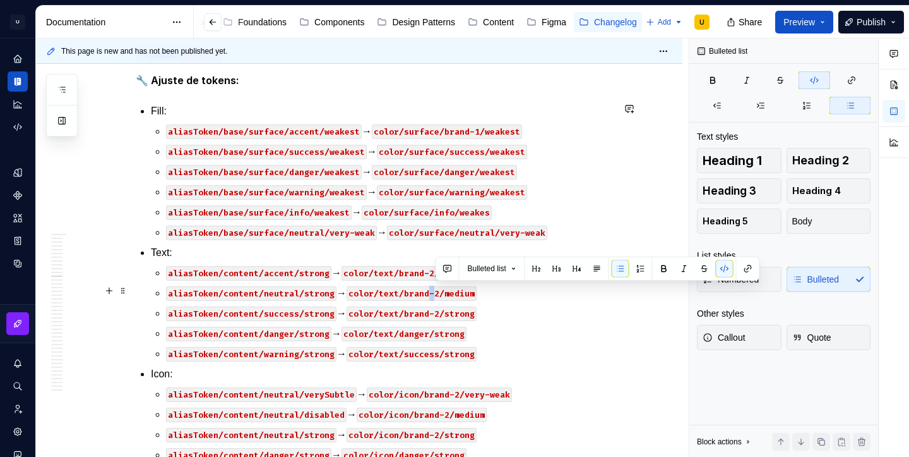
click at [435, 292] on code "color/text/brand-2/medium" at bounding box center [412, 293] width 130 height 15
drag, startPoint x: 446, startPoint y: 289, endPoint x: 409, endPoint y: 289, distance: 37.3
click at [409, 289] on code "color/text/brand-2/medium" at bounding box center [412, 293] width 130 height 15
drag, startPoint x: 450, startPoint y: 292, endPoint x: 481, endPoint y: 293, distance: 30.3
click at [477, 293] on code "color/text/neutral/medium" at bounding box center [412, 293] width 130 height 15
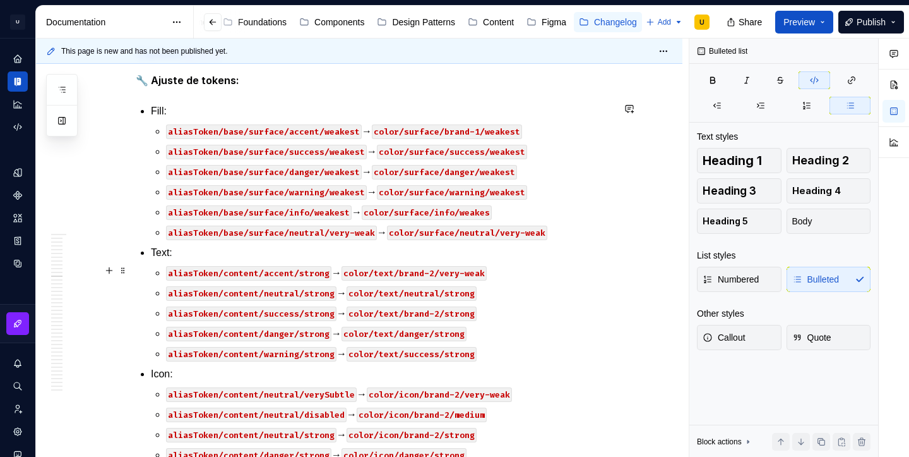
click at [439, 270] on code "color/text/brand-2/very-weak" at bounding box center [414, 273] width 145 height 15
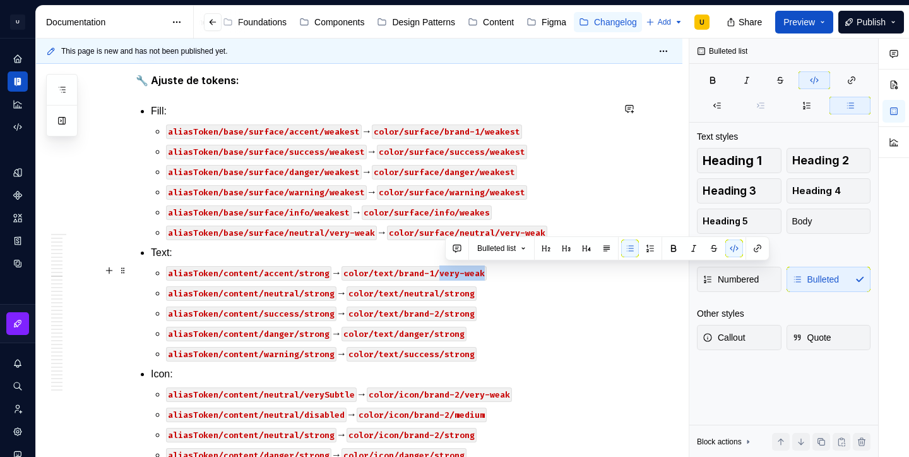
drag, startPoint x: 446, startPoint y: 270, endPoint x: 489, endPoint y: 273, distance: 43.0
click at [487, 273] on code "color/text/brand-1/very-weak" at bounding box center [414, 273] width 145 height 15
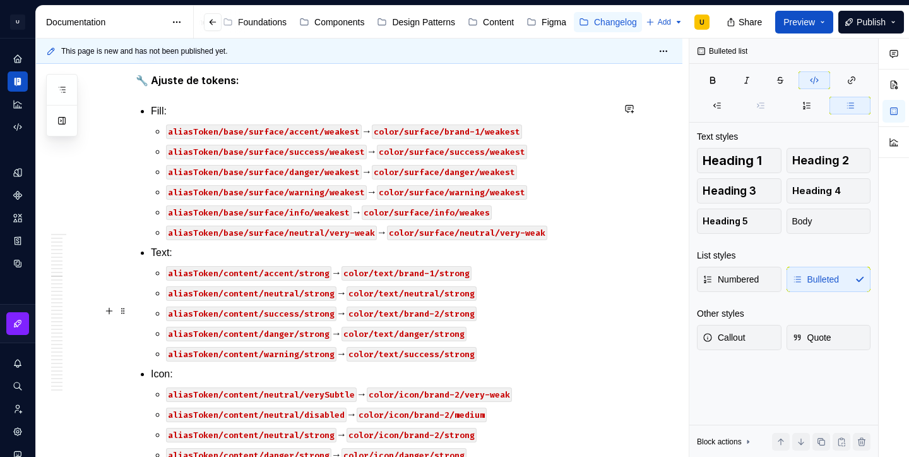
click at [426, 314] on code "color/text/brand-2/strong" at bounding box center [412, 313] width 130 height 15
click at [424, 335] on code "color/text/danger/strong" at bounding box center [404, 333] width 125 height 15
click at [431, 352] on code "color/text/success/strong" at bounding box center [412, 354] width 130 height 15
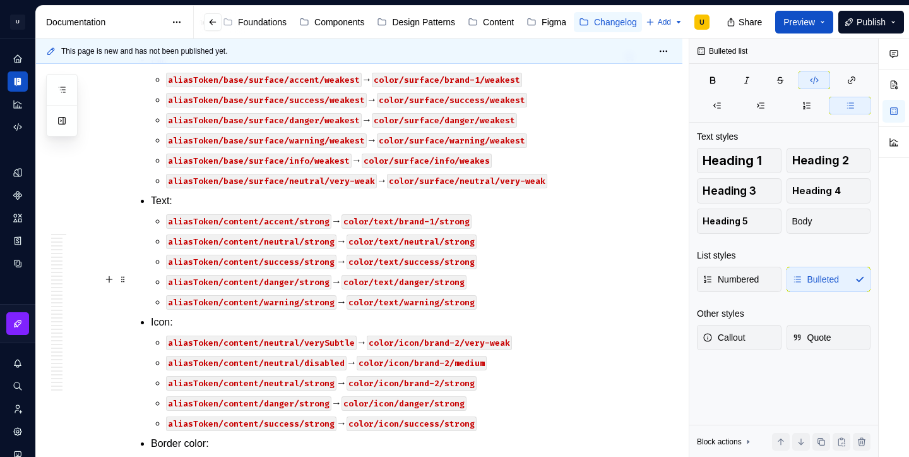
scroll to position [2837, 0]
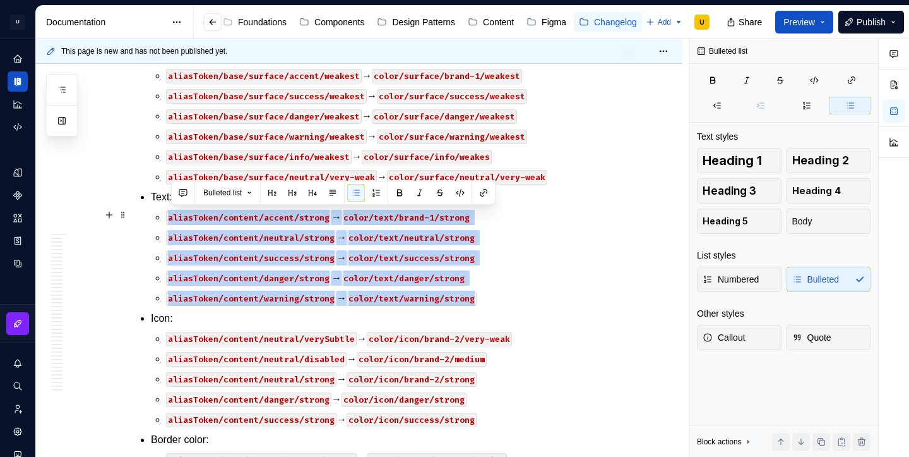
drag, startPoint x: 493, startPoint y: 298, endPoint x: 165, endPoint y: 210, distance: 339.3
click at [165, 210] on li "Text: aliasToken/content/accent/strong → color/text/brand-1/strong aliasToken/c…" at bounding box center [382, 247] width 462 height 116
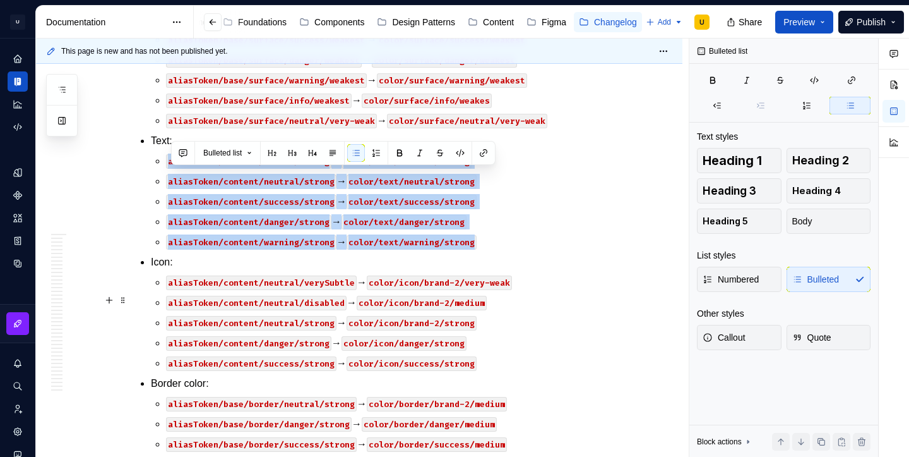
scroll to position [2897, 0]
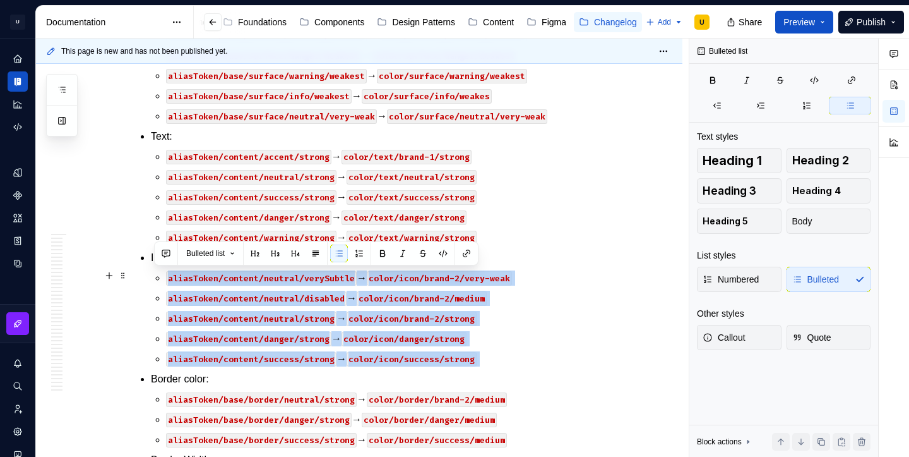
drag, startPoint x: 491, startPoint y: 364, endPoint x: 171, endPoint y: 277, distance: 331.4
click at [171, 277] on ul "Fill: aliasToken/base/surface/accent/weakest → color/surface/brand-1/weakest al…" at bounding box center [382, 318] width 462 height 662
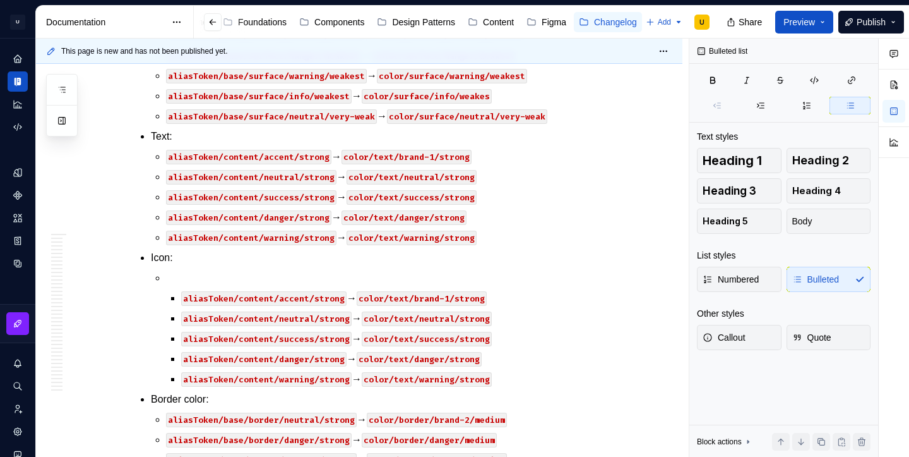
click at [171, 277] on p at bounding box center [389, 277] width 447 height 15
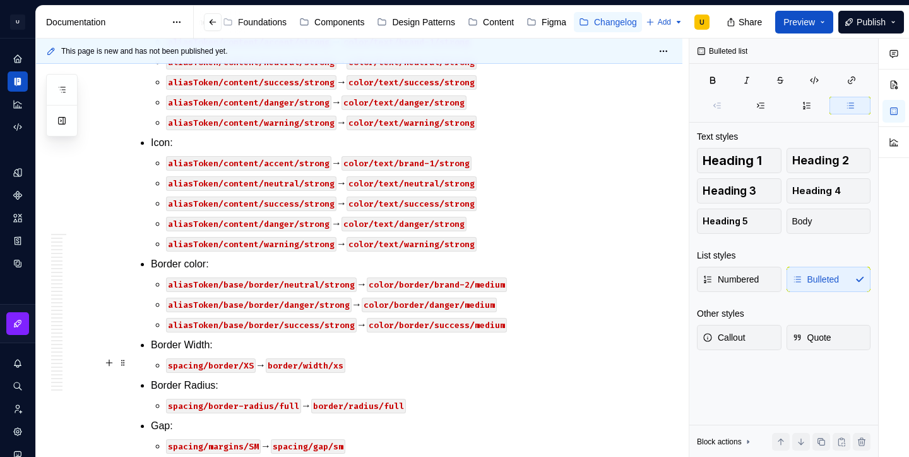
scroll to position [3052, 0]
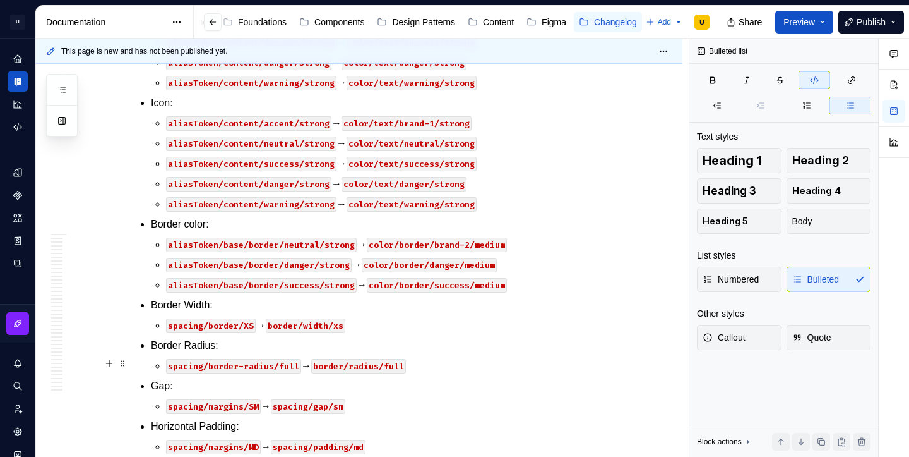
click at [424, 362] on p "spacing/border-radius/full → border/radius/full" at bounding box center [389, 365] width 447 height 15
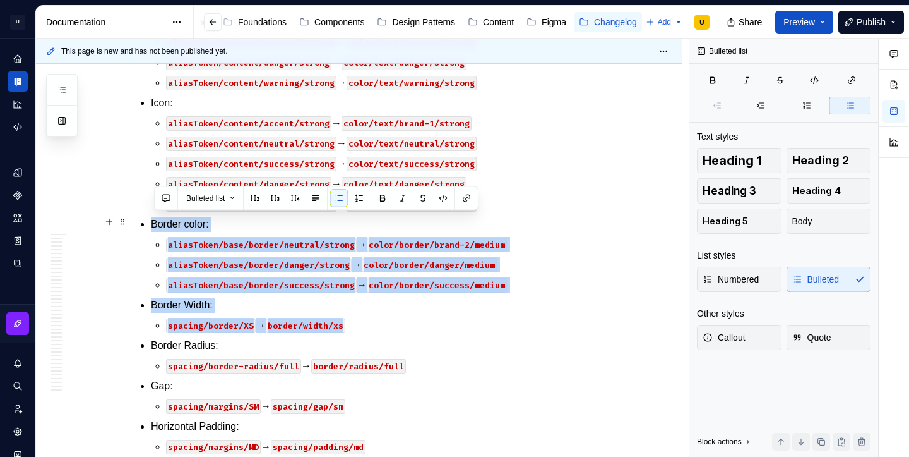
drag, startPoint x: 378, startPoint y: 321, endPoint x: 138, endPoint y: 227, distance: 258.0
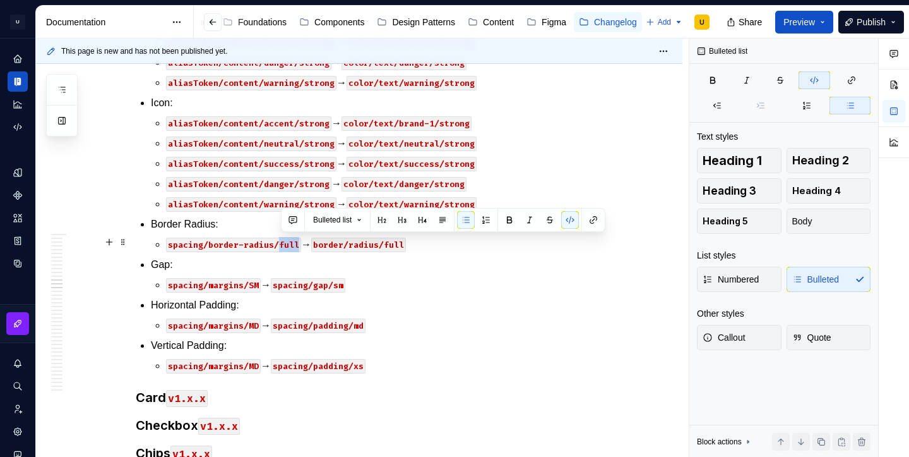
drag, startPoint x: 282, startPoint y: 242, endPoint x: 301, endPoint y: 242, distance: 19.0
click at [301, 242] on code "spacing/border-radius/full" at bounding box center [233, 244] width 135 height 15
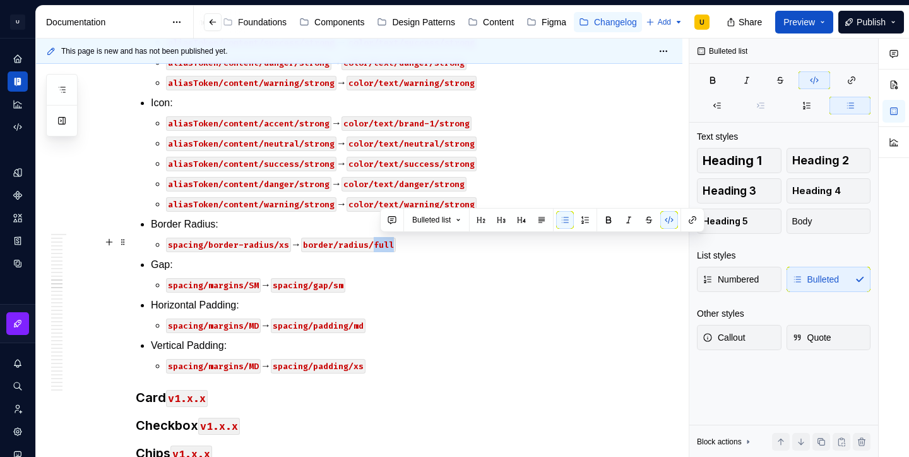
drag, startPoint x: 382, startPoint y: 246, endPoint x: 404, endPoint y: 246, distance: 22.1
click at [404, 246] on p "spacing/border-radius/xs → border/radius/full" at bounding box center [389, 244] width 447 height 15
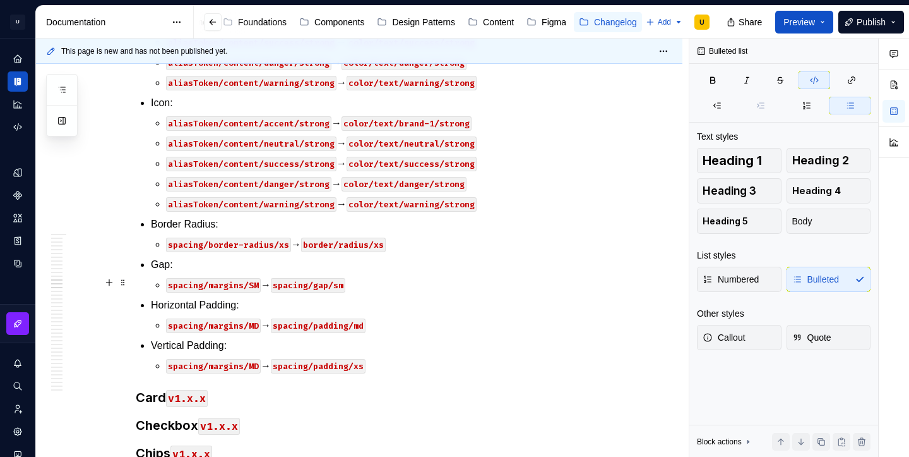
click at [256, 282] on code "spacing/margins/SM" at bounding box center [213, 285] width 95 height 15
click at [345, 284] on code "spacing/gap/sm" at bounding box center [308, 285] width 75 height 15
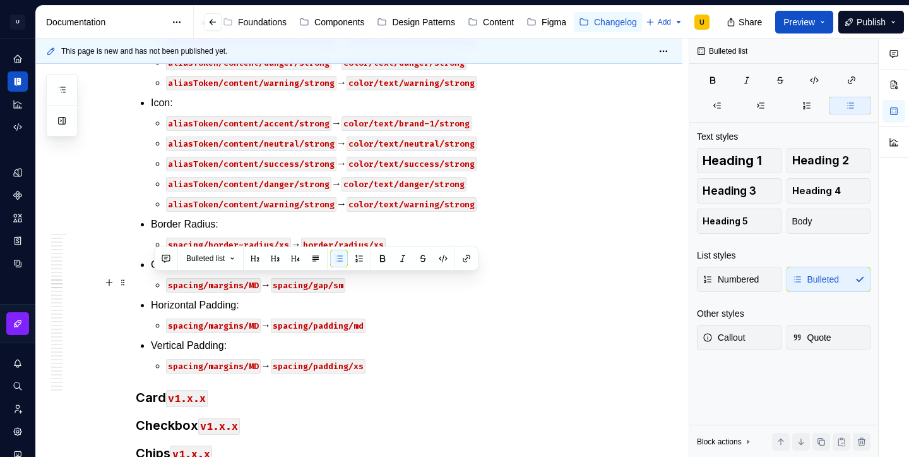
click at [338, 282] on code "spacing/gap/sm" at bounding box center [308, 285] width 75 height 15
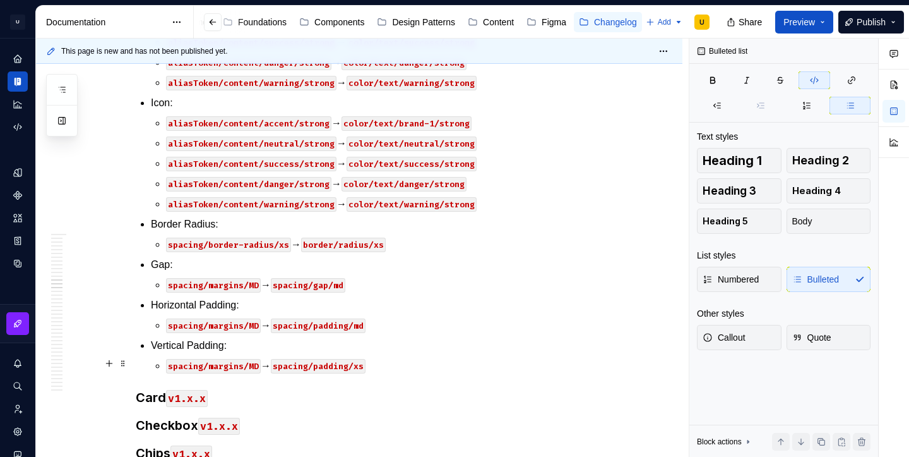
click at [257, 361] on code "spacing/margins/MD" at bounding box center [213, 366] width 95 height 15
click at [366, 365] on code "spacing/padding/xs" at bounding box center [318, 366] width 95 height 15
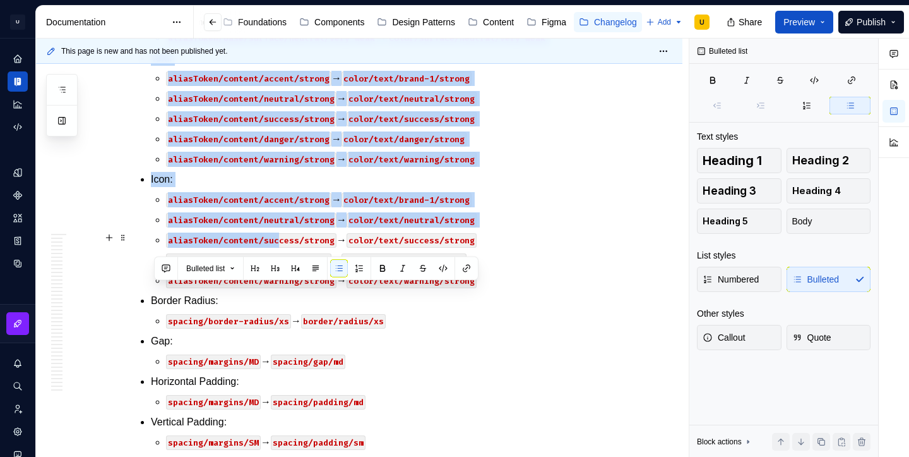
scroll to position [2979, 0]
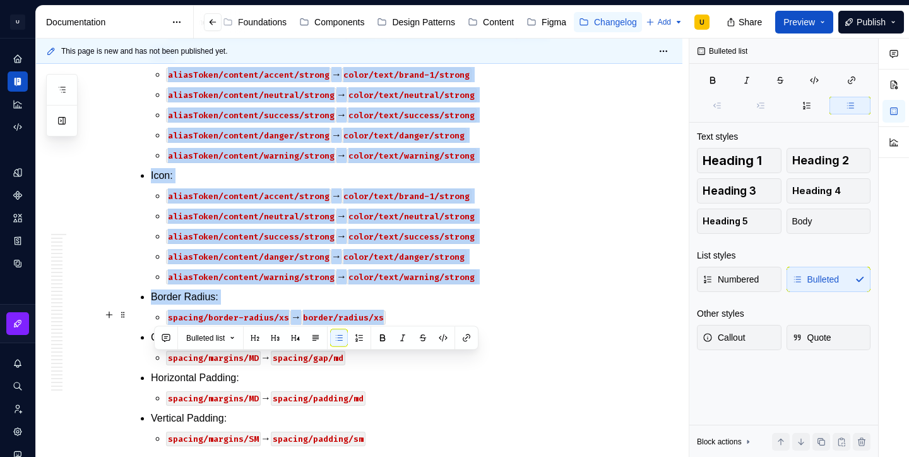
drag, startPoint x: 153, startPoint y: 134, endPoint x: 426, endPoint y: 320, distance: 329.5
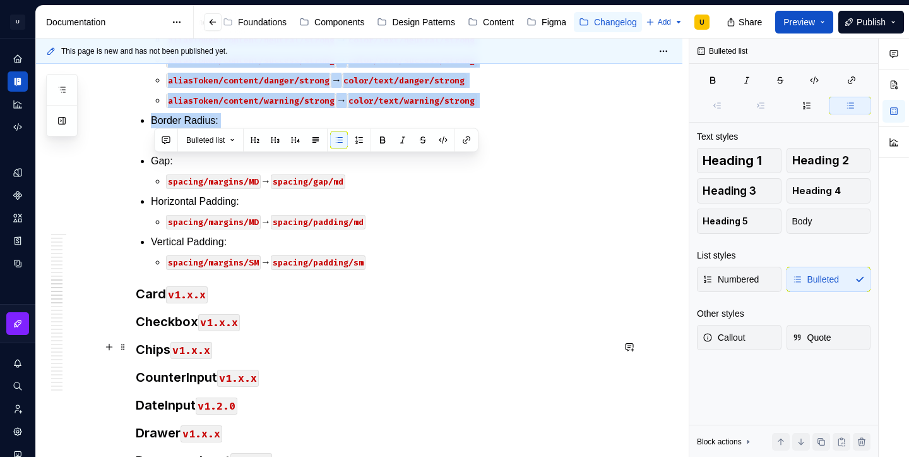
scroll to position [3186, 0]
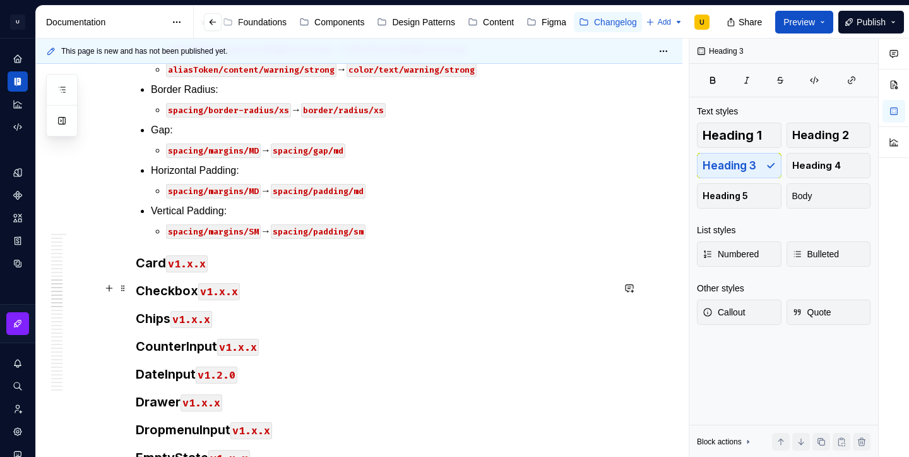
click at [262, 285] on h3 "Checkbox v1.x.x" at bounding box center [374, 291] width 477 height 18
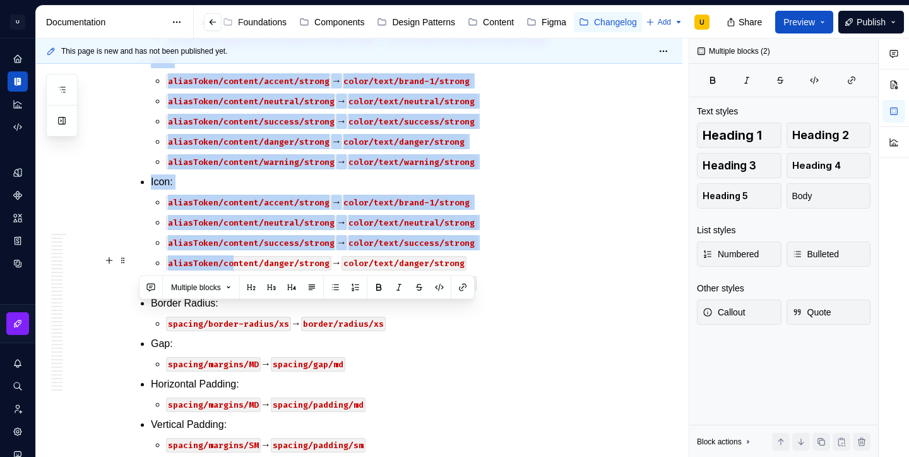
scroll to position [2978, 0]
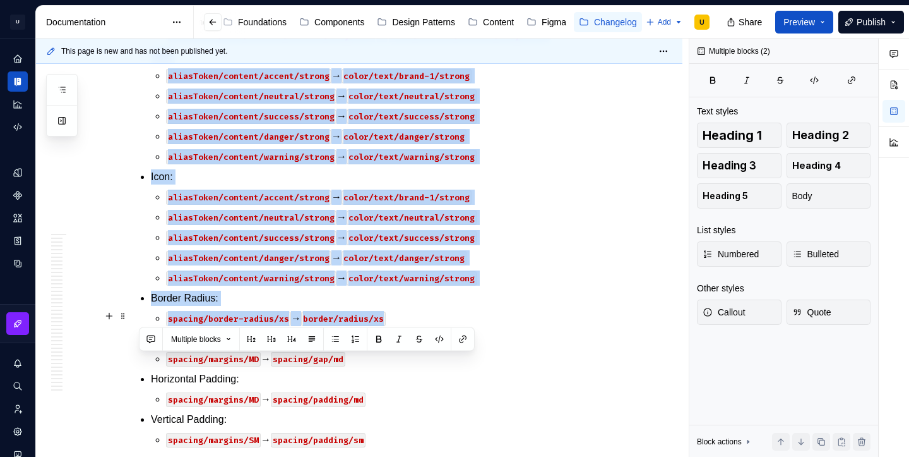
drag, startPoint x: 138, startPoint y: 215, endPoint x: 408, endPoint y: 318, distance: 288.8
click at [394, 383] on p "Horizontal Padding:" at bounding box center [382, 378] width 462 height 15
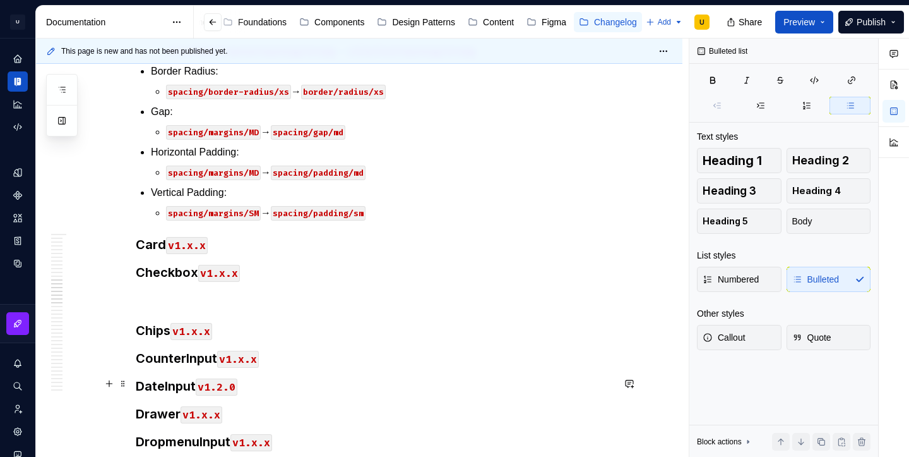
scroll to position [3220, 0]
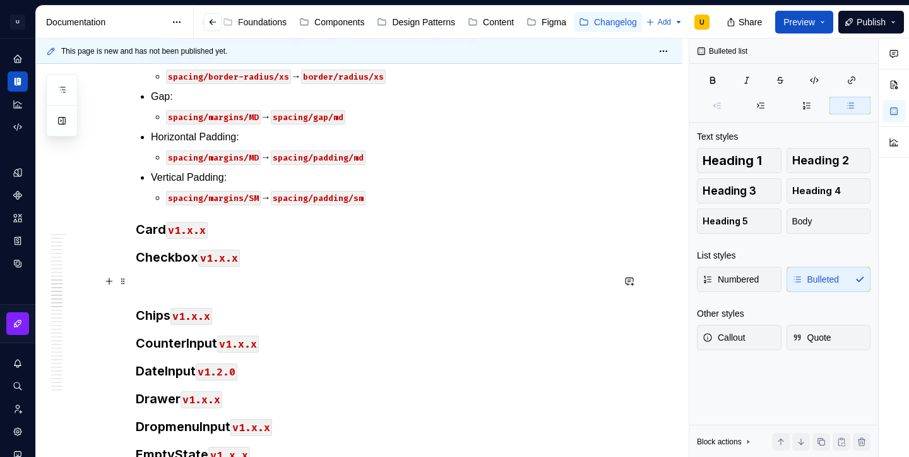
click at [211, 278] on p at bounding box center [374, 283] width 477 height 15
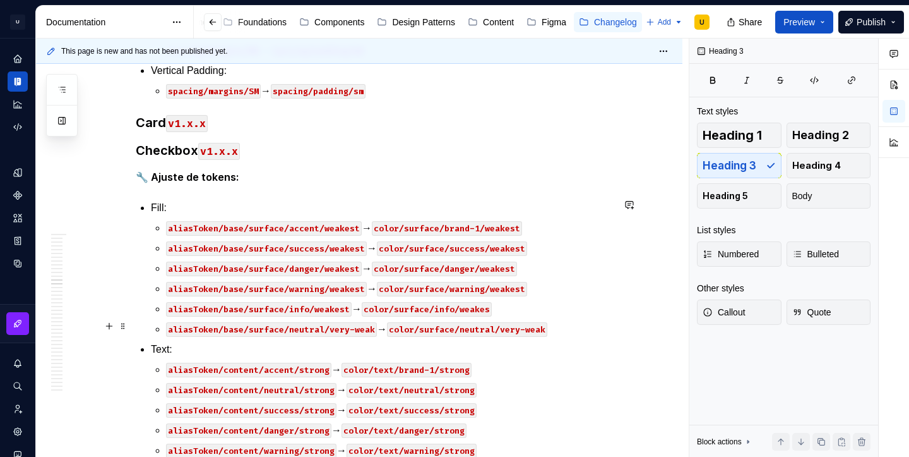
scroll to position [3329, 0]
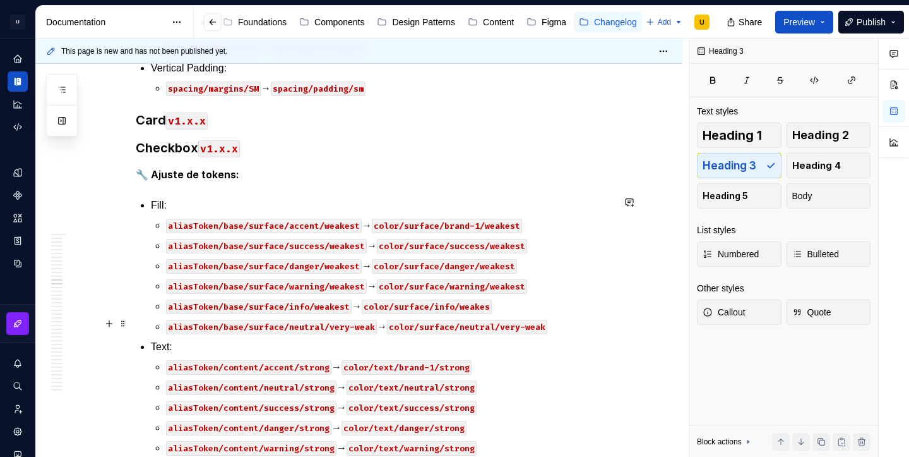
click at [332, 323] on code "aliasToken/base/surface/neutral/very-weak" at bounding box center [271, 327] width 211 height 15
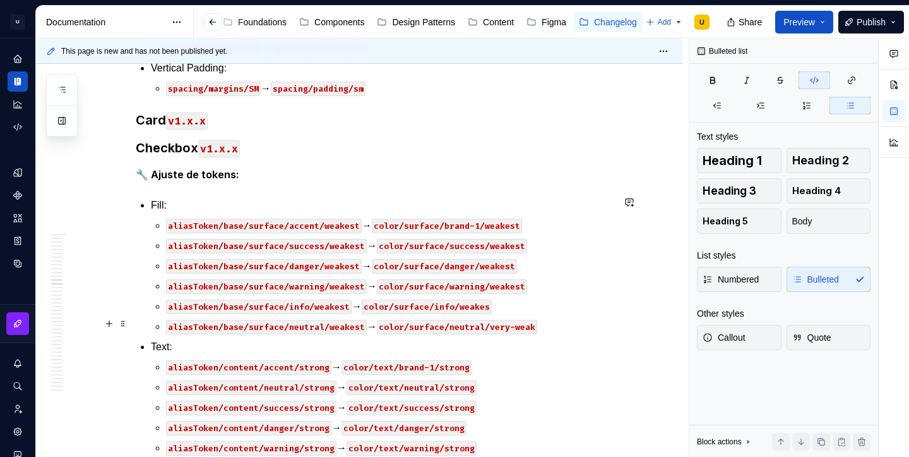
click at [498, 323] on code "color/surface/neutral/very-weak" at bounding box center [457, 327] width 160 height 15
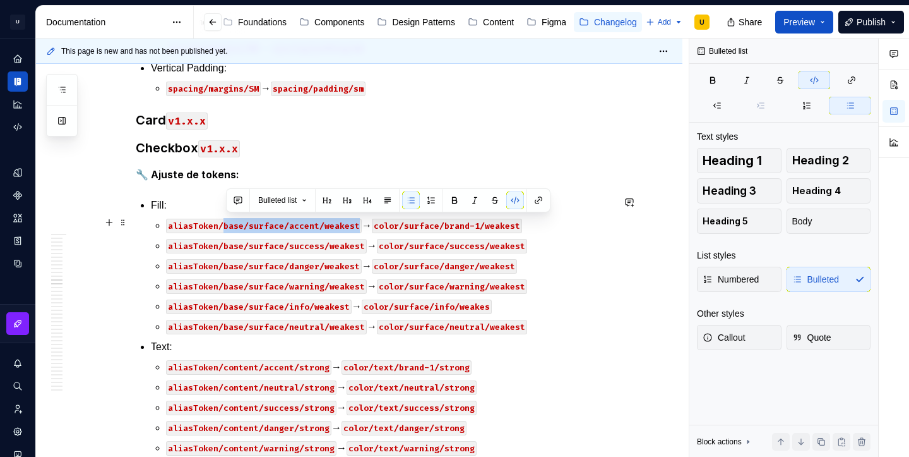
drag, startPoint x: 225, startPoint y: 224, endPoint x: 359, endPoint y: 227, distance: 133.9
click at [359, 227] on code "aliasToken/base/surface/accent/weakest" at bounding box center [264, 225] width 196 height 15
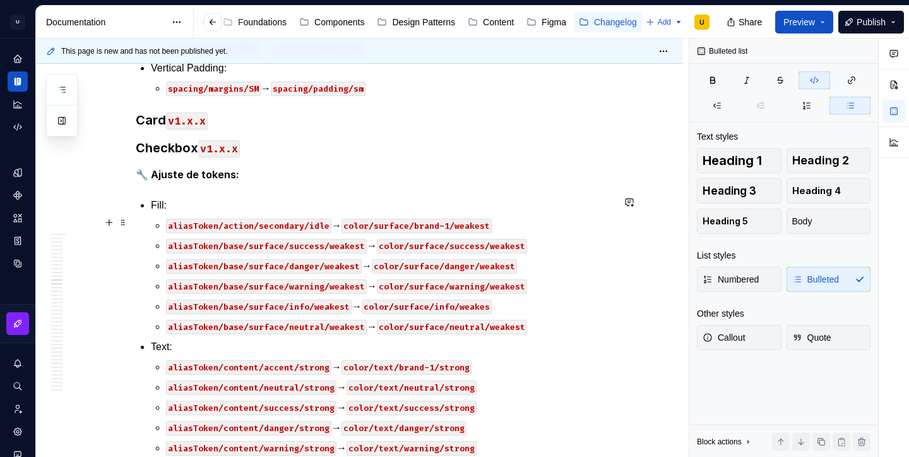
click at [462, 220] on code "color/surface/brand-1/weakest" at bounding box center [417, 225] width 150 height 15
click at [304, 221] on code "aliasToken/action/secondary/idle" at bounding box center [248, 225] width 165 height 15
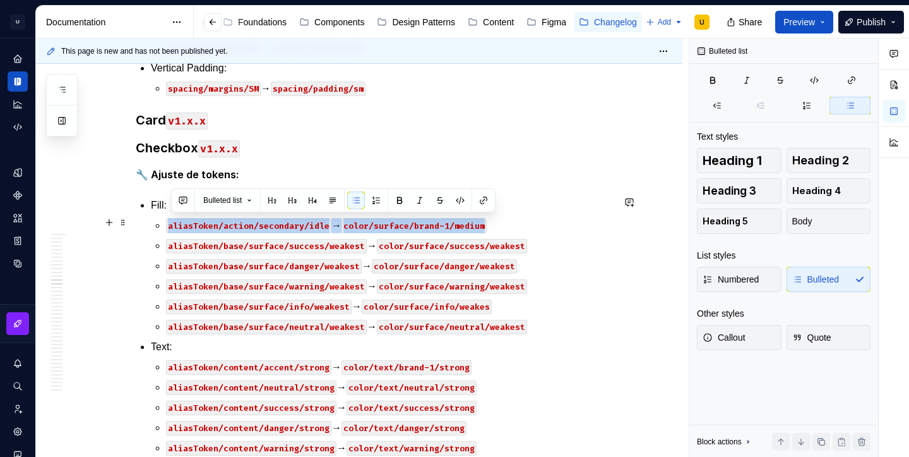
click at [496, 229] on p "aliasToken/action/secondary/idle → color/surface/brand-1/medium" at bounding box center [389, 225] width 447 height 15
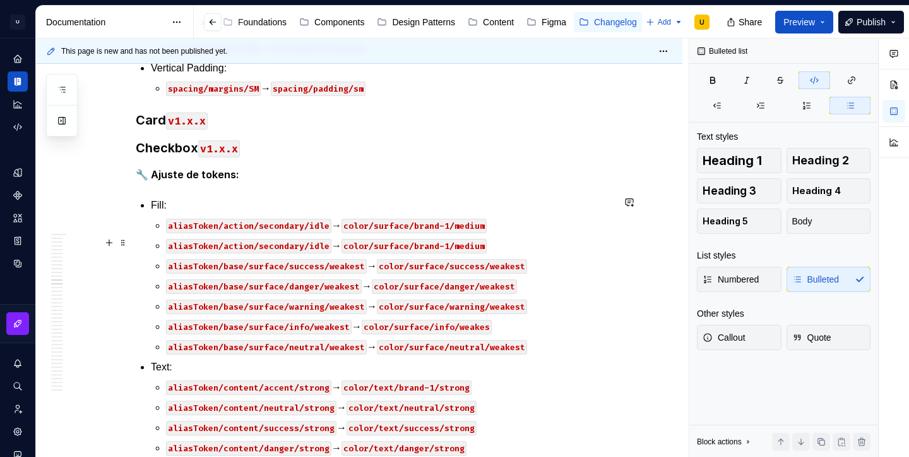
click at [324, 243] on code "aliasToken/action/secondary/idle" at bounding box center [248, 246] width 165 height 15
click at [486, 244] on code "color/surface/brand-1/medium" at bounding box center [429, 246] width 145 height 15
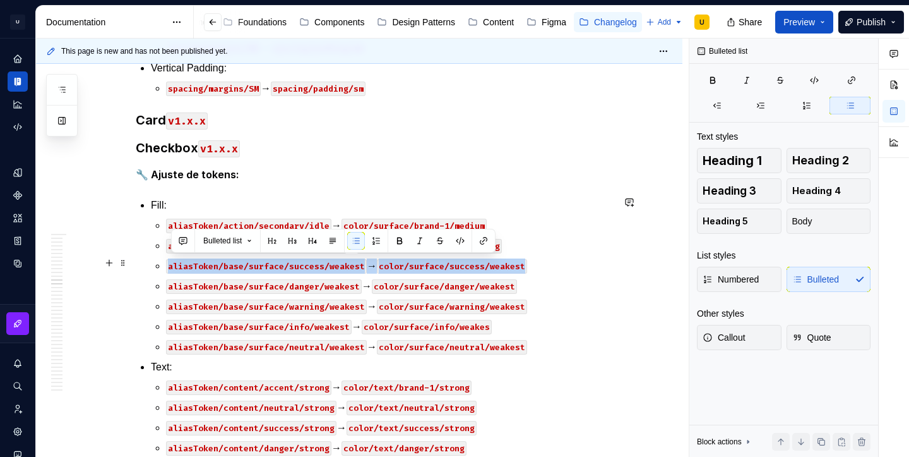
drag, startPoint x: 546, startPoint y: 264, endPoint x: 171, endPoint y: 263, distance: 375.1
click at [171, 263] on p "aliasToken/base/surface/success/weakest → color/surface/success/weakest" at bounding box center [389, 265] width 447 height 15
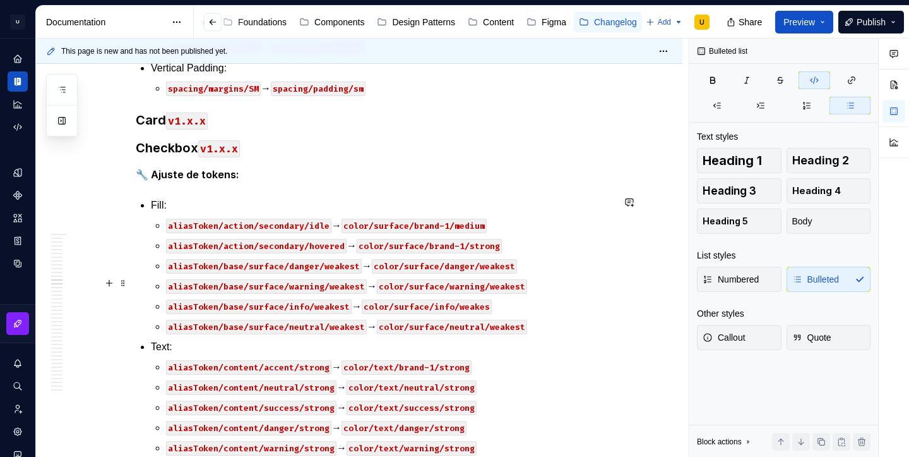
click at [305, 287] on code "aliasToken/base/surface/warning/weakest" at bounding box center [266, 286] width 201 height 15
click at [344, 284] on code "aliasToken/base/surface/danger/weakest" at bounding box center [264, 286] width 196 height 15
click at [448, 282] on code "color/surface/warning/weakest" at bounding box center [432, 286] width 150 height 15
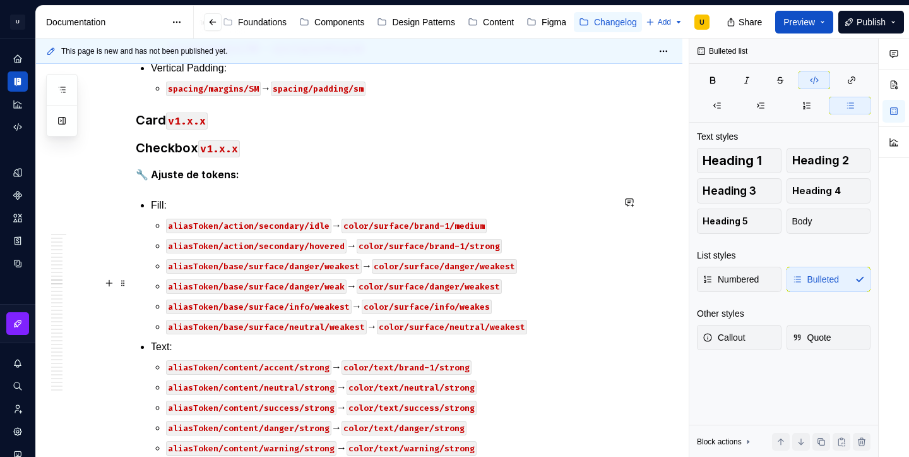
click at [502, 284] on code "color/surface/danger/weakest" at bounding box center [429, 286] width 145 height 15
click at [302, 305] on code "aliasToken/base/surface/info/weakest" at bounding box center [259, 306] width 186 height 15
click at [351, 306] on code "aliasToken/base/surface/neutral/weakest" at bounding box center [266, 306] width 201 height 15
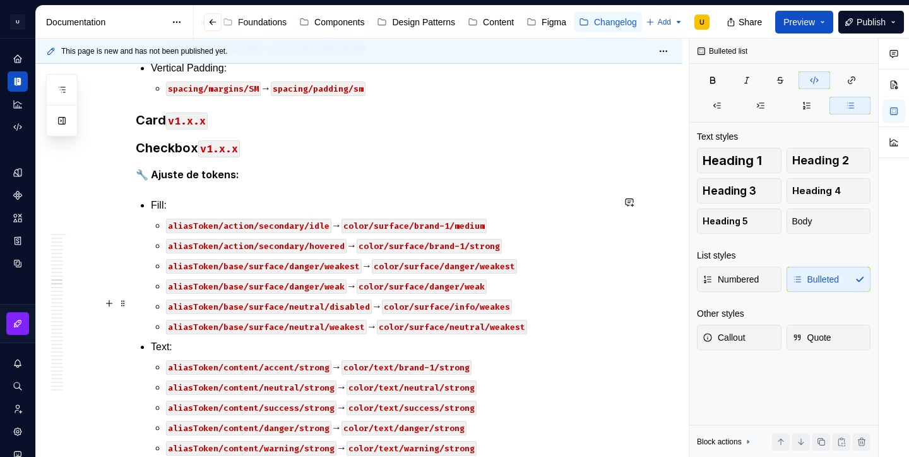
click at [472, 302] on code "color/surface/info/weakes" at bounding box center [447, 306] width 130 height 15
click at [518, 305] on code "color/surface/neutral/weakes" at bounding box center [454, 306] width 145 height 15
click at [508, 325] on code "color/surface/neutral/weakest" at bounding box center [452, 327] width 150 height 15
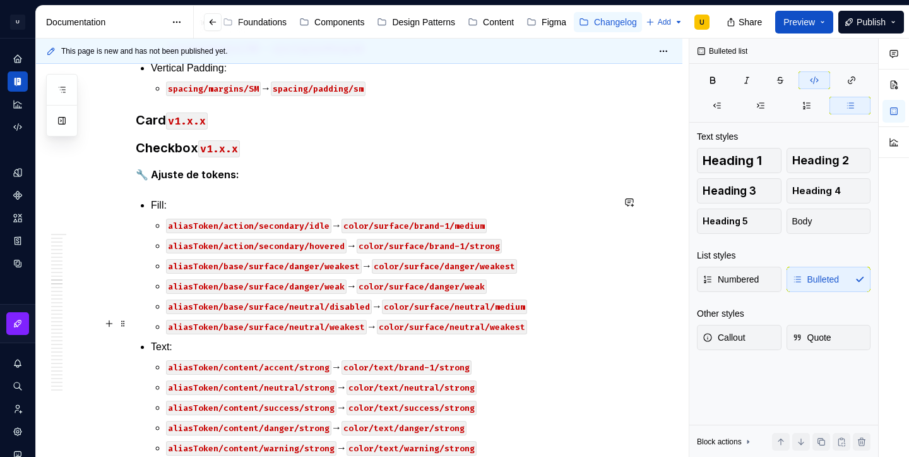
click at [508, 325] on code "color/surface/neutral/weakest" at bounding box center [452, 327] width 150 height 15
click at [344, 320] on code "aliasToken/base/surface/neutral/weakest" at bounding box center [266, 327] width 201 height 15
click at [297, 301] on code "aliasToken/base/surface/neutral/disabled" at bounding box center [269, 306] width 206 height 15
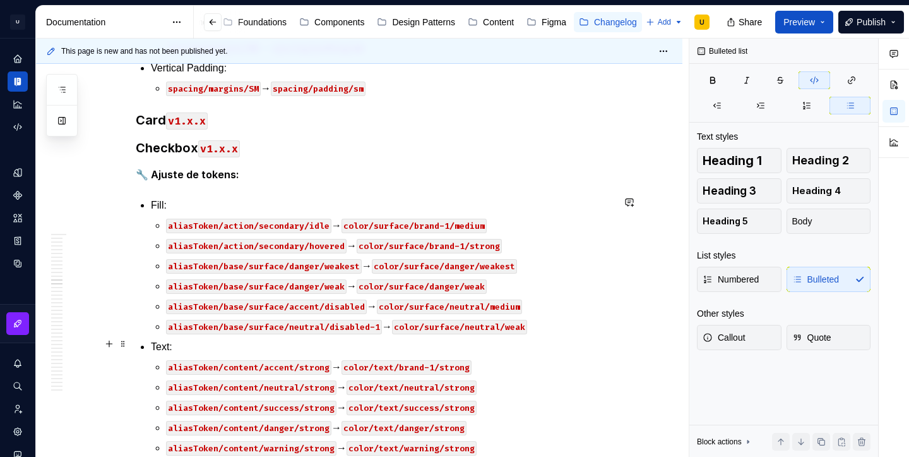
click at [393, 346] on p "Text:" at bounding box center [382, 346] width 462 height 15
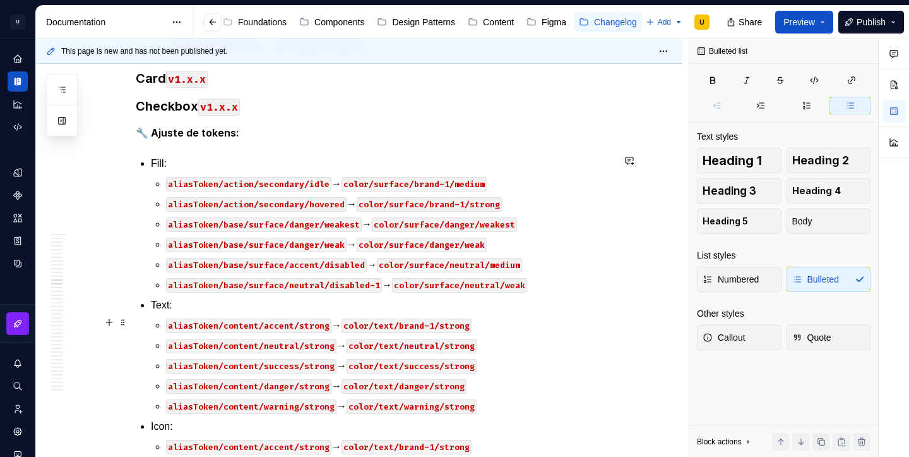
click at [317, 324] on code "aliasToken/content/accent/strong" at bounding box center [248, 325] width 165 height 15
click at [491, 324] on code "color/text/brand-1/strong" at bounding box center [432, 325] width 130 height 15
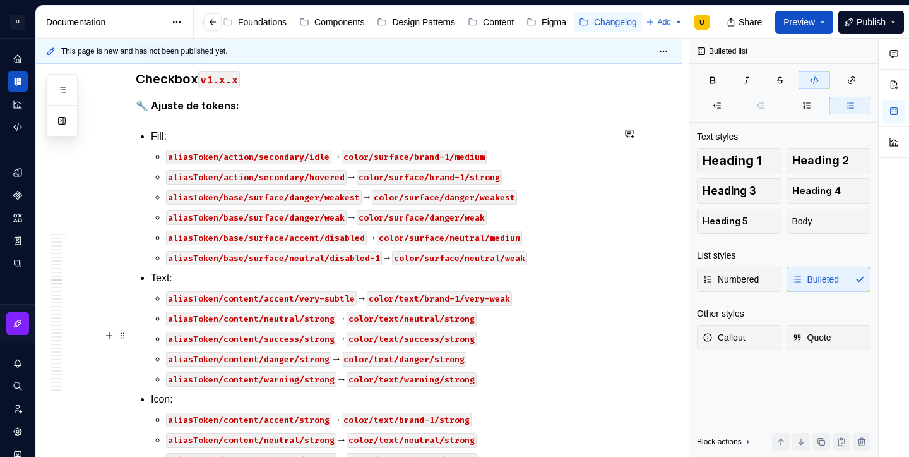
scroll to position [3397, 0]
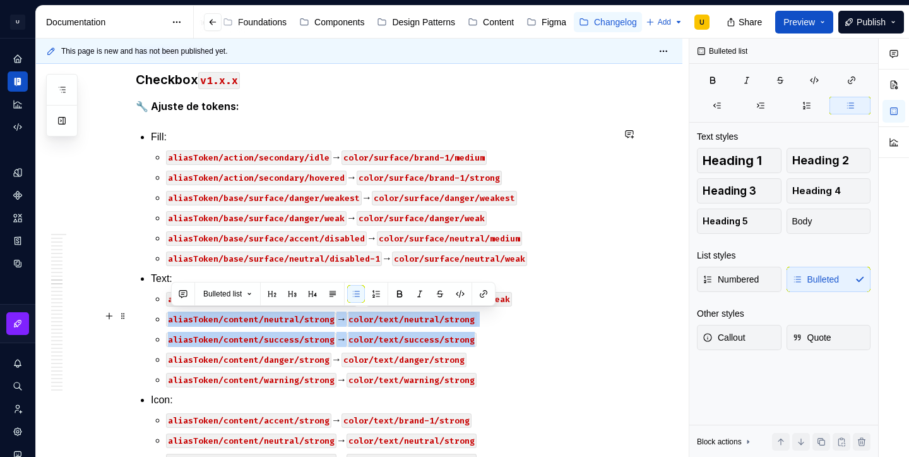
drag, startPoint x: 491, startPoint y: 335, endPoint x: 145, endPoint y: 320, distance: 345.7
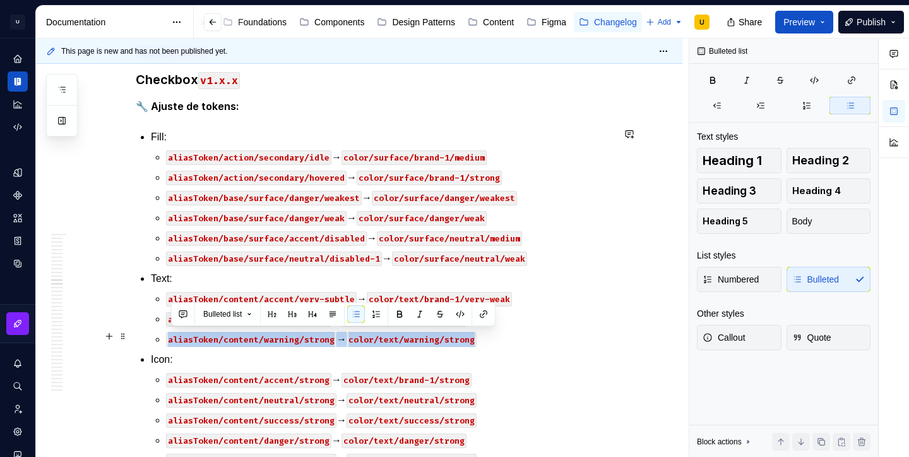
drag, startPoint x: 503, startPoint y: 335, endPoint x: 157, endPoint y: 328, distance: 346.1
click at [157, 328] on li "Text: aliasToken/content/accent/very-subtle → color/text/brand-1/very-weak alia…" at bounding box center [382, 309] width 462 height 76
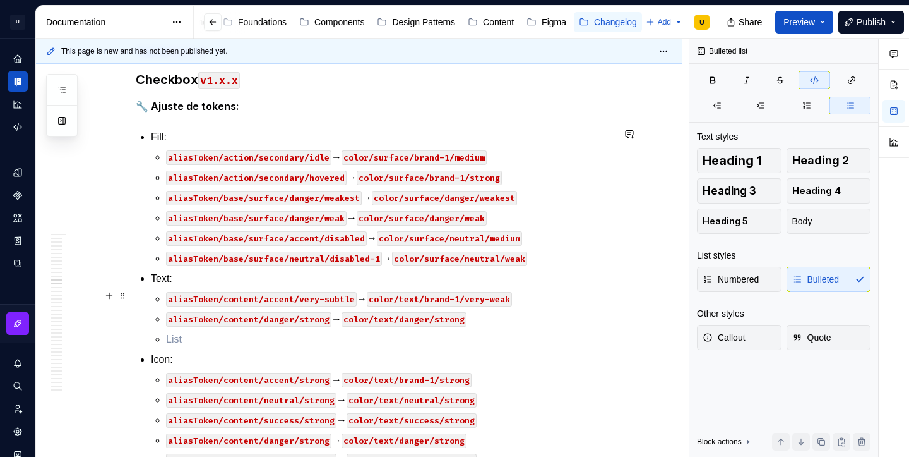
click at [317, 298] on code "aliasToken/content/accent/very-subtle" at bounding box center [261, 299] width 191 height 15
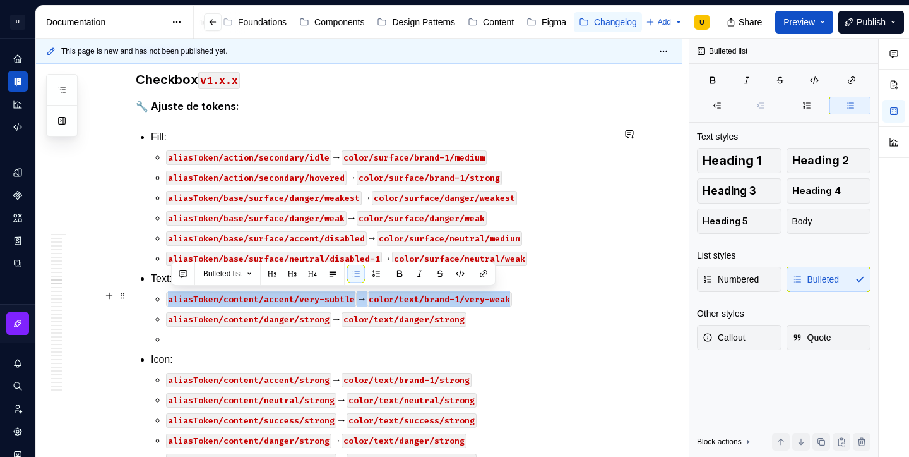
click at [531, 299] on p "aliasToken/content/accent/very-subtle → color/text/brand-1/very-weak" at bounding box center [389, 298] width 447 height 15
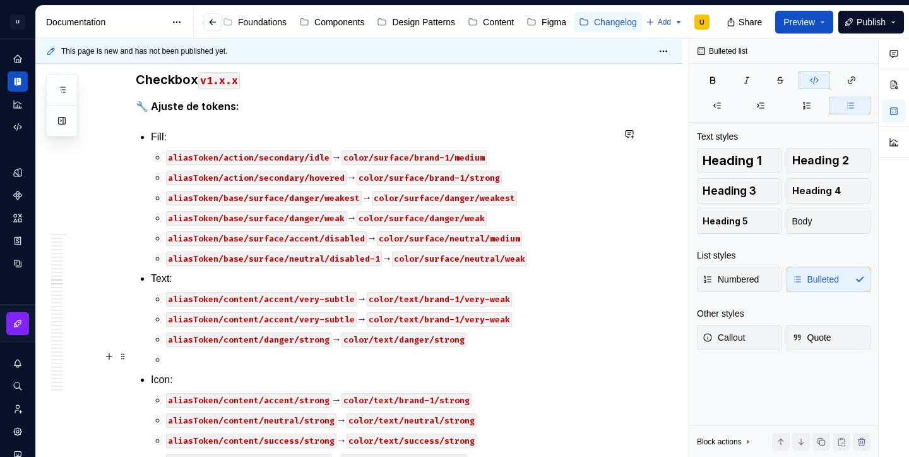
click at [190, 357] on p at bounding box center [389, 359] width 447 height 15
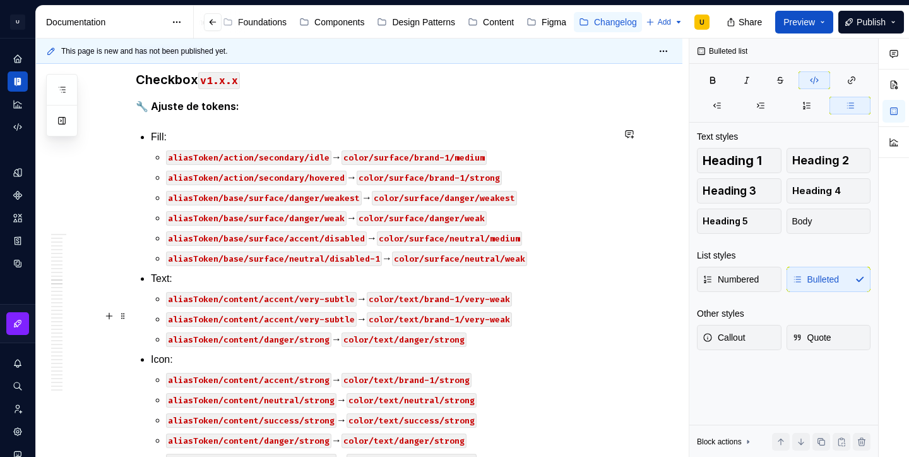
click at [330, 313] on code "aliasToken/content/accent/very-subtle" at bounding box center [261, 319] width 191 height 15
click at [431, 316] on code "color/text/brand-1/very-weak" at bounding box center [419, 319] width 145 height 15
click at [473, 318] on code "color/text/neutral/very-weak" at bounding box center [419, 319] width 145 height 15
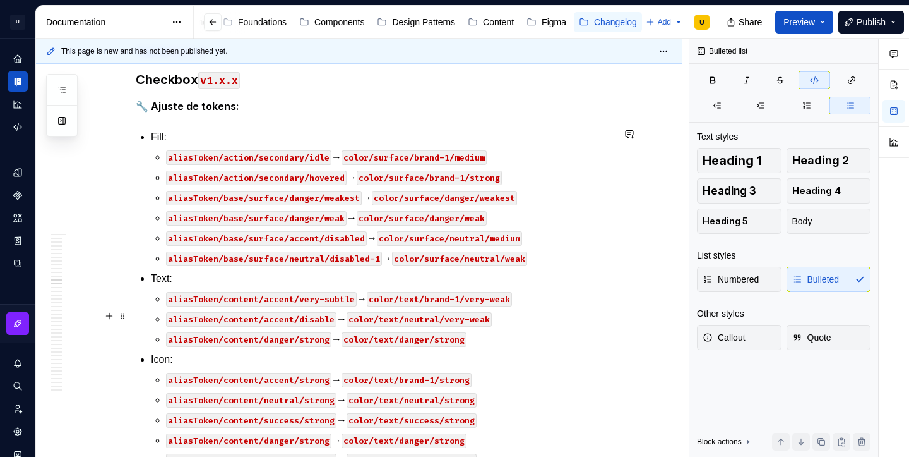
click at [473, 318] on code "color/text/neutral/very-weak" at bounding box center [419, 319] width 145 height 15
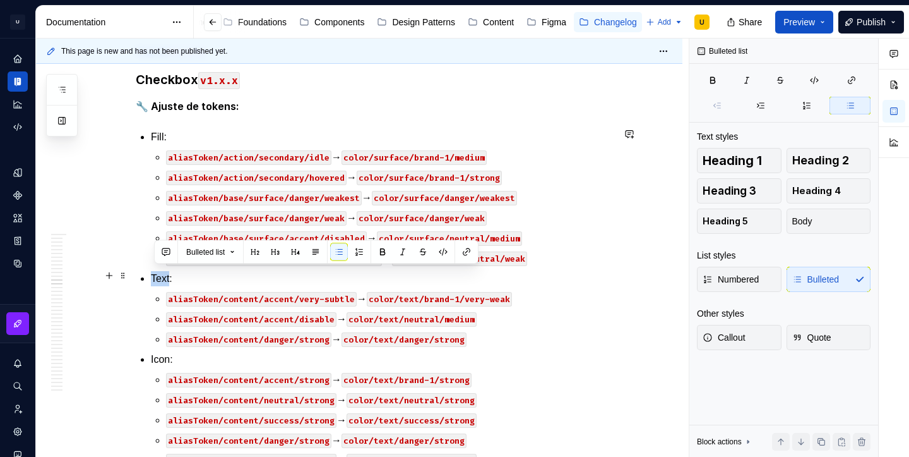
drag, startPoint x: 174, startPoint y: 275, endPoint x: 157, endPoint y: 275, distance: 17.7
click at [157, 275] on p "Text:" at bounding box center [382, 278] width 462 height 15
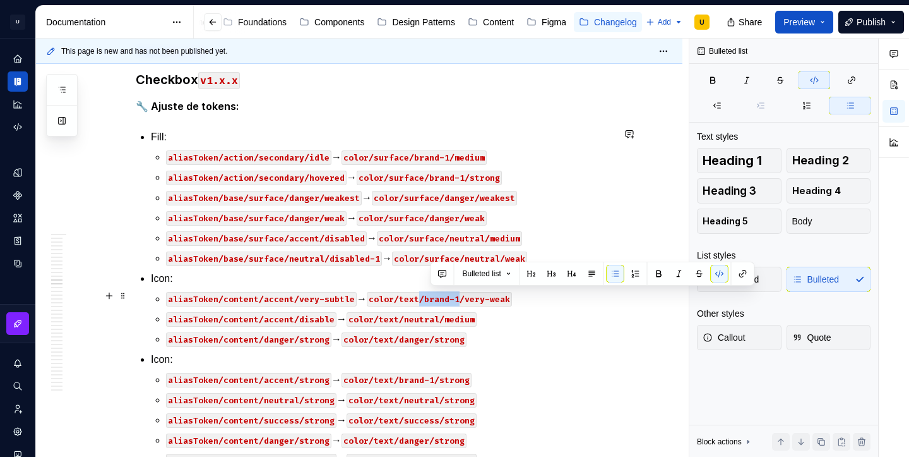
drag, startPoint x: 467, startPoint y: 297, endPoint x: 428, endPoint y: 298, distance: 39.2
click at [428, 298] on code "color/text/brand-1/very-weak" at bounding box center [439, 299] width 145 height 15
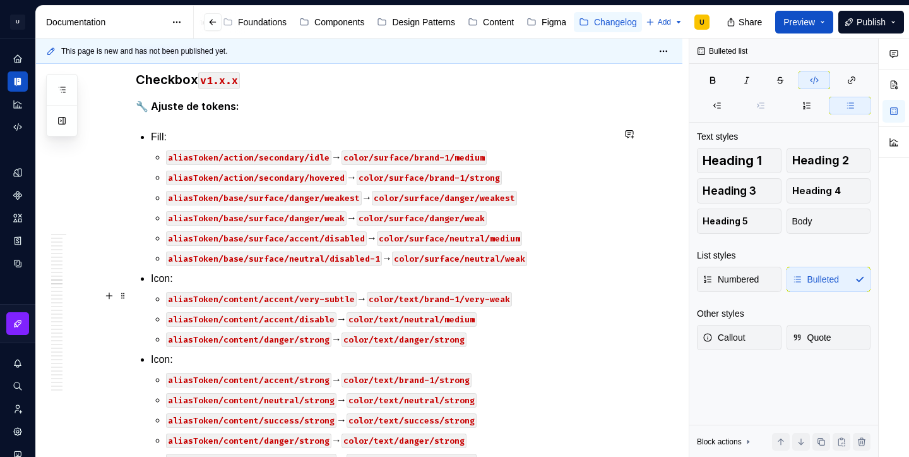
click at [416, 296] on code "color/text/brand-1/very-weak" at bounding box center [439, 299] width 145 height 15
click at [395, 318] on code "color/text/neutral/medium" at bounding box center [412, 319] width 130 height 15
click at [392, 336] on code "color/text/danger/strong" at bounding box center [404, 339] width 125 height 15
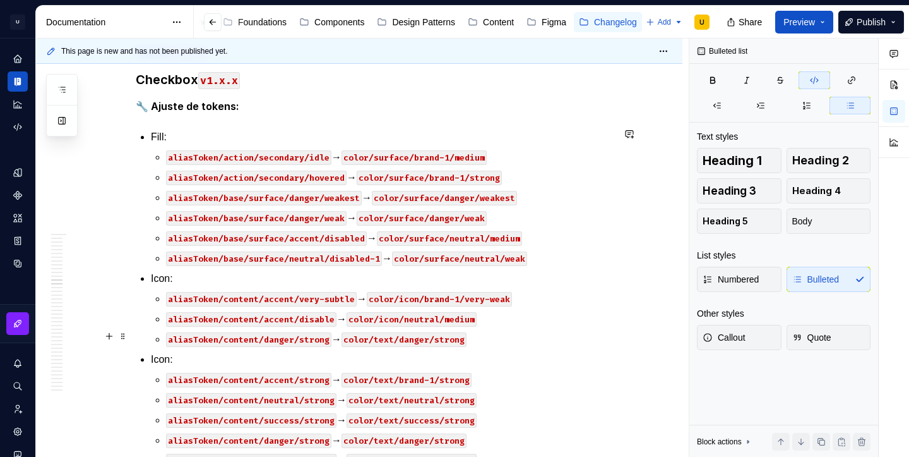
click at [392, 336] on code "color/text/danger/strong" at bounding box center [404, 339] width 125 height 15
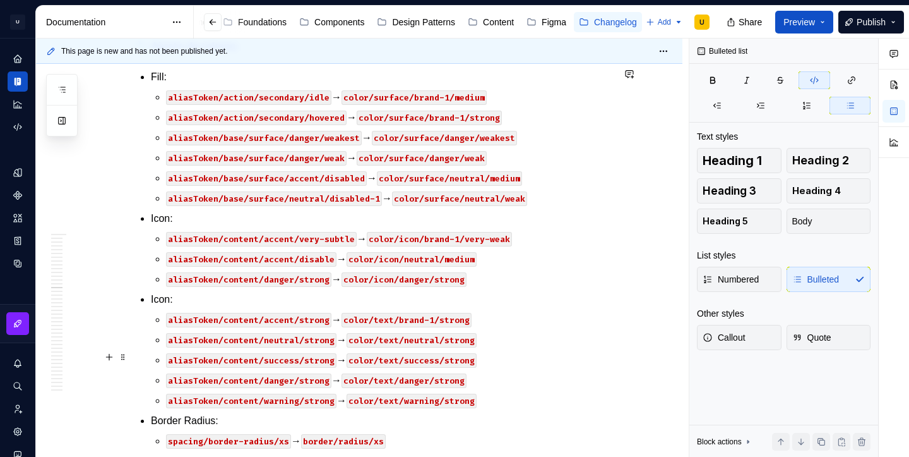
scroll to position [3467, 0]
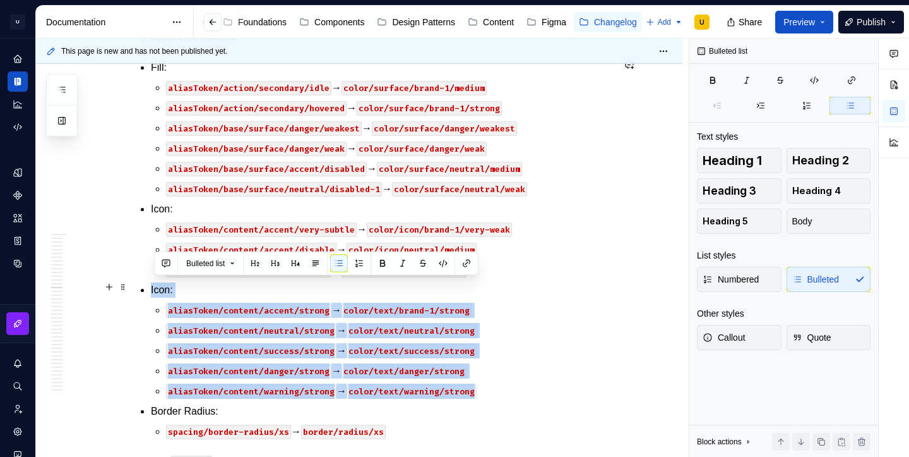
drag, startPoint x: 491, startPoint y: 394, endPoint x: 143, endPoint y: 292, distance: 363.3
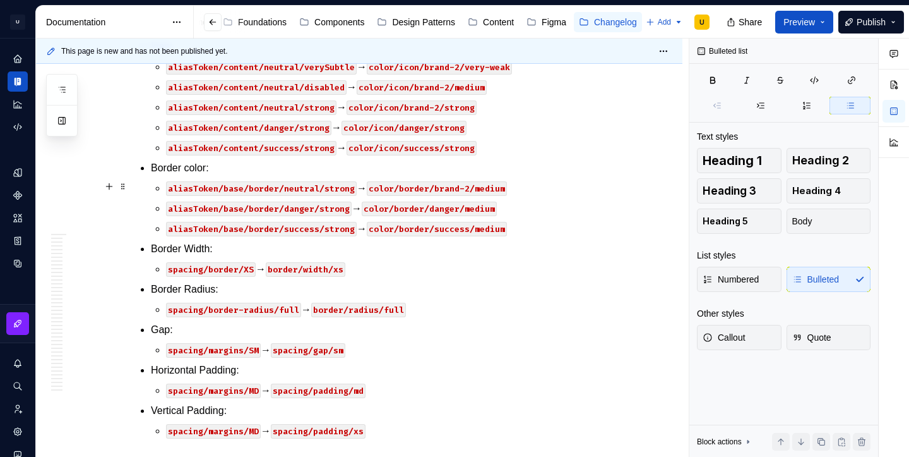
scroll to position [2280, 0]
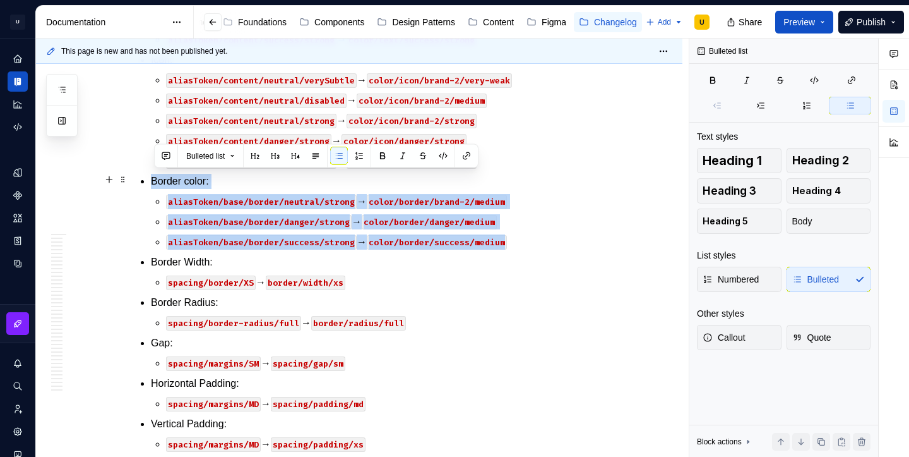
drag, startPoint x: 523, startPoint y: 244, endPoint x: 148, endPoint y: 179, distance: 380.7
click at [151, 179] on li "Border color: aliasToken/base/border/neutral/strong → color/border/brand-2/medi…" at bounding box center [382, 212] width 462 height 76
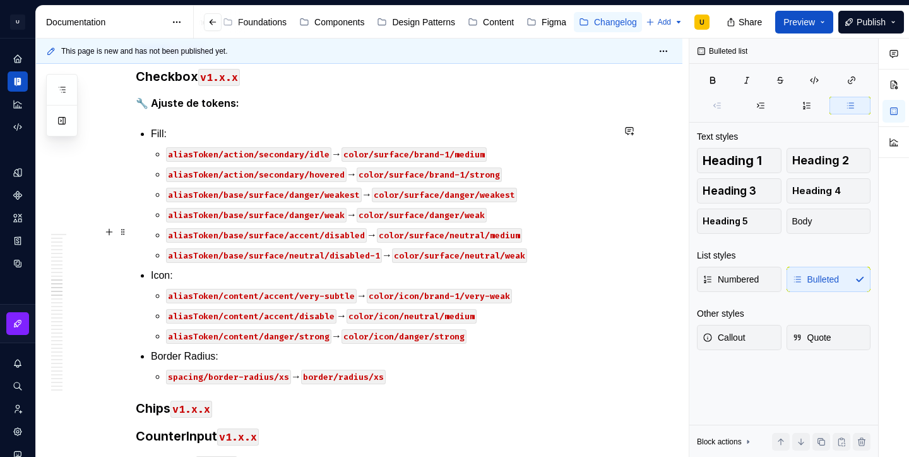
scroll to position [3402, 0]
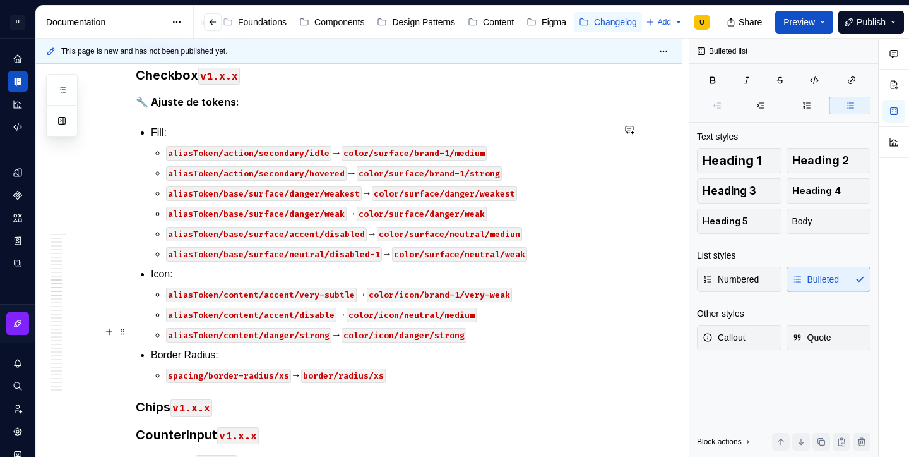
click at [486, 332] on p "aliasToken/content/danger/strong → color/icon/danger/strong" at bounding box center [389, 334] width 447 height 15
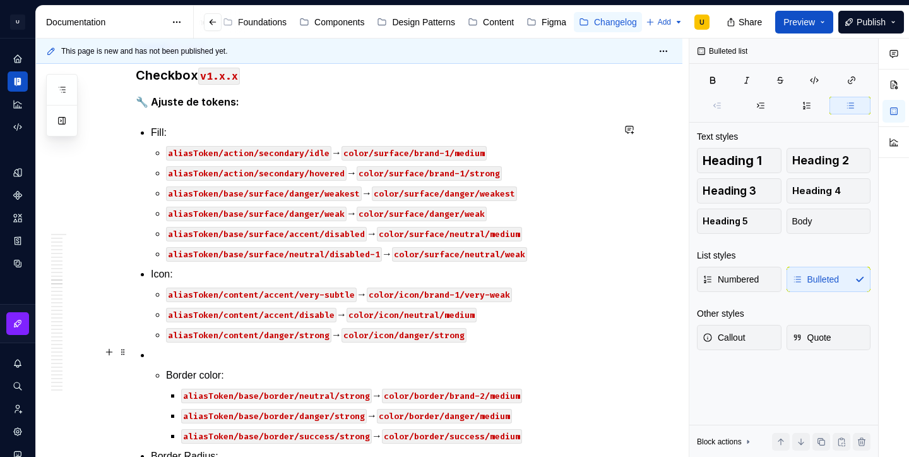
click at [258, 349] on p at bounding box center [382, 354] width 462 height 15
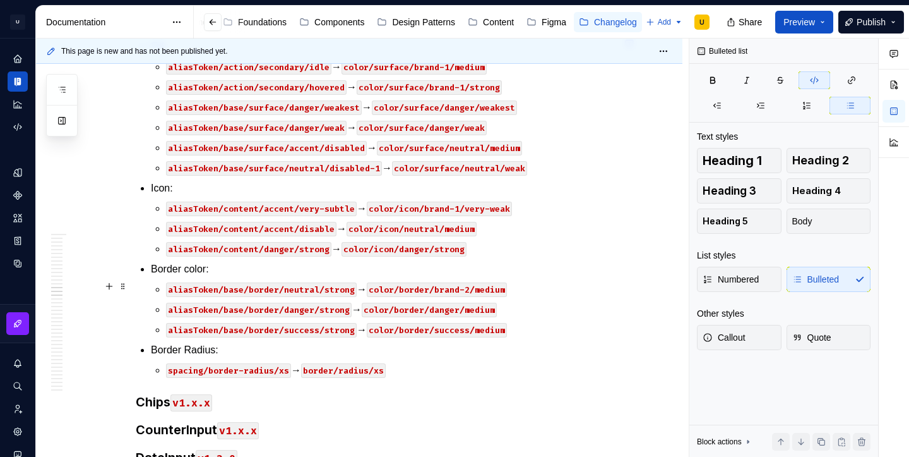
scroll to position [3495, 0]
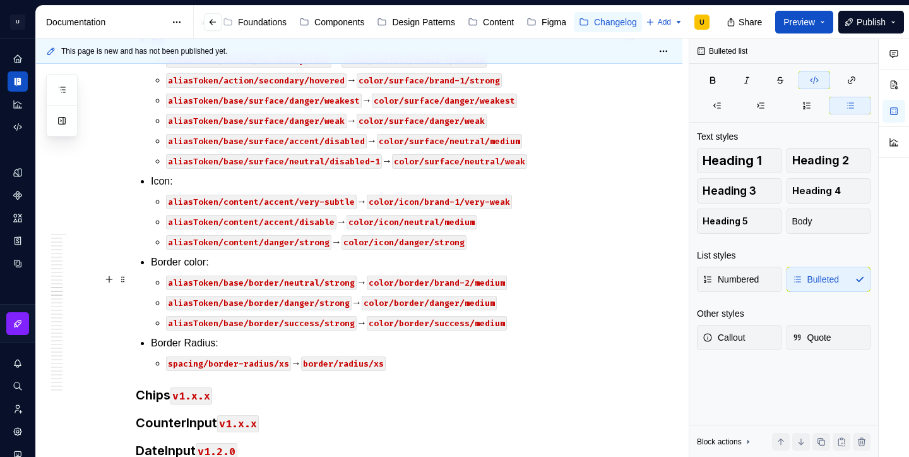
click at [340, 280] on code "aliasToken/base/border/neutral/strong" at bounding box center [261, 282] width 191 height 15
click at [489, 282] on code "color/border/brand-2/medium" at bounding box center [437, 282] width 140 height 15
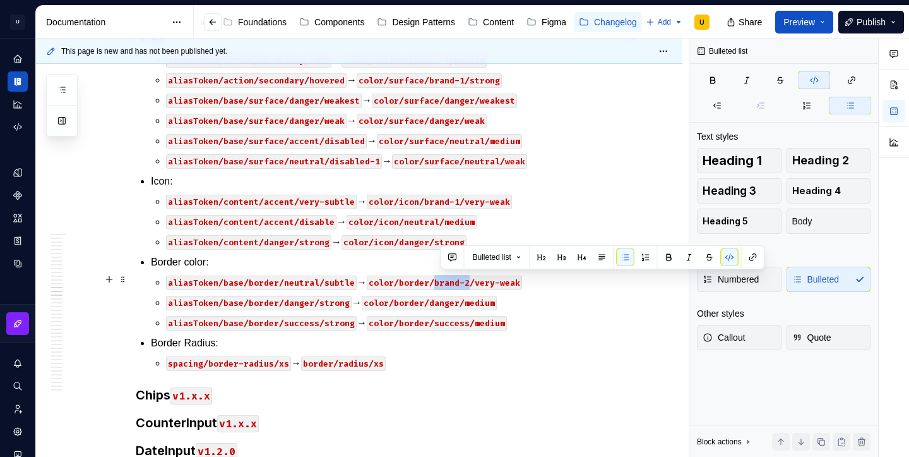
drag, startPoint x: 473, startPoint y: 280, endPoint x: 440, endPoint y: 281, distance: 32.8
click at [440, 281] on code "color/border/brand-2/very-weak" at bounding box center [444, 282] width 155 height 15
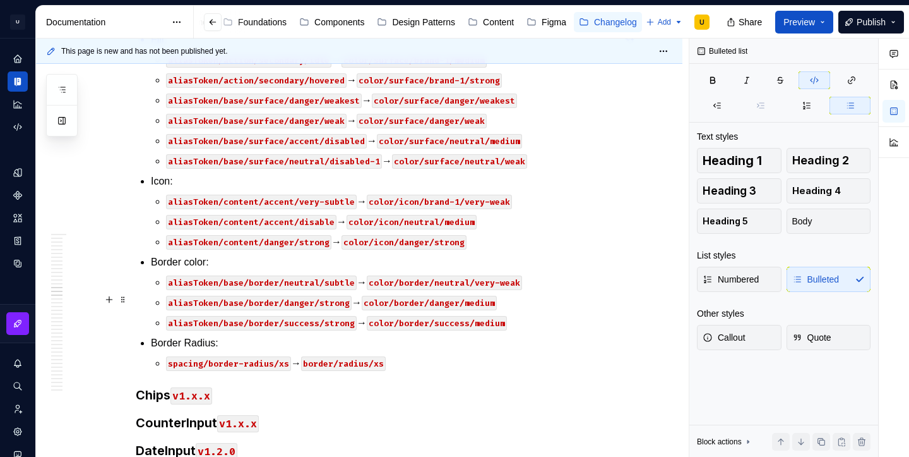
click at [301, 300] on code "aliasToken/base/border/danger/strong" at bounding box center [259, 303] width 186 height 15
click at [460, 299] on code "color/border/danger/medium" at bounding box center [434, 303] width 135 height 15
click at [310, 302] on code "aliasToken/base/border/neutral/strong" at bounding box center [261, 303] width 191 height 15
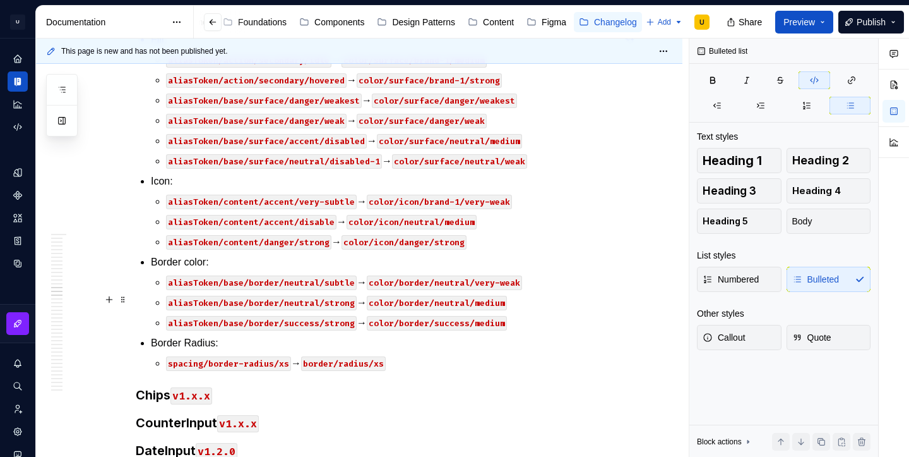
click at [310, 302] on code "aliasToken/base/border/neutral/strong" at bounding box center [261, 303] width 191 height 15
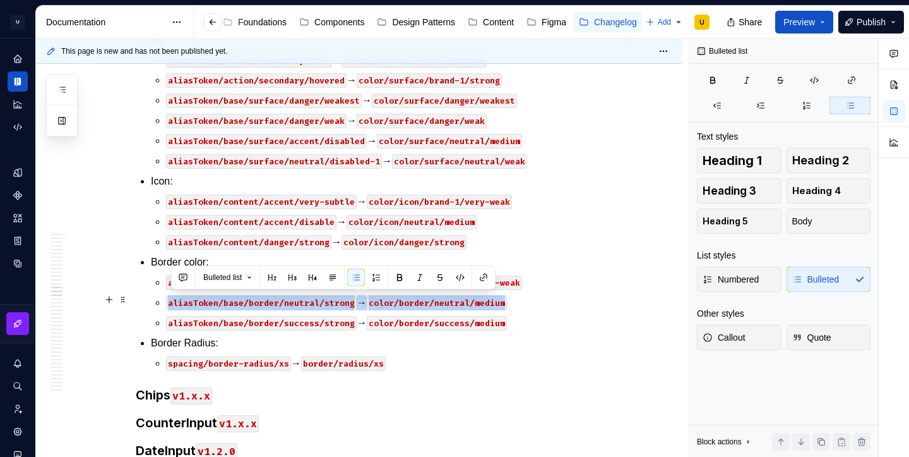
click at [515, 306] on p "aliasToken/base/border/neutral/strong → color/border/neutral/medium" at bounding box center [389, 302] width 447 height 15
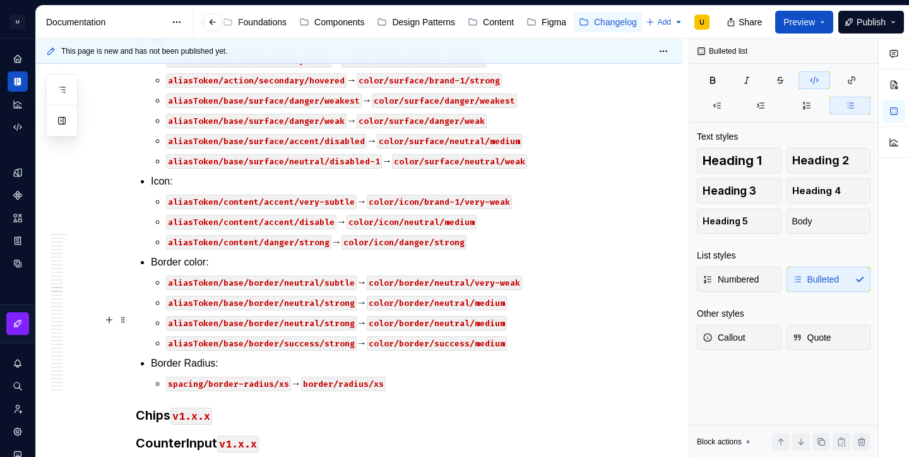
click at [488, 321] on code "color/border/neutral/medium" at bounding box center [437, 323] width 140 height 15
click at [337, 320] on code "aliasToken/base/border/neutral/strong" at bounding box center [261, 323] width 191 height 15
click at [336, 219] on code "aliasToken/content/accent/disable" at bounding box center [251, 222] width 170 height 15
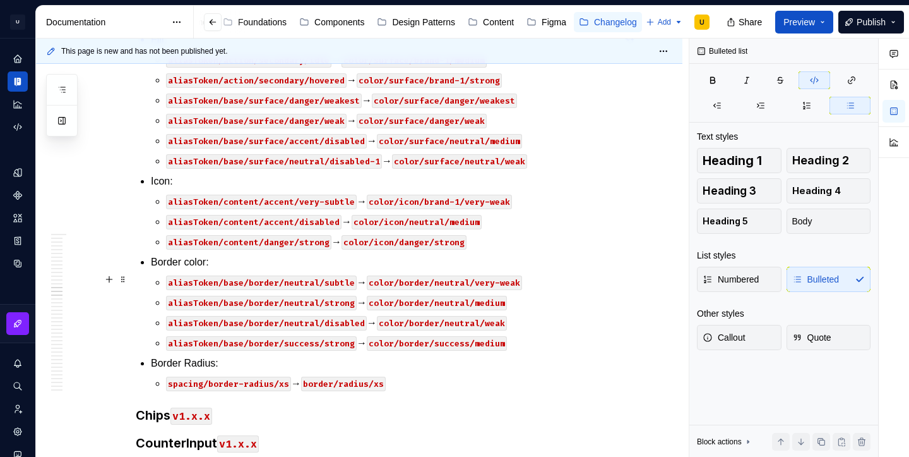
scroll to position [3540, 0]
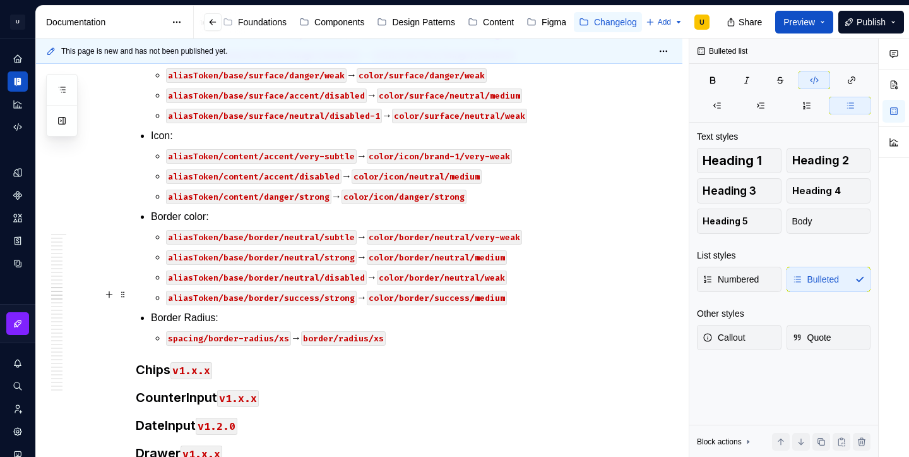
click at [304, 292] on code "aliasToken/base/border/success/strong" at bounding box center [261, 297] width 191 height 15
click at [454, 299] on code "color/border/success/medium" at bounding box center [432, 297] width 140 height 15
click at [470, 297] on code "color/border/accent/medium" at bounding box center [429, 297] width 135 height 15
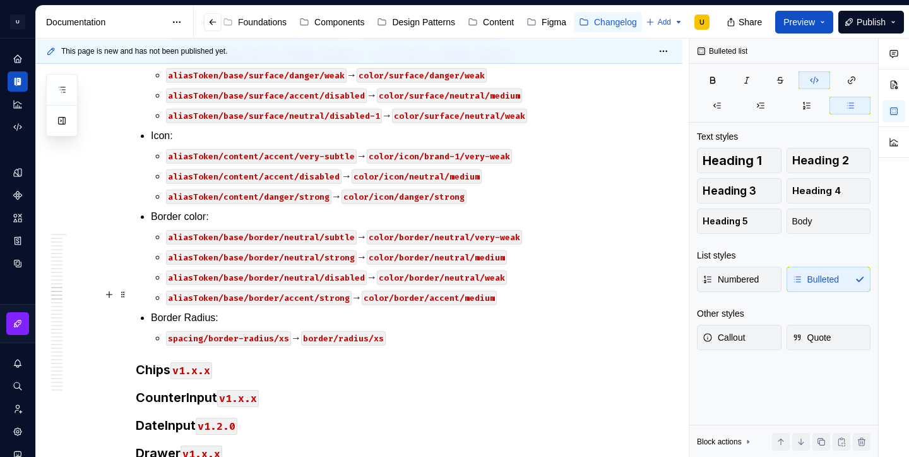
click at [470, 297] on code "color/border/accent/medium" at bounding box center [429, 297] width 135 height 15
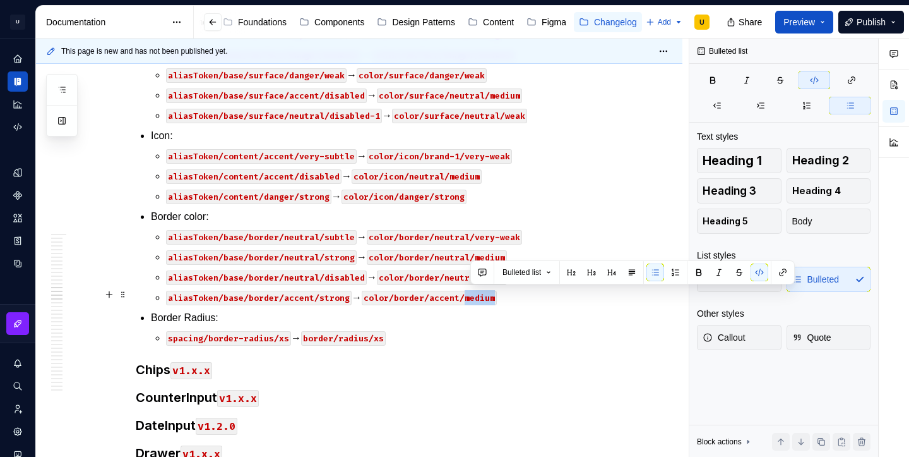
click at [470, 297] on code "color/border/accent/medium" at bounding box center [429, 297] width 135 height 15
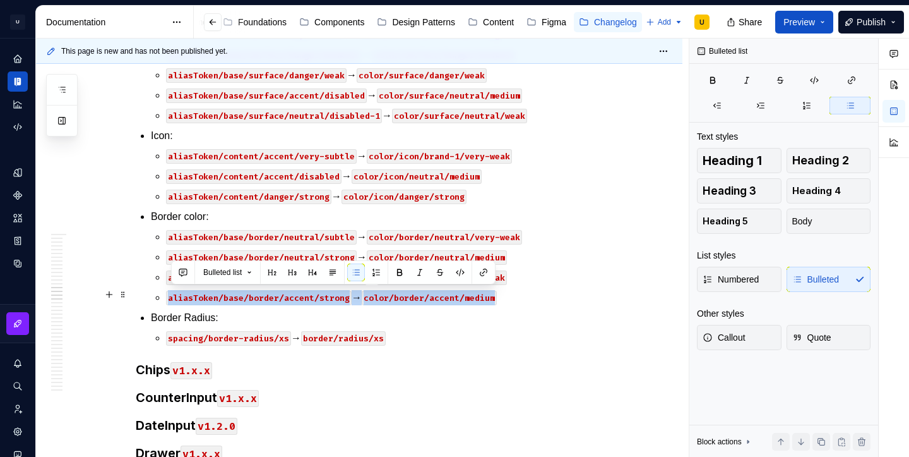
click at [494, 297] on code "color/border/accent/medium" at bounding box center [429, 297] width 135 height 15
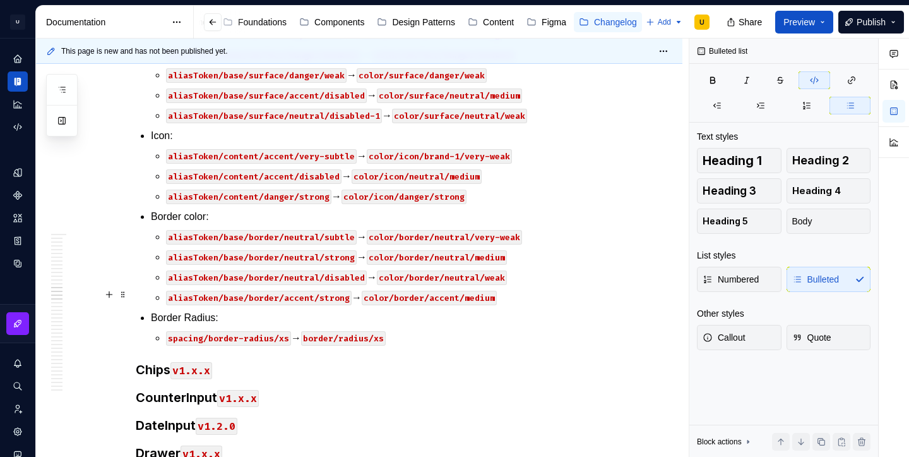
click at [522, 297] on p "aliasToken/base/border/accent/strong → color/border/accent/medium" at bounding box center [389, 297] width 447 height 15
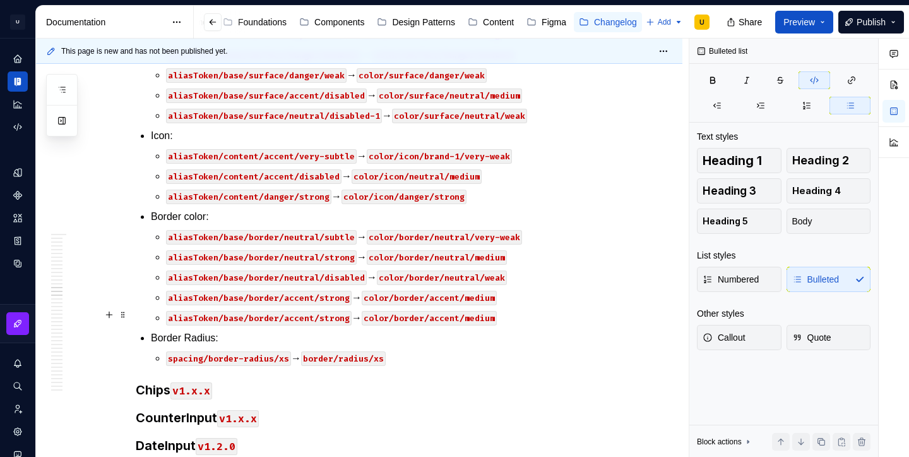
click at [296, 311] on code "aliasToken/base/border/accent/strong" at bounding box center [259, 318] width 186 height 15
click at [454, 317] on code "color/border/accent/medium" at bounding box center [429, 318] width 135 height 15
click at [301, 297] on code "aliasToken/base/border/accent/strong" at bounding box center [259, 297] width 186 height 15
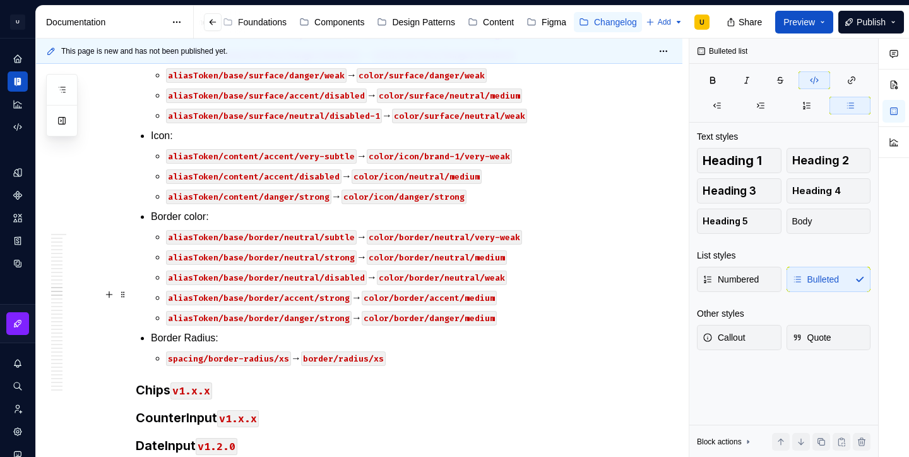
click at [301, 297] on code "aliasToken/base/border/accent/strong" at bounding box center [259, 297] width 186 height 15
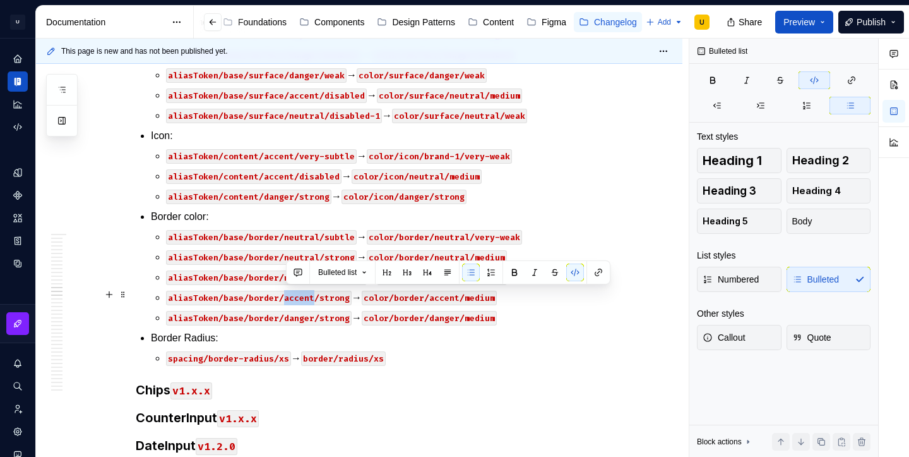
click at [301, 297] on code "aliasToken/base/border/accent/strong" at bounding box center [259, 297] width 186 height 15
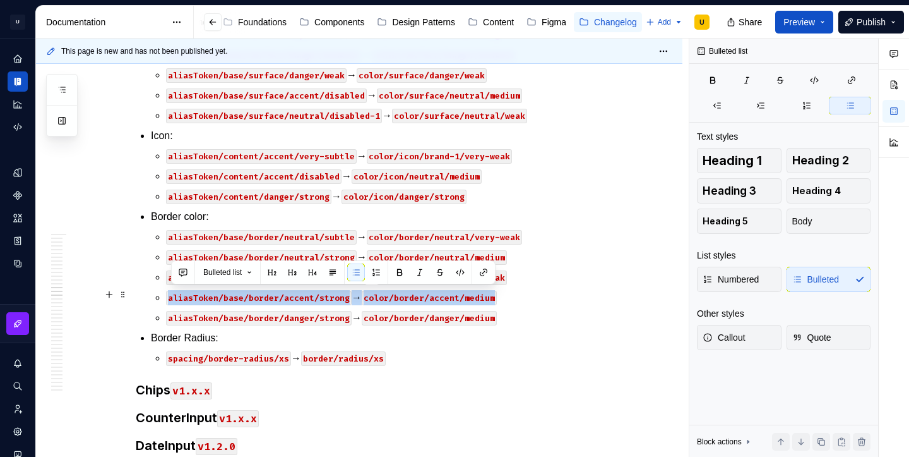
click at [518, 292] on p "aliasToken/base/border/accent/strong → color/border/accent/medium" at bounding box center [389, 297] width 447 height 15
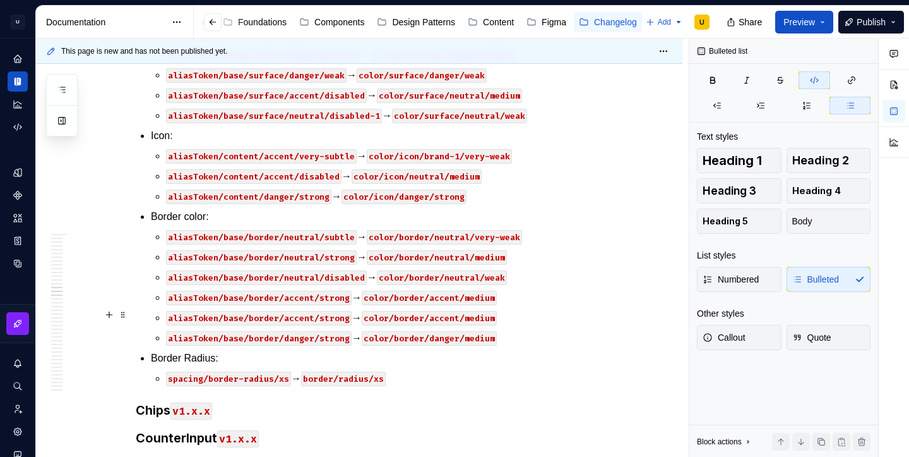
click at [337, 314] on code "aliasToken/base/border/accent/strong" at bounding box center [259, 318] width 186 height 15
click at [484, 319] on code "color/border/accent/medium" at bounding box center [429, 318] width 135 height 15
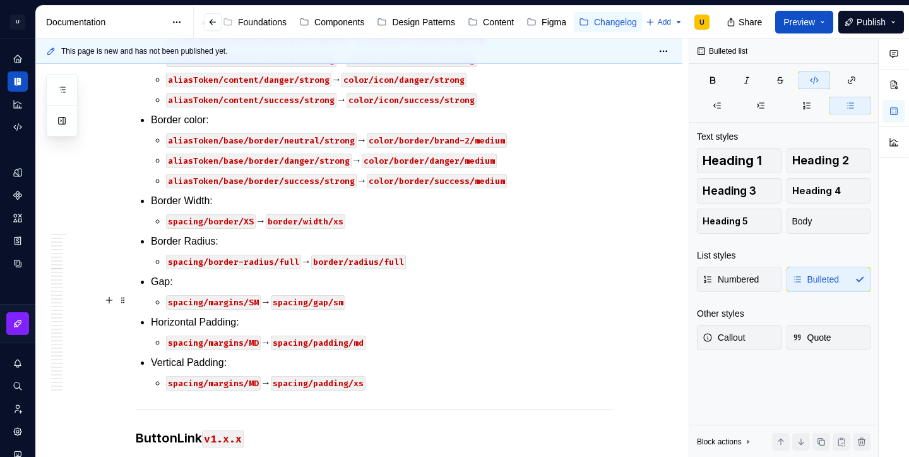
scroll to position [2321, 0]
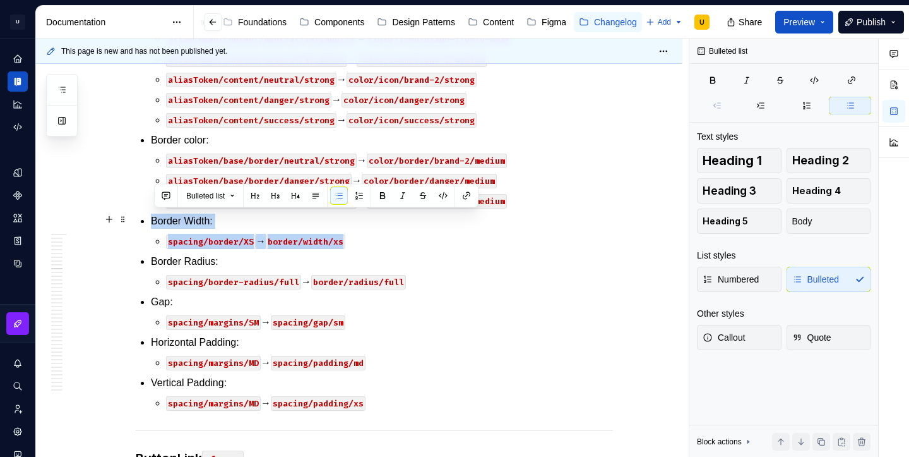
drag, startPoint x: 364, startPoint y: 243, endPoint x: 151, endPoint y: 215, distance: 215.3
click at [151, 215] on div "XX de Setembro CDS v2.1.x Accordion v1.x.x AppBar v1.x.x AssetItem v1.x.x Avata…" at bounding box center [374, 169] width 477 height 4488
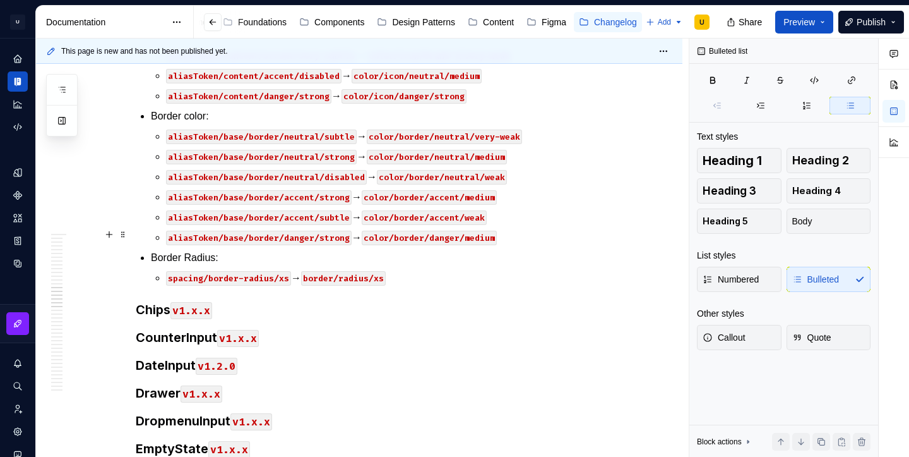
scroll to position [3638, 0]
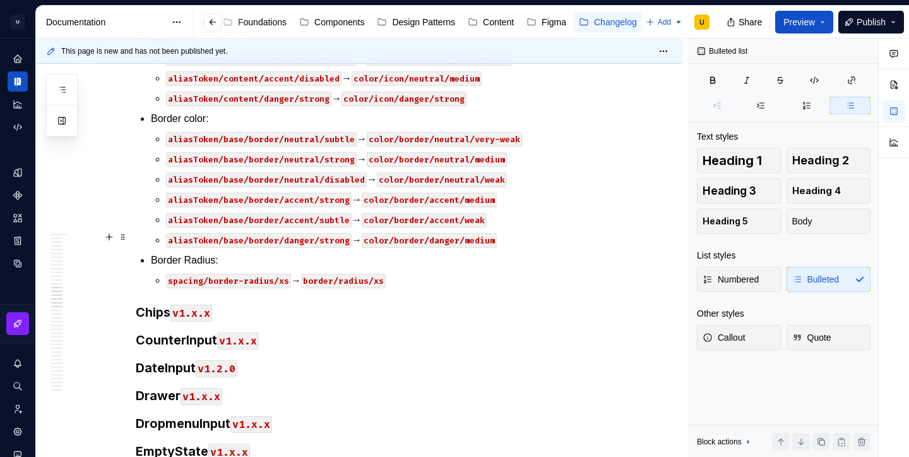
click at [519, 236] on p "aliasToken/base/border/danger/strong → color/border/danger/medium" at bounding box center [389, 239] width 447 height 15
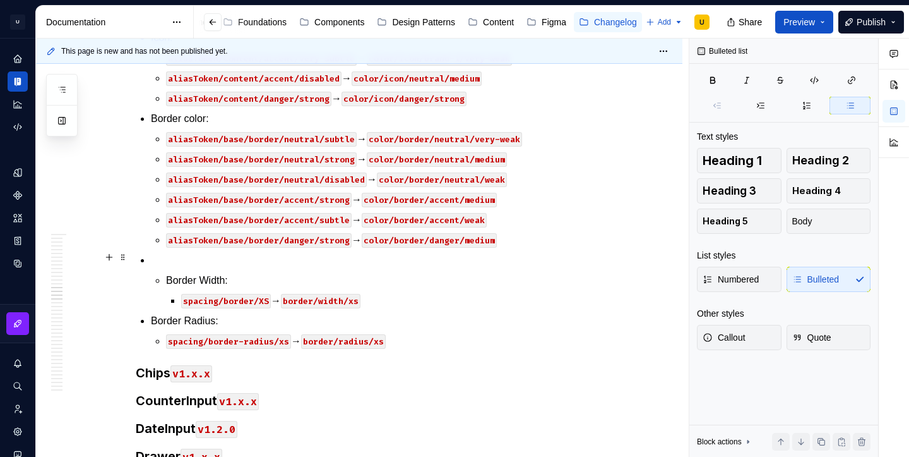
click at [204, 260] on p at bounding box center [382, 260] width 462 height 15
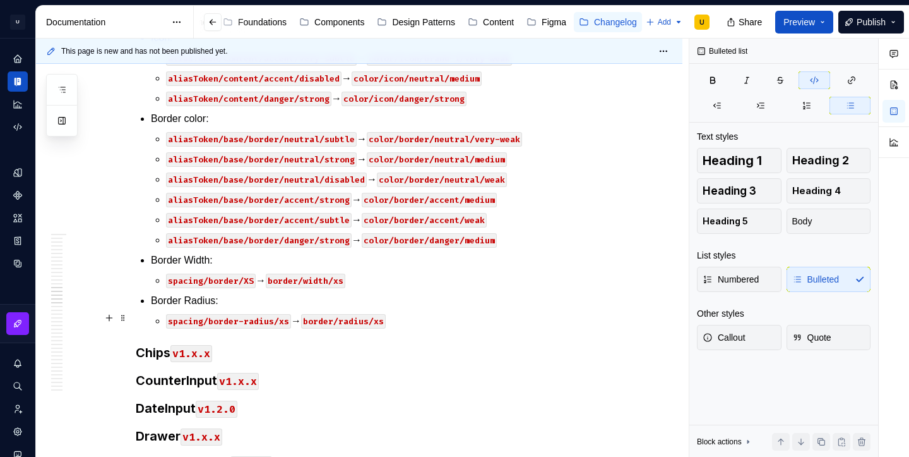
click at [407, 323] on p "spacing/border-radius/xs → border/radius/xs" at bounding box center [389, 320] width 447 height 15
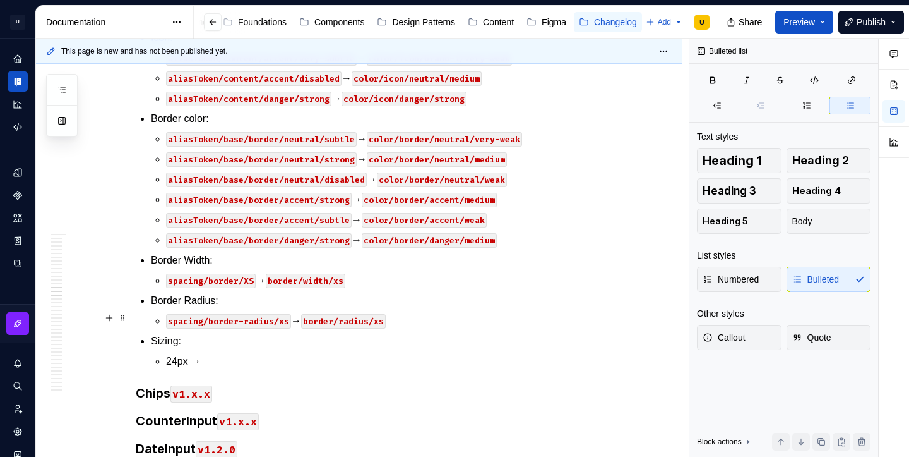
click at [357, 314] on code "border/radius/xs" at bounding box center [343, 321] width 85 height 15
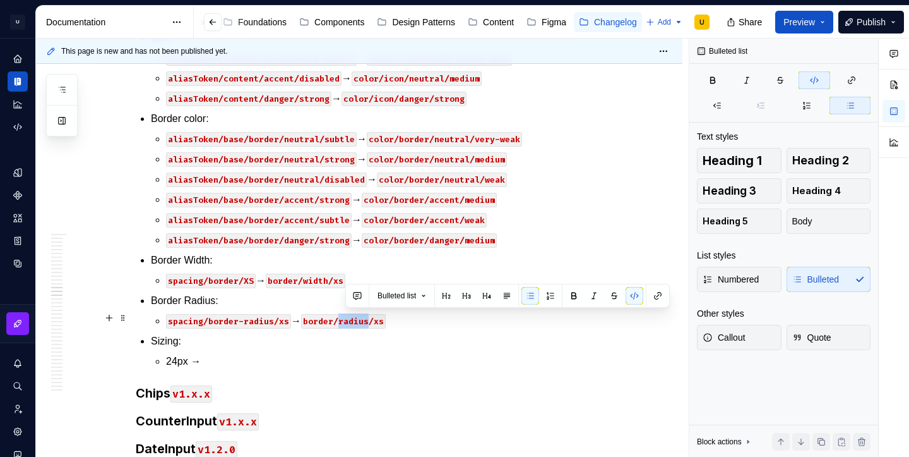
click at [357, 314] on code "border/radius/xs" at bounding box center [343, 321] width 85 height 15
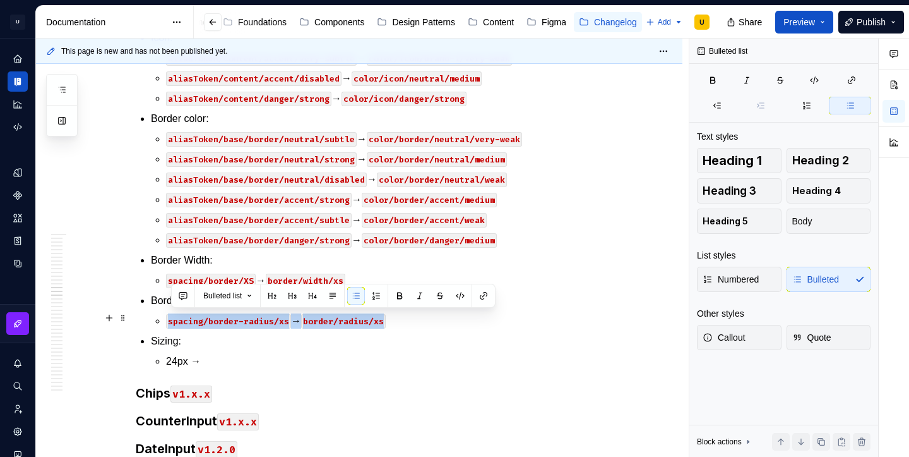
click at [357, 314] on code "border/radius/xs" at bounding box center [343, 321] width 85 height 15
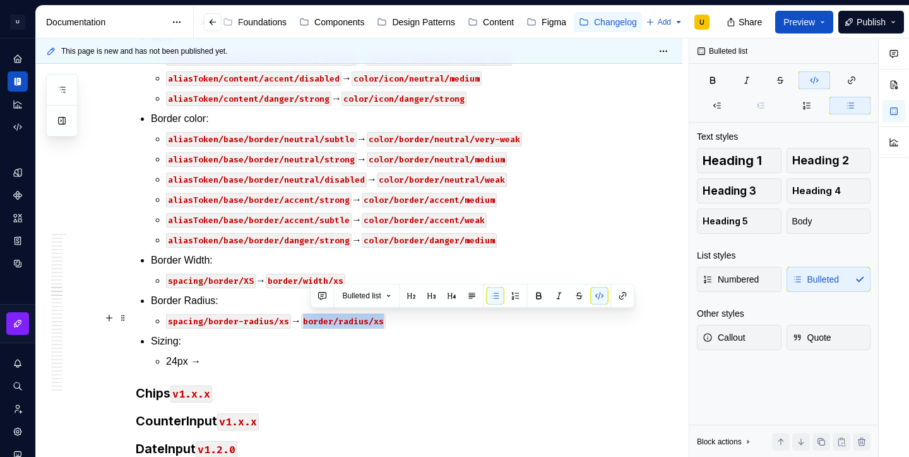
drag, startPoint x: 311, startPoint y: 318, endPoint x: 389, endPoint y: 321, distance: 77.7
click at [386, 321] on code "border/radius/xs" at bounding box center [343, 321] width 85 height 15
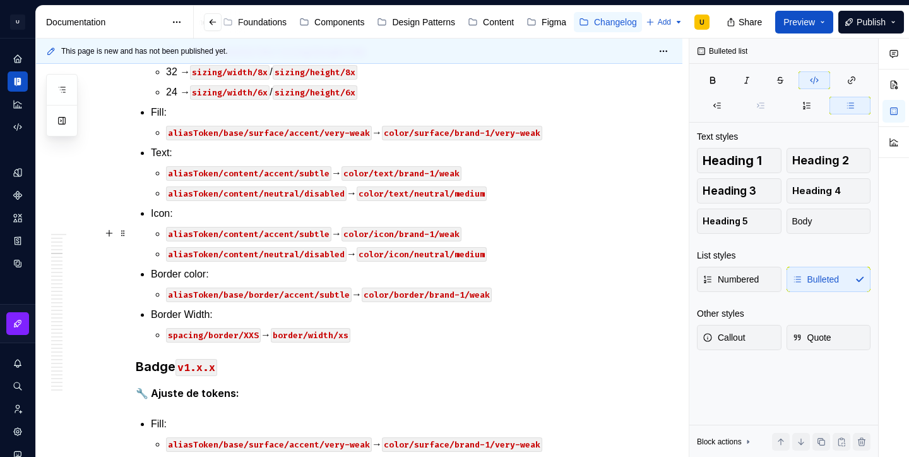
scroll to position [213, 0]
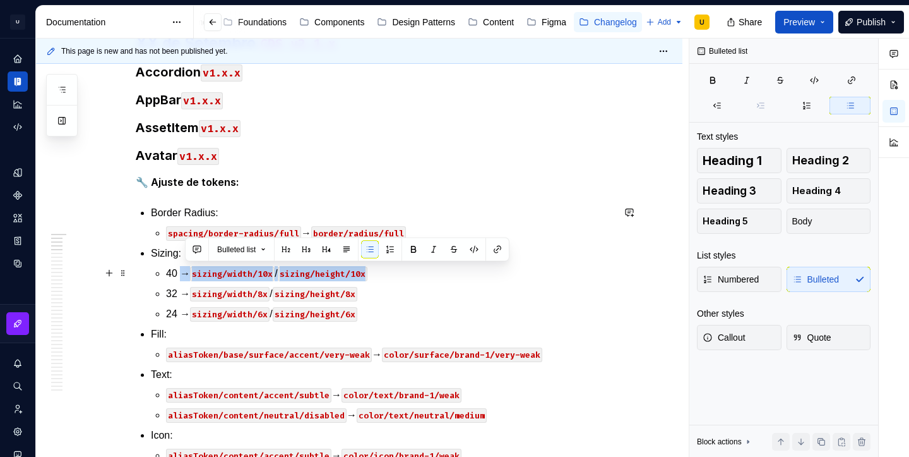
drag, startPoint x: 385, startPoint y: 270, endPoint x: 189, endPoint y: 270, distance: 196.4
click at [189, 270] on p "40 → sizing/width/10x / sizing/height/10x" at bounding box center [389, 273] width 447 height 15
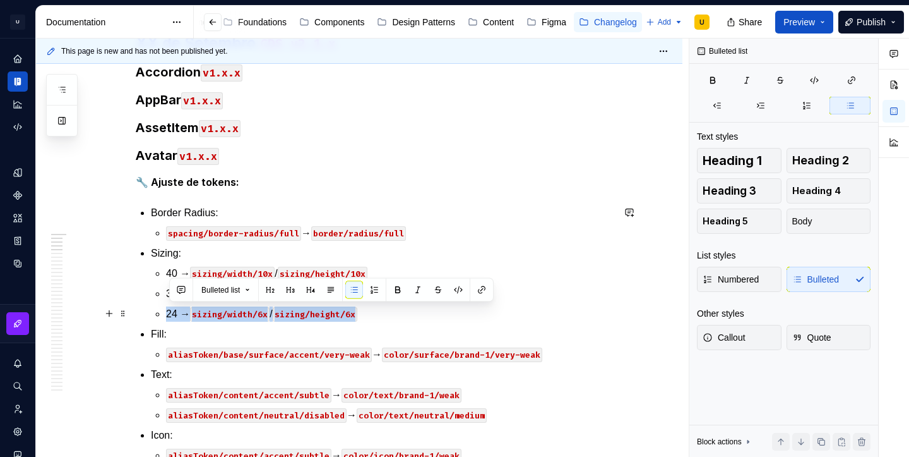
drag, startPoint x: 372, startPoint y: 314, endPoint x: 171, endPoint y: 313, distance: 200.8
click at [171, 313] on p "24 → sizing/width/6x / sizing/height/6x" at bounding box center [389, 313] width 447 height 15
click at [182, 270] on p "40 → sizing/width/10x / sizing/height/10x" at bounding box center [389, 273] width 447 height 15
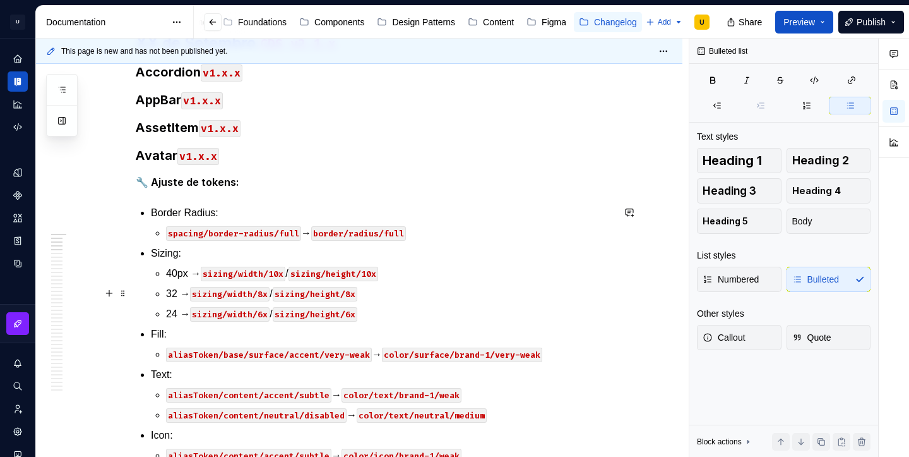
click at [181, 287] on p "32 → sizing/width/8x / sizing/height/8x" at bounding box center [389, 293] width 447 height 15
click at [182, 309] on p "24 → sizing/width/6x / sizing/height/6x" at bounding box center [389, 313] width 447 height 15
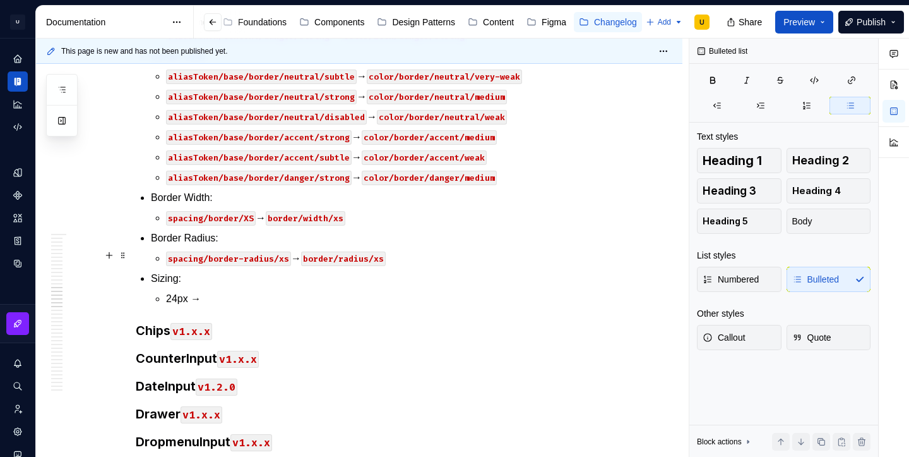
scroll to position [3750, 0]
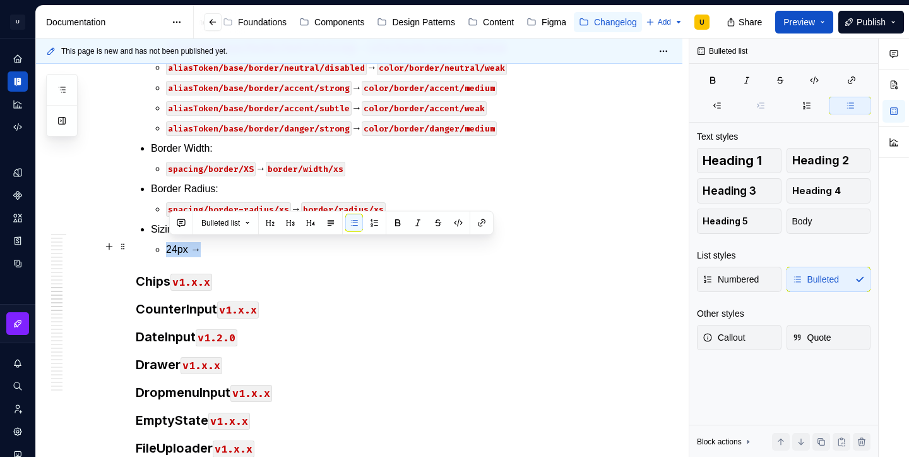
drag, startPoint x: 206, startPoint y: 248, endPoint x: 170, endPoint y: 244, distance: 36.8
click at [170, 244] on p "24px →" at bounding box center [389, 249] width 447 height 15
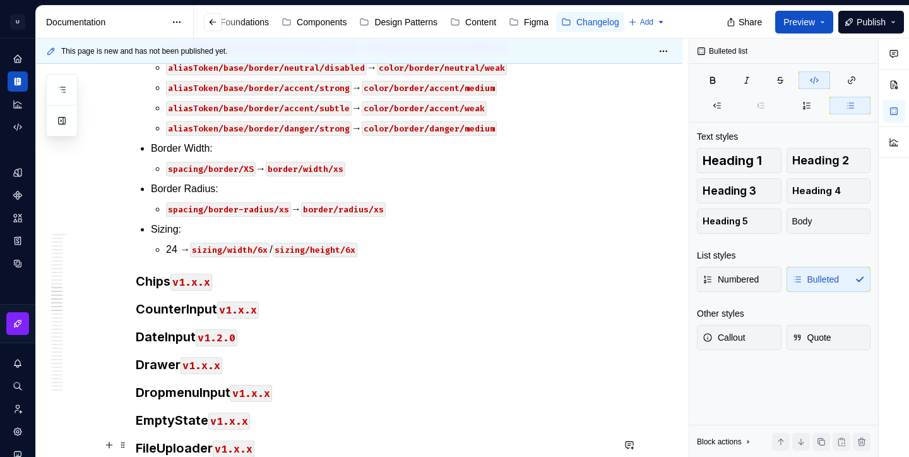
type textarea "*"
